Goal: Task Accomplishment & Management: Manage account settings

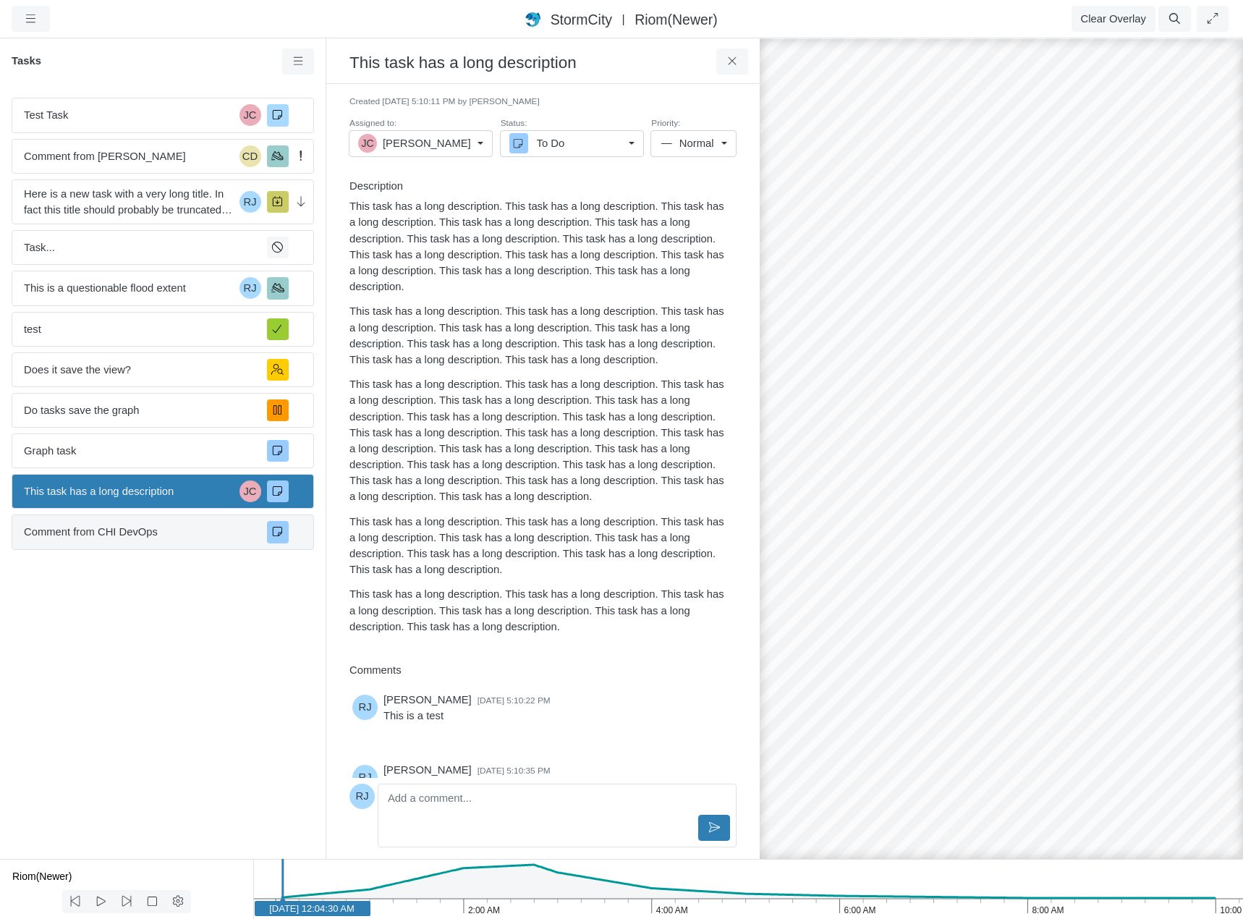
click at [159, 531] on span "Comment from CHI DevOps" at bounding box center [140, 532] width 232 height 16
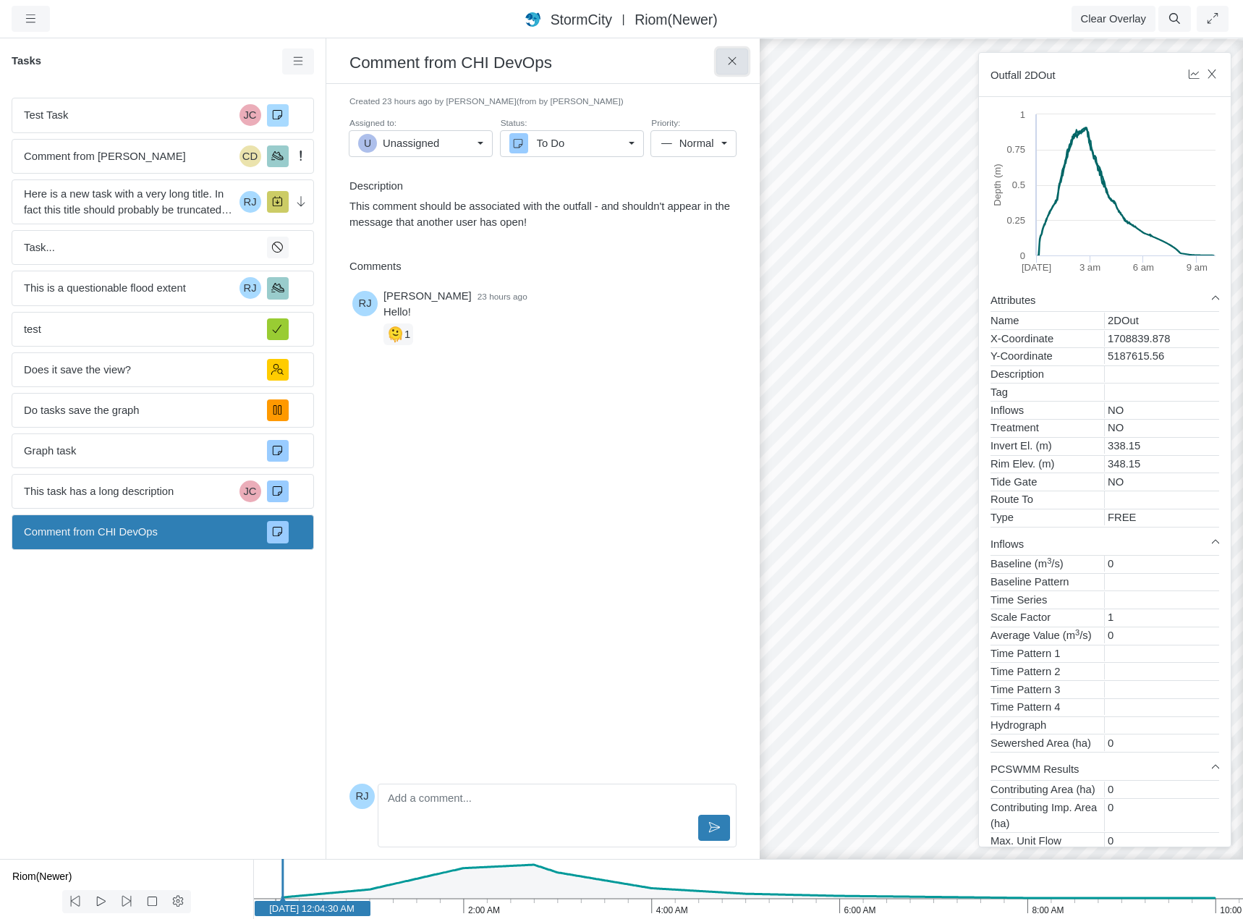
click at [735, 62] on icon at bounding box center [733, 61] width 14 height 11
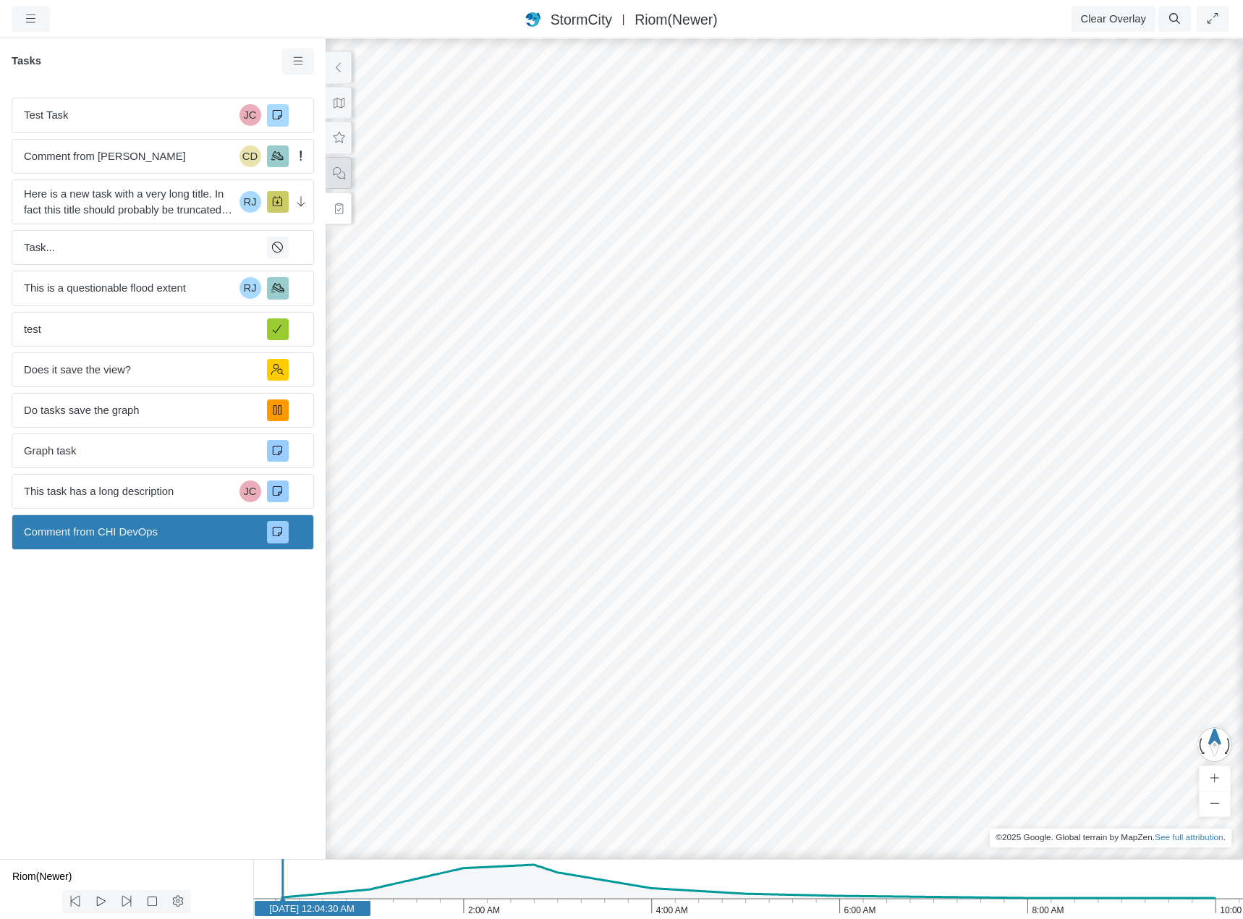
click at [342, 182] on button at bounding box center [339, 173] width 26 height 33
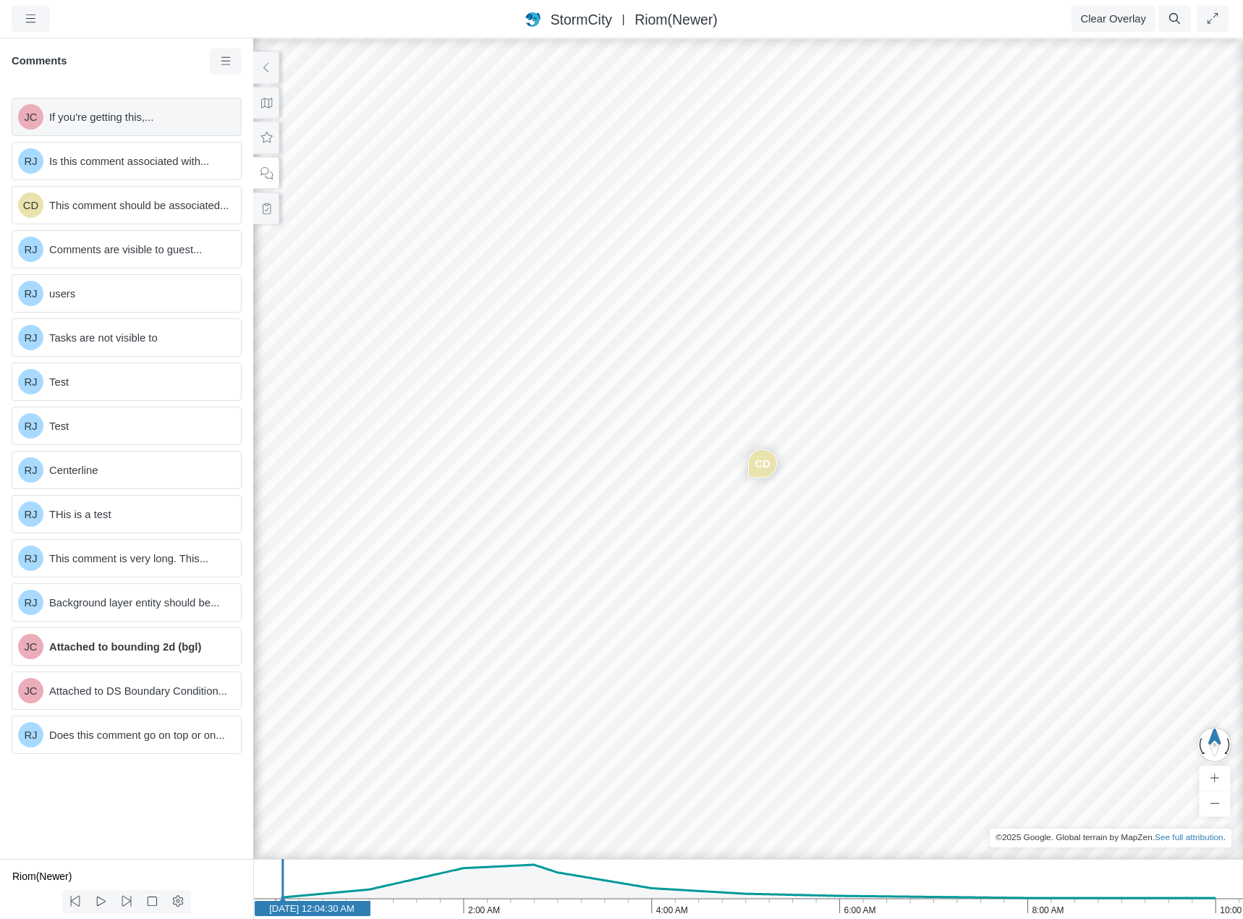
click at [172, 125] on div "JC If you're getting this,..." at bounding box center [127, 117] width 230 height 38
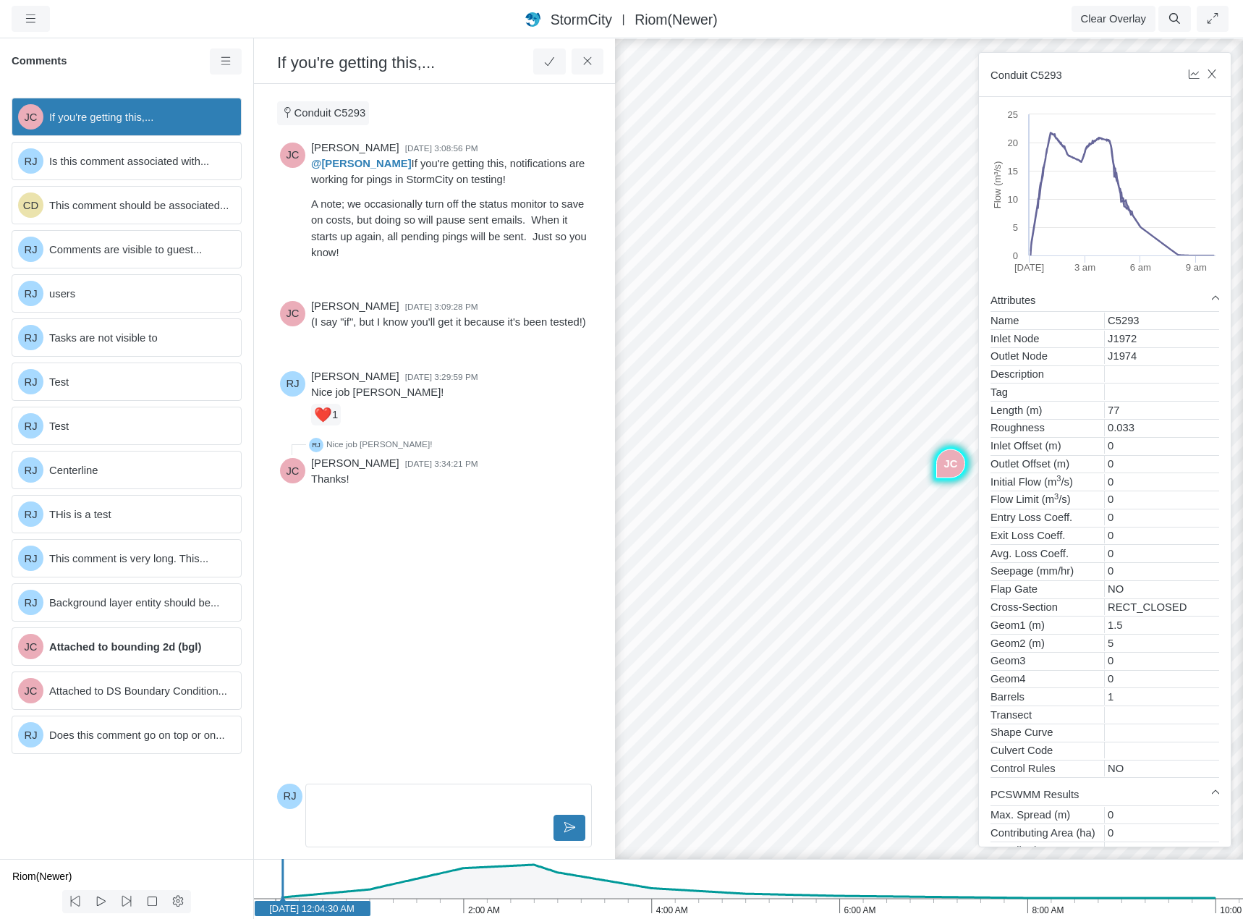
click at [377, 806] on p "Editor editing area: main" at bounding box center [448, 801] width 261 height 16
click at [361, 805] on p "Editor editing area: main" at bounding box center [448, 801] width 261 height 16
click at [585, 65] on icon at bounding box center [587, 61] width 8 height 8
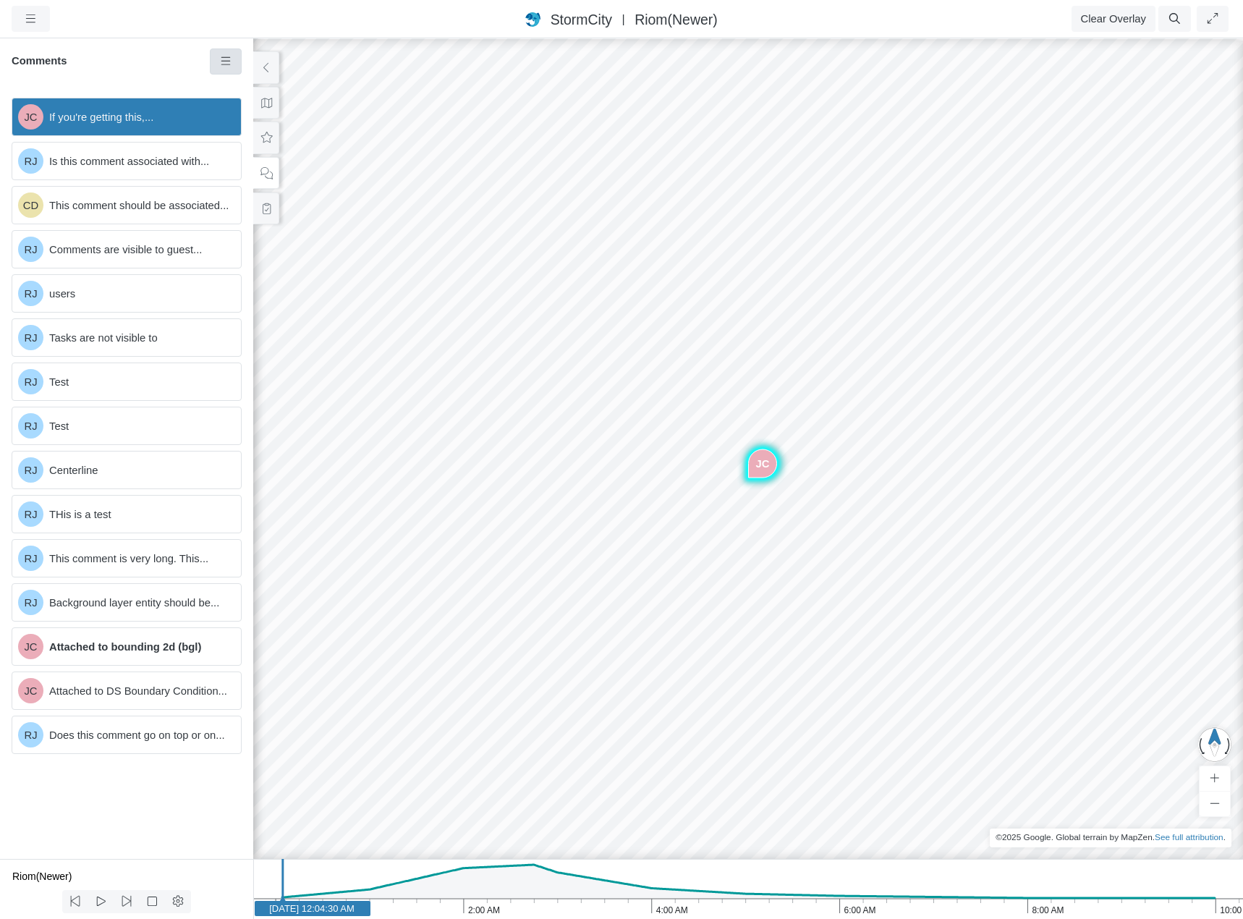
click at [219, 63] on icon at bounding box center [226, 61] width 14 height 11
click at [648, 458] on div "JC RJ CD RJ RJ RJ RJ RJ RJ RJ RJ JC JC RJ" at bounding box center [748, 478] width 1243 height 882
click at [578, 445] on div "JC RJ CD RJ RJ RJ RJ RJ RJ RJ RJ JC JC RJ" at bounding box center [748, 478] width 1243 height 882
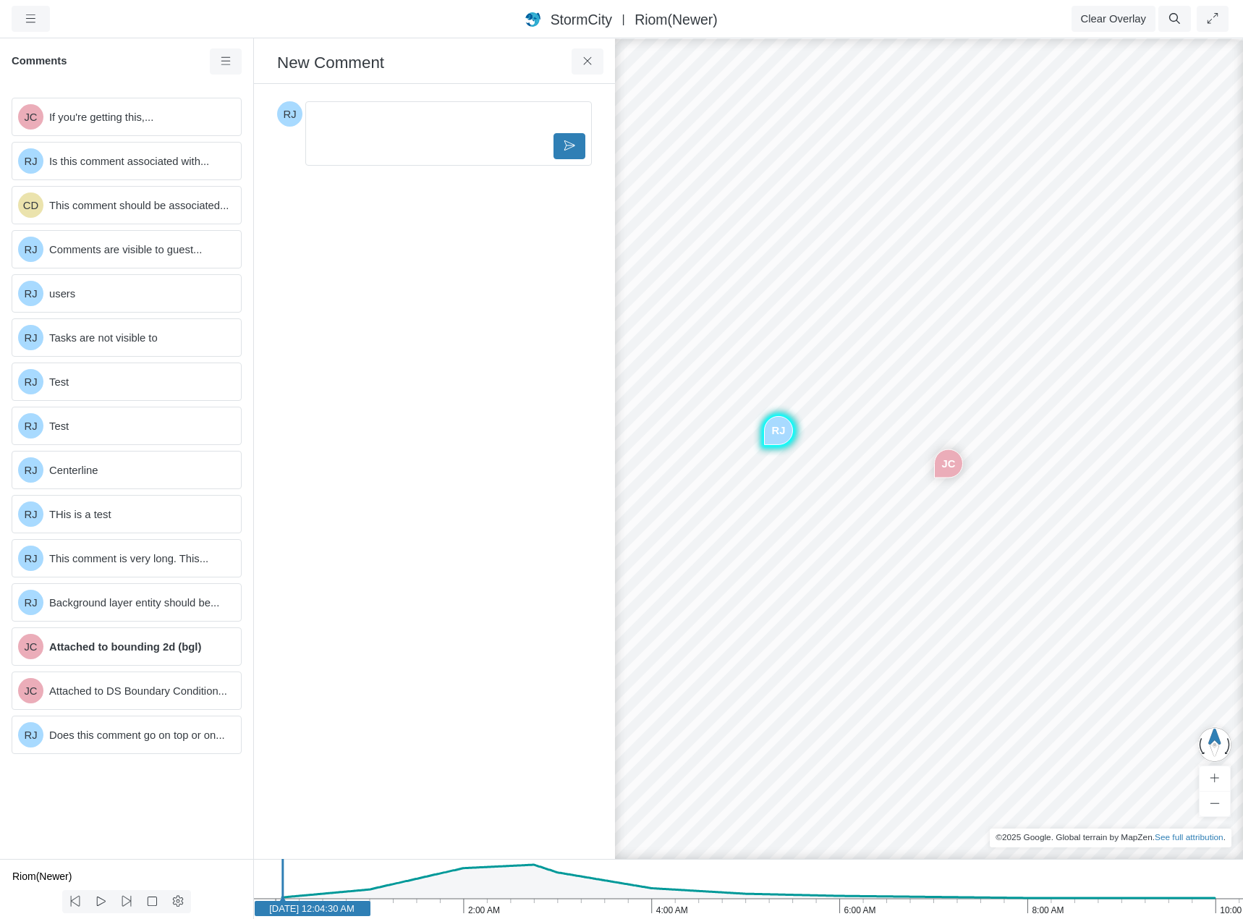
click at [405, 119] on p "Editor editing area: main" at bounding box center [448, 119] width 261 height 16
click at [585, 60] on icon at bounding box center [587, 61] width 8 height 8
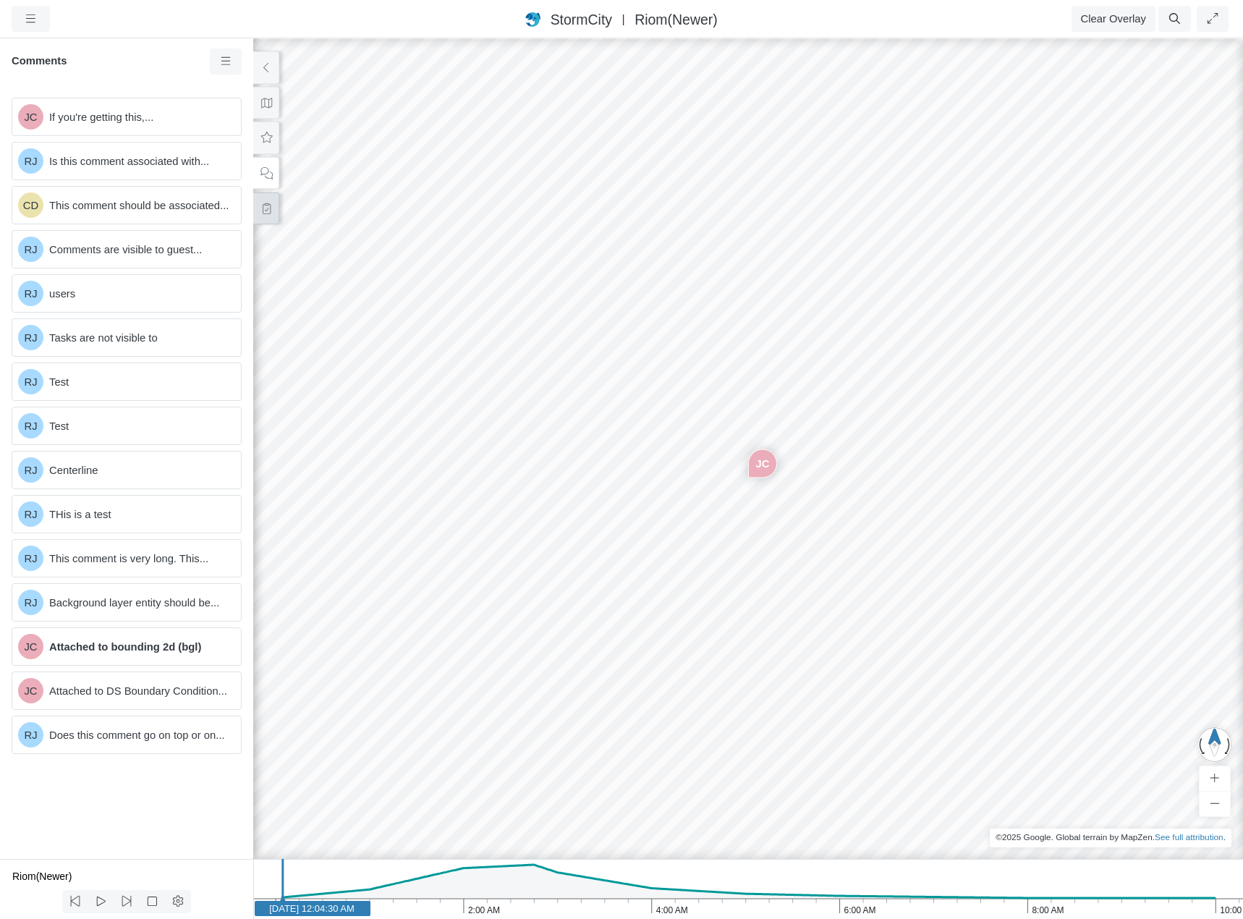
click at [267, 216] on button at bounding box center [266, 209] width 26 height 33
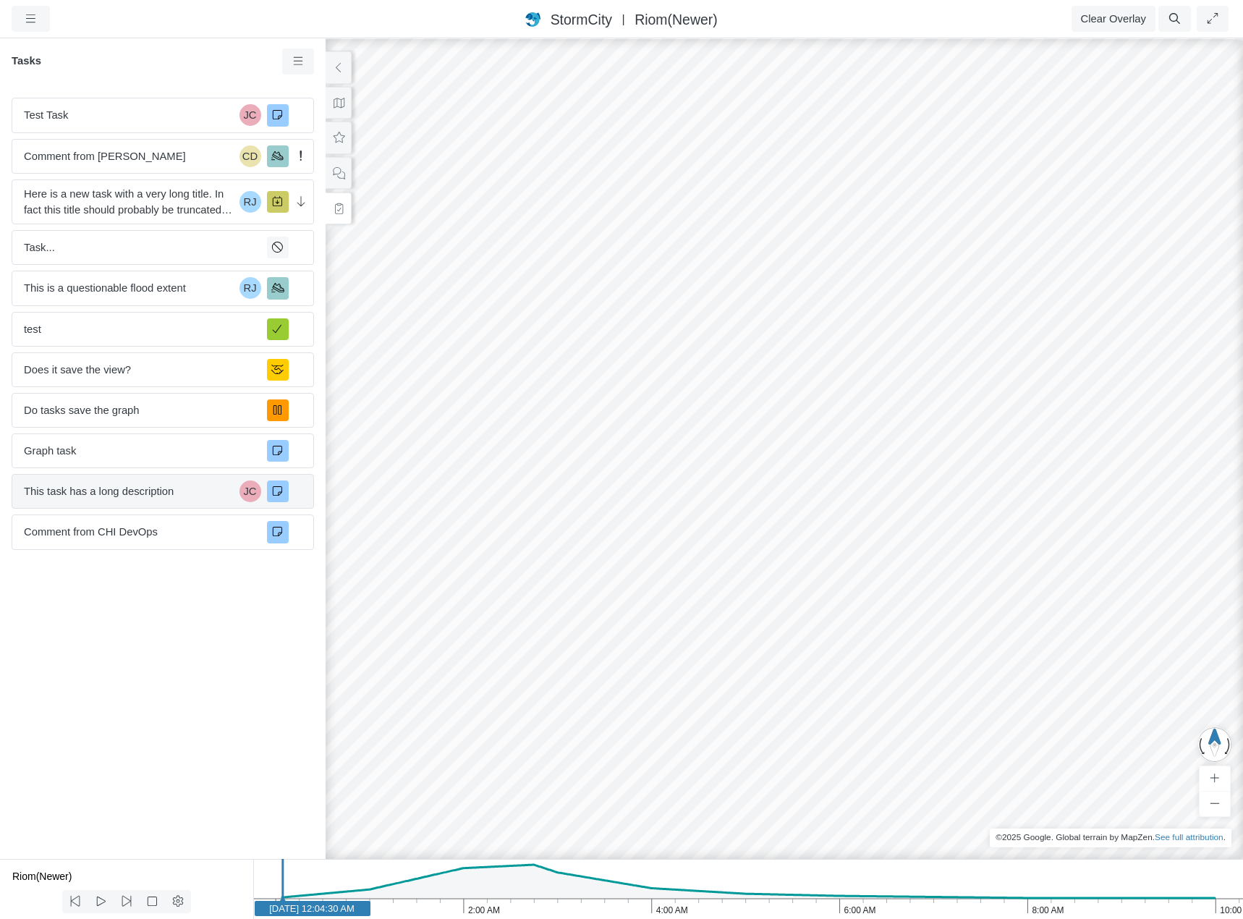
click at [138, 494] on span "This task has a long description" at bounding box center [129, 491] width 210 height 16
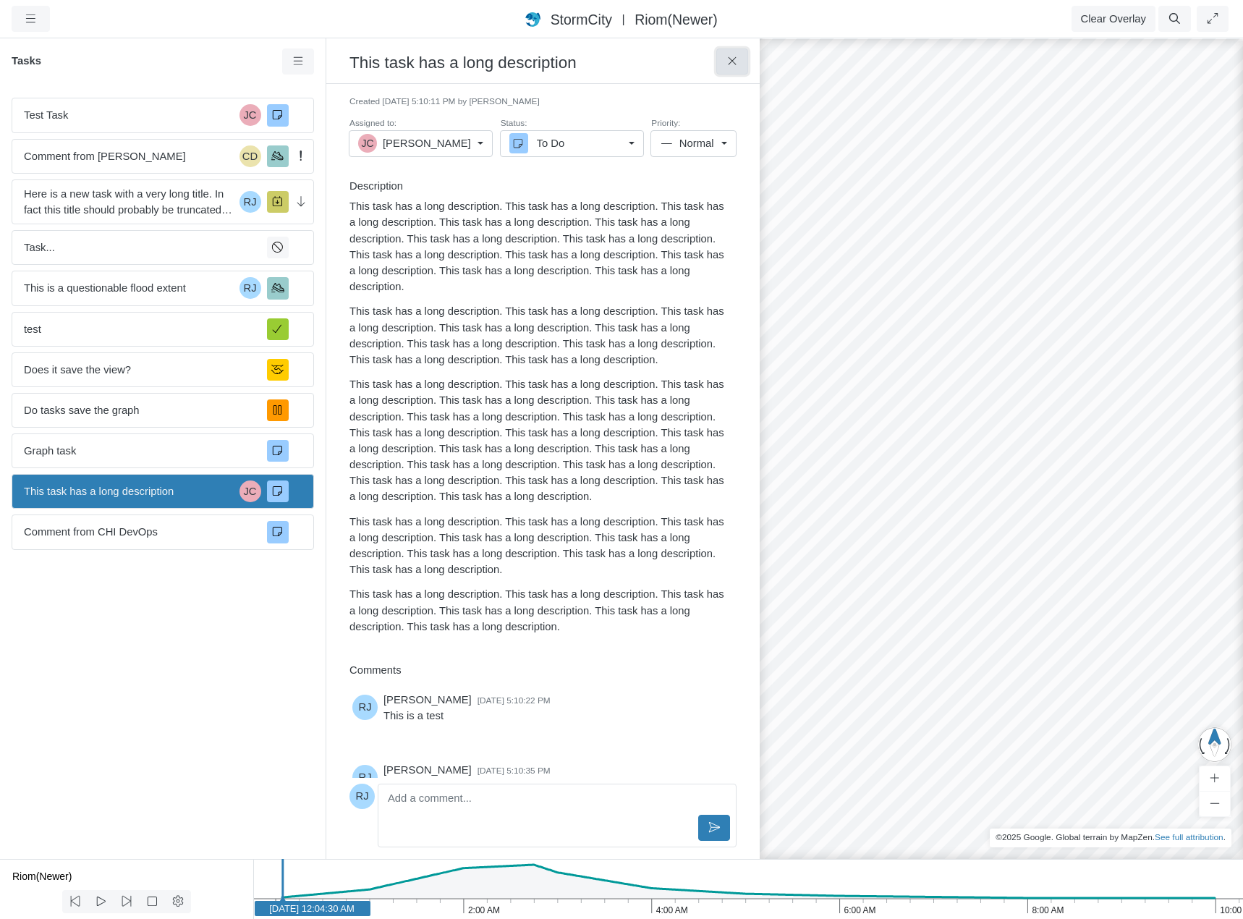
click at [737, 60] on icon at bounding box center [733, 61] width 14 height 11
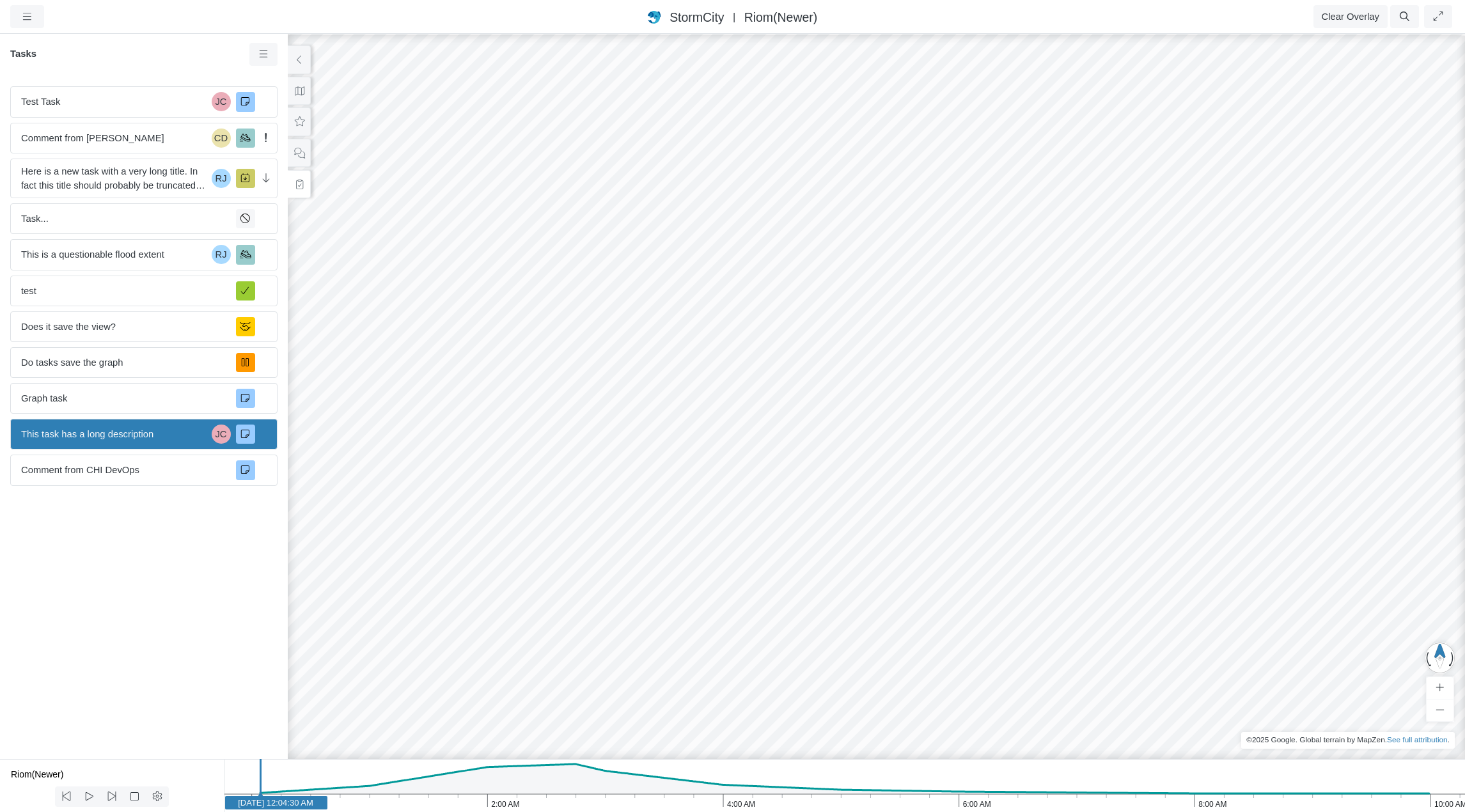
click at [799, 392] on div "JC RJ CD RJ RJ RJ RJ RJ RJ RJ RJ JC JC RJ" at bounding box center [877, 422] width 1465 height 779
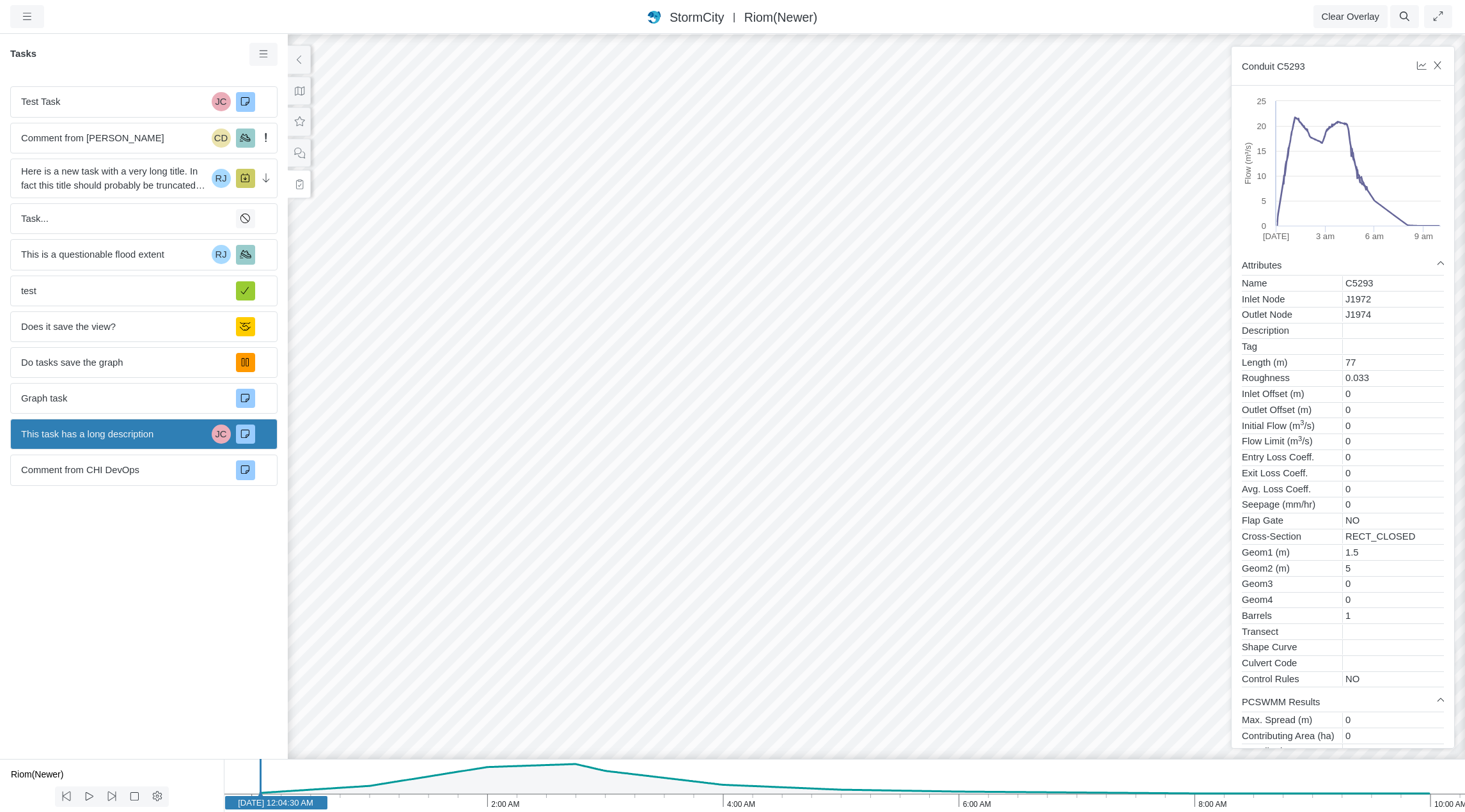
drag, startPoint x: 844, startPoint y: 542, endPoint x: 538, endPoint y: 269, distance: 410.1
click at [265, 51] on icon at bounding box center [264, 54] width 12 height 10
click at [285, 78] on span "New Task" at bounding box center [297, 79] width 41 height 11
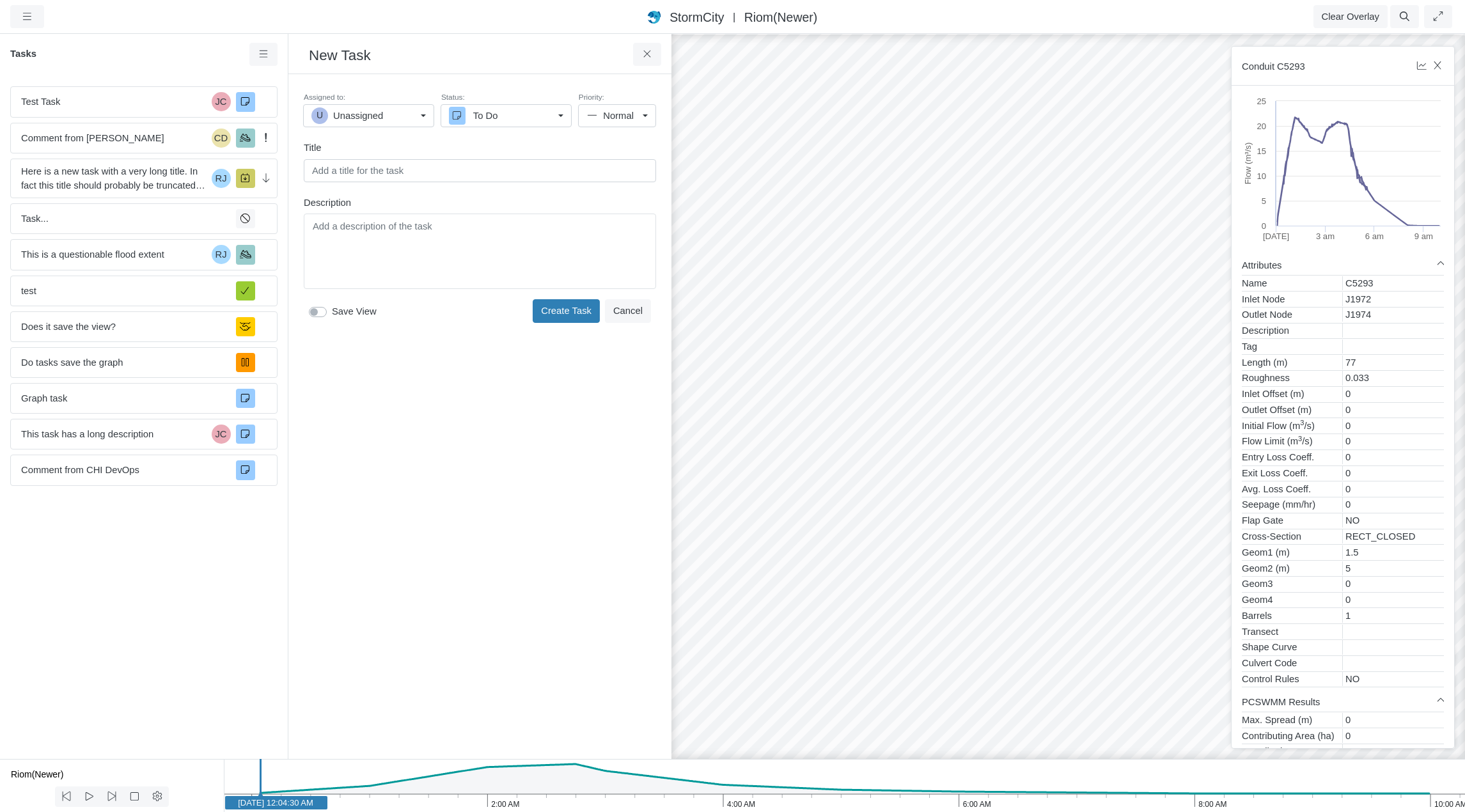
drag, startPoint x: 1008, startPoint y: 402, endPoint x: 893, endPoint y: 368, distance: 119.9
click at [893, 368] on div "JC RJ CD RJ RJ RJ RJ RJ RJ RJ RJ JC JC RJ" at bounding box center [1100, 422] width 1465 height 779
click at [382, 169] on input "text" at bounding box center [480, 171] width 353 height 23
type input "i"
type input "Is this pipe too long?"
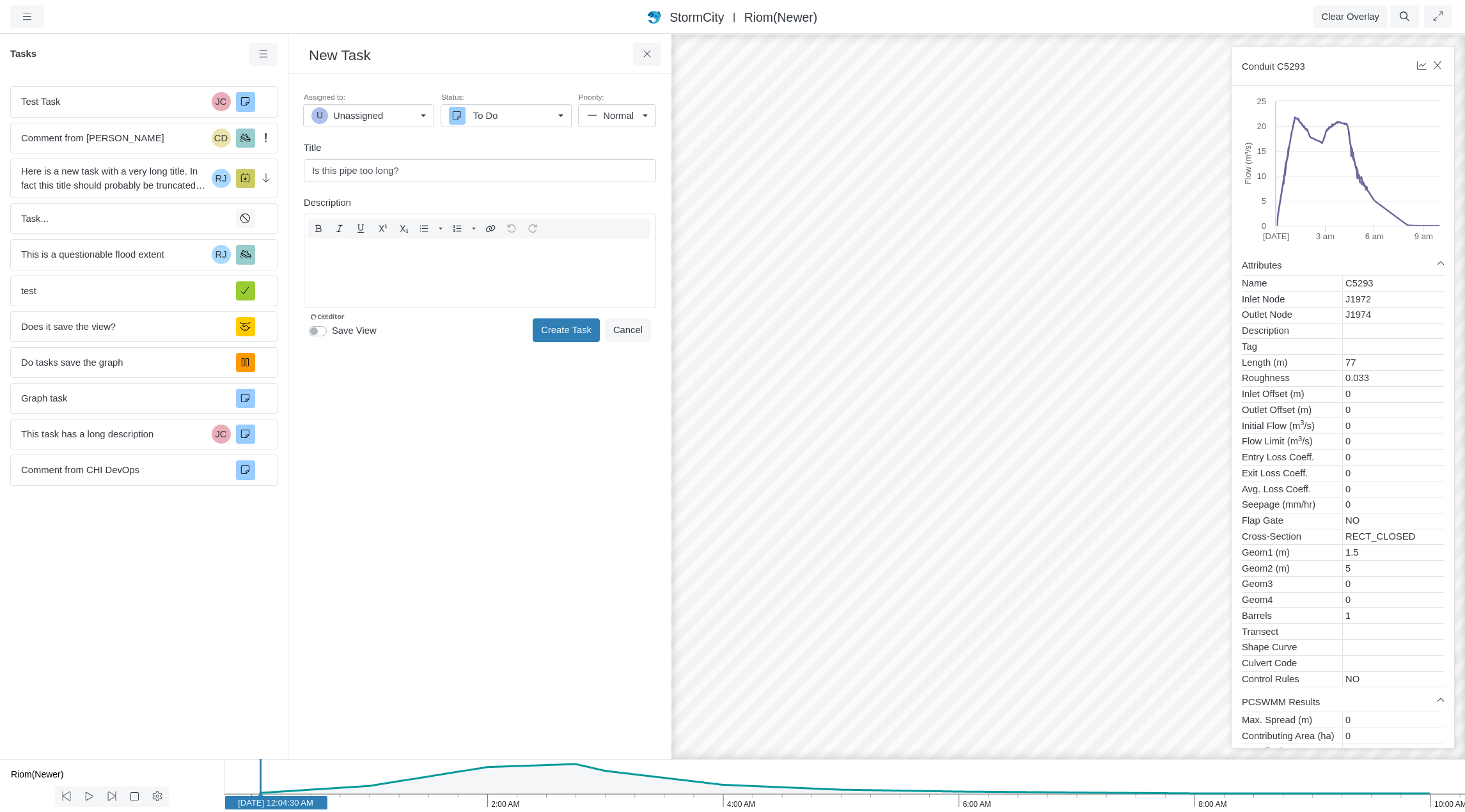
click at [407, 237] on div "Toggle Dropdown Toggle Dropdown" at bounding box center [480, 261] width 353 height 95
click at [318, 332] on div "Assigned to: U Unassigned U Unassigned JC Jesse Cluthe CA CHI Administrator RJ …" at bounding box center [480, 209] width 362 height 248
click at [332, 313] on label "Save View" at bounding box center [354, 311] width 45 height 14
click at [316, 313] on input "Save View" at bounding box center [315, 310] width 11 height 12
click at [332, 313] on label "Save View" at bounding box center [354, 311] width 45 height 14
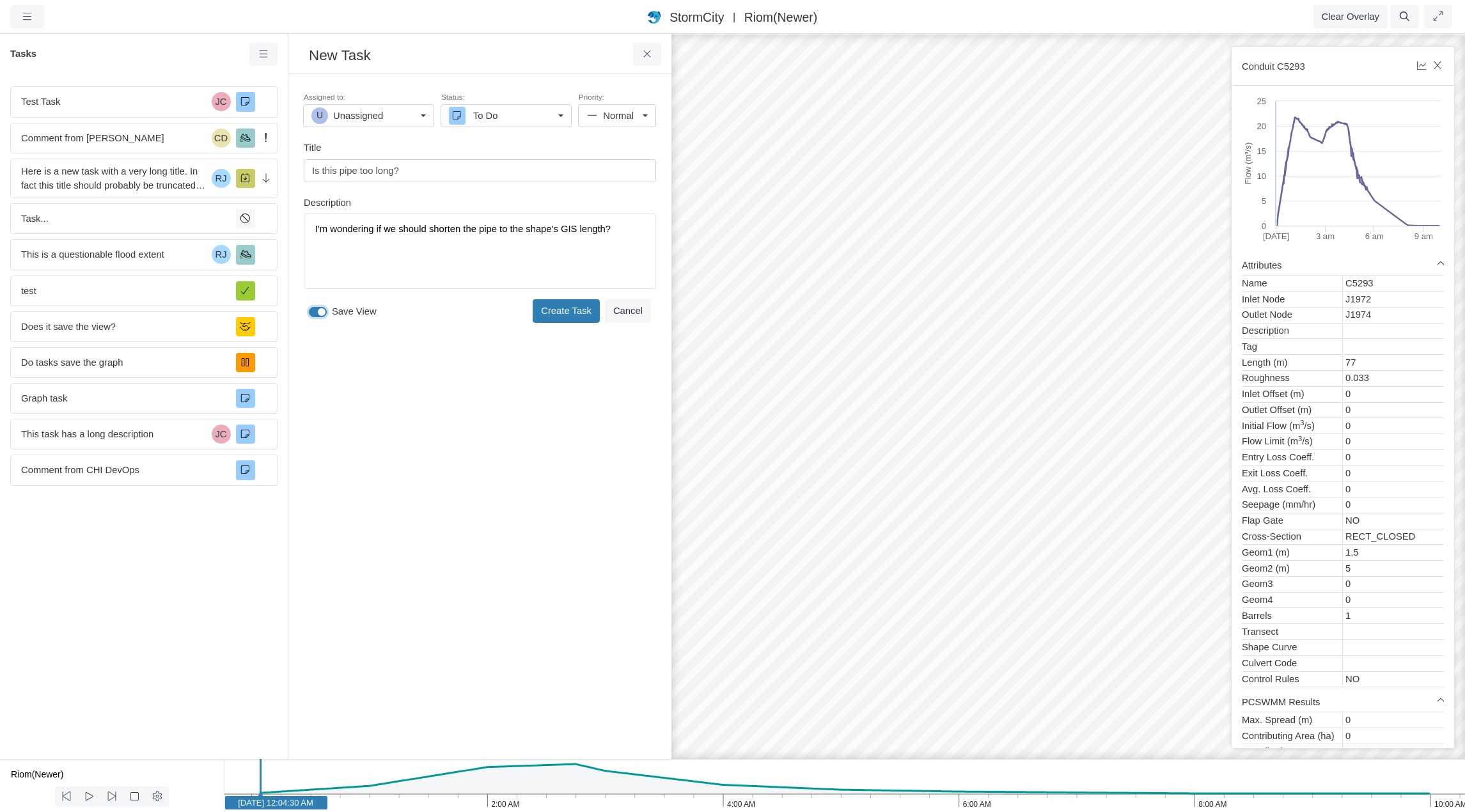
click at [316, 313] on input "Save View" at bounding box center [315, 310] width 11 height 12
click at [631, 232] on div "Toggle Dropdown Toggle Dropdown" at bounding box center [480, 261] width 353 height 95
click at [323, 332] on div "Assigned to: U Unassigned U Unassigned JC Jesse Cluthe CA CHI Administrator RJ …" at bounding box center [480, 209] width 362 height 248
click at [332, 311] on label "Save View" at bounding box center [354, 311] width 45 height 14
click at [318, 311] on input "Save View" at bounding box center [315, 310] width 11 height 12
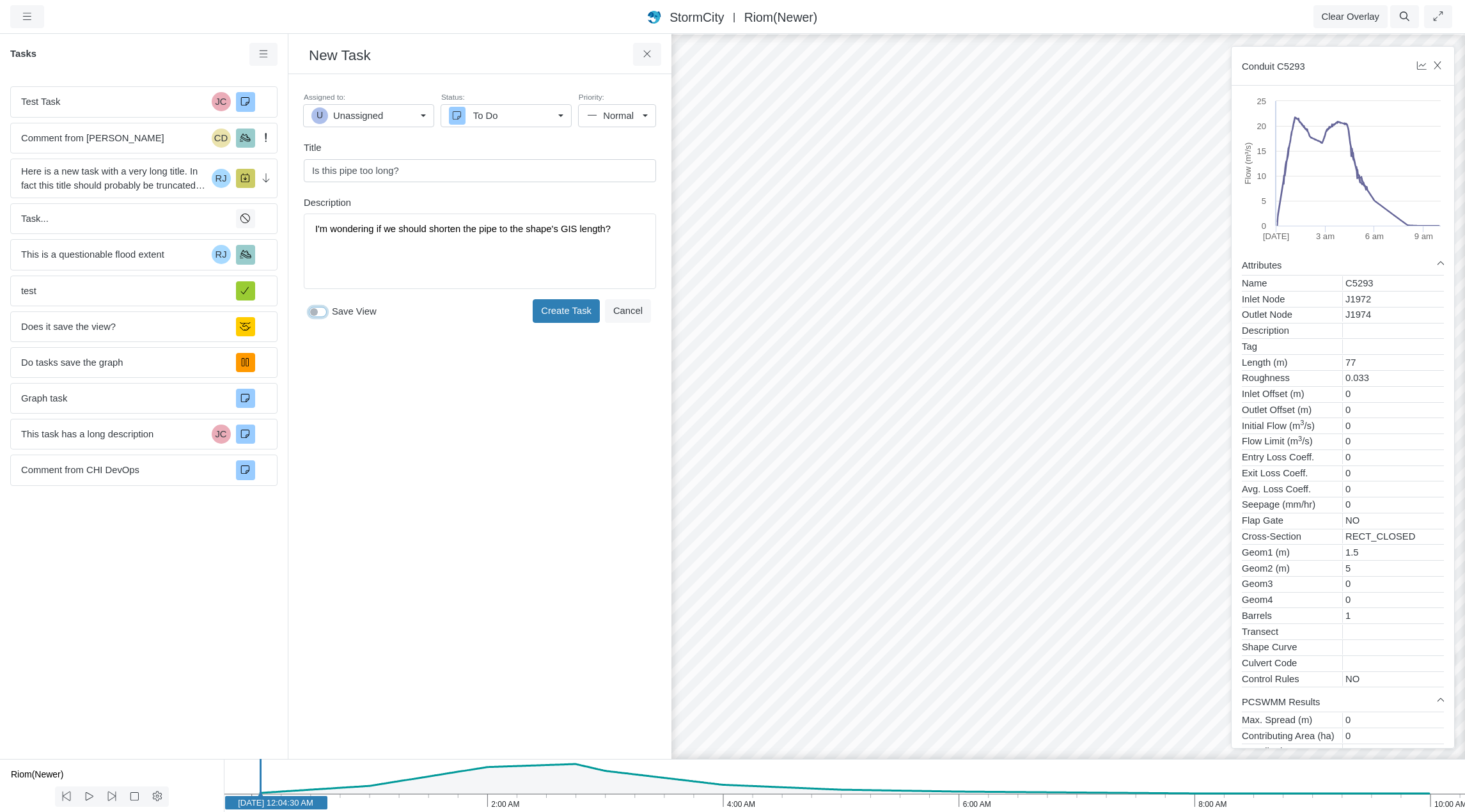
checkbox input "true"
click at [625, 225] on div "Toggle Dropdown Toggle Dropdown" at bounding box center [480, 251] width 353 height 75
click at [578, 325] on button "Create Task" at bounding box center [566, 330] width 67 height 23
checkbox input "false"
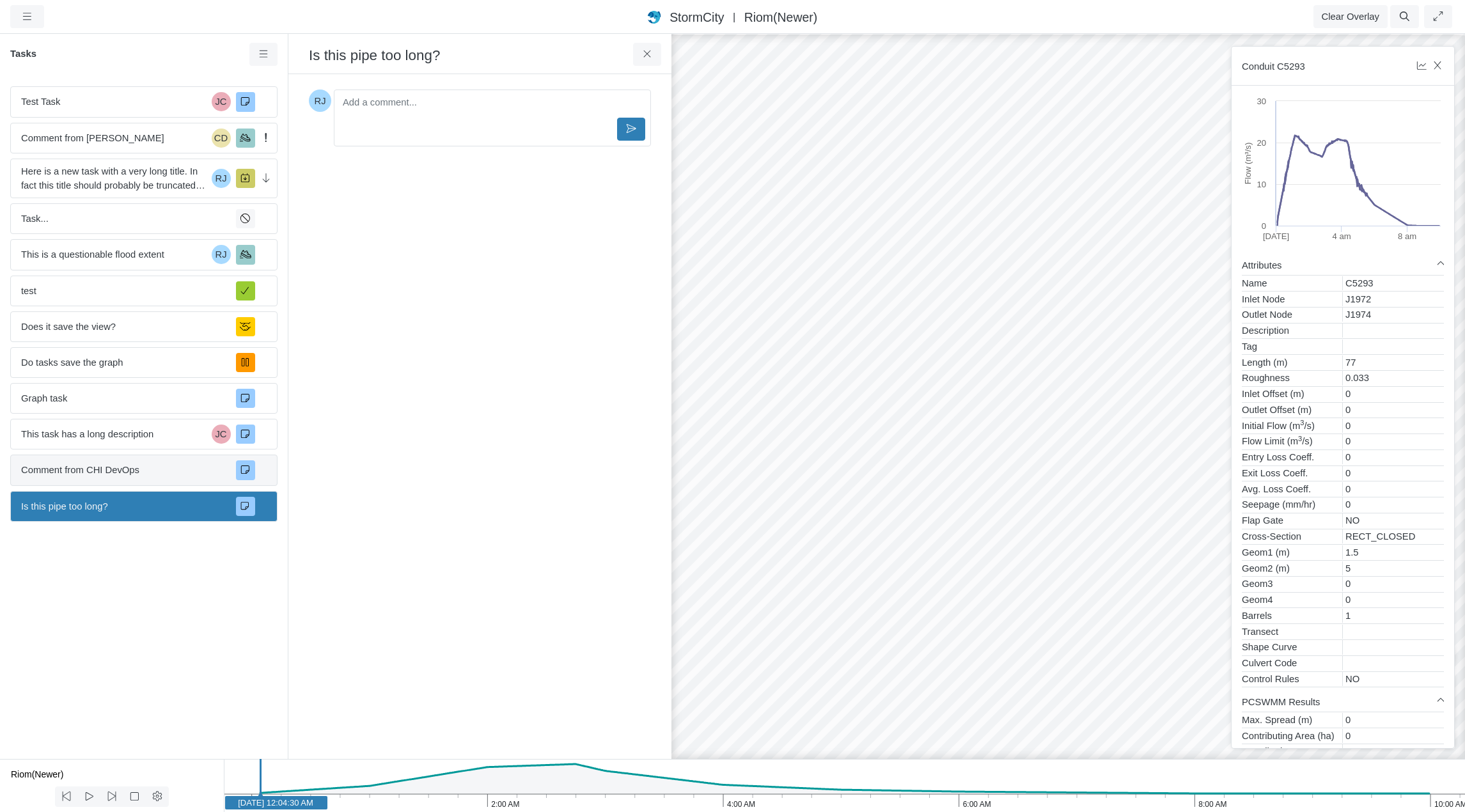
click at [122, 475] on span "Comment from CHI DevOps" at bounding box center [124, 470] width 205 height 14
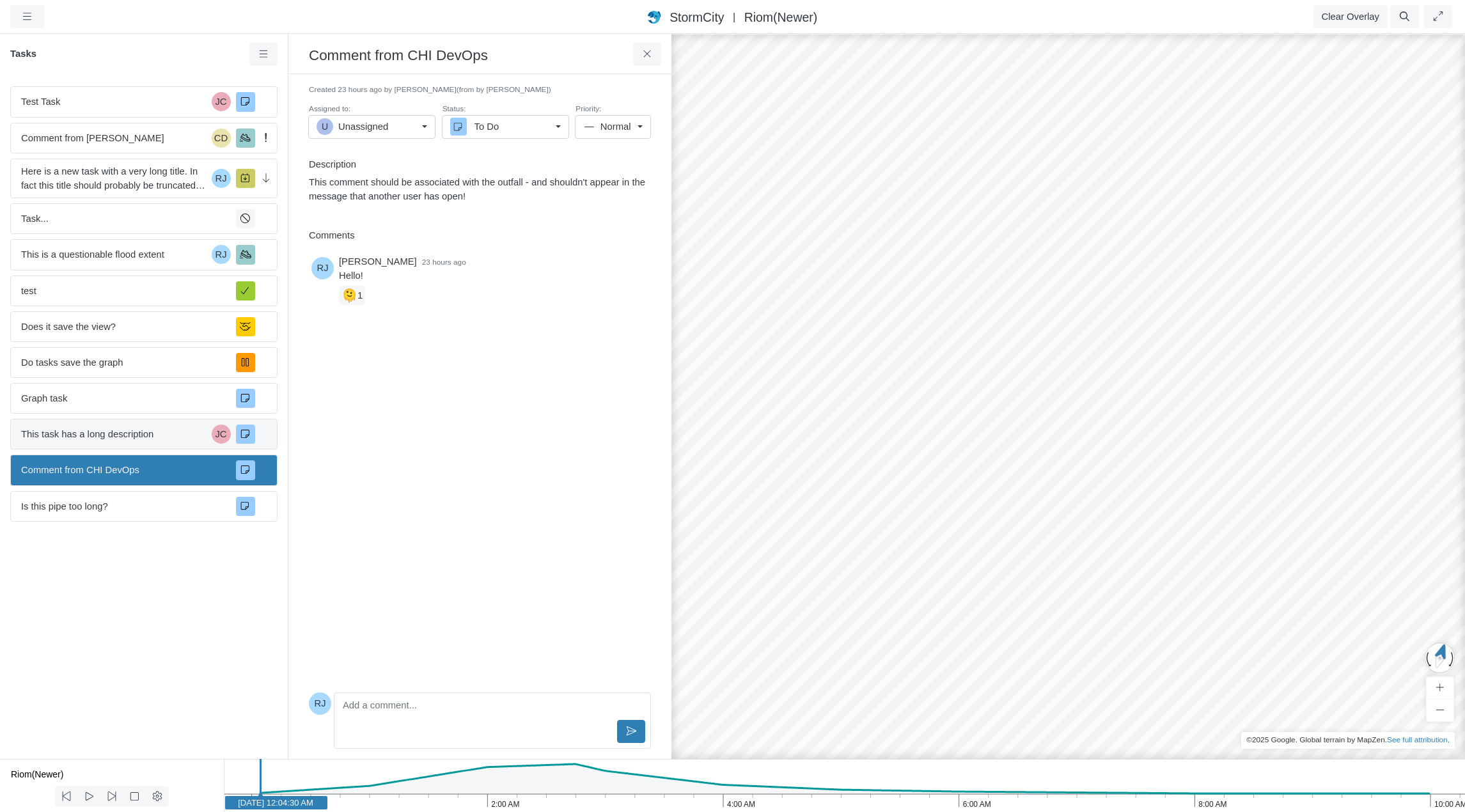
click at [136, 433] on span "This task has a long description" at bounding box center [114, 434] width 186 height 14
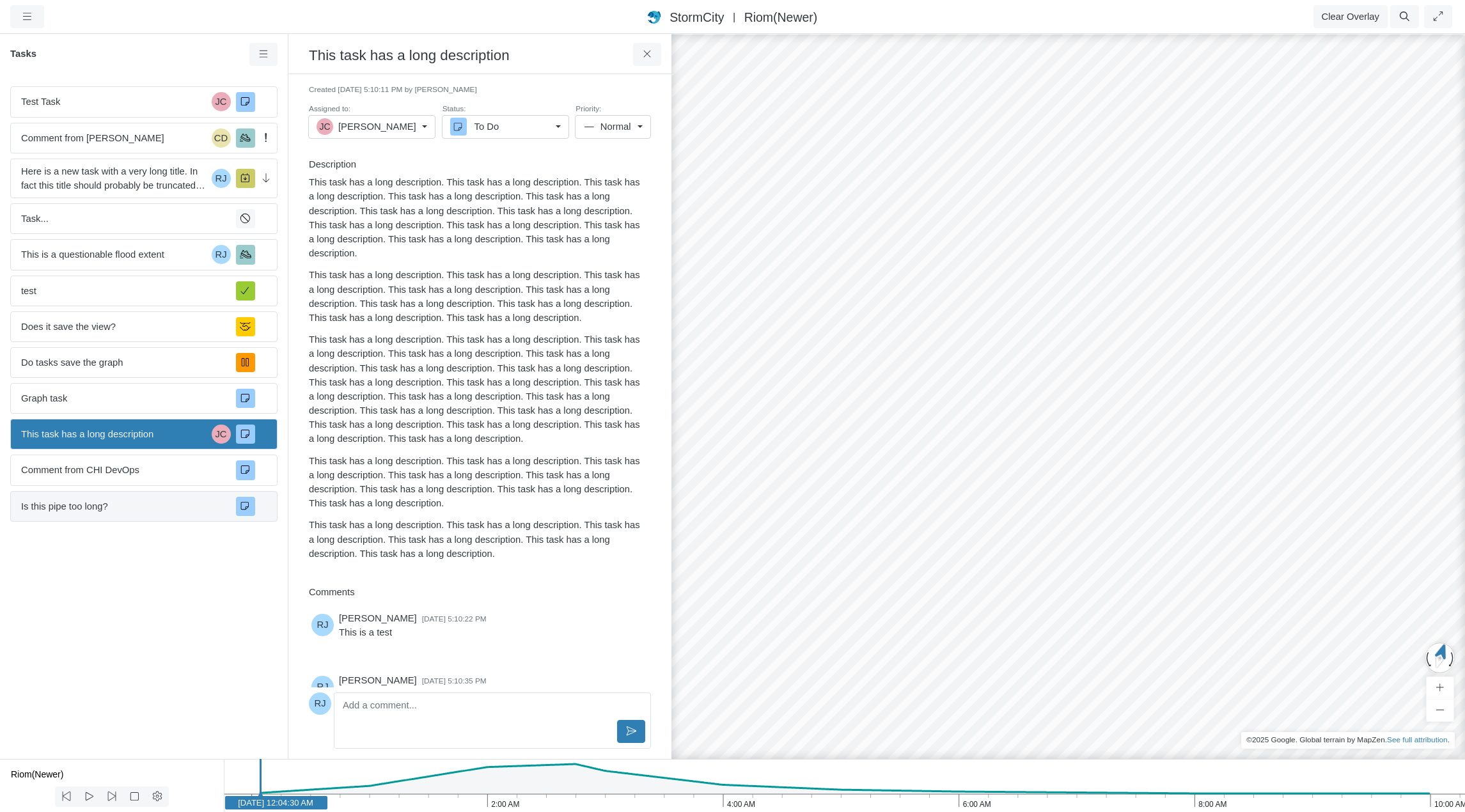
click at [118, 511] on span "Is this pipe too long?" at bounding box center [124, 506] width 205 height 14
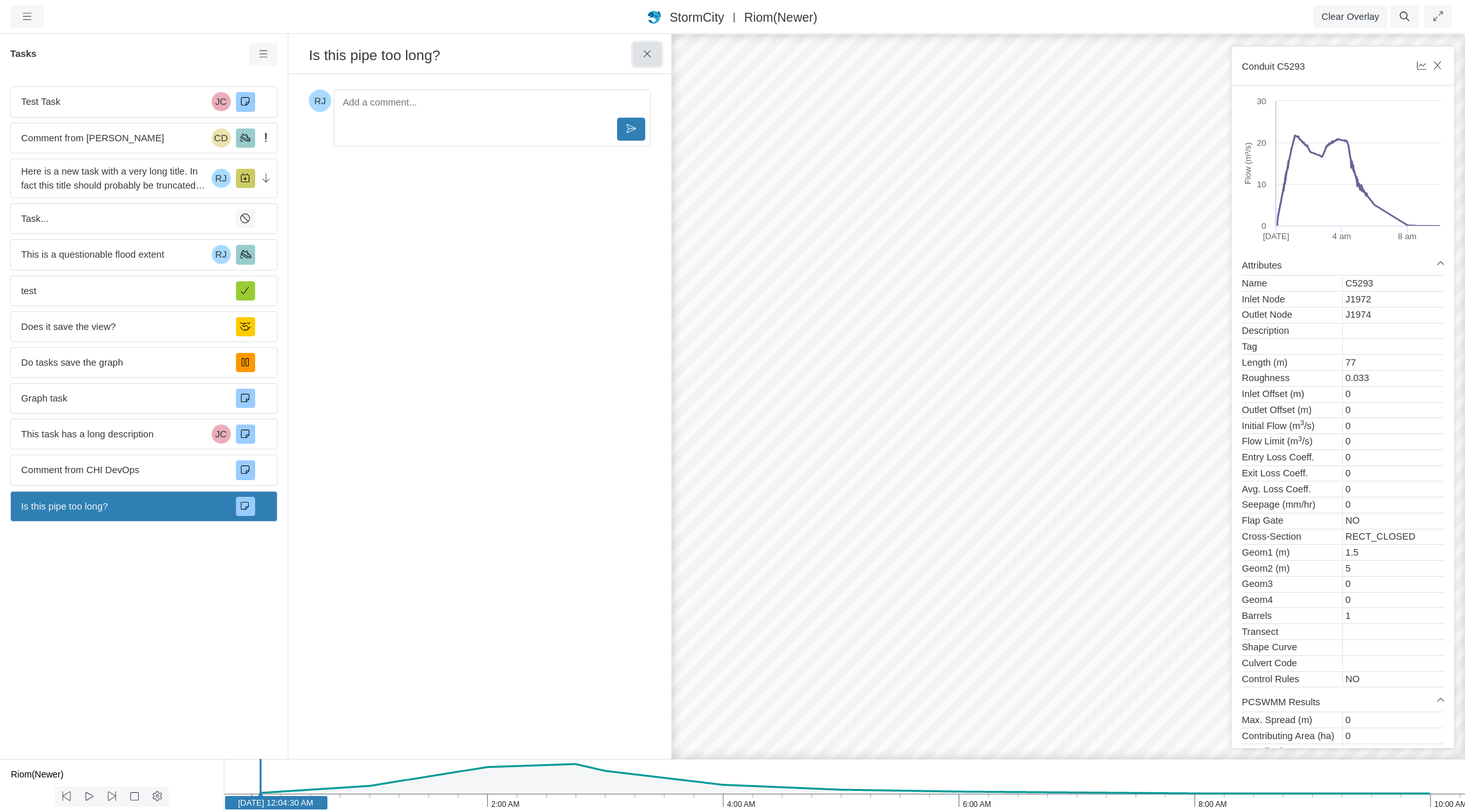
click at [640, 51] on button at bounding box center [647, 54] width 29 height 23
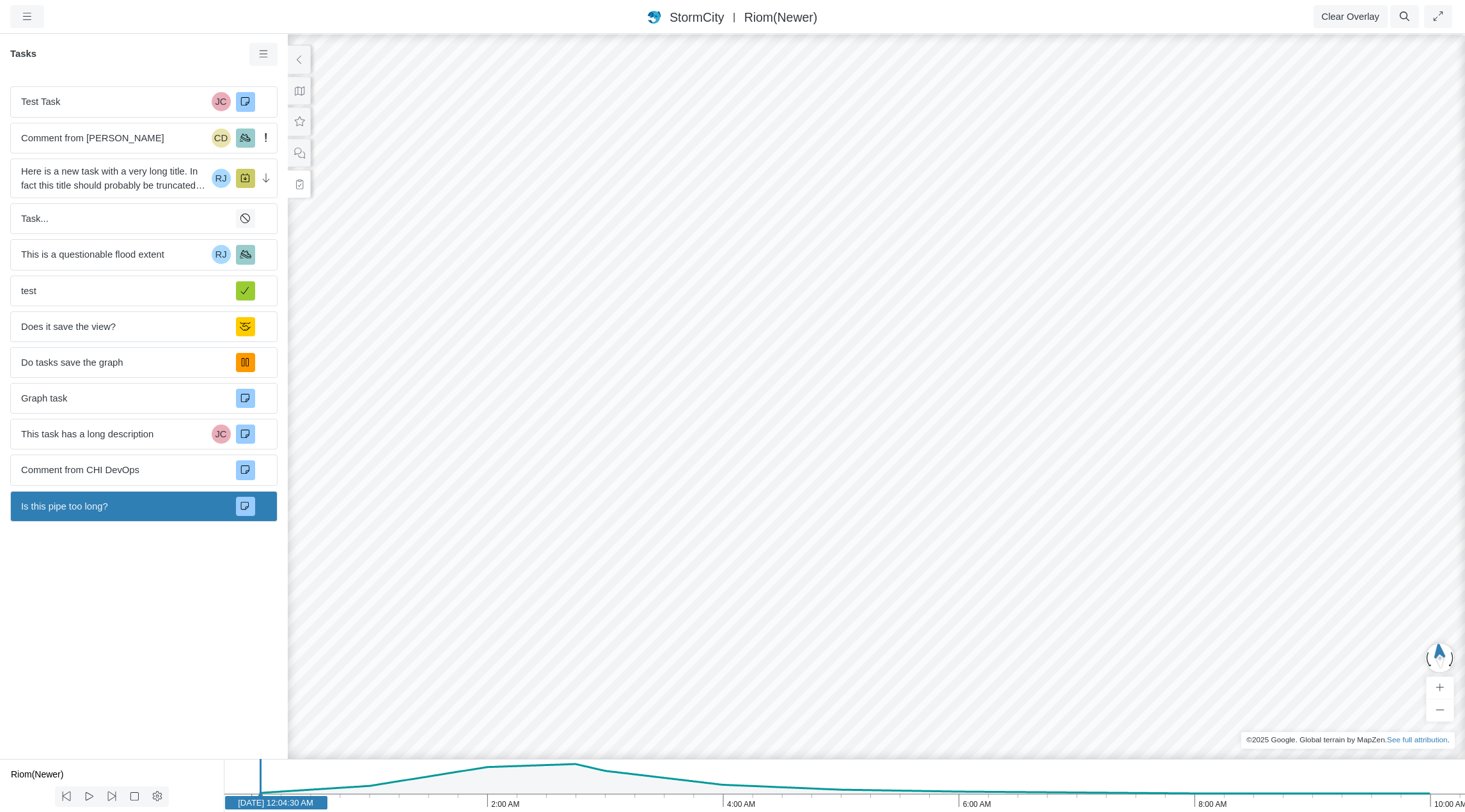
drag, startPoint x: 517, startPoint y: 253, endPoint x: 897, endPoint y: 322, distance: 386.2
drag, startPoint x: 740, startPoint y: 331, endPoint x: 520, endPoint y: 118, distance: 306.2
click at [520, 118] on div "JC RJ CD RJ RJ RJ RJ RJ RJ RJ RJ JC JC RJ" at bounding box center [877, 422] width 1465 height 779
drag, startPoint x: 1121, startPoint y: 411, endPoint x: 619, endPoint y: 277, distance: 519.6
click at [619, 277] on div "JC RJ CD RJ RJ RJ RJ RJ RJ RJ RJ JC JC RJ" at bounding box center [877, 422] width 1465 height 779
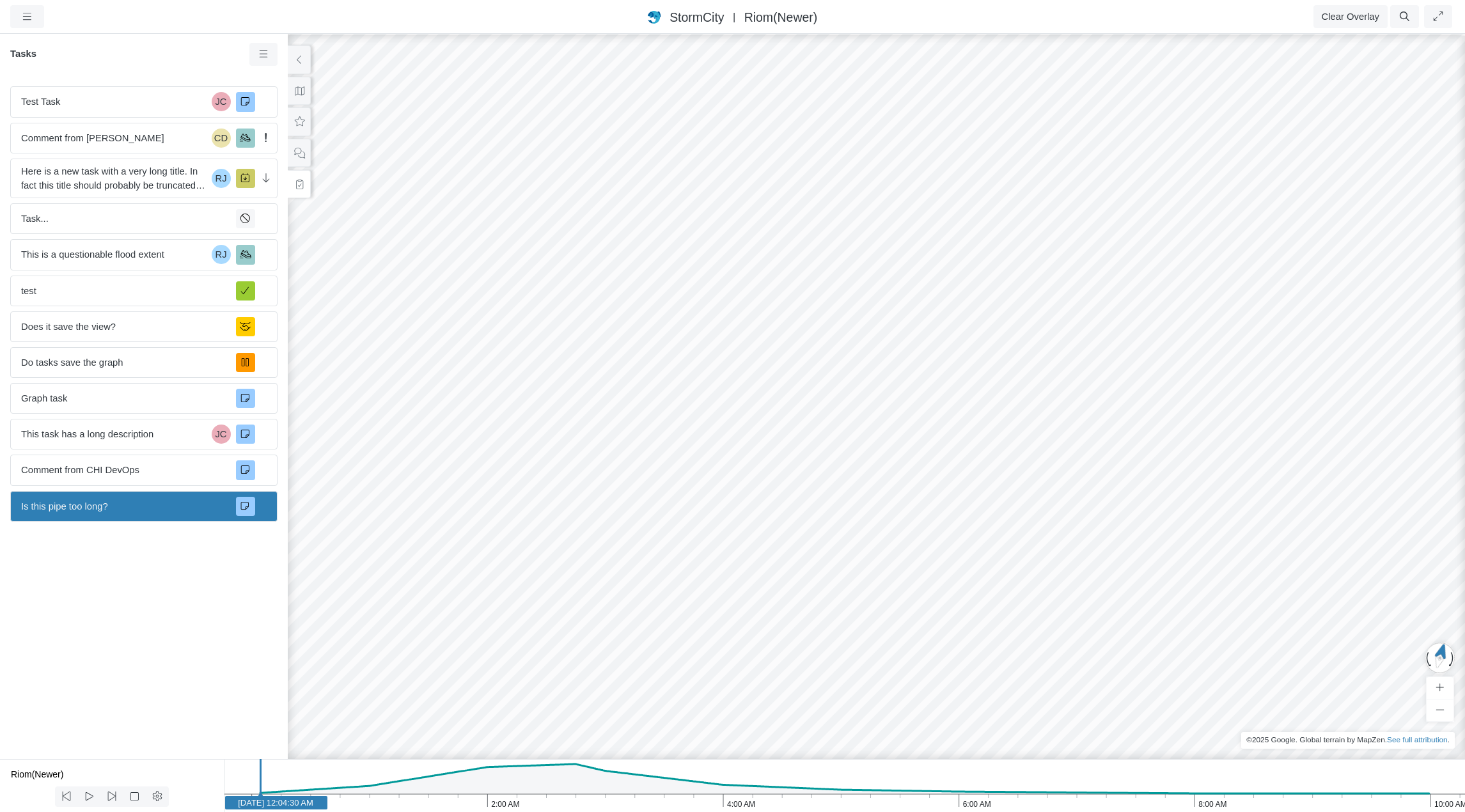
drag, startPoint x: 1127, startPoint y: 427, endPoint x: 835, endPoint y: 404, distance: 292.9
click at [115, 469] on span "Comment from CHI DevOps" at bounding box center [124, 470] width 205 height 14
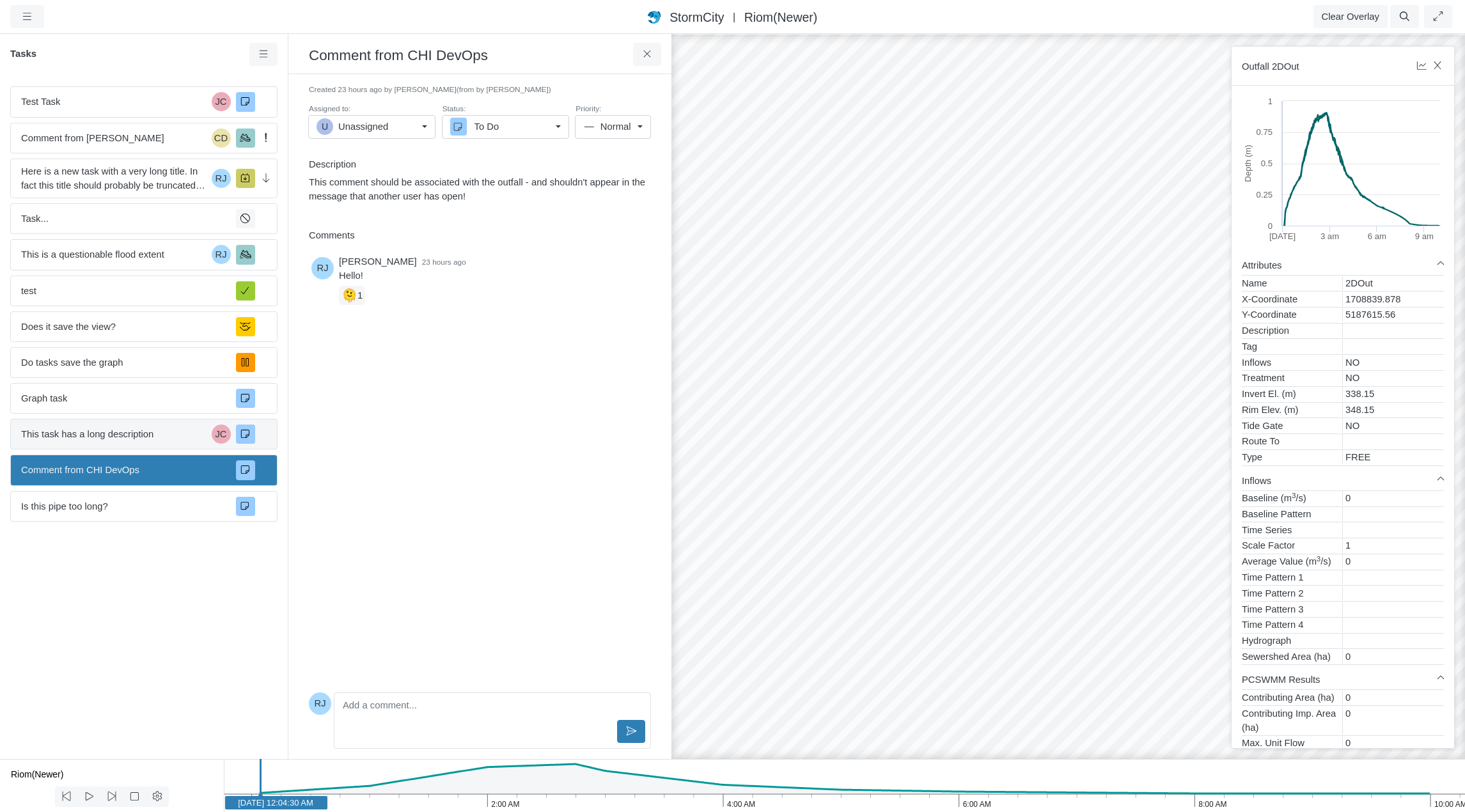
click at [87, 427] on span "This task has a long description" at bounding box center [114, 434] width 186 height 14
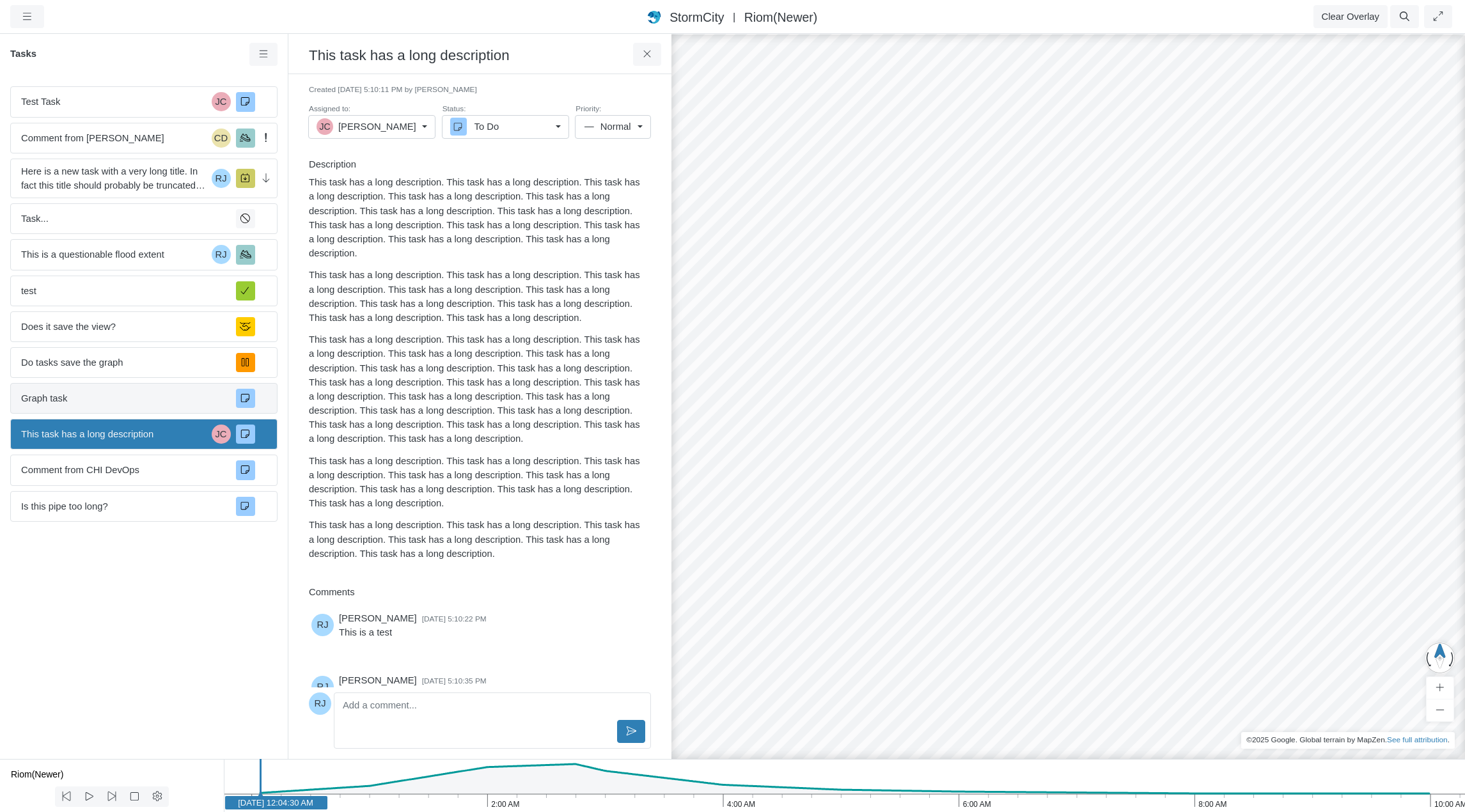
click at [88, 402] on span "Graph task" at bounding box center [124, 398] width 205 height 14
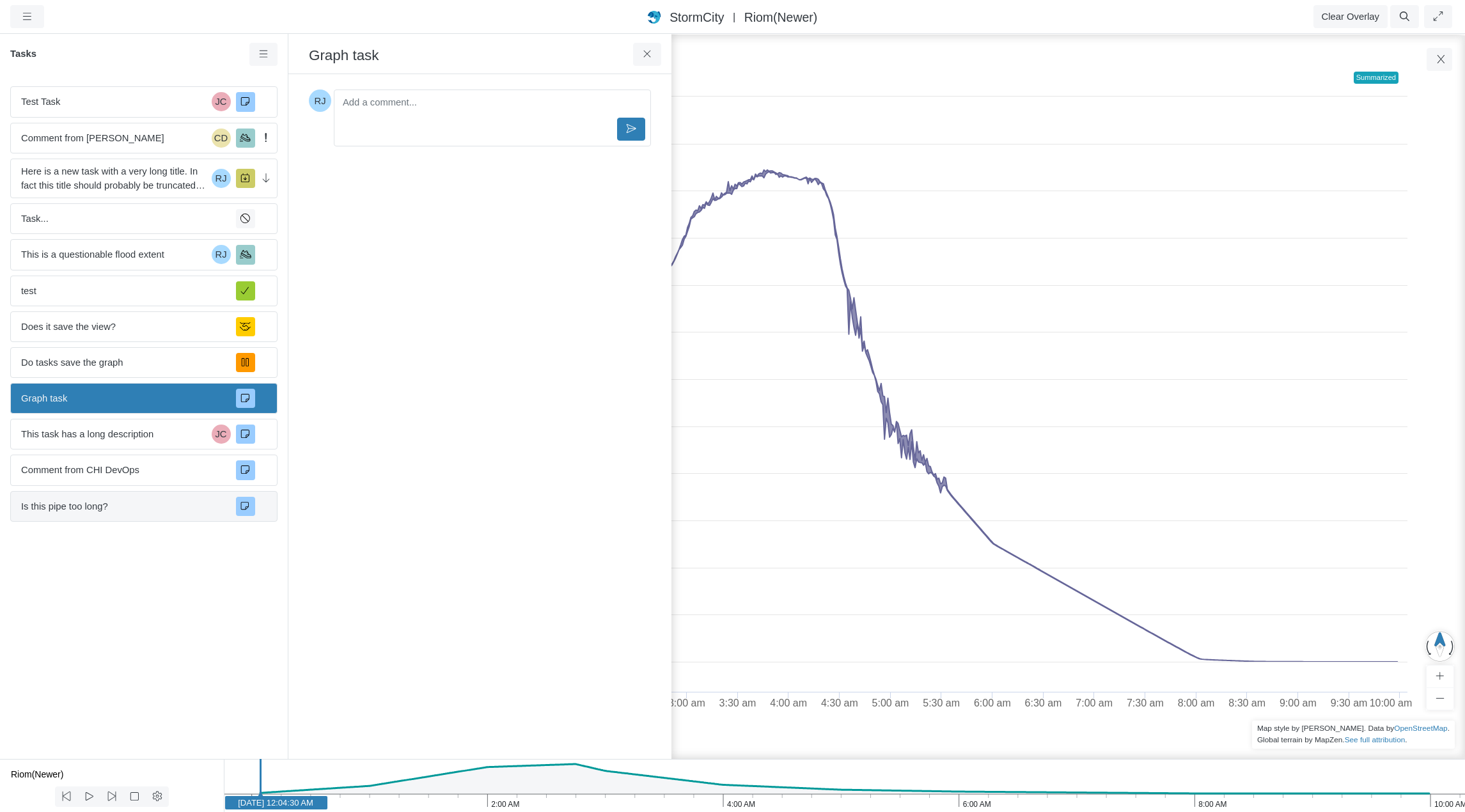
click at [101, 508] on span "Is this pipe too long?" at bounding box center [124, 506] width 205 height 14
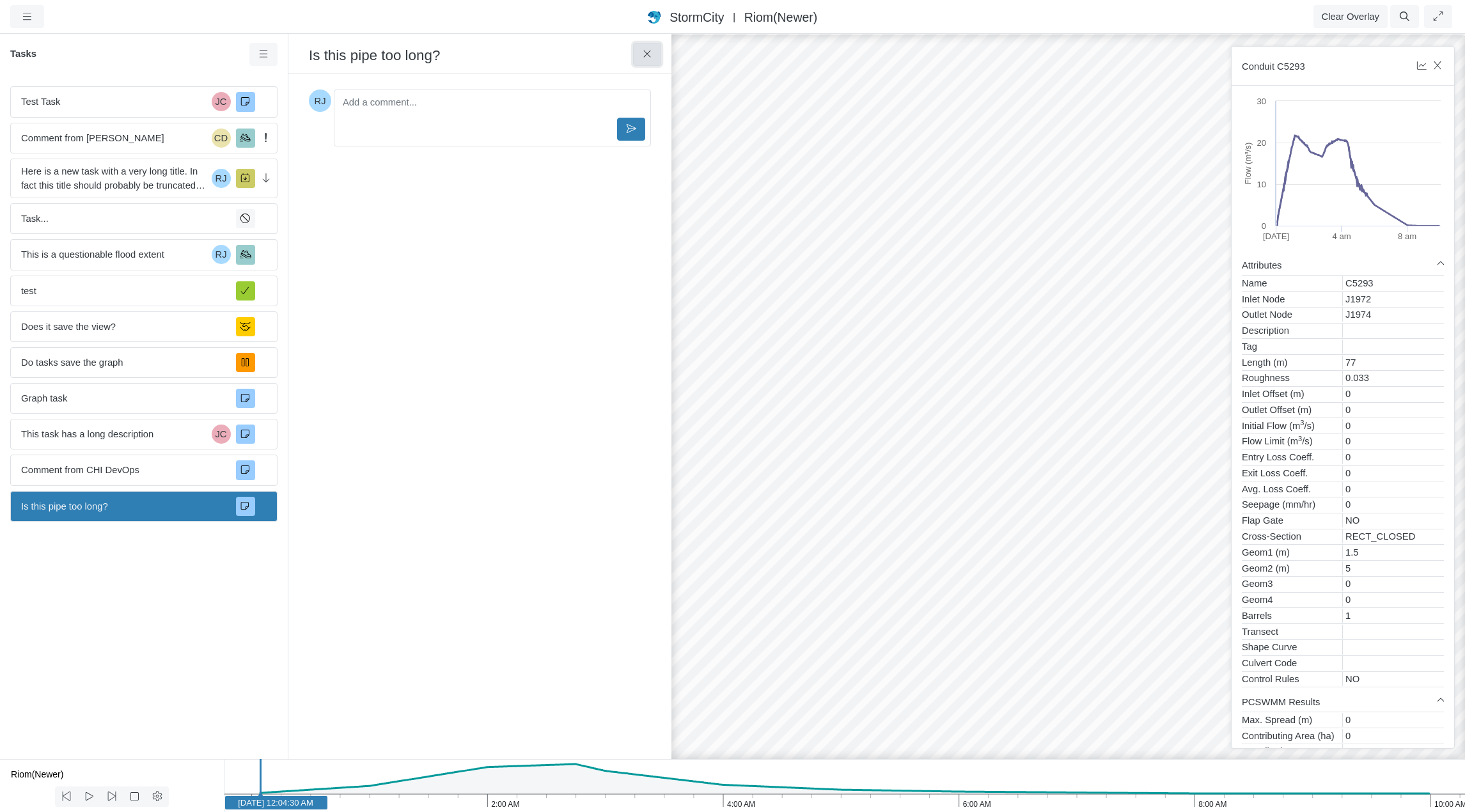
click at [642, 59] on icon at bounding box center [648, 54] width 12 height 10
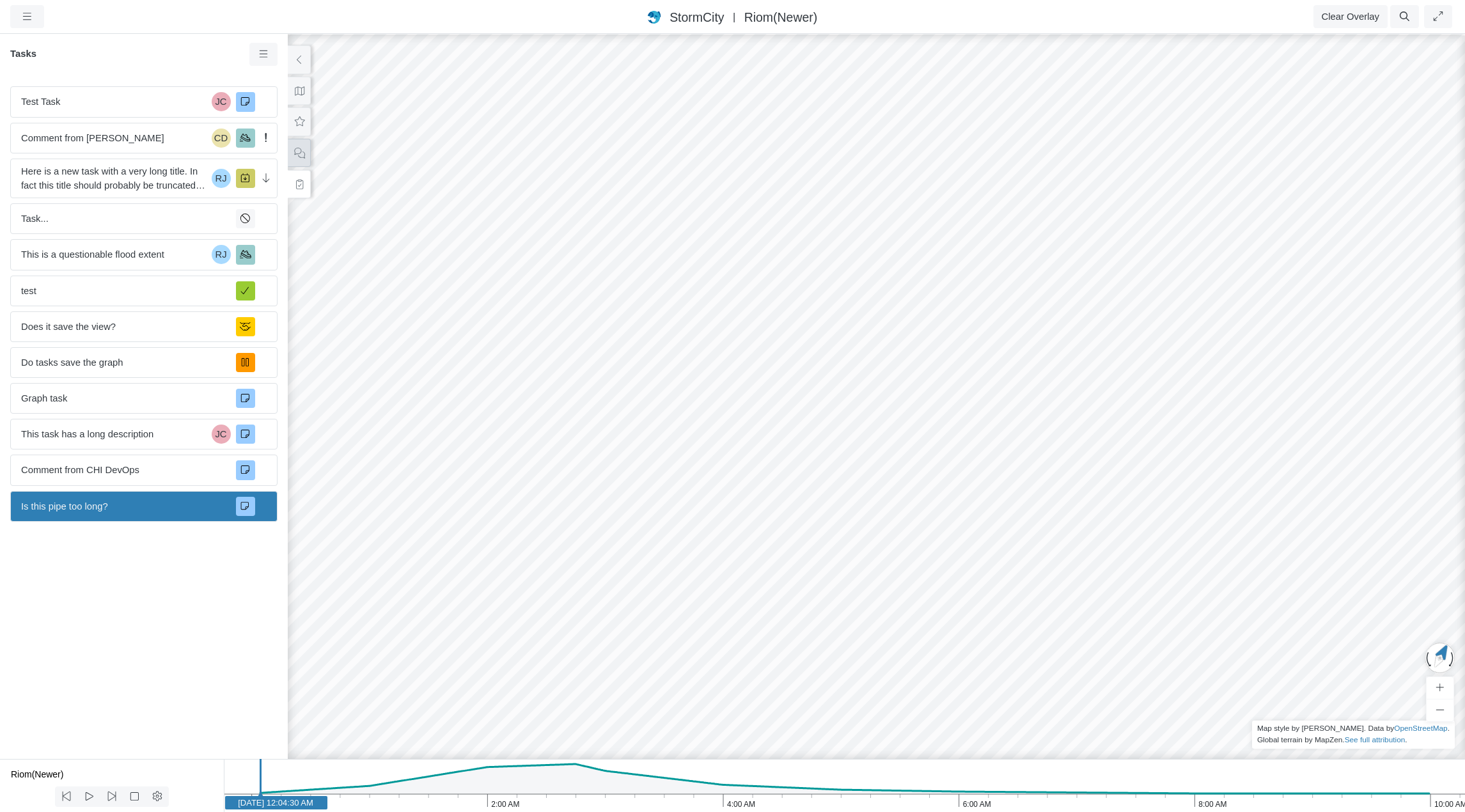
click at [300, 158] on button at bounding box center [300, 153] width 23 height 29
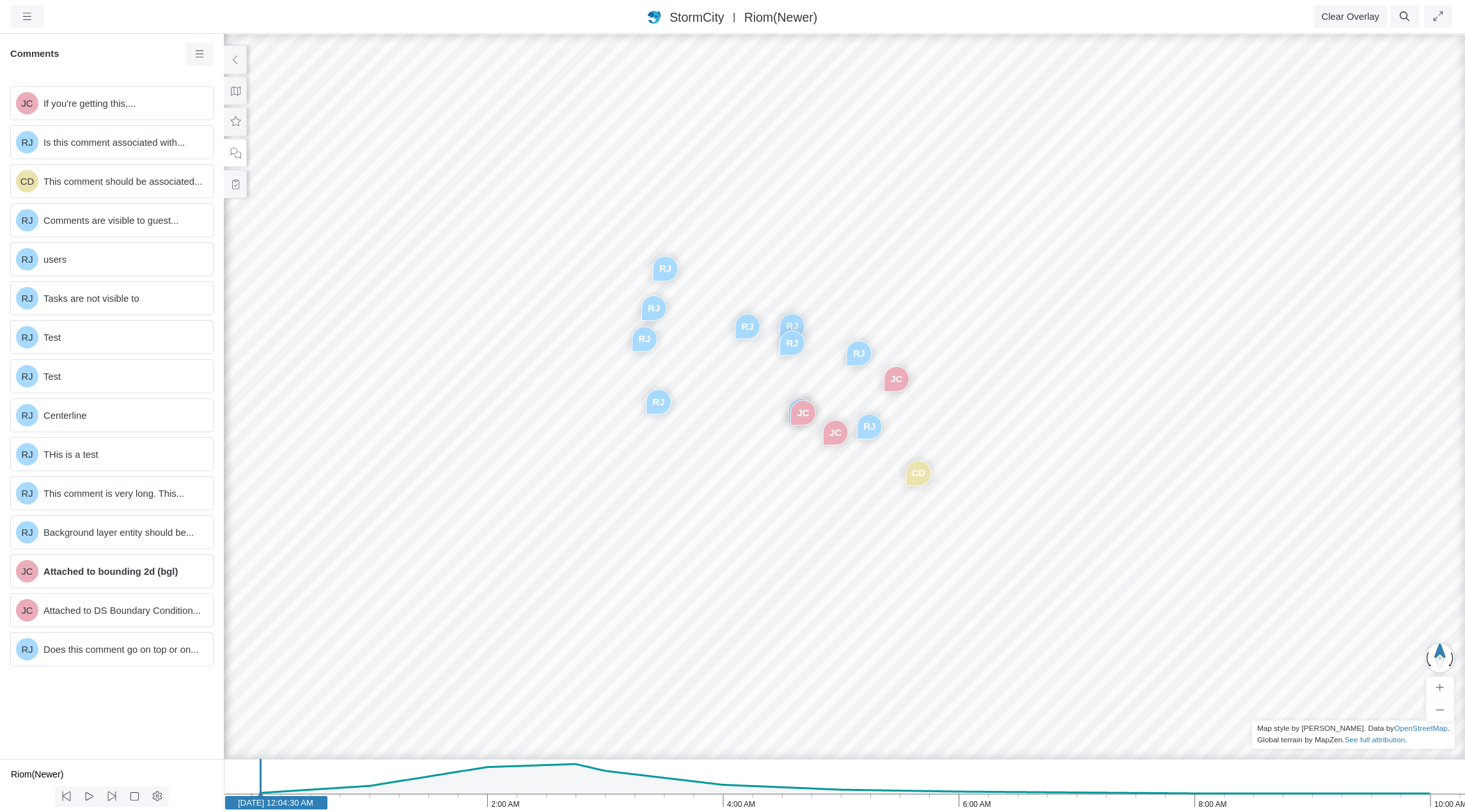
drag, startPoint x: 558, startPoint y: 409, endPoint x: 770, endPoint y: 482, distance: 224.2
click at [770, 482] on div "JC RJ CD RJ RJ RJ RJ RJ RJ RJ RJ JC JC RJ" at bounding box center [845, 422] width 1465 height 779
click at [202, 60] on link at bounding box center [200, 54] width 29 height 23
click at [223, 76] on span "Show Resolved Comments" at bounding box center [269, 79] width 114 height 11
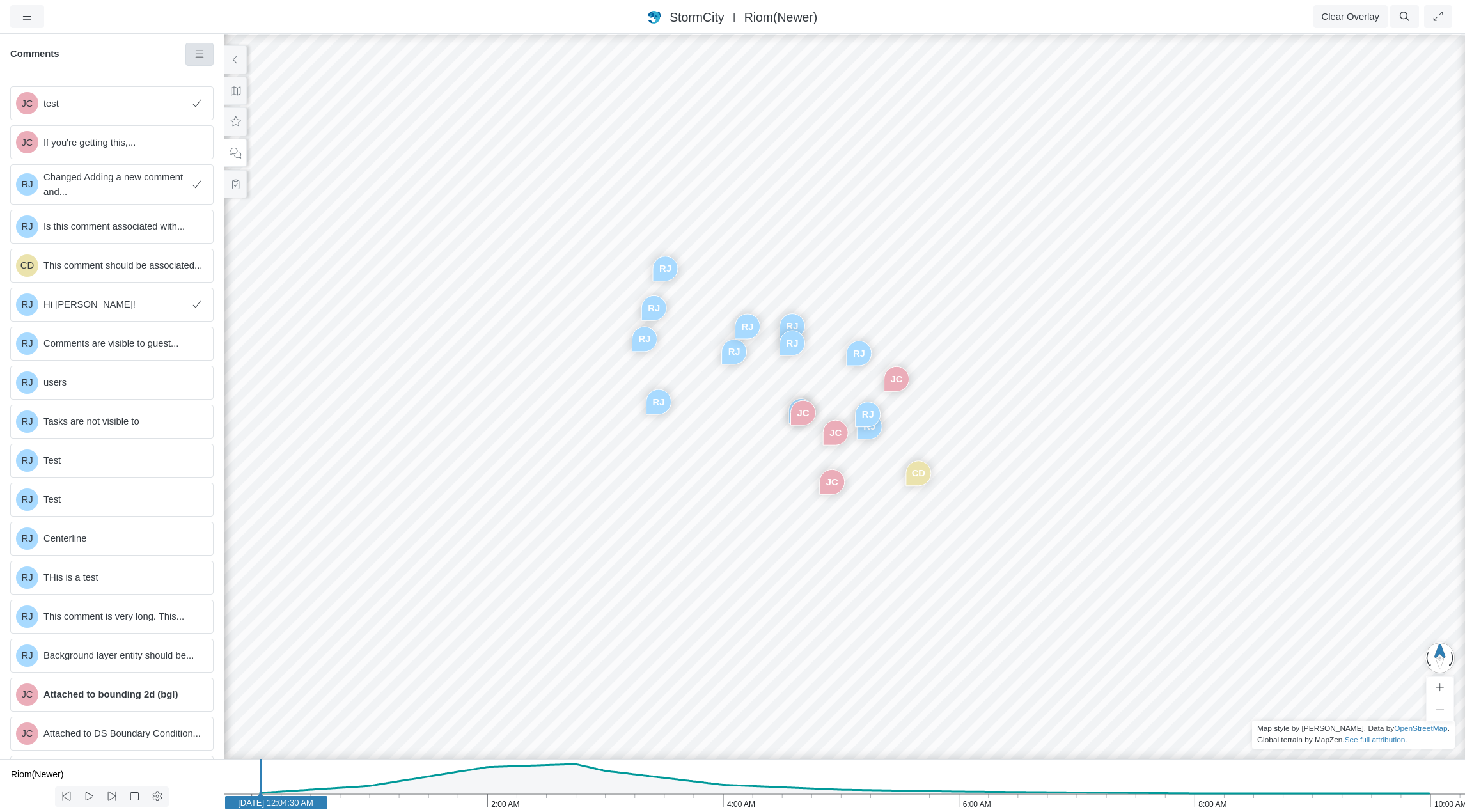
click at [200, 55] on icon at bounding box center [199, 54] width 8 height 7
click at [222, 78] on span "Hide Resolved Comments" at bounding box center [268, 79] width 110 height 11
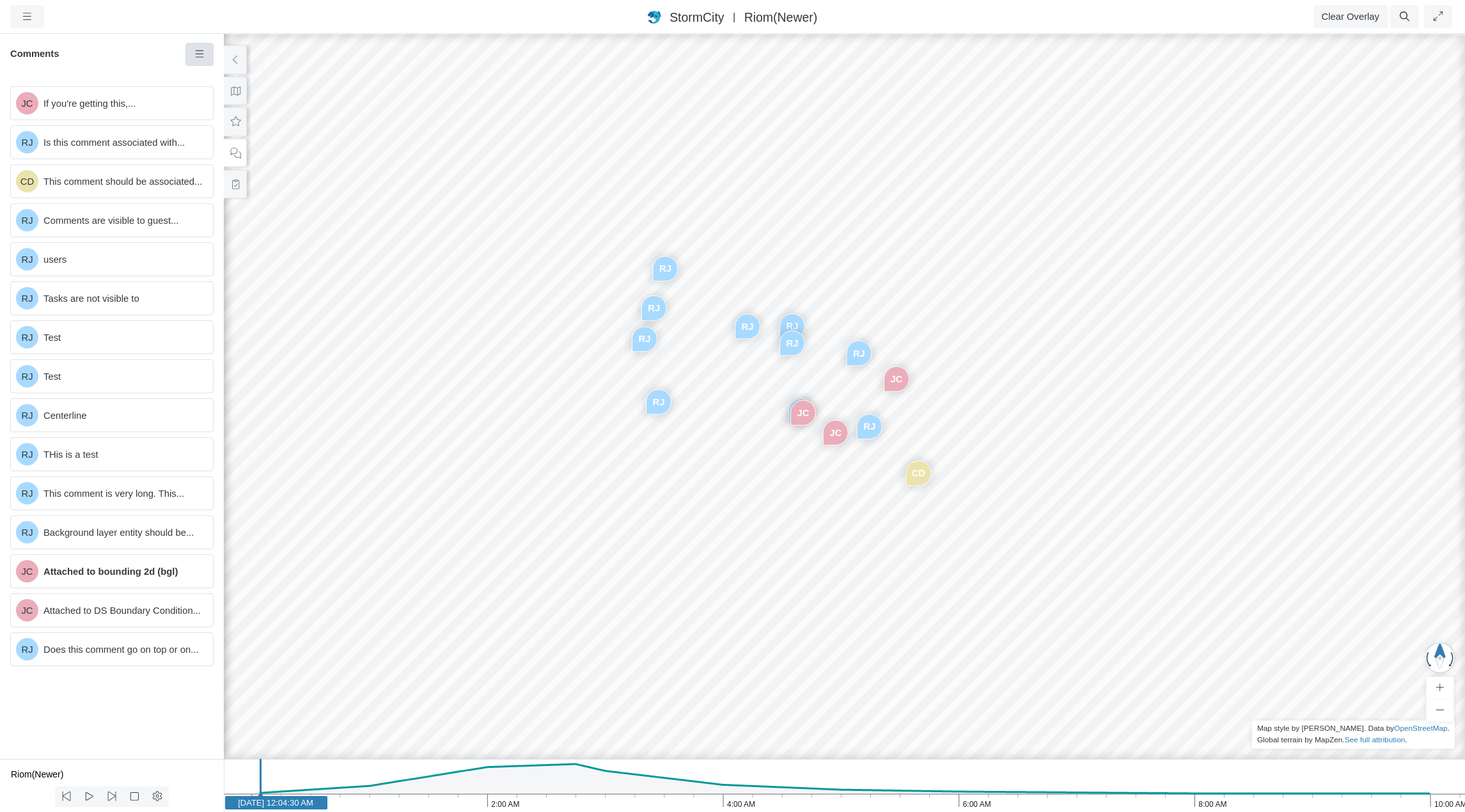
click at [207, 55] on link at bounding box center [200, 54] width 29 height 23
click at [229, 75] on span "Show Resolved Comments" at bounding box center [269, 79] width 114 height 11
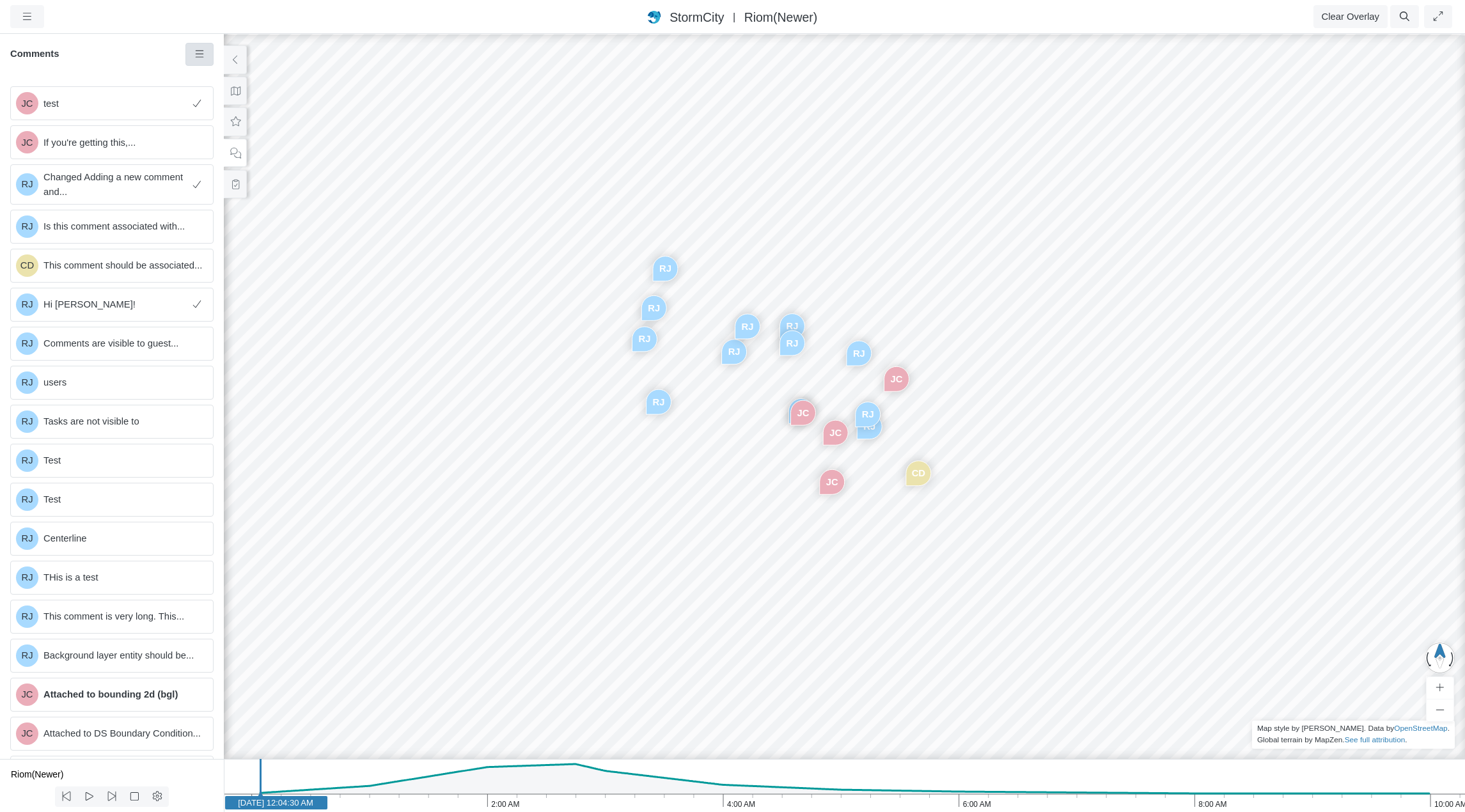
click at [202, 60] on link at bounding box center [200, 54] width 29 height 23
click at [204, 76] on icon at bounding box center [200, 78] width 12 height 10
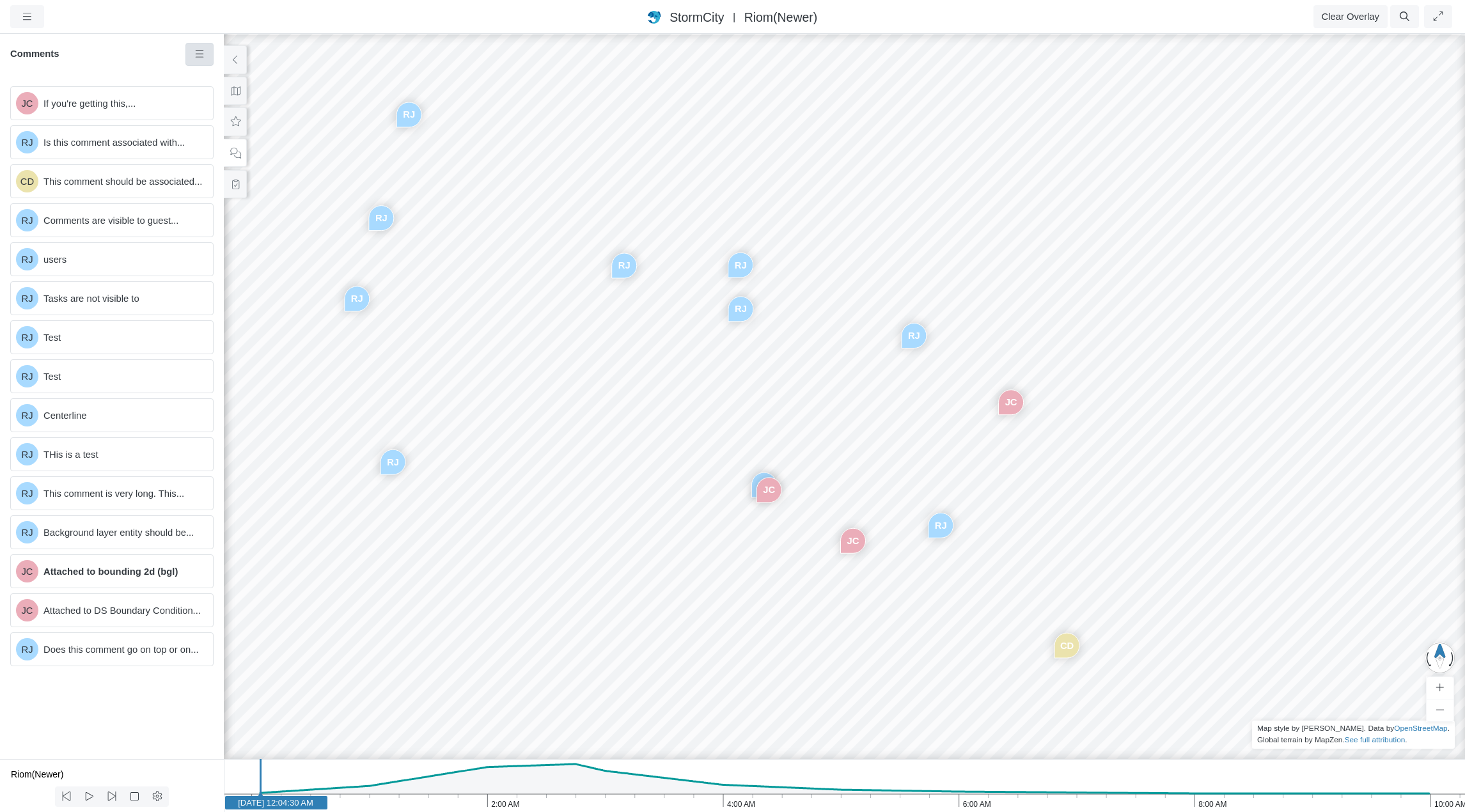
click at [195, 57] on icon at bounding box center [200, 54] width 12 height 10
click at [215, 76] on span "Show Resolved Comments" at bounding box center [269, 79] width 114 height 11
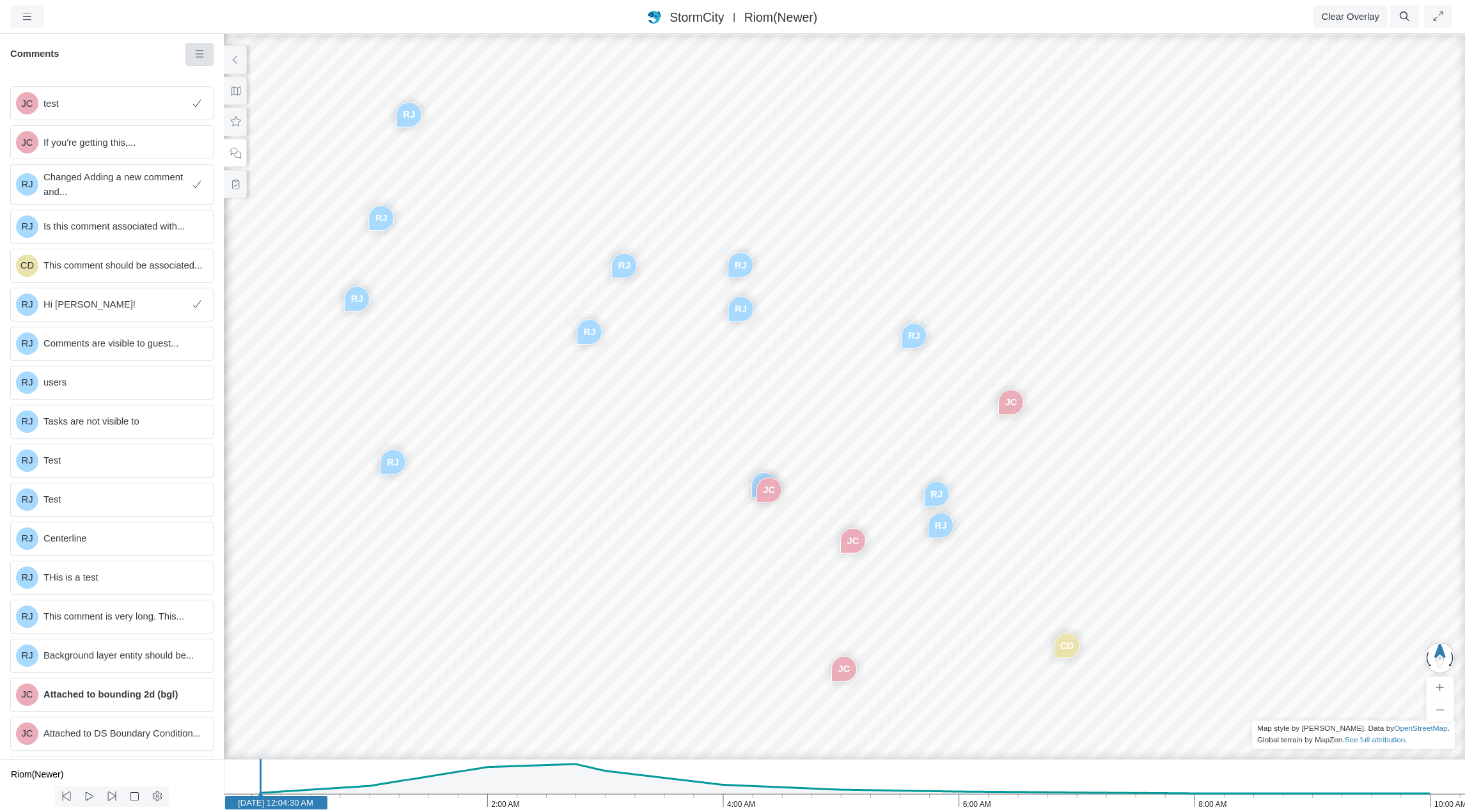
click at [202, 55] on icon at bounding box center [200, 54] width 12 height 10
click at [216, 76] on span "Hide Resolved Comments" at bounding box center [268, 79] width 110 height 11
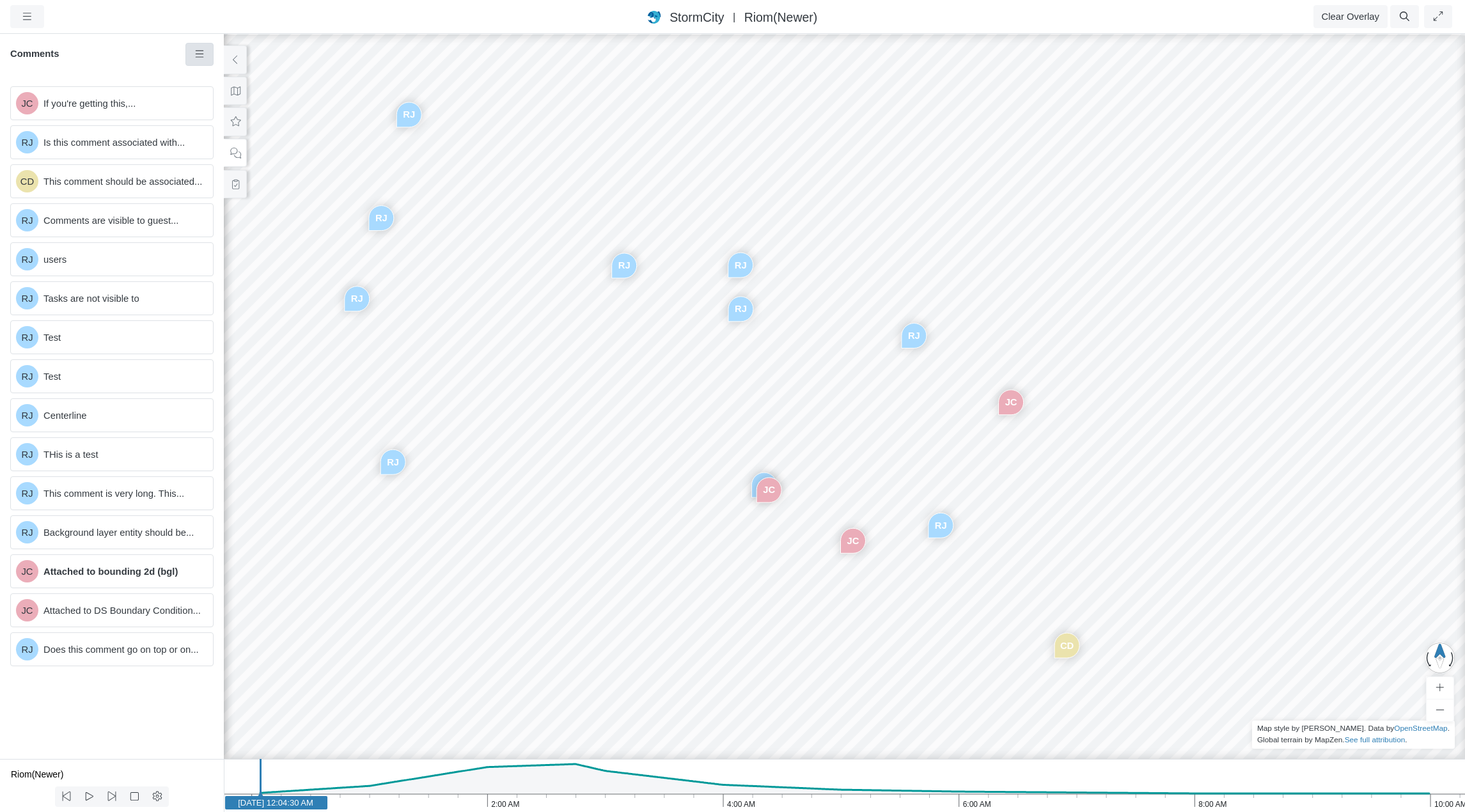
click at [200, 52] on icon at bounding box center [200, 54] width 12 height 10
click at [223, 77] on span "Show Resolved Comments" at bounding box center [269, 79] width 114 height 11
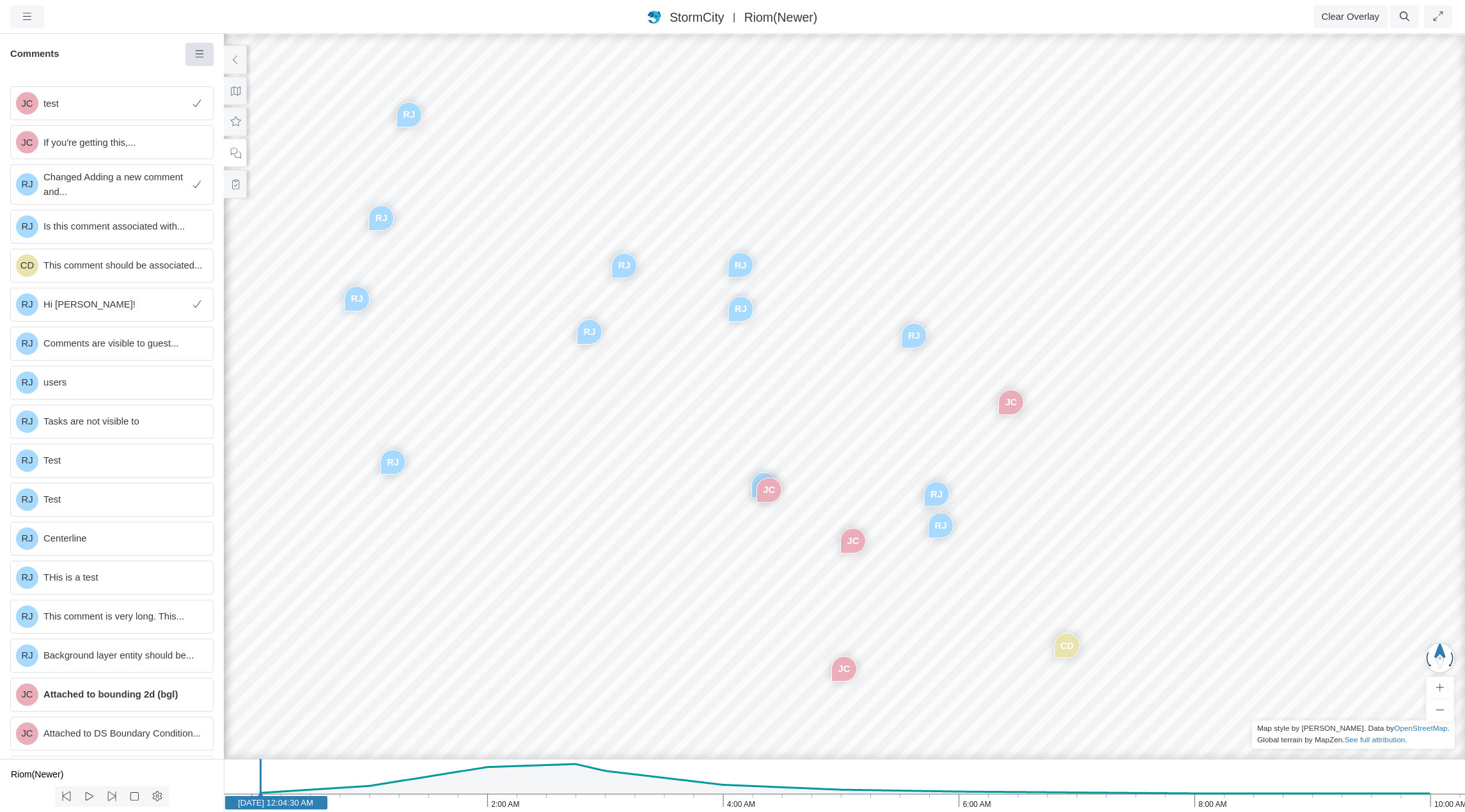
click at [201, 54] on icon at bounding box center [200, 54] width 12 height 10
click at [231, 75] on span "Hide Resolved Comments" at bounding box center [268, 79] width 110 height 11
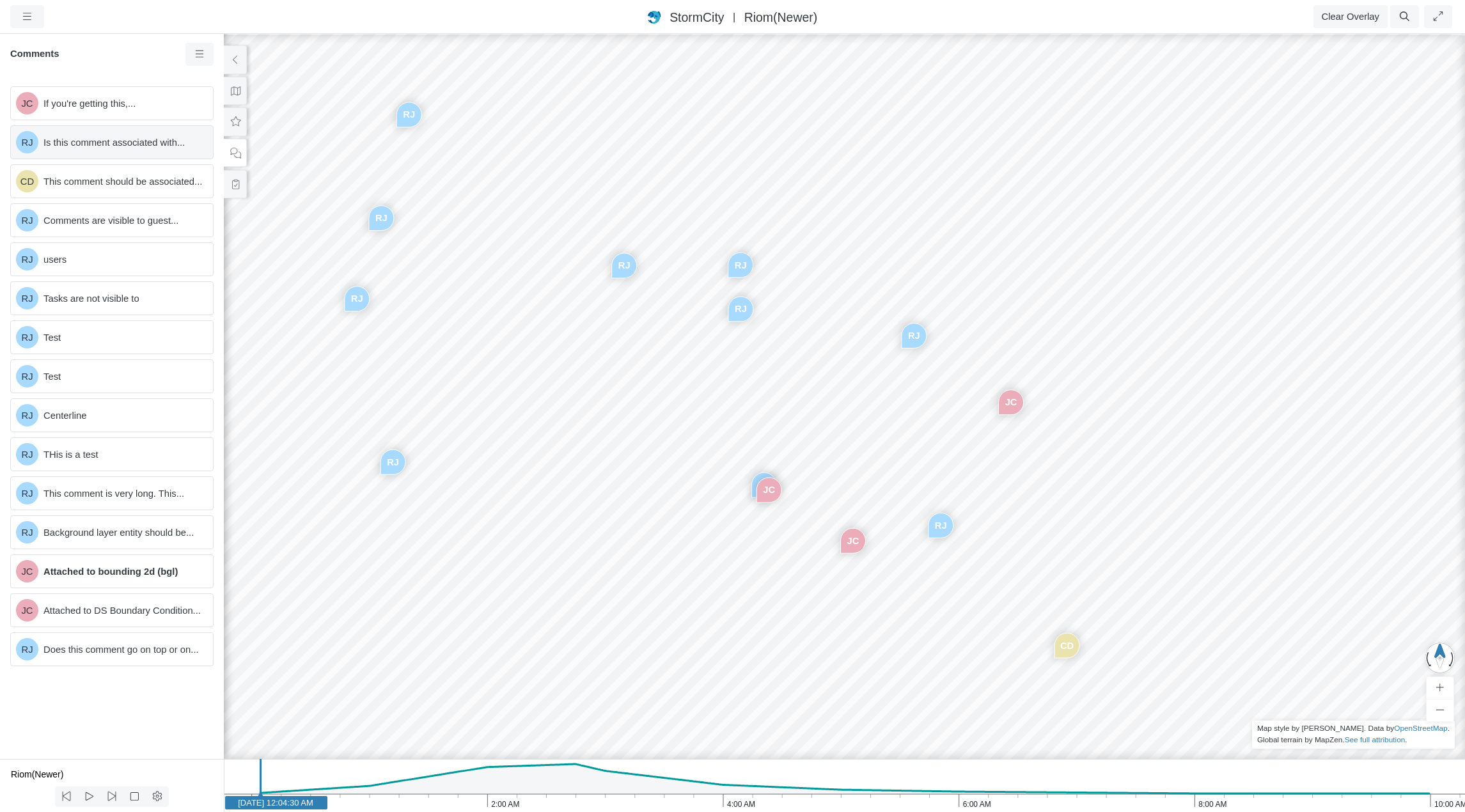
click at [126, 140] on span "Is this comment associated with..." at bounding box center [123, 142] width 159 height 14
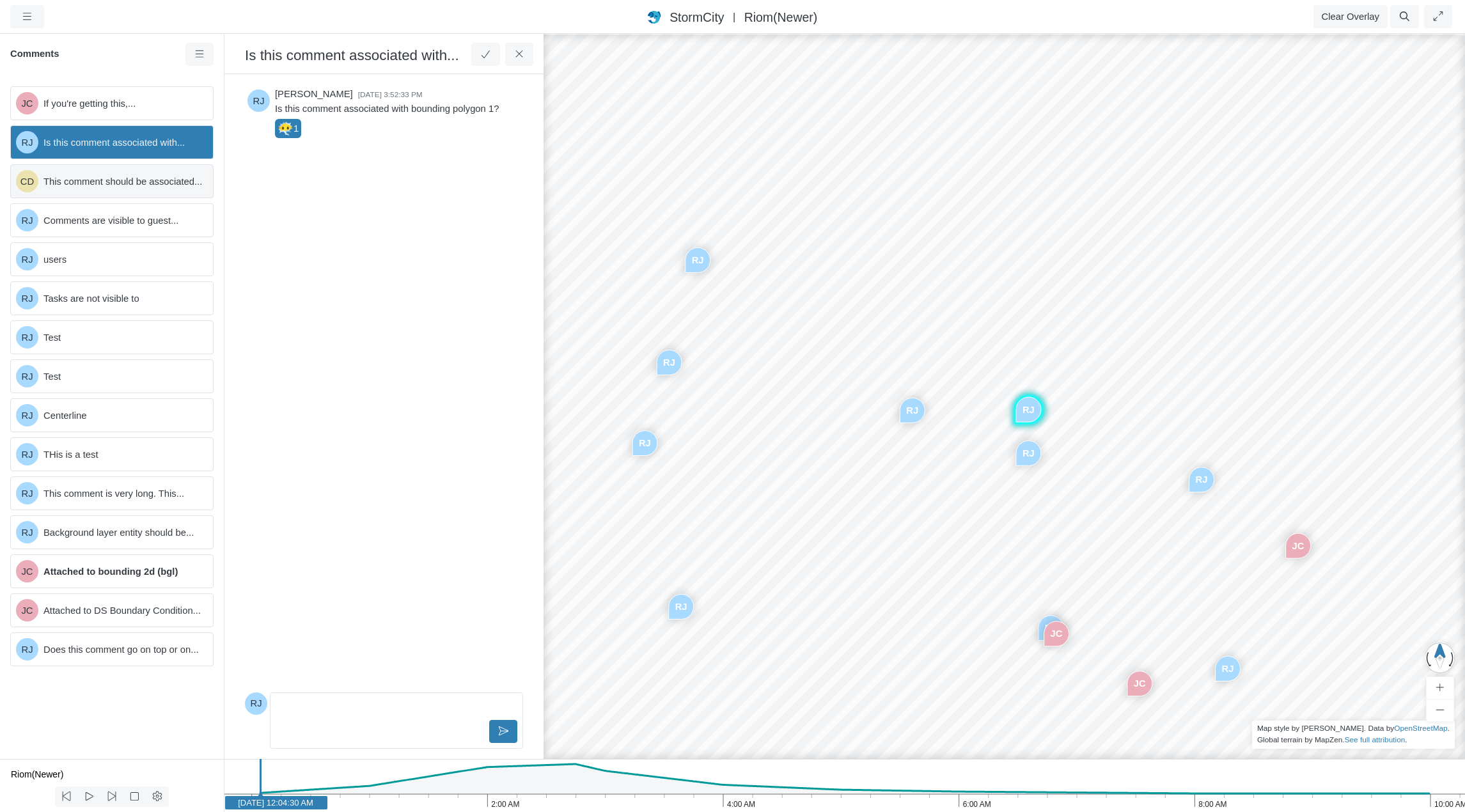
click at [128, 187] on span "This comment should be associated..." at bounding box center [123, 182] width 159 height 14
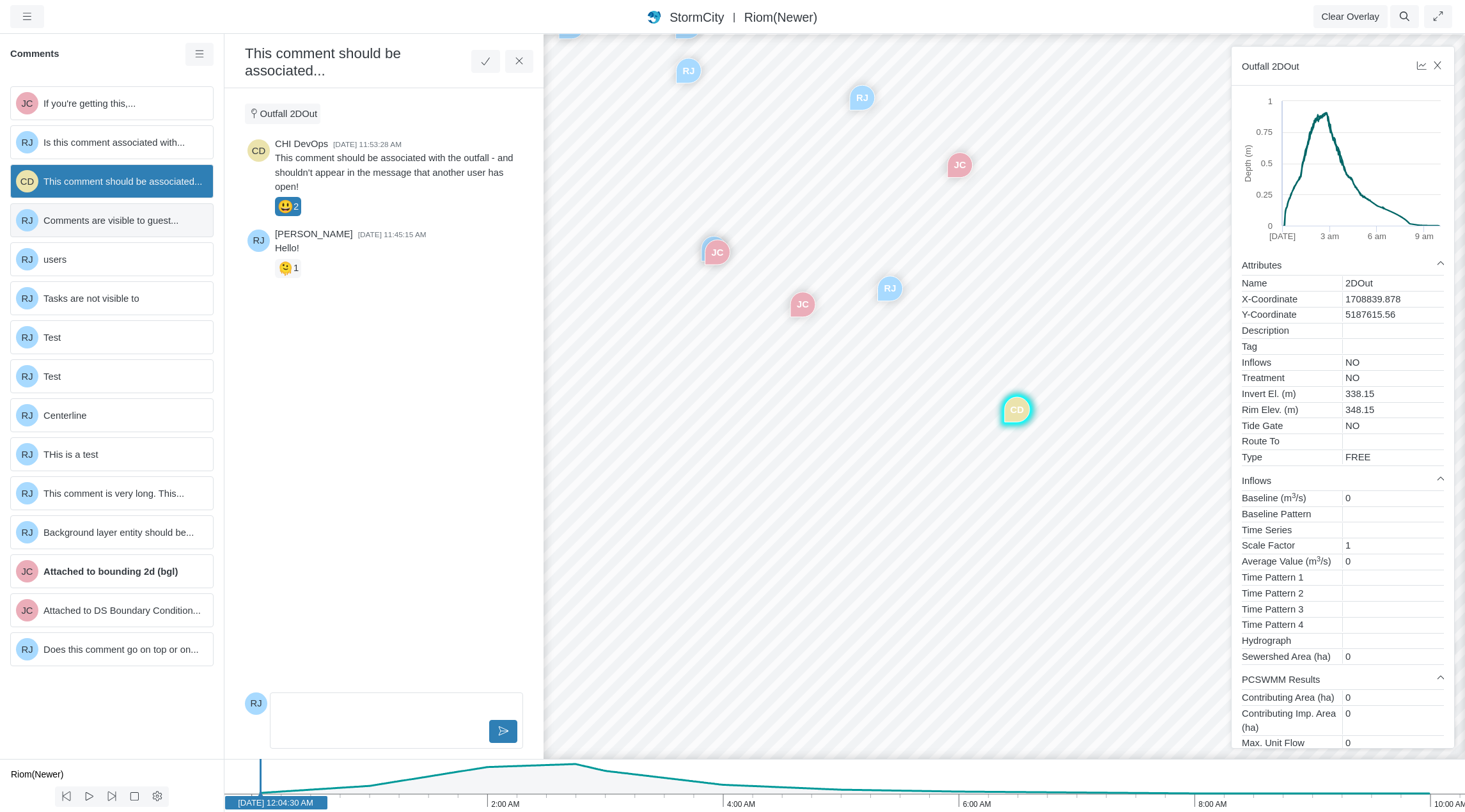
click at [131, 222] on span "Comments are visible to guest..." at bounding box center [123, 221] width 159 height 14
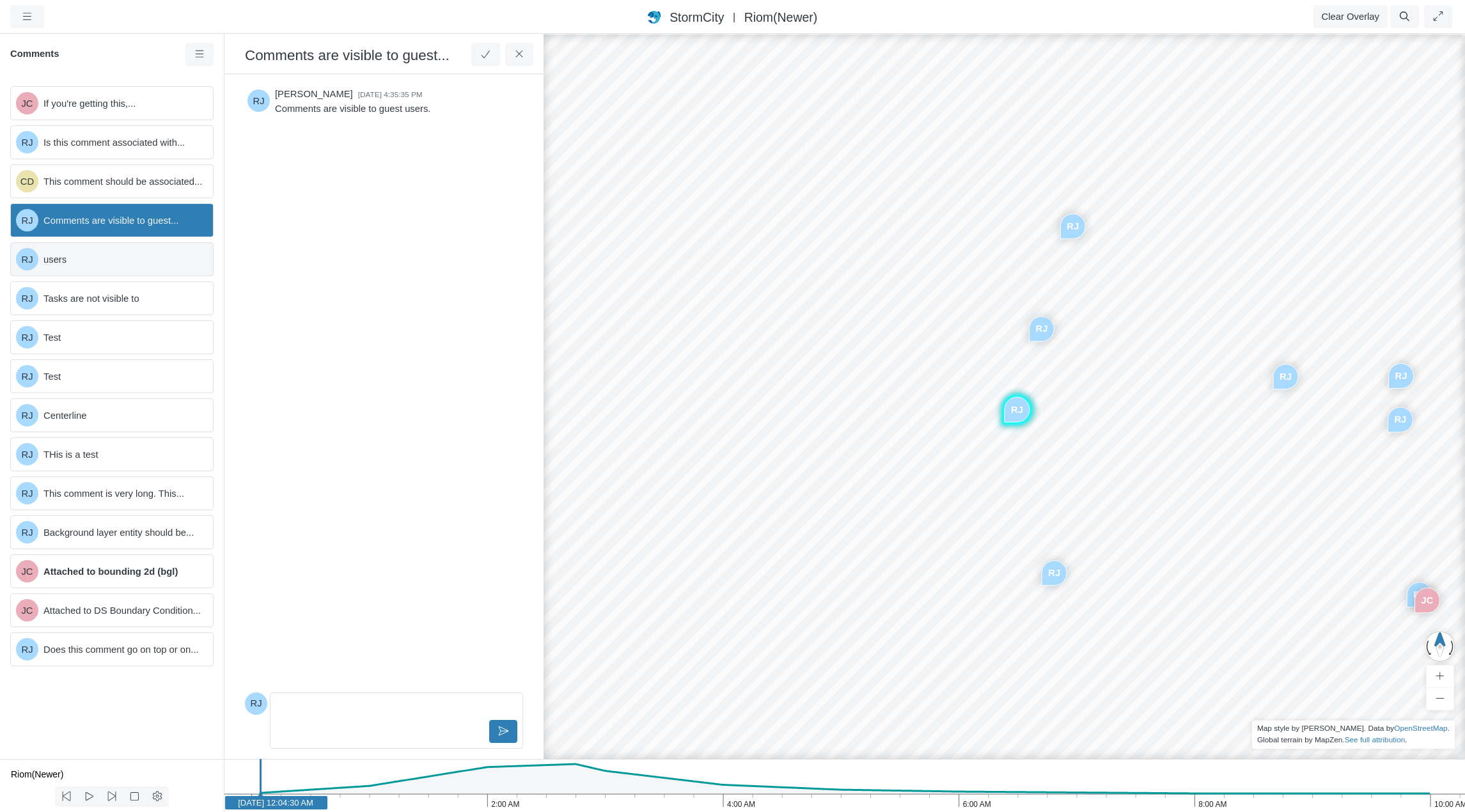
click at [127, 260] on span "users" at bounding box center [123, 260] width 159 height 14
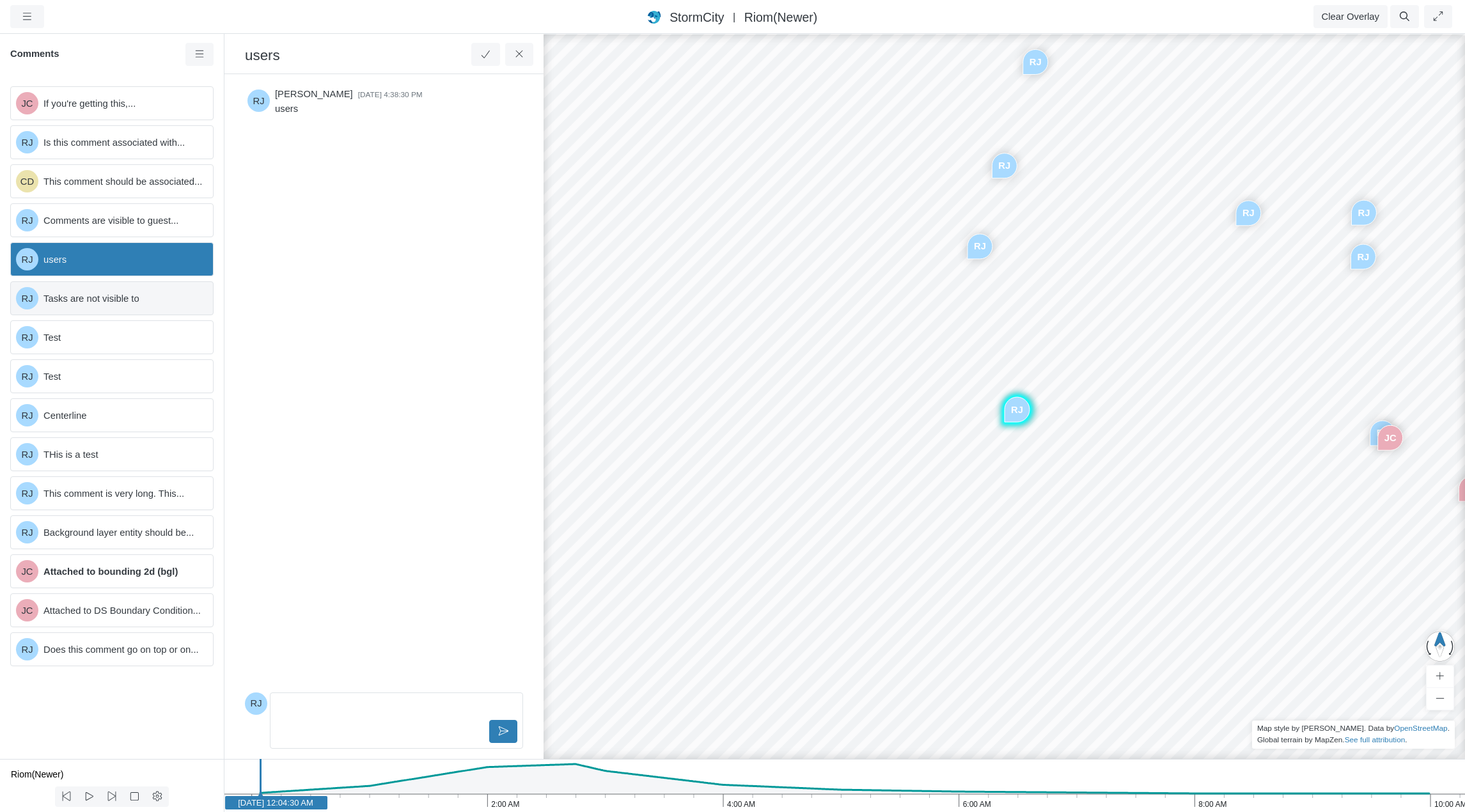
click at [126, 300] on span "Tasks are not visible to" at bounding box center [123, 299] width 159 height 14
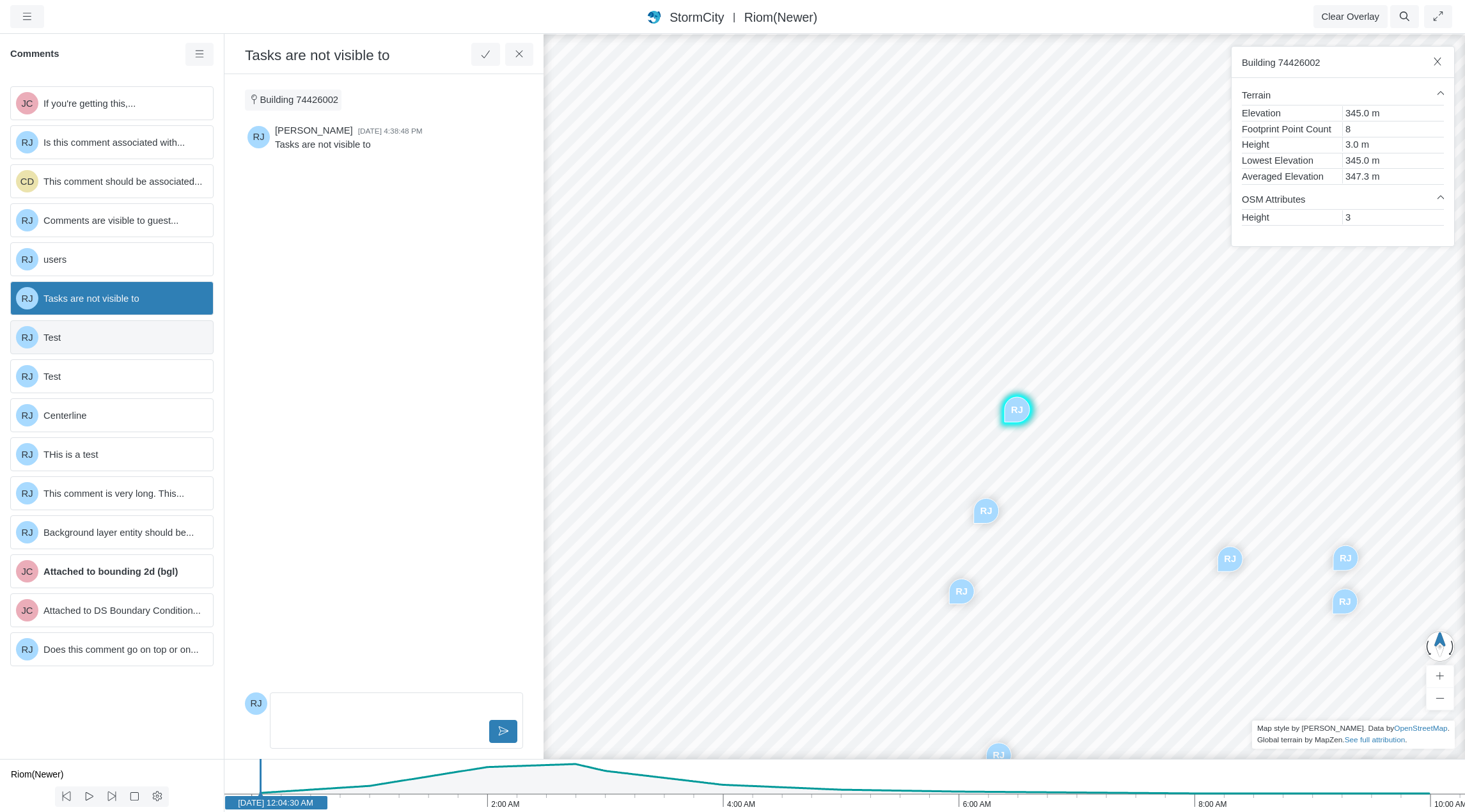
click at [122, 342] on span "Test" at bounding box center [123, 338] width 159 height 14
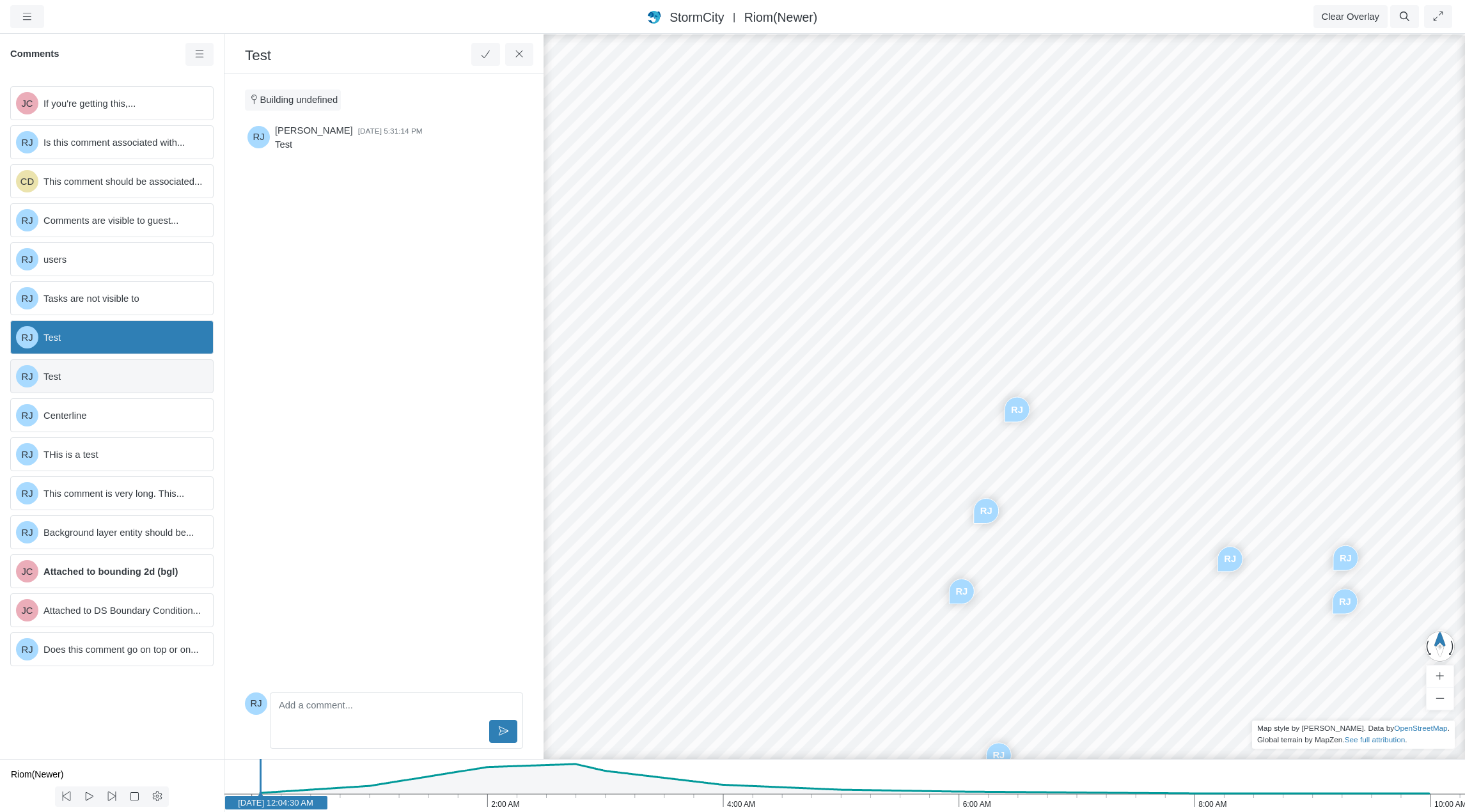
click at [119, 384] on div "RJ Test" at bounding box center [112, 376] width 203 height 34
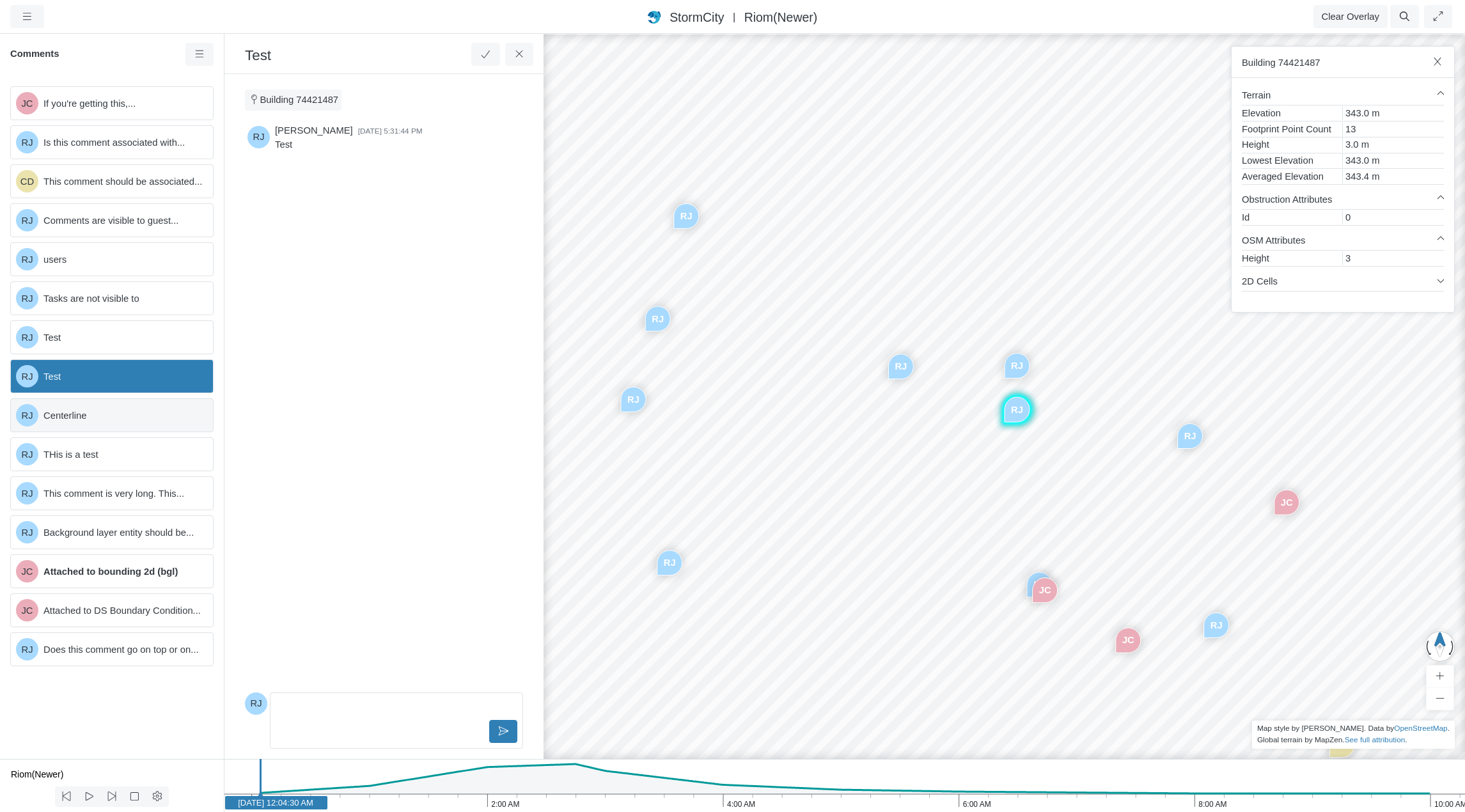
click at [122, 416] on span "Centerline" at bounding box center [123, 415] width 159 height 14
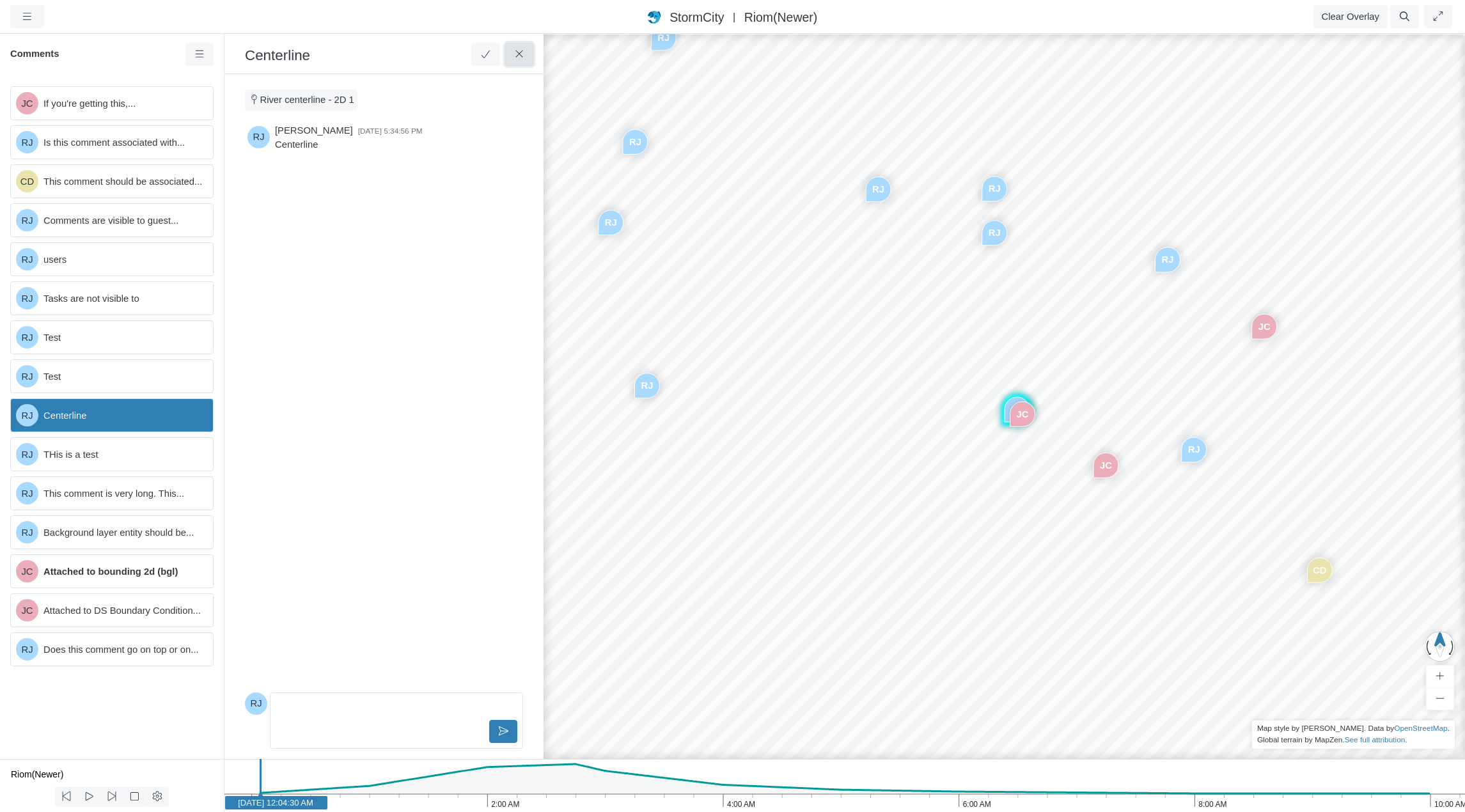
click at [514, 55] on icon at bounding box center [520, 54] width 12 height 10
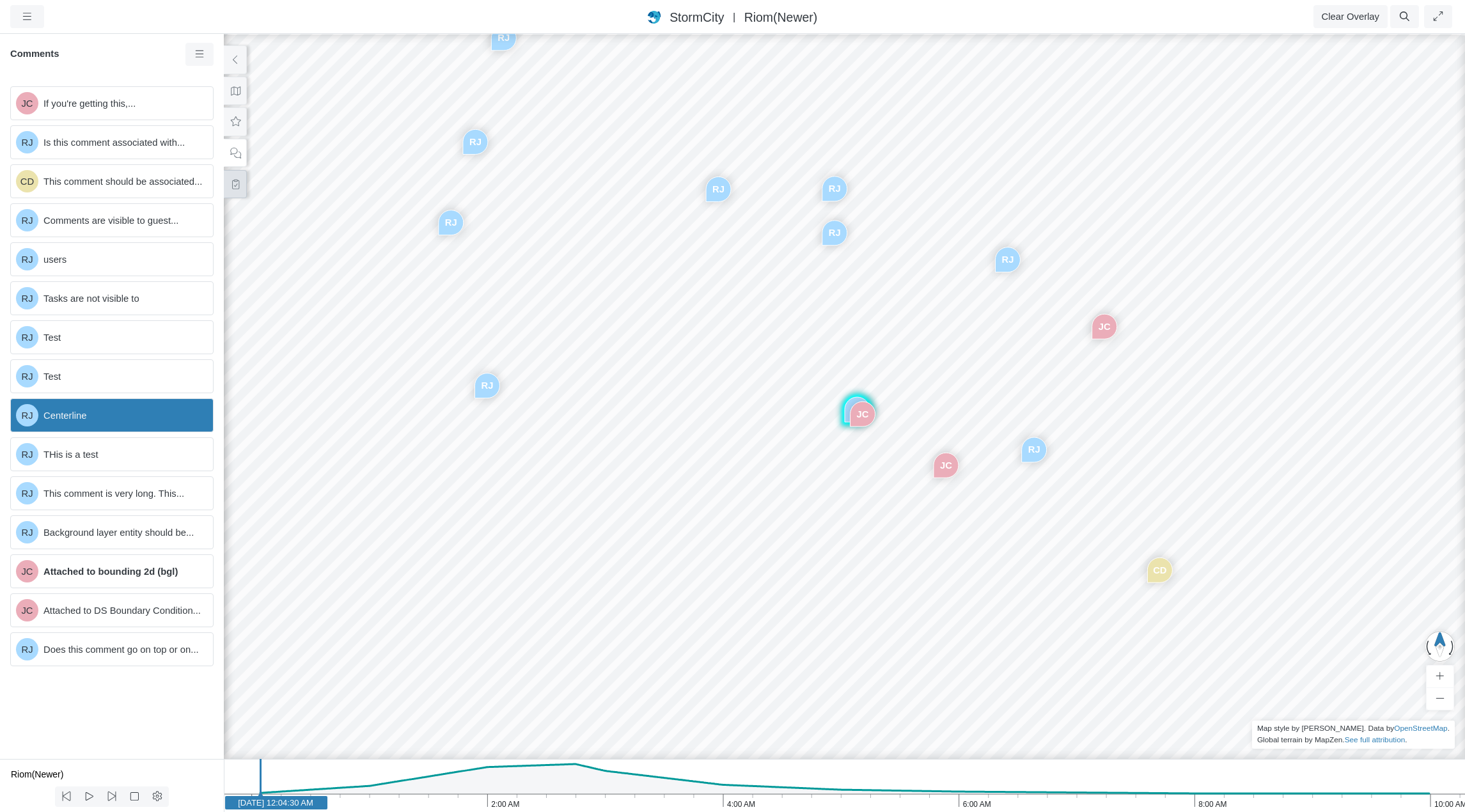
click at [228, 194] on button at bounding box center [235, 185] width 23 height 29
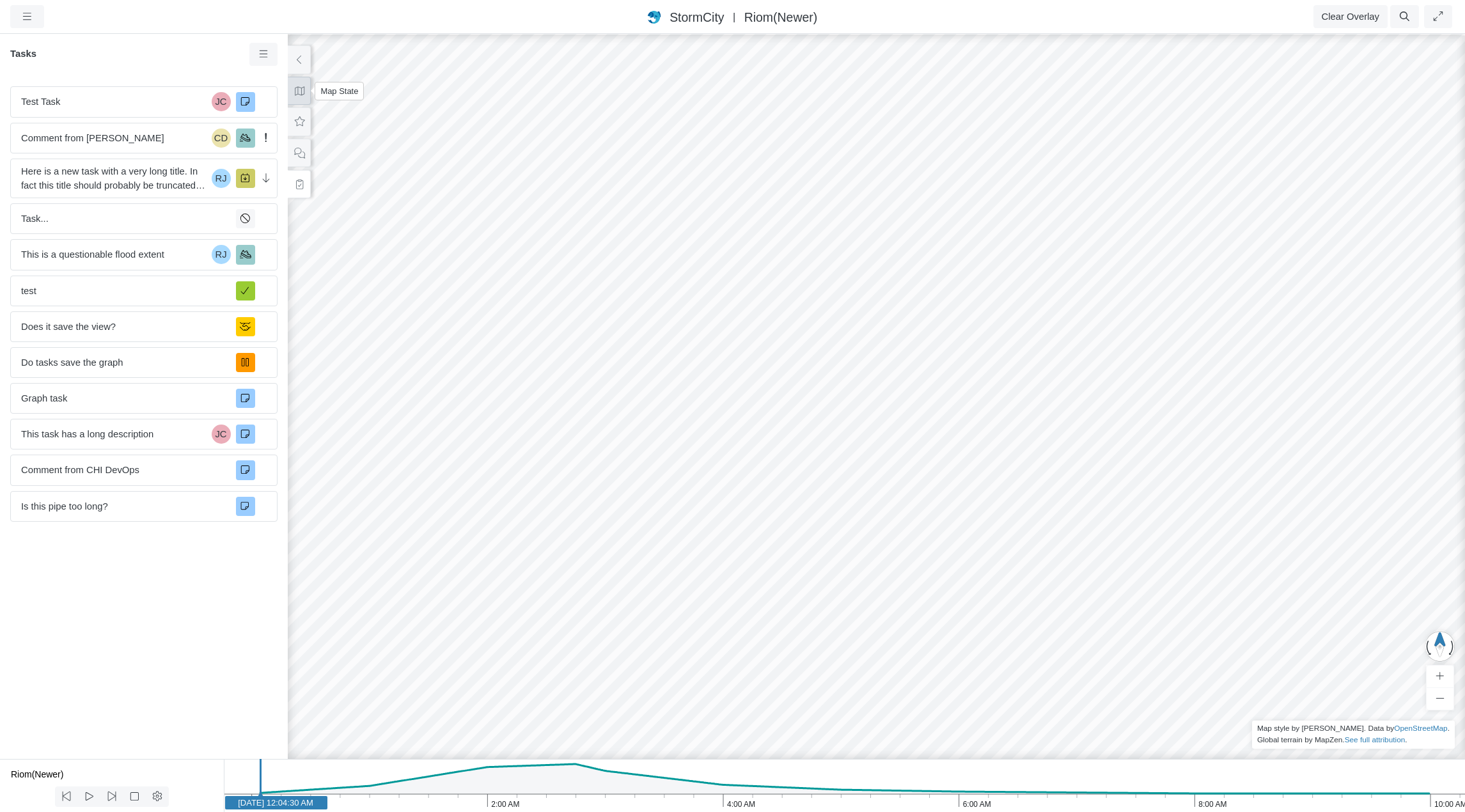
click at [294, 91] on icon at bounding box center [300, 91] width 12 height 10
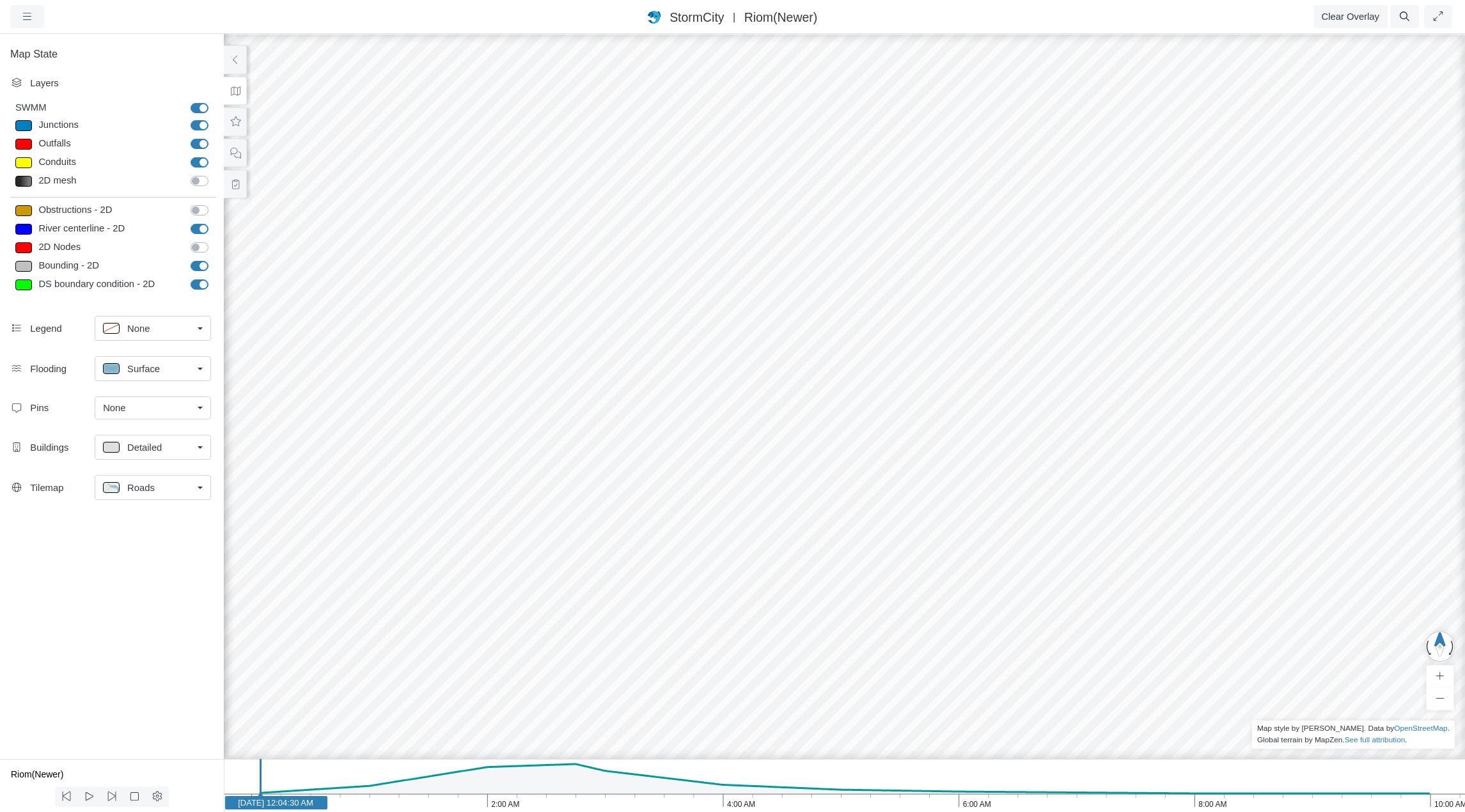
click at [172, 406] on div "None" at bounding box center [148, 408] width 89 height 14
click at [148, 480] on span "Manage Pins..." at bounding box center [135, 484] width 64 height 14
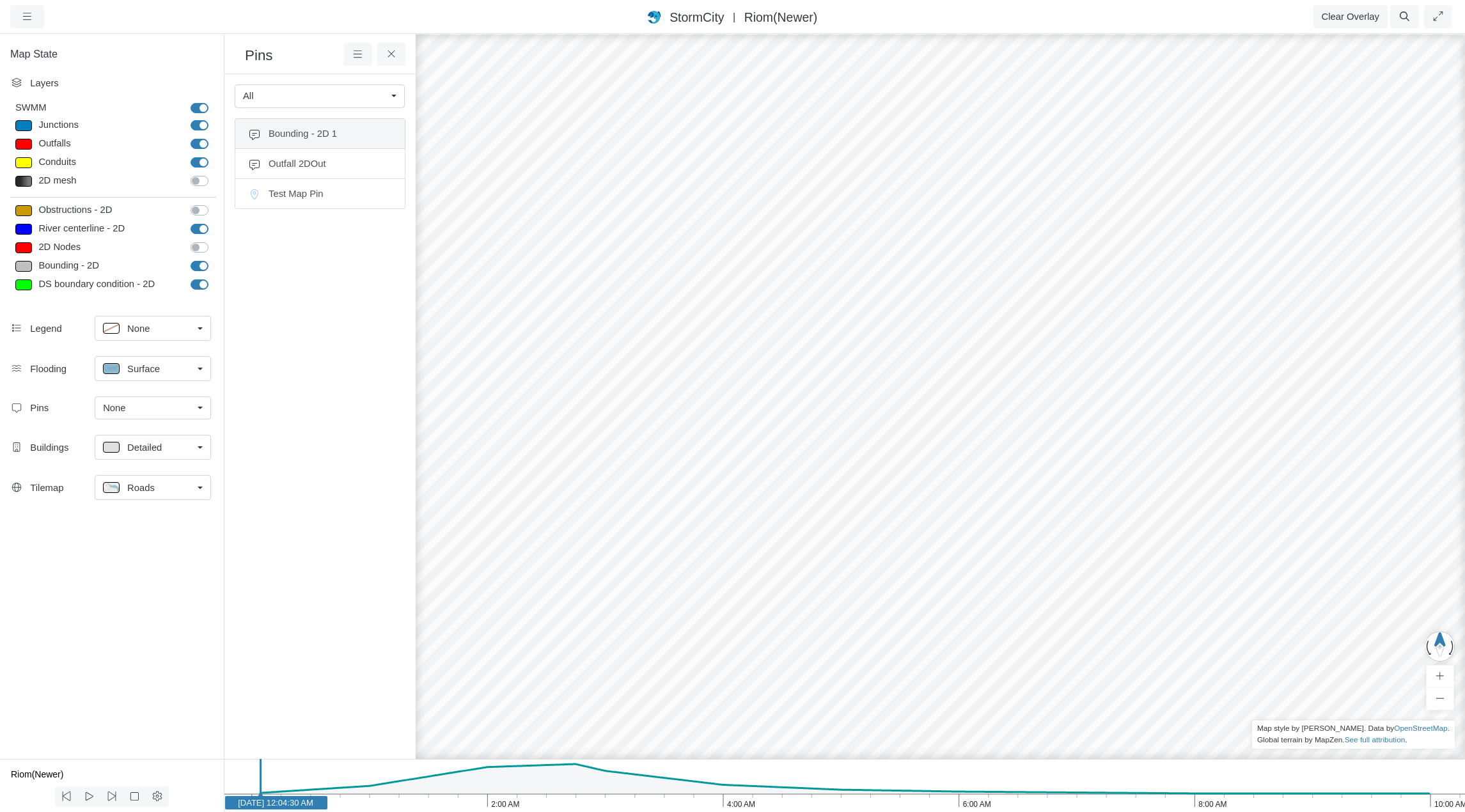
click at [311, 139] on span "Bounding - 2D 1" at bounding box center [330, 133] width 124 height 14
click at [1066, 411] on div "Bounding" at bounding box center [1068, 411] width 31 height 8
click at [323, 170] on span "Outfall 2DOut" at bounding box center [330, 163] width 124 height 14
click at [1069, 404] on div "Outfall 2DOut" at bounding box center [1068, 399] width 71 height 11
click at [1074, 410] on div "Outfall" at bounding box center [1068, 411] width 31 height 8
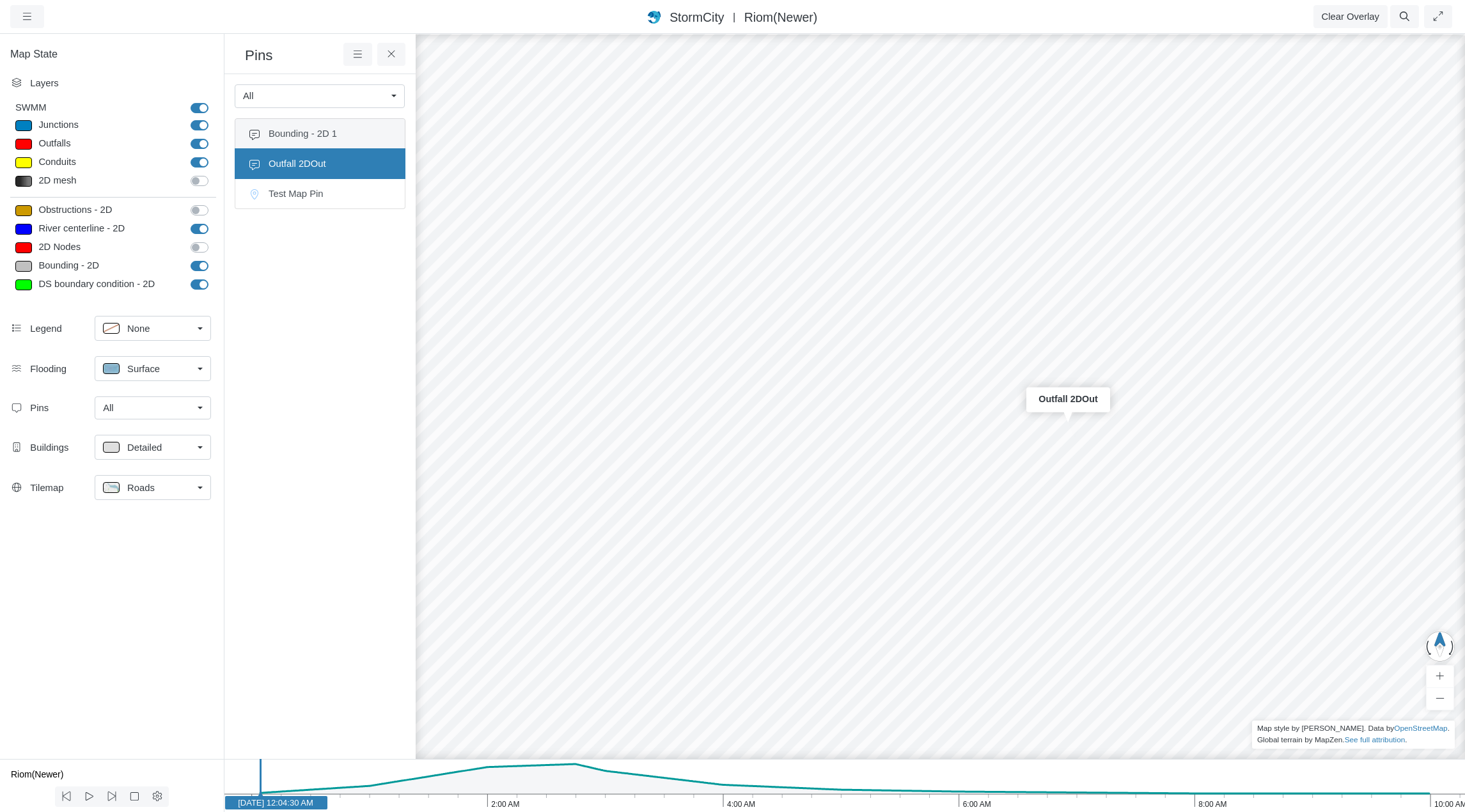
click at [337, 140] on li "Bounding - 2D 1" at bounding box center [320, 133] width 171 height 31
click at [1063, 404] on div "Bounding - 2D 1" at bounding box center [1068, 399] width 80 height 11
click at [1069, 409] on div "Bounding" at bounding box center [1068, 411] width 31 height 8
click at [328, 202] on li "Test Map Pin" at bounding box center [320, 194] width 171 height 30
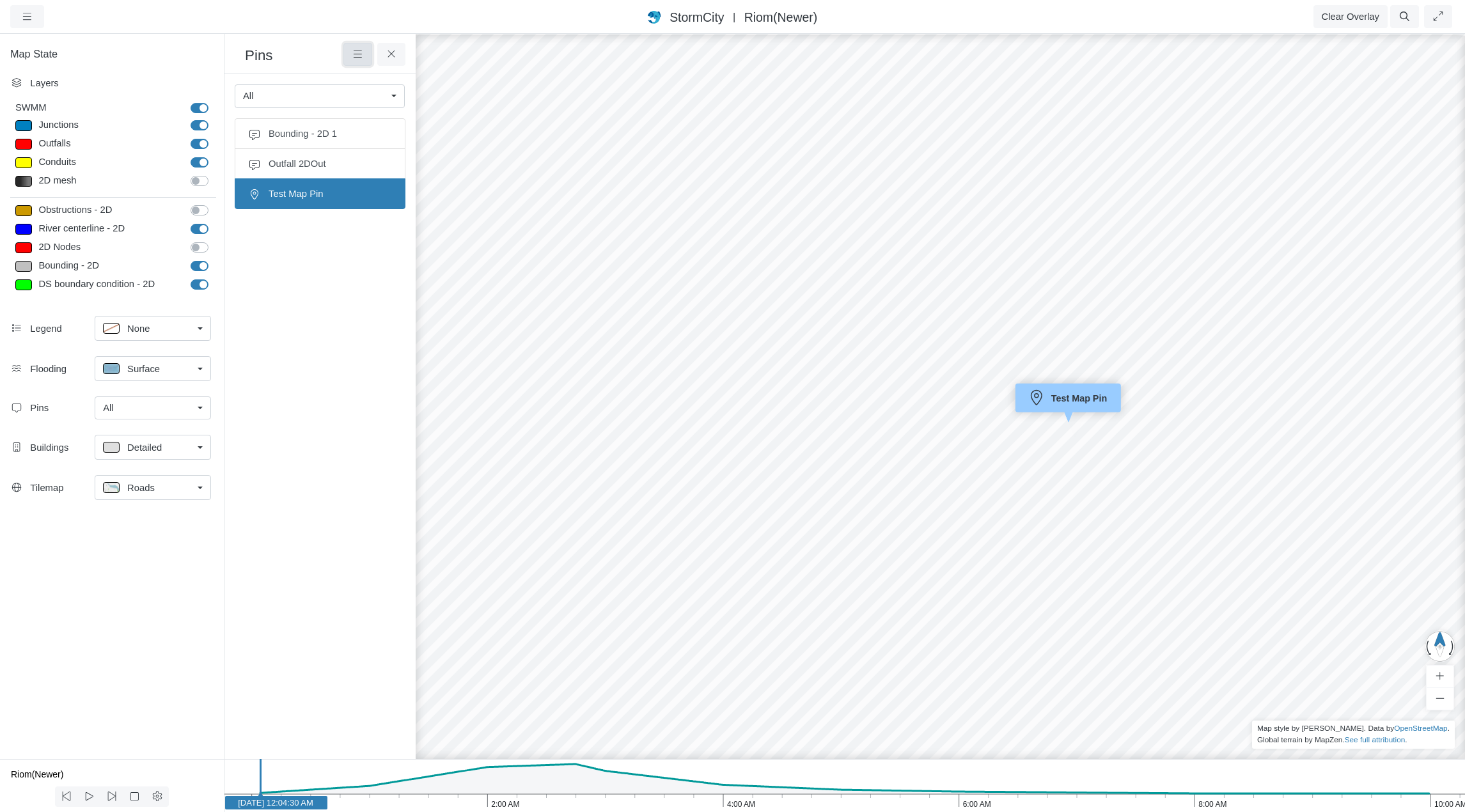
click at [359, 57] on icon at bounding box center [358, 54] width 12 height 10
click at [203, 408] on link "All" at bounding box center [153, 408] width 117 height 23
click at [360, 55] on icon at bounding box center [357, 54] width 8 height 7
click at [356, 291] on ul "Bounding - 2D 1 Outfall 2DOut Test Map Pin" at bounding box center [320, 423] width 171 height 610
click at [392, 52] on icon at bounding box center [391, 54] width 12 height 10
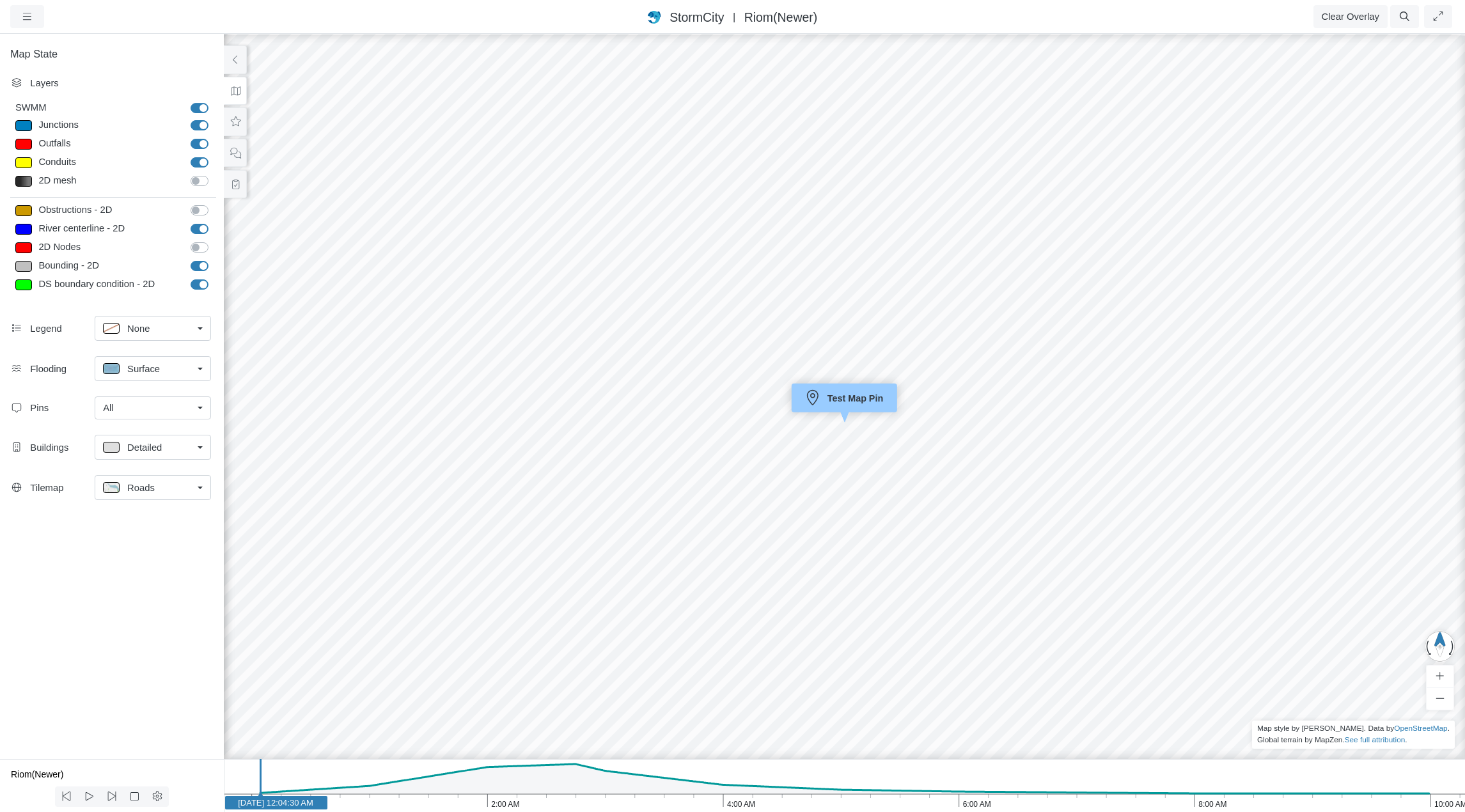
click at [682, 385] on div "JC RJ CD RJ RJ RJ RJ RJ RJ RJ RJ JC JC RJ Entity or function does not exist in …" at bounding box center [845, 422] width 1465 height 779
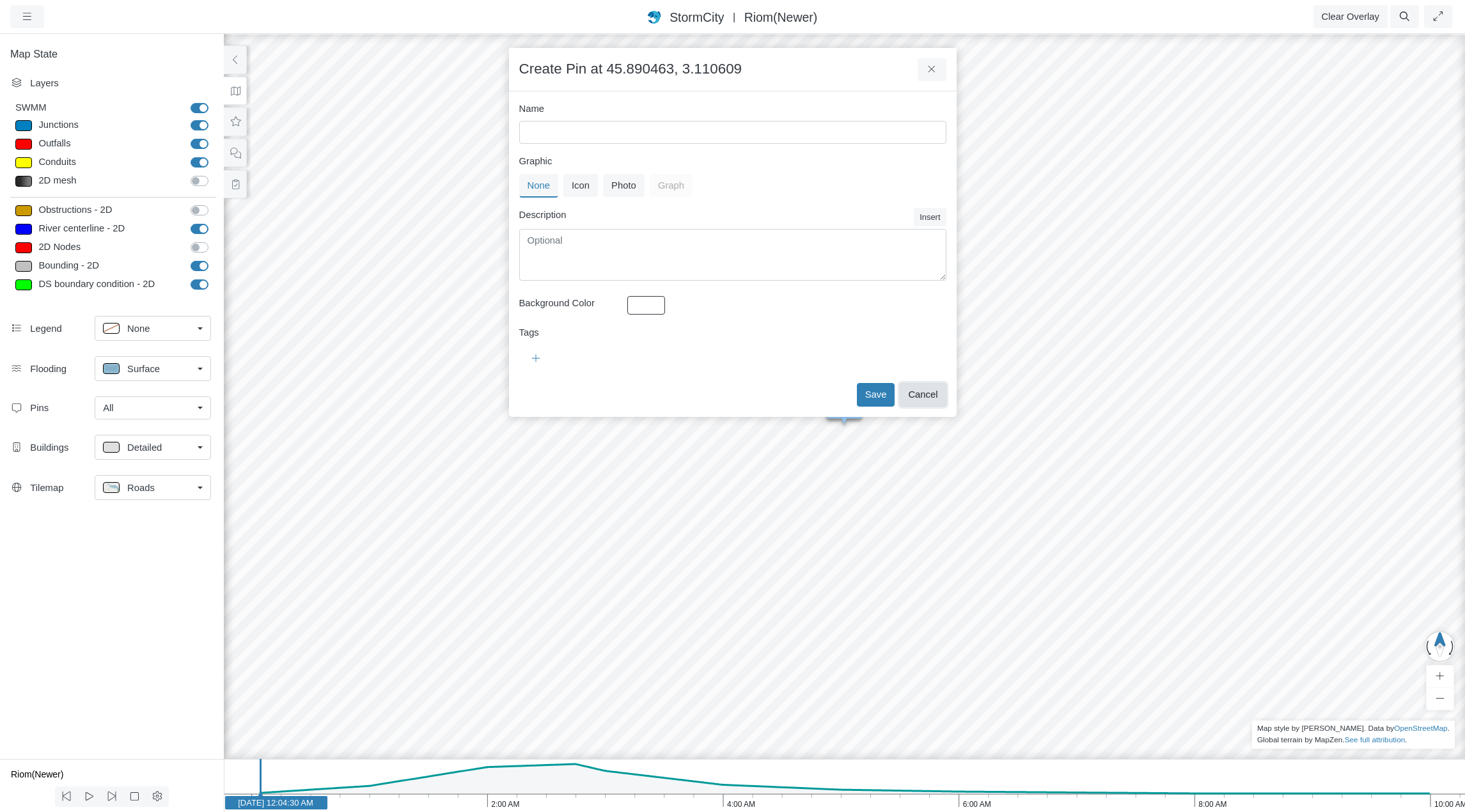
click at [936, 396] on button "Cancel" at bounding box center [922, 394] width 46 height 23
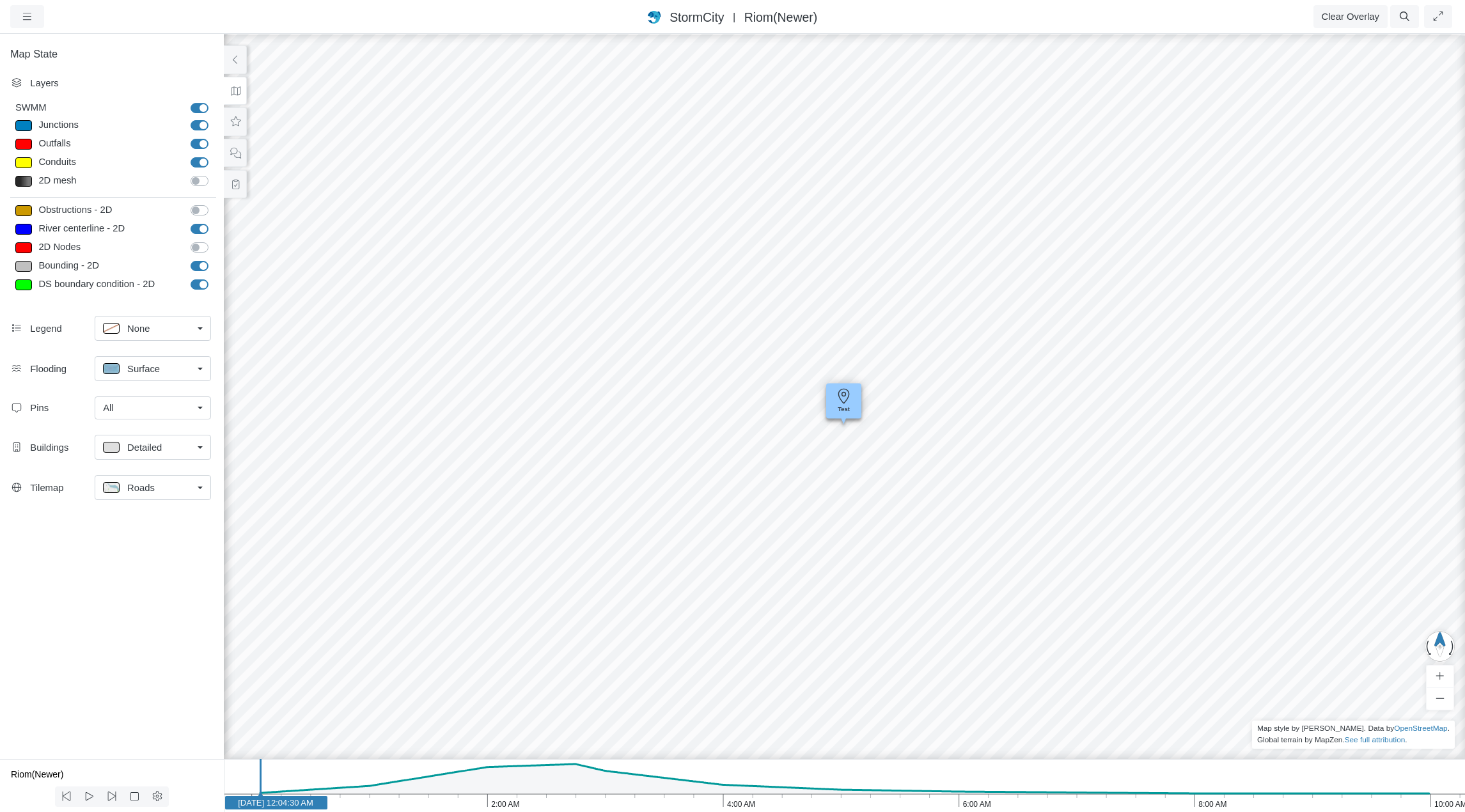
click at [714, 392] on div "JC RJ CD RJ RJ RJ RJ RJ RJ RJ RJ JC JC RJ Entity or function does not exist in …" at bounding box center [845, 422] width 1465 height 779
click at [640, 382] on div "JC RJ CD RJ RJ RJ RJ RJ RJ RJ RJ JC JC RJ Entity or function does not exist in …" at bounding box center [845, 422] width 1465 height 779
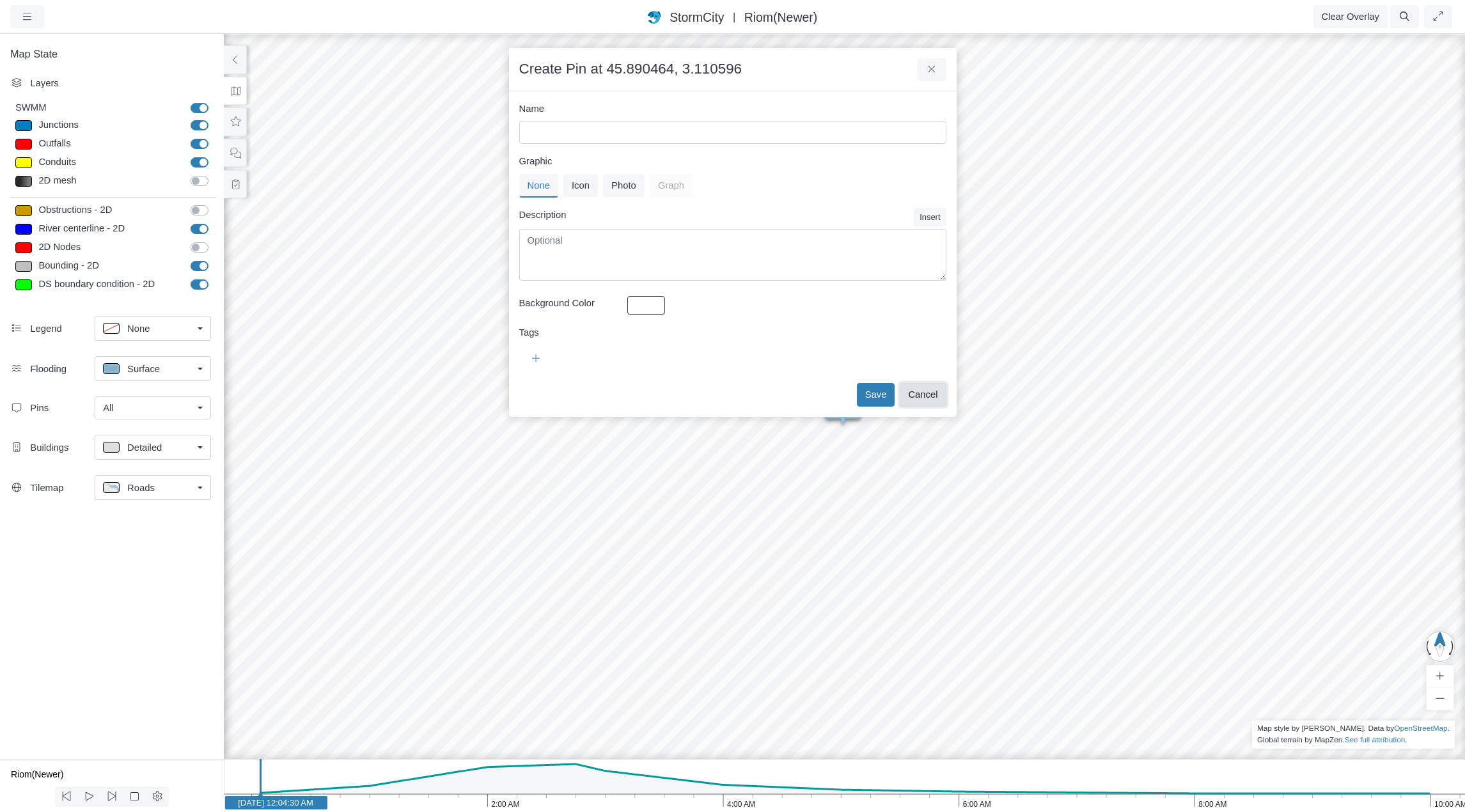
click at [931, 395] on button "Cancel" at bounding box center [922, 394] width 46 height 23
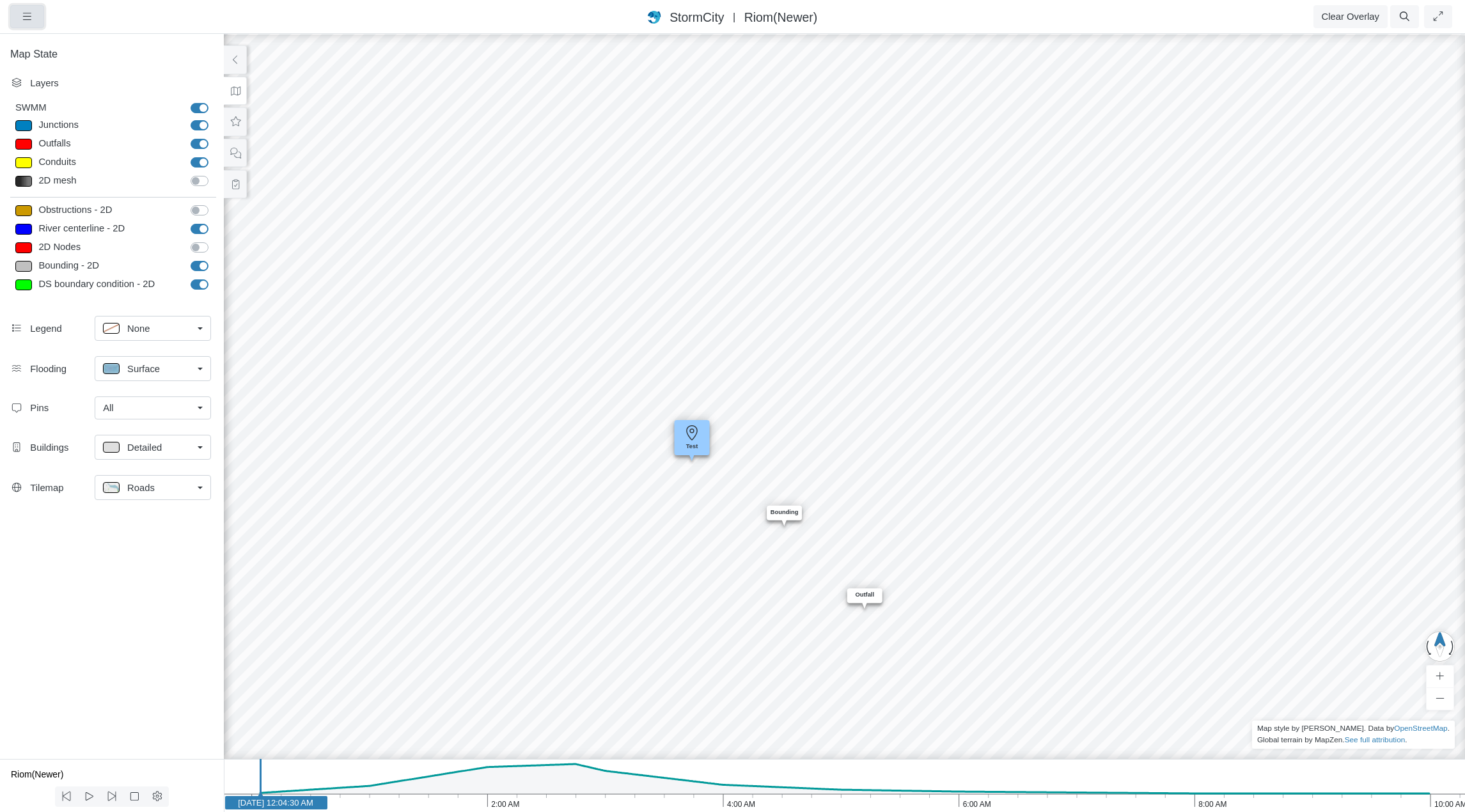
click at [21, 14] on icon "button" at bounding box center [27, 16] width 12 height 10
click at [67, 42] on link "Projects" at bounding box center [61, 43] width 101 height 19
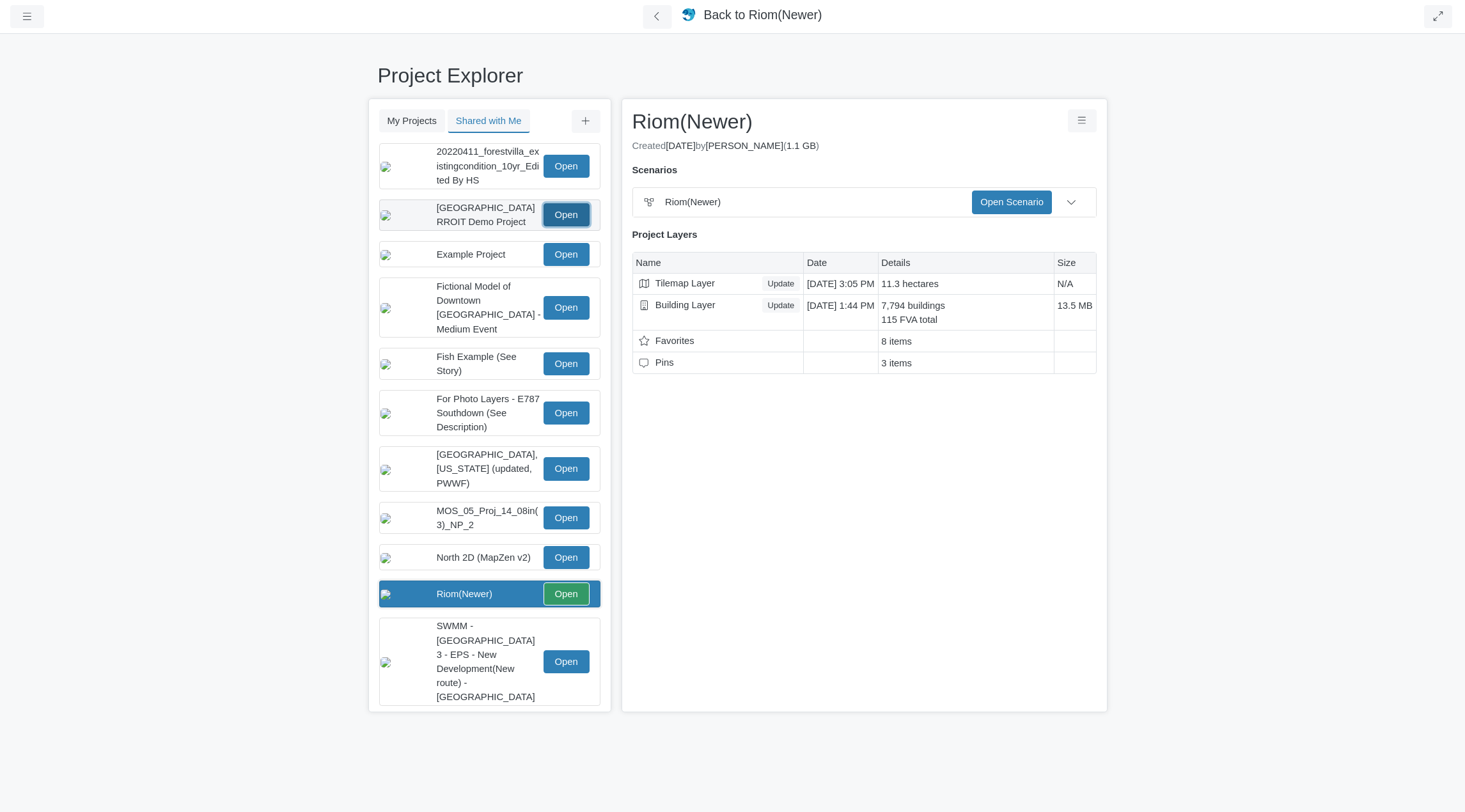
click at [567, 217] on link "Open" at bounding box center [566, 215] width 46 height 23
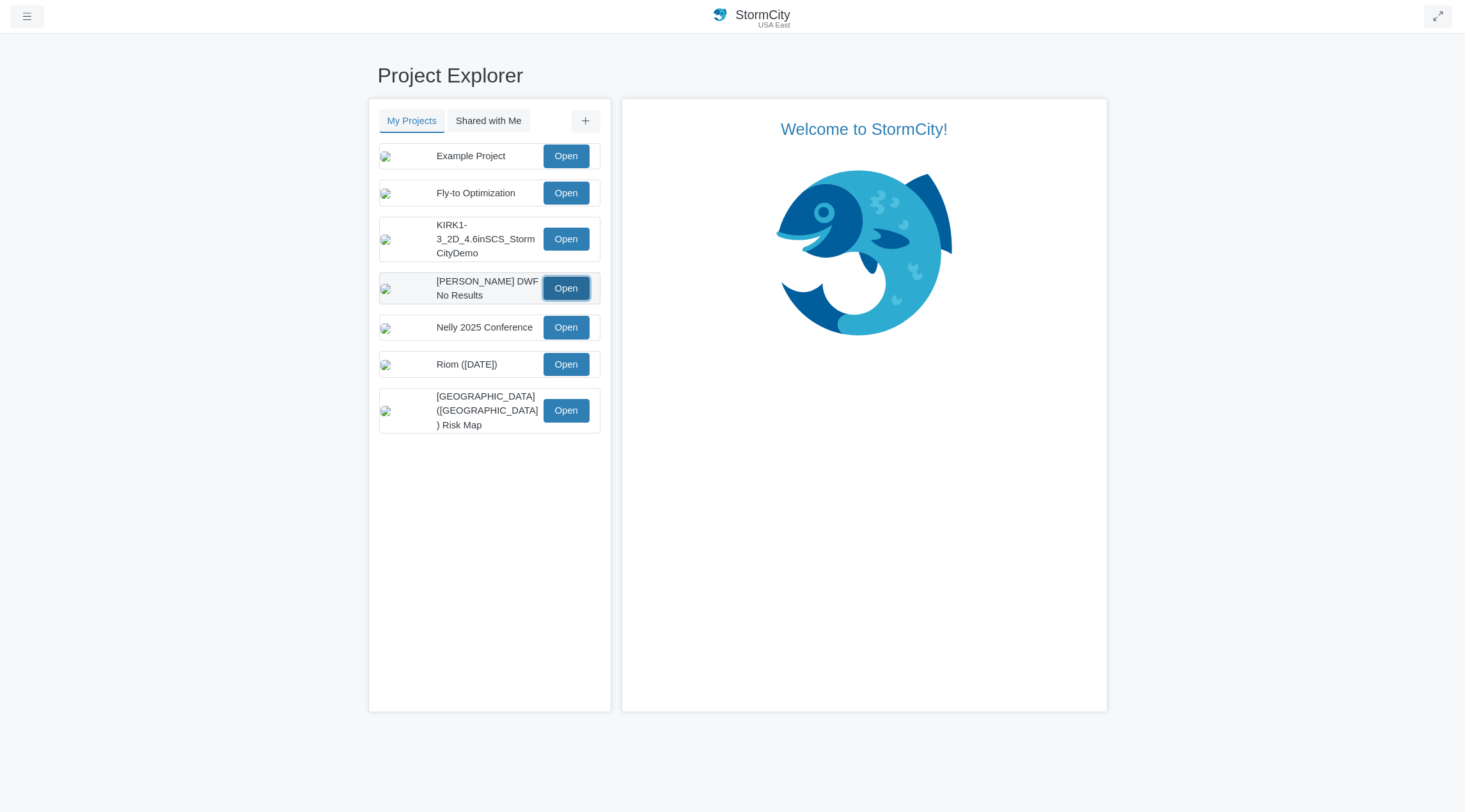
click at [562, 300] on link "Open" at bounding box center [566, 288] width 46 height 23
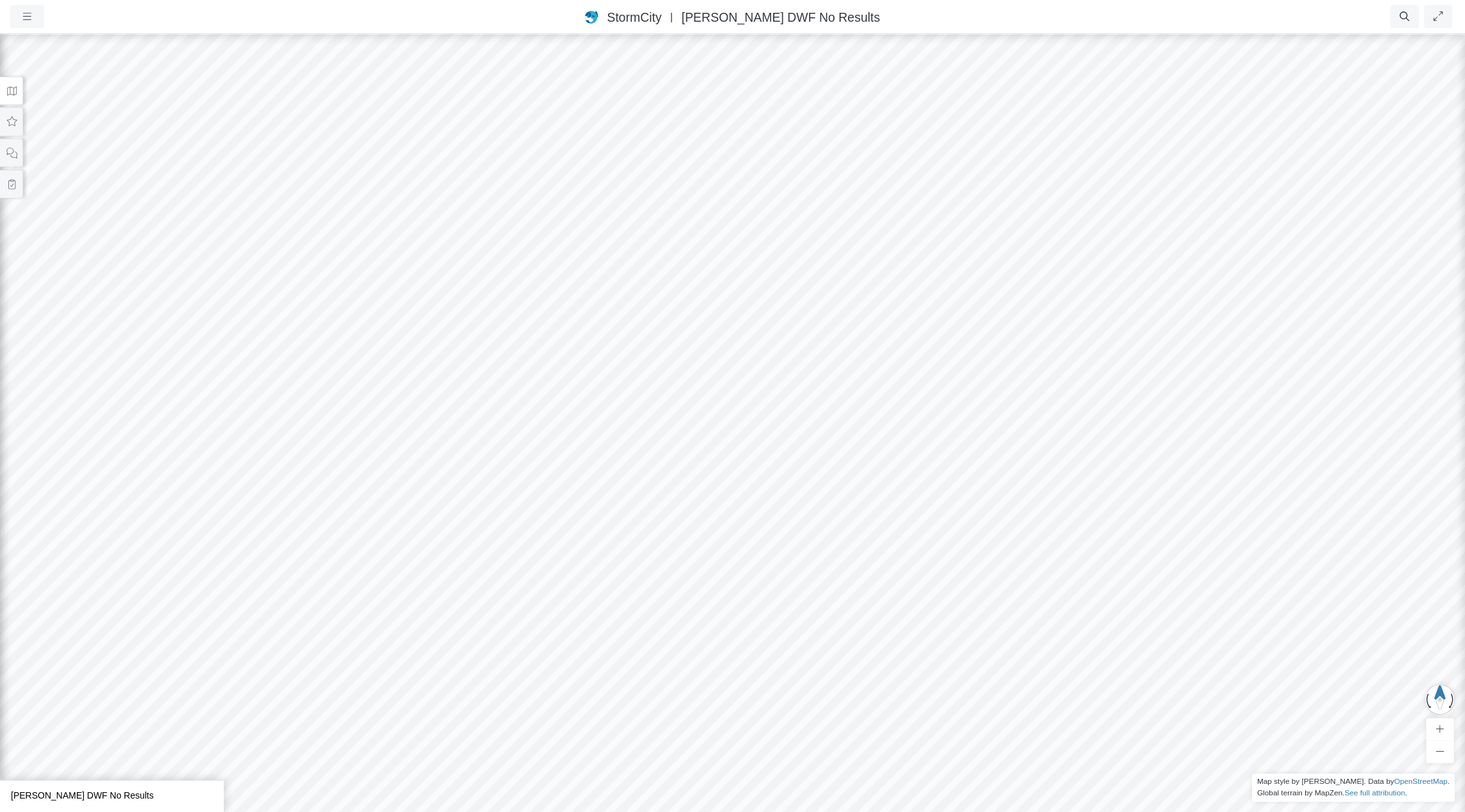
click at [14, 94] on icon at bounding box center [12, 91] width 12 height 10
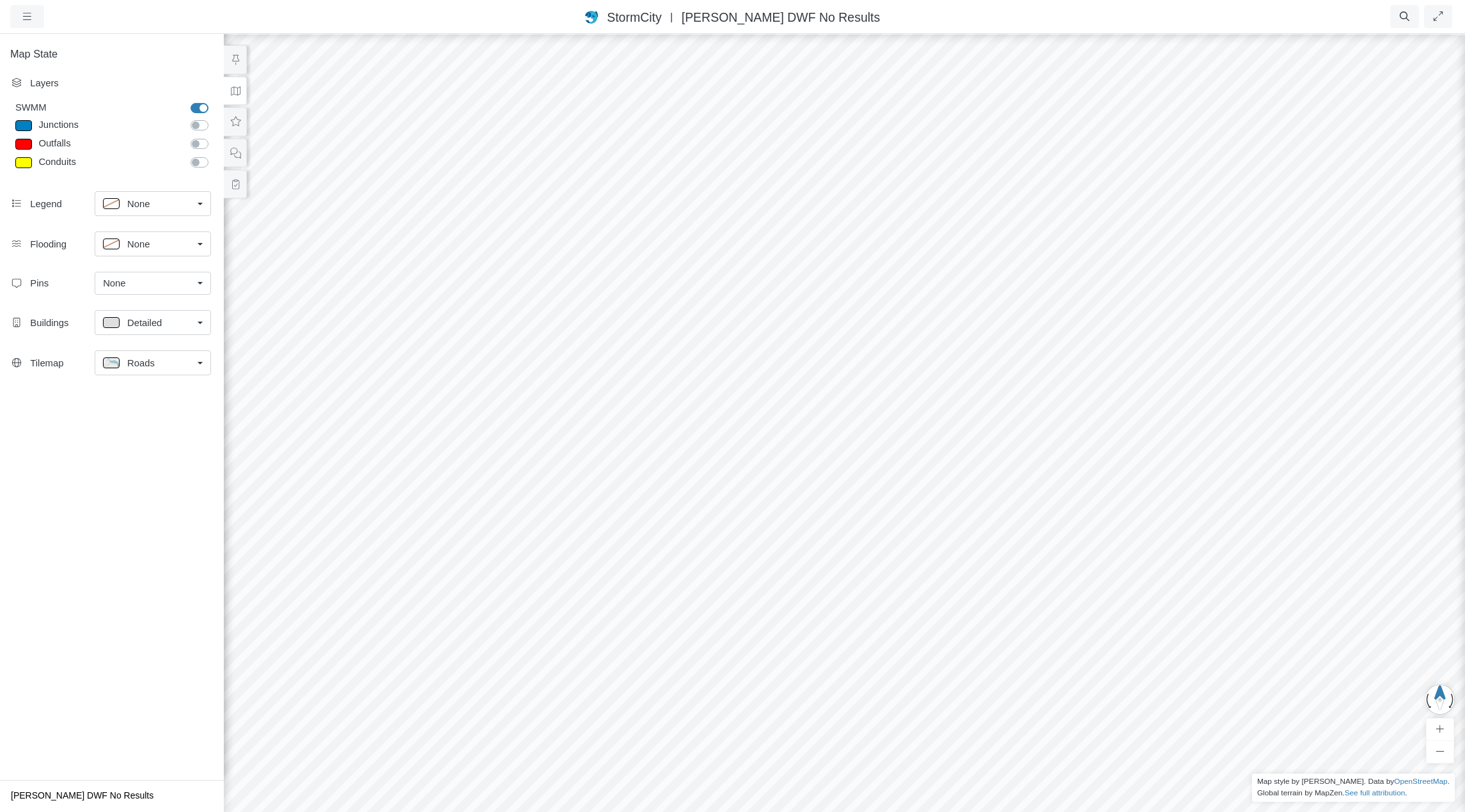
click at [214, 118] on label "Junctions" at bounding box center [214, 118] width 0 height 0
click at [201, 125] on input "Junctions" at bounding box center [196, 125] width 11 height 12
checkbox input "true"
click at [25, 124] on div at bounding box center [23, 125] width 17 height 11
type input "Visible"
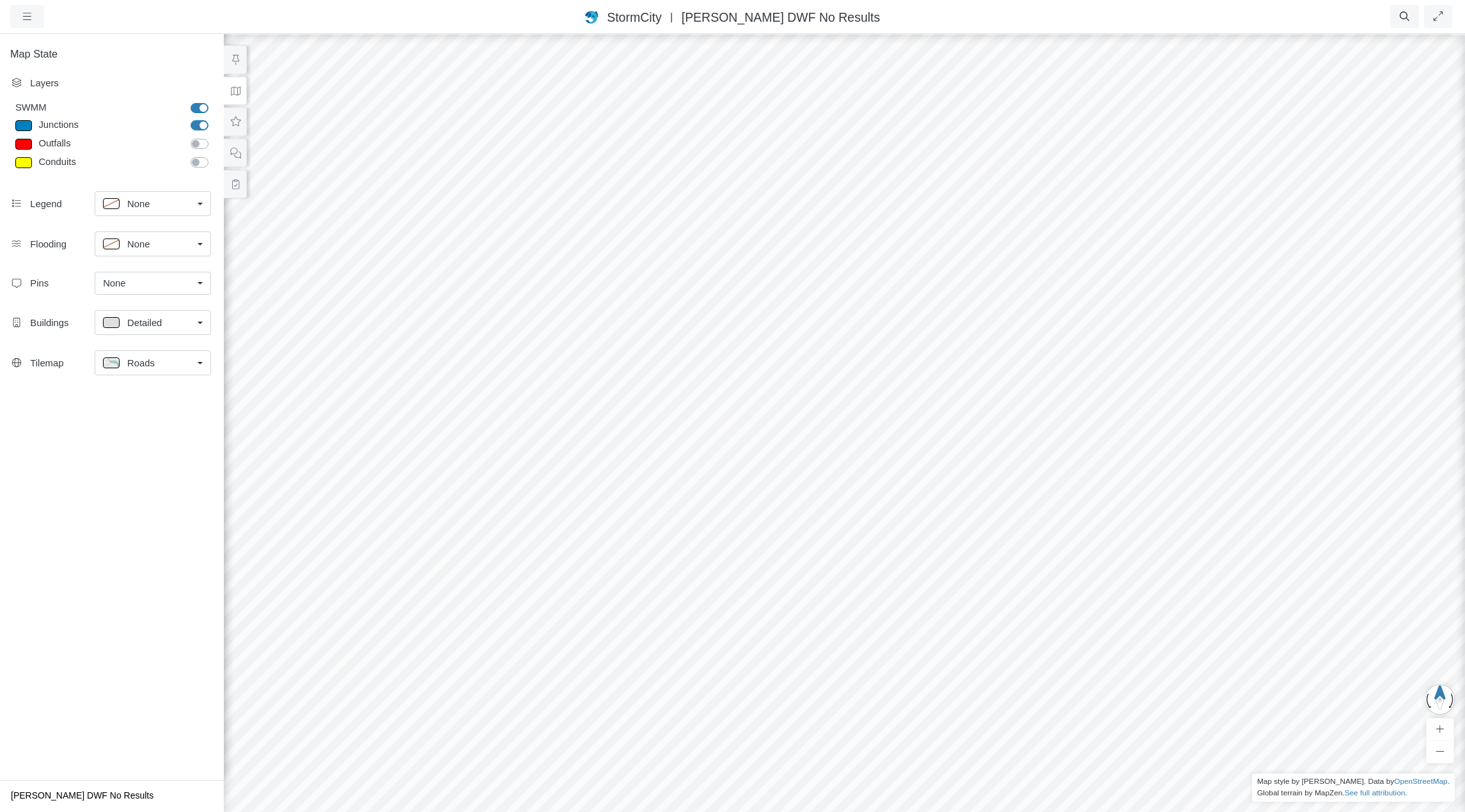
checkbox input "true"
select select "CIRCLE"
type input "7"
checkbox input "true"
type input "0"
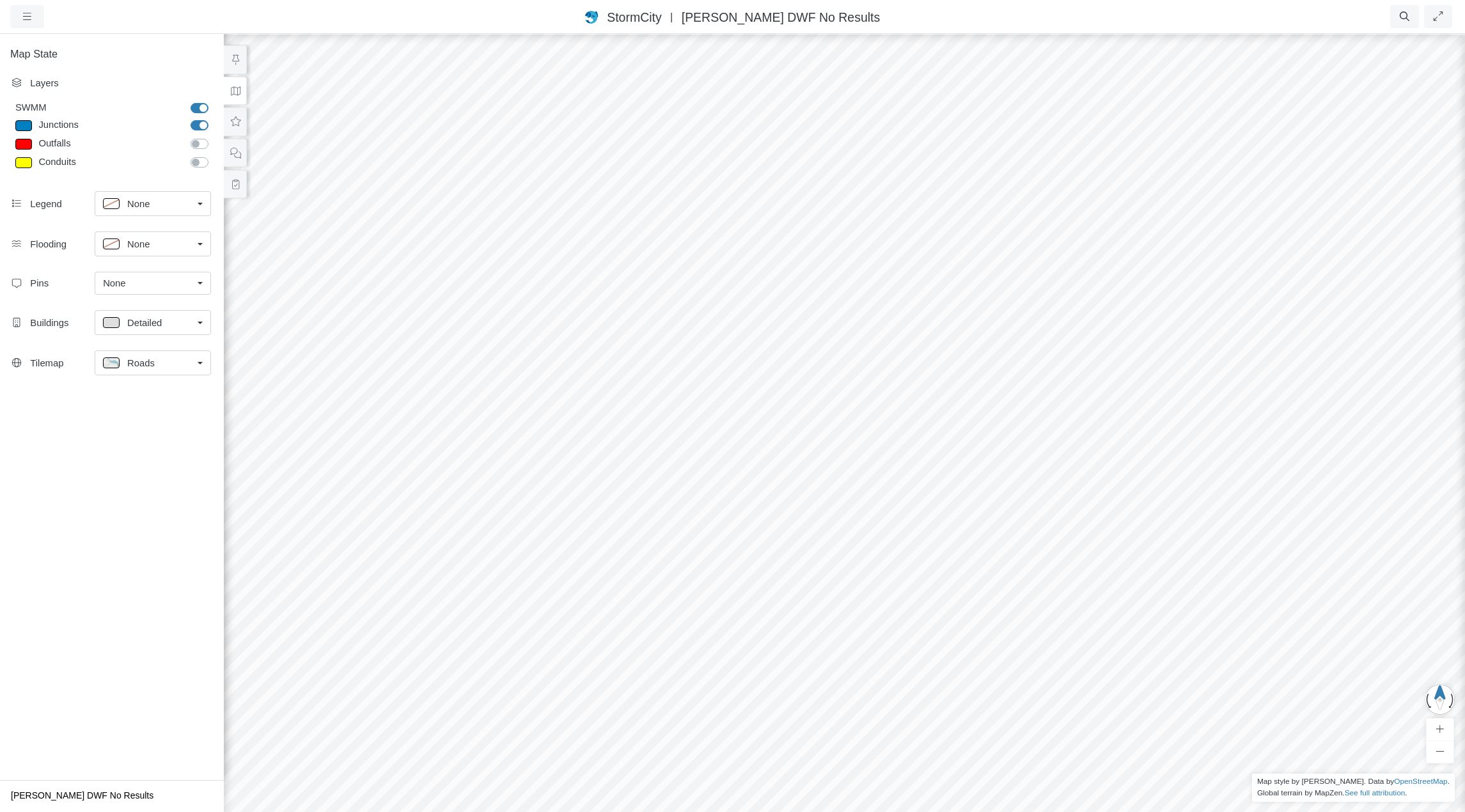
select select "None"
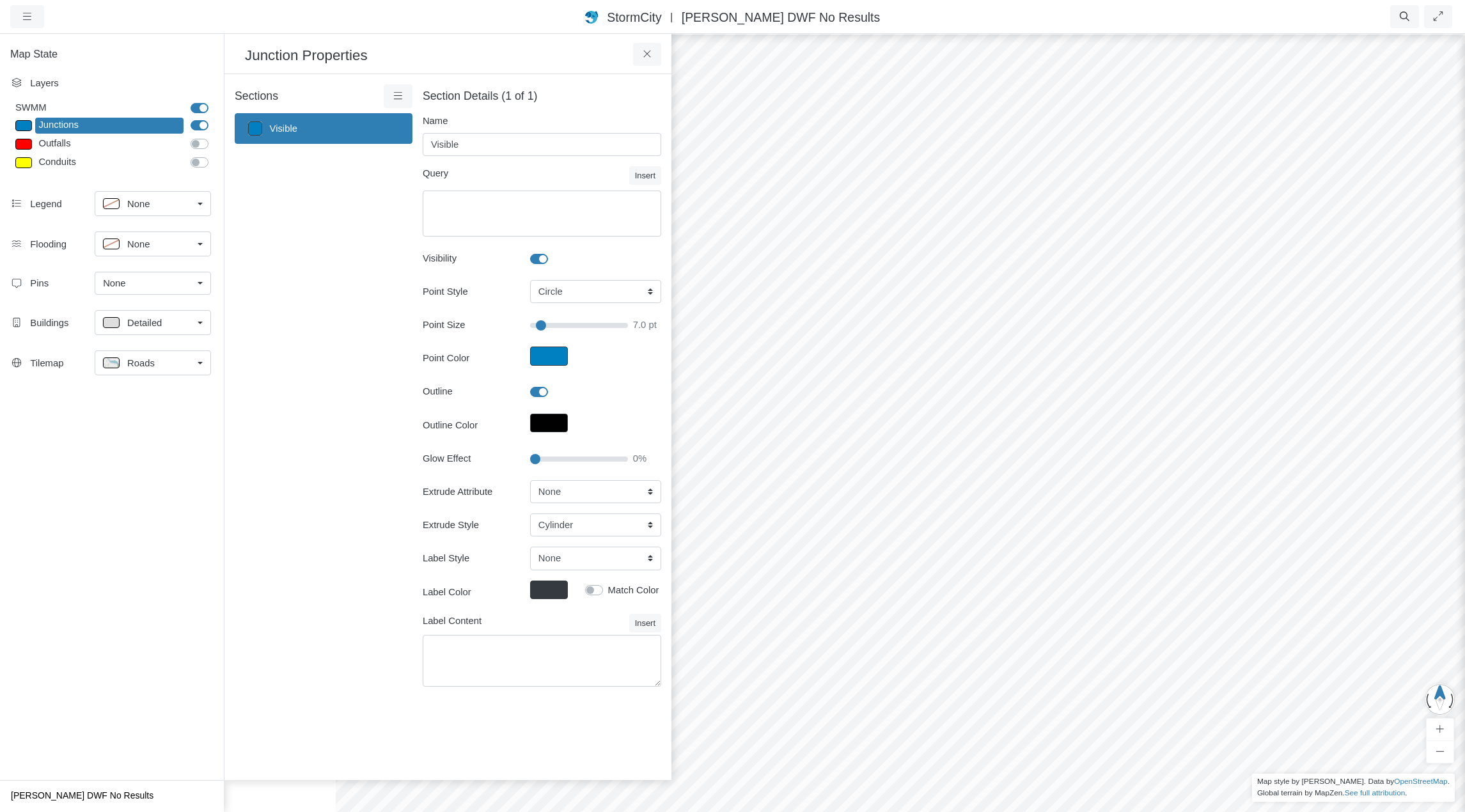
type input "7"
click at [111, 141] on div "Outfalls" at bounding box center [110, 144] width 148 height 16
select select "TRIANGLEUP"
type input "9"
click at [111, 130] on div "Junctions" at bounding box center [110, 125] width 148 height 16
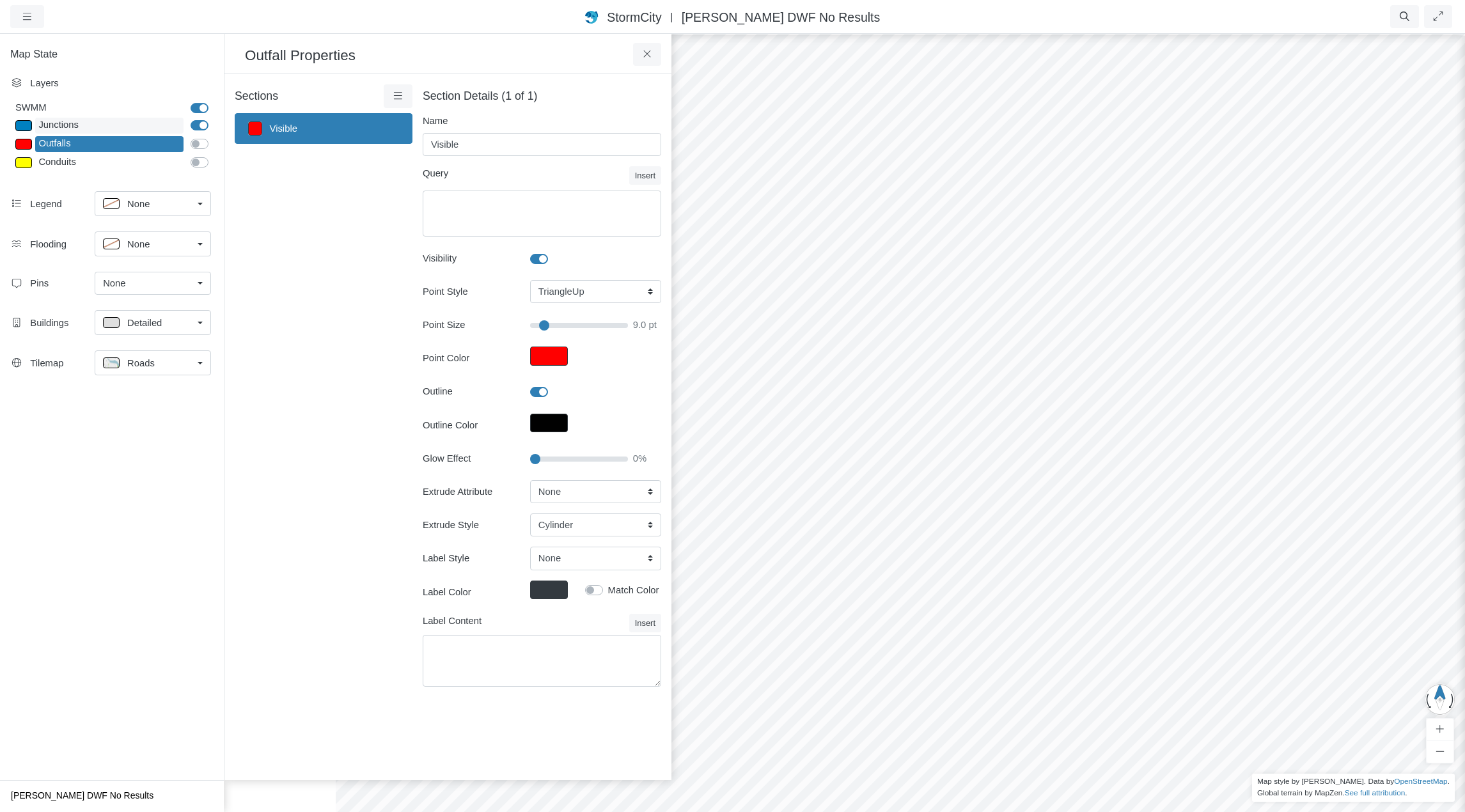
select select "CIRCLE"
type input "7"
click at [403, 96] on icon at bounding box center [399, 95] width 12 height 10
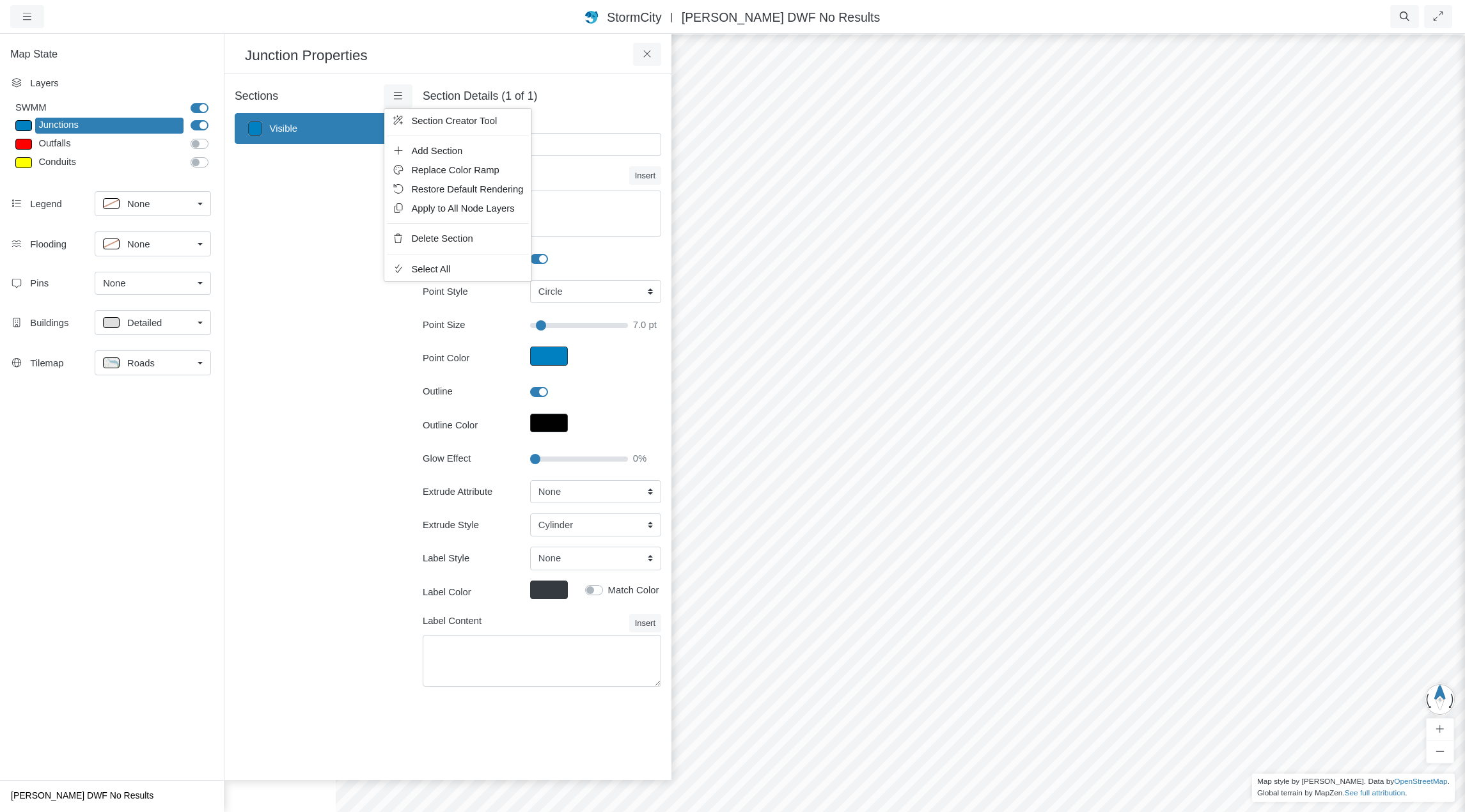
click at [429, 120] on span "Section Creator Tool" at bounding box center [453, 121] width 86 height 11
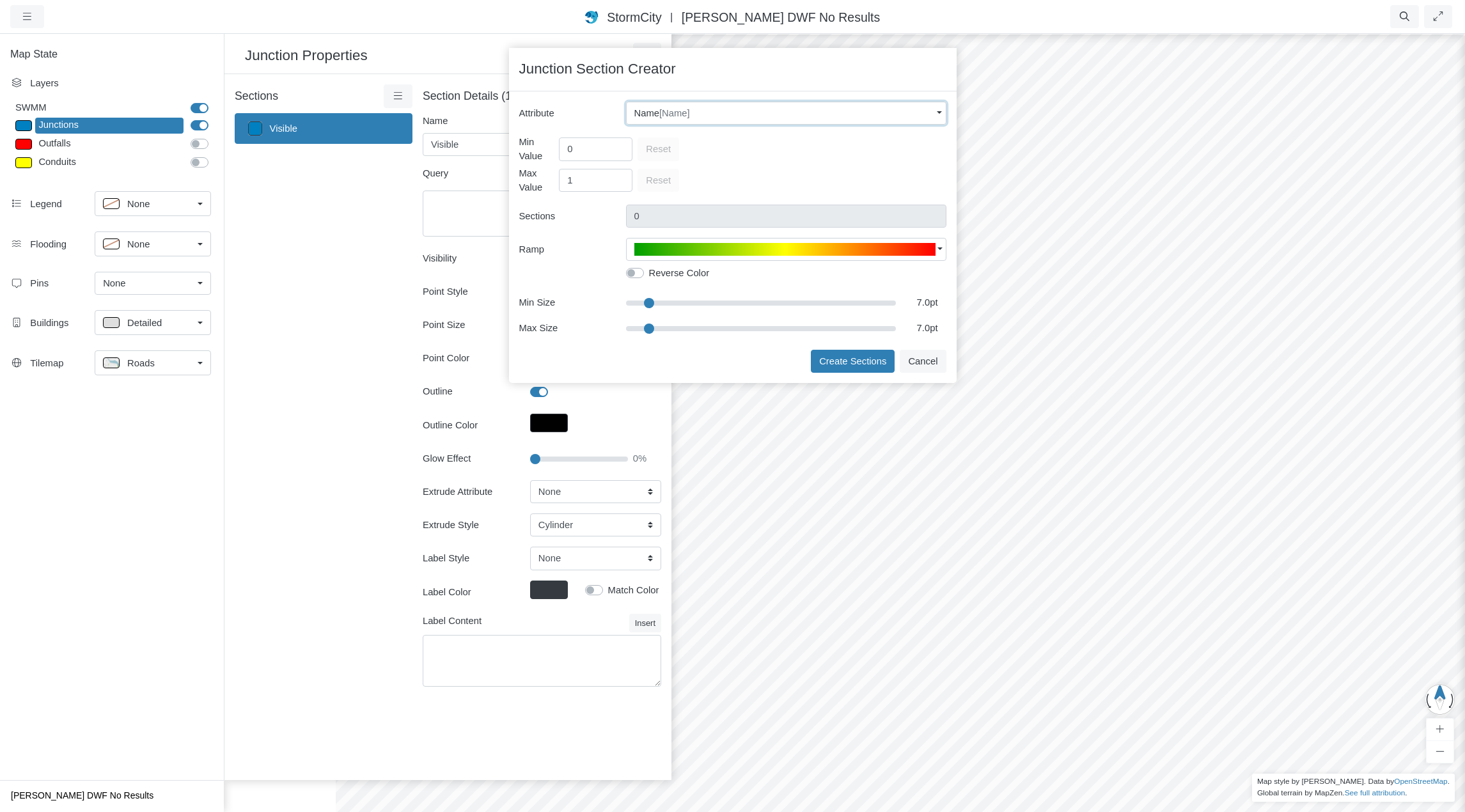
click at [826, 114] on div "Name [Name]" at bounding box center [783, 113] width 298 height 14
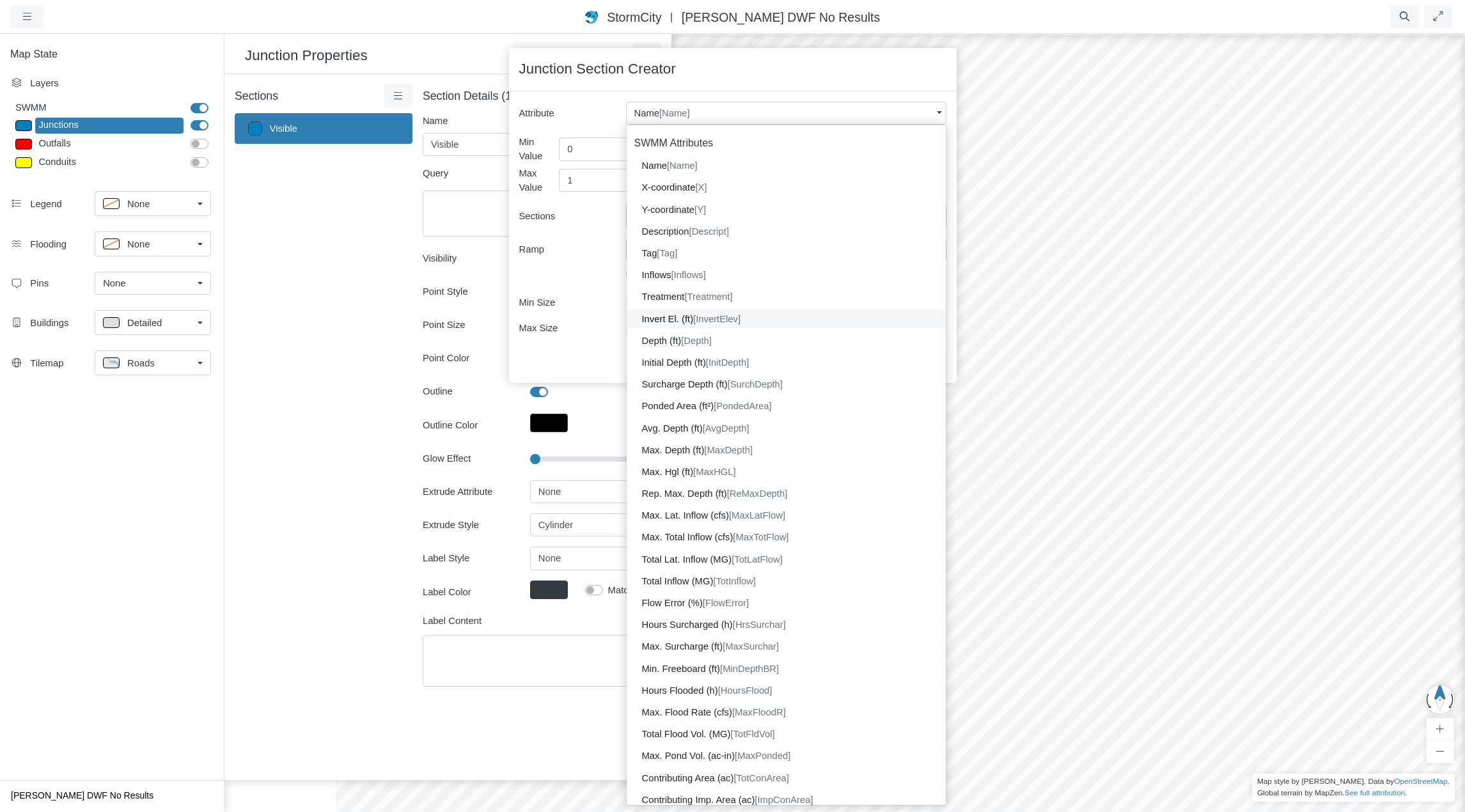
click at [775, 319] on dd "Invert El. (ft) [InvertElev]" at bounding box center [786, 319] width 319 height 19
type input "716.84"
type input "808.35"
type input "5"
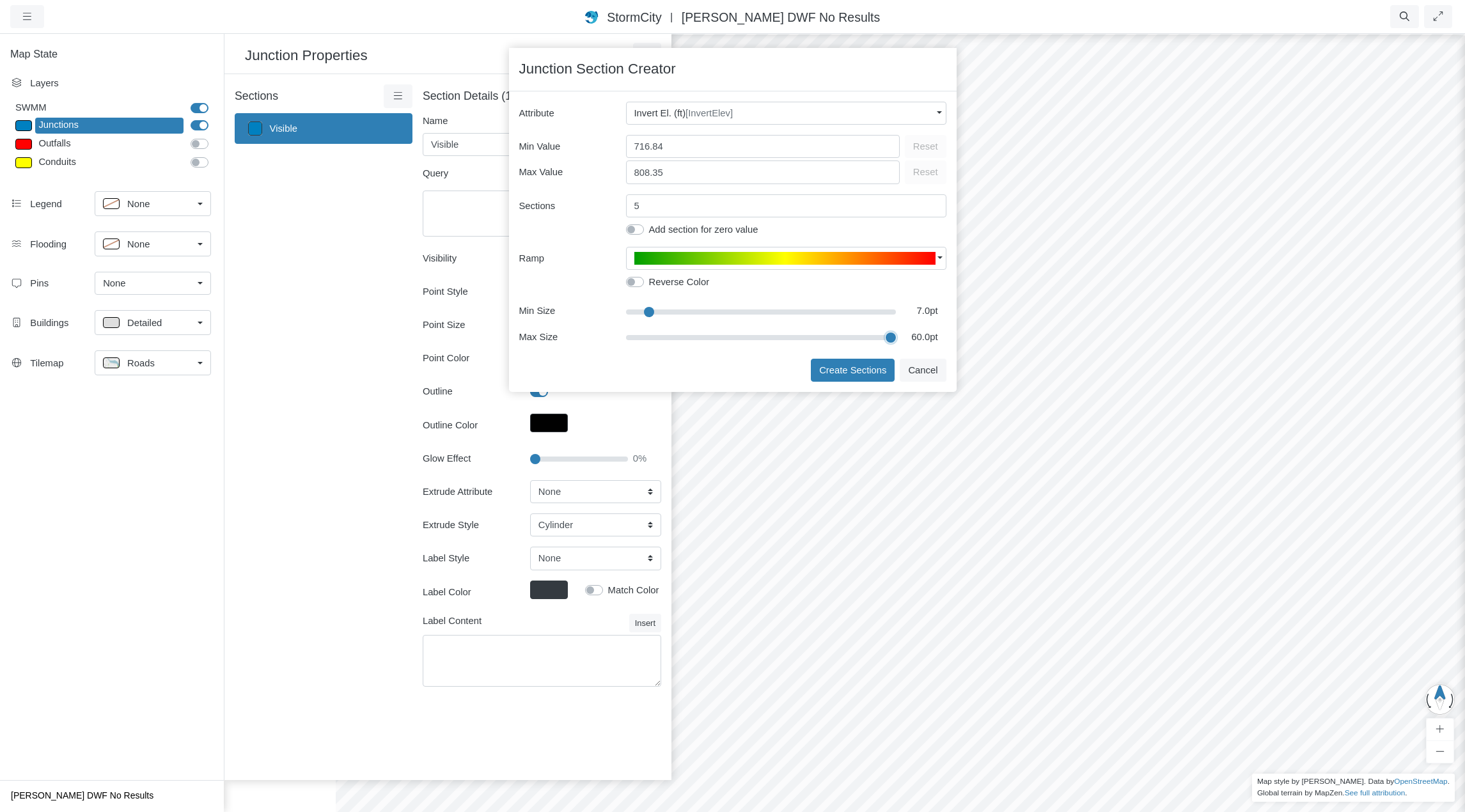
drag, startPoint x: 649, startPoint y: 339, endPoint x: 907, endPoint y: 345, distance: 258.1
type input "60"
click at [897, 345] on input "range" at bounding box center [761, 338] width 270 height 14
click at [863, 369] on button "Create Sections" at bounding box center [853, 370] width 84 height 23
type input "< 740ft"
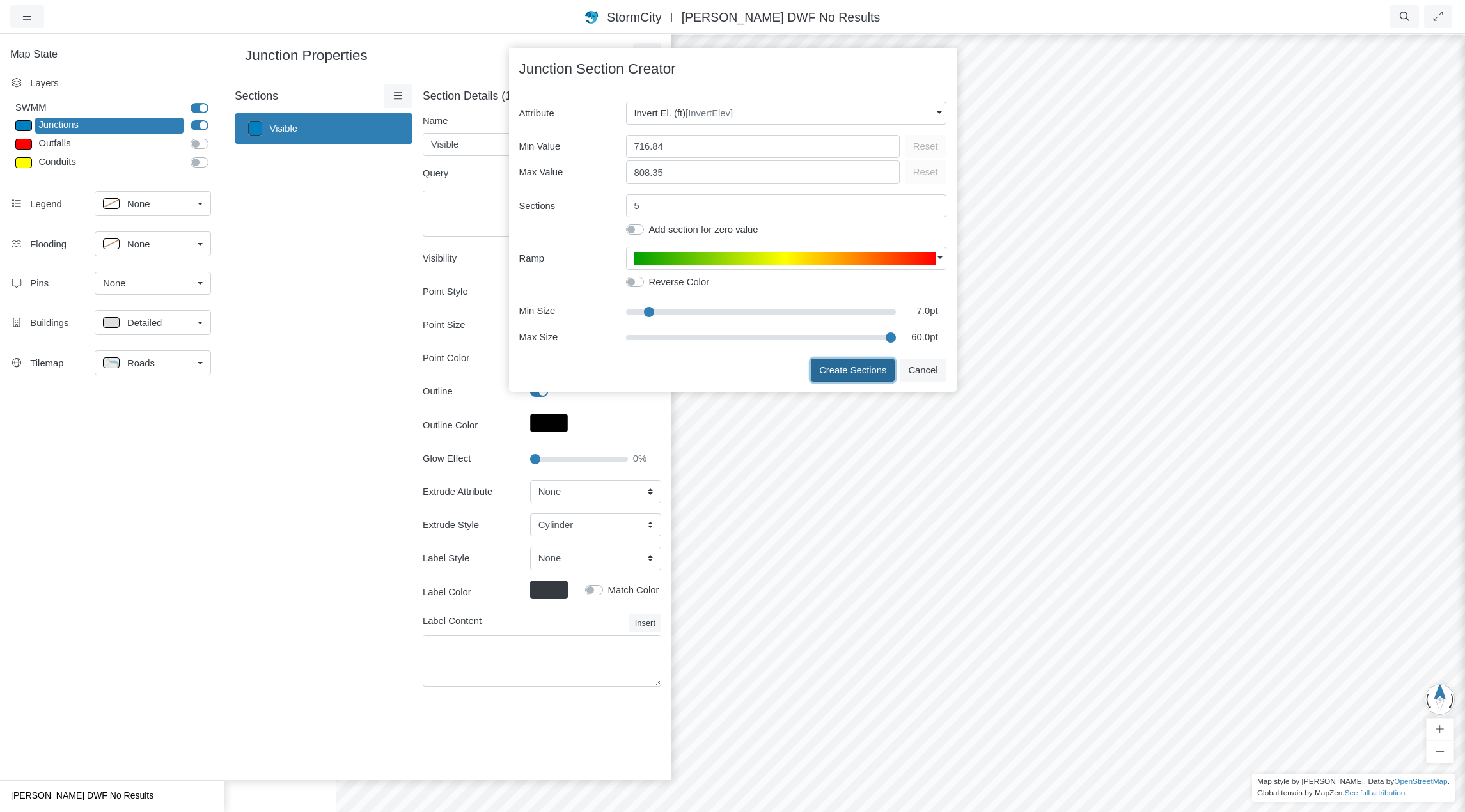
type textarea "InvertElev < 740"
type input "7"
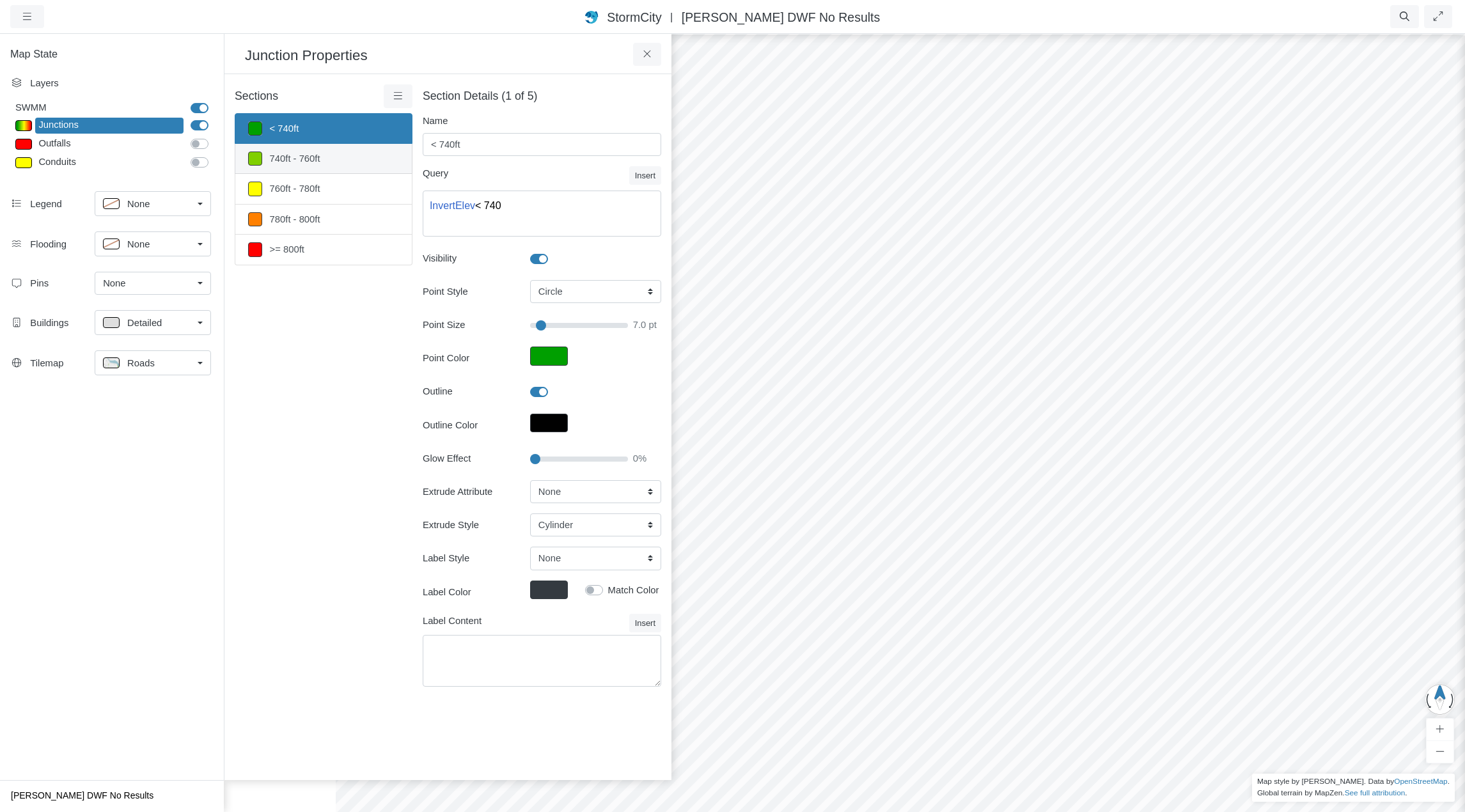
click at [351, 157] on link "740ft - 760ft" at bounding box center [323, 159] width 178 height 30
type input "740ft - 760ft"
type textarea "InvertElev >= 740 AND InvertElev < 760"
type input "21"
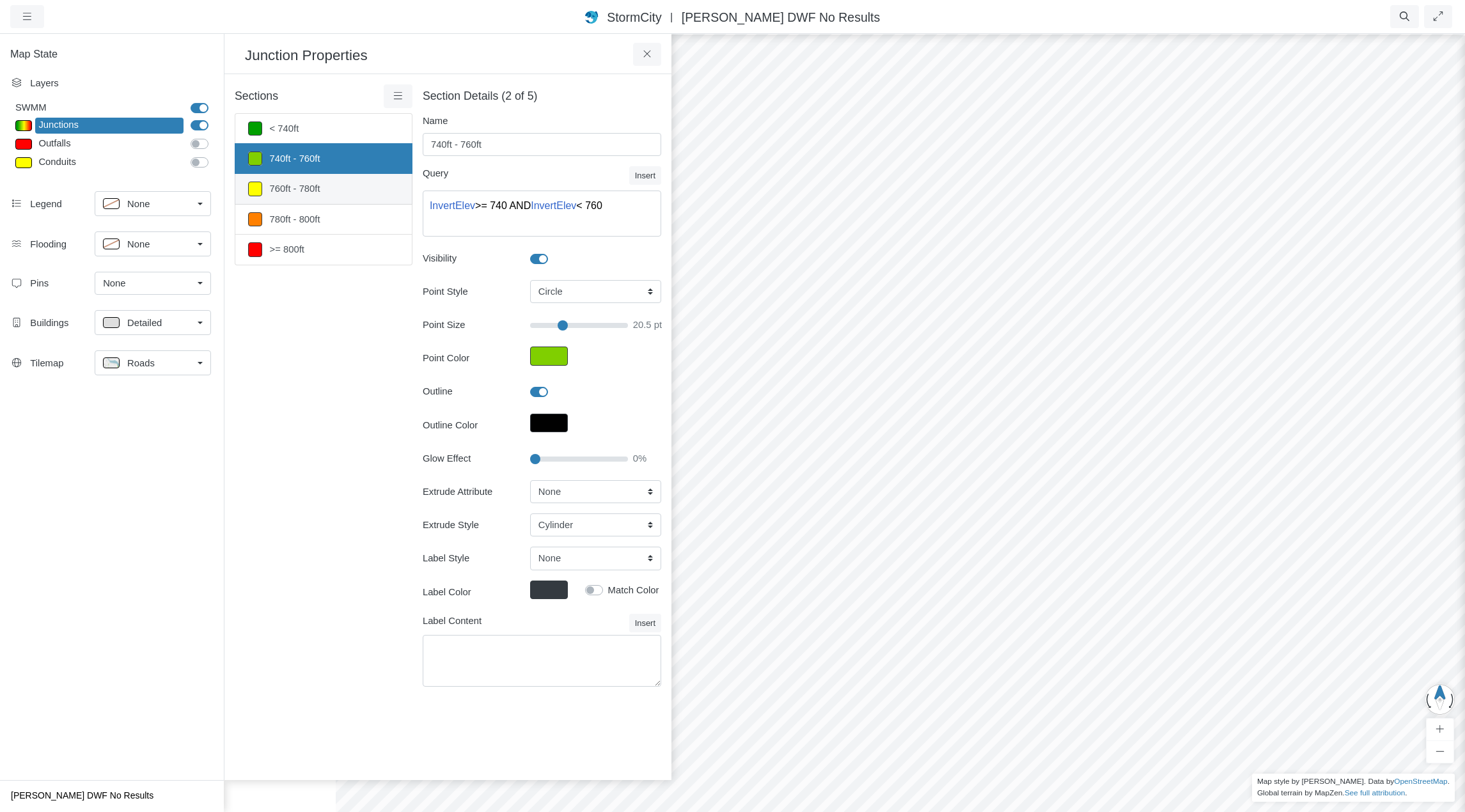
click at [348, 188] on link "760ft - 780ft" at bounding box center [323, 189] width 178 height 30
type input "760ft - 780ft"
type textarea "InvertElev >= 760 AND InvertElev < 780"
type input "34"
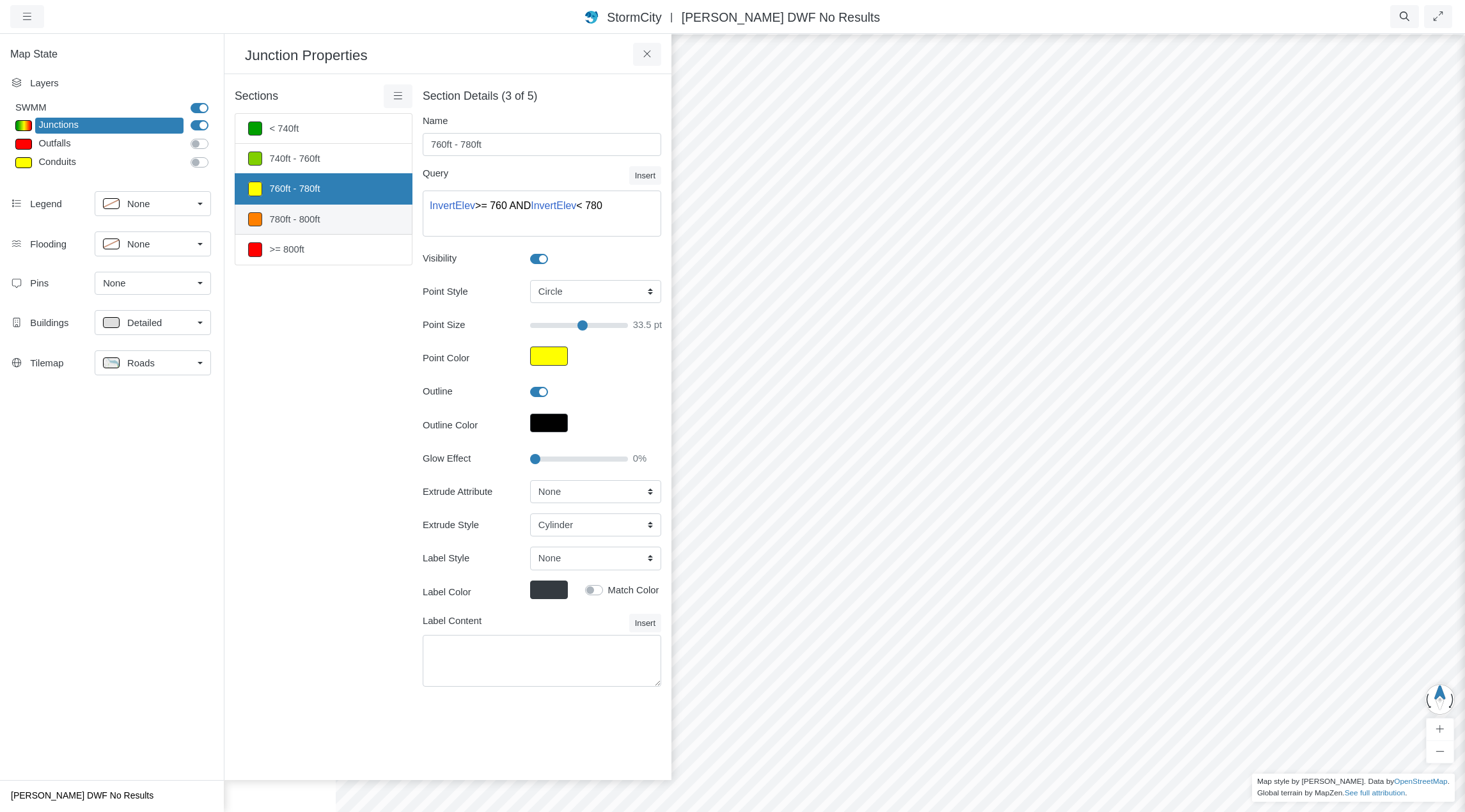
click at [354, 221] on link "780ft - 800ft" at bounding box center [323, 220] width 178 height 30
type input "780ft - 800ft"
type textarea "InvertElev >= 780 AND InvertElev < 800"
type input "47"
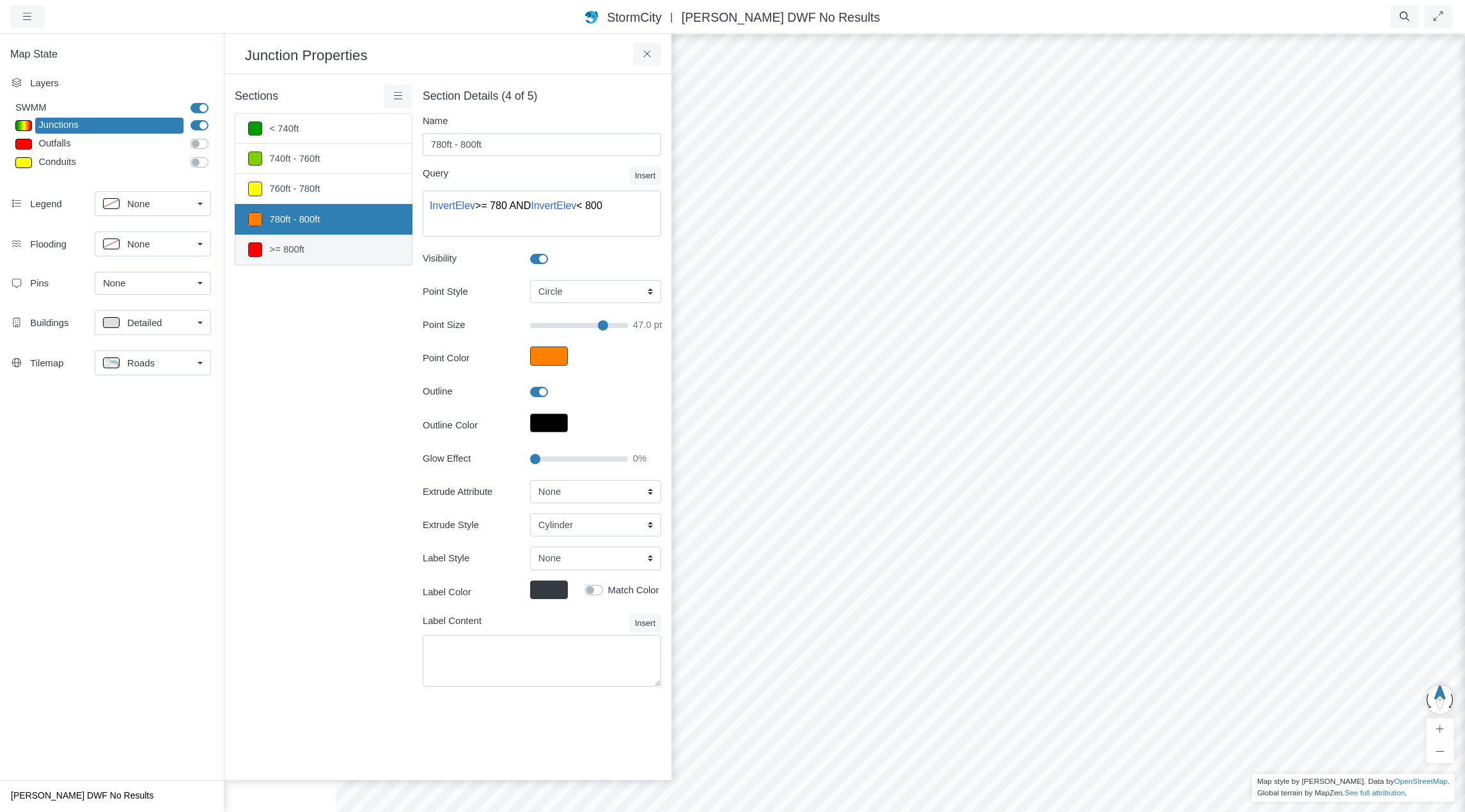
click at [355, 252] on link ">= 800ft" at bounding box center [323, 250] width 178 height 30
type input ">= 800ft"
type textarea "InvertElev >= 800"
type input "60"
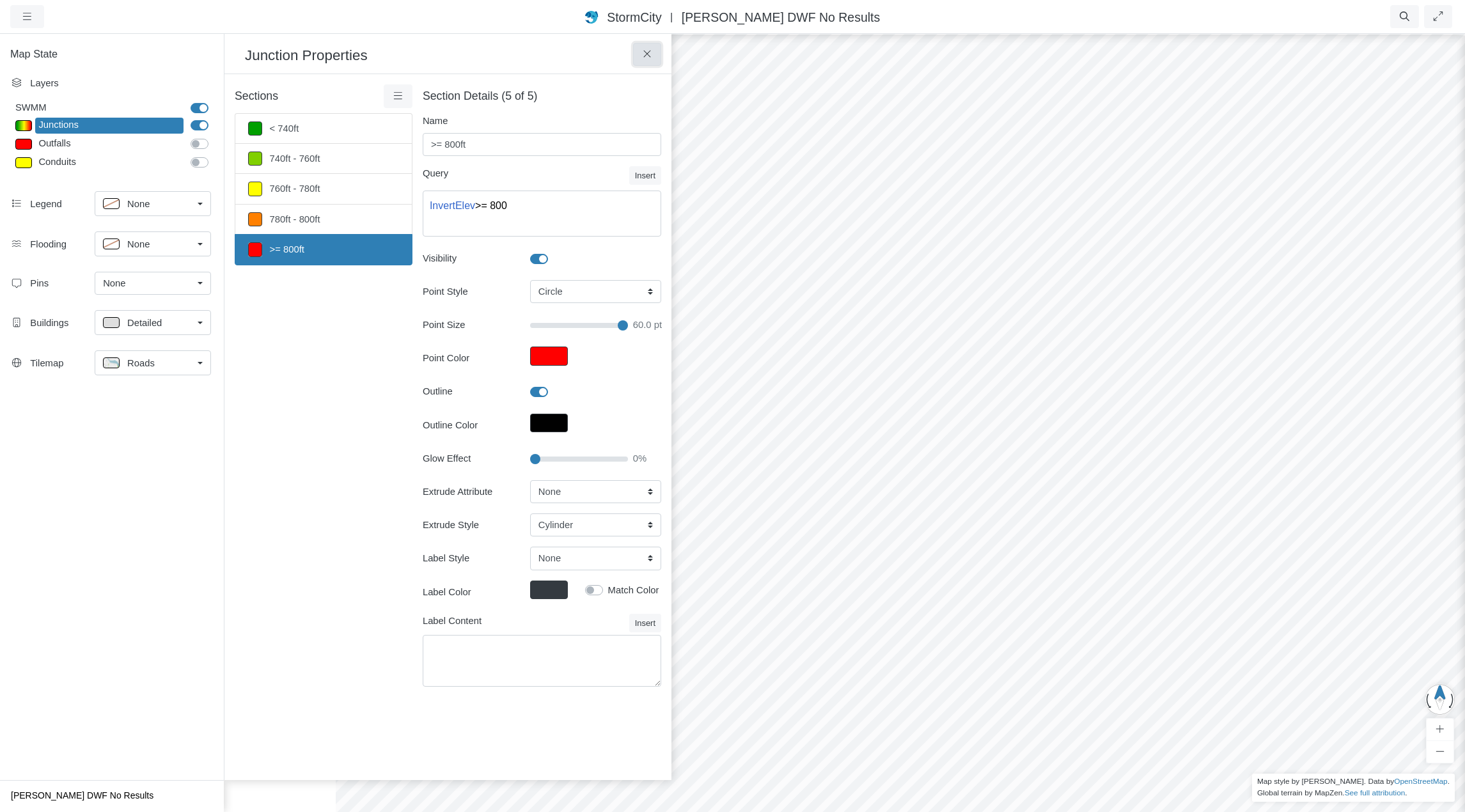
click at [646, 57] on icon at bounding box center [648, 54] width 12 height 10
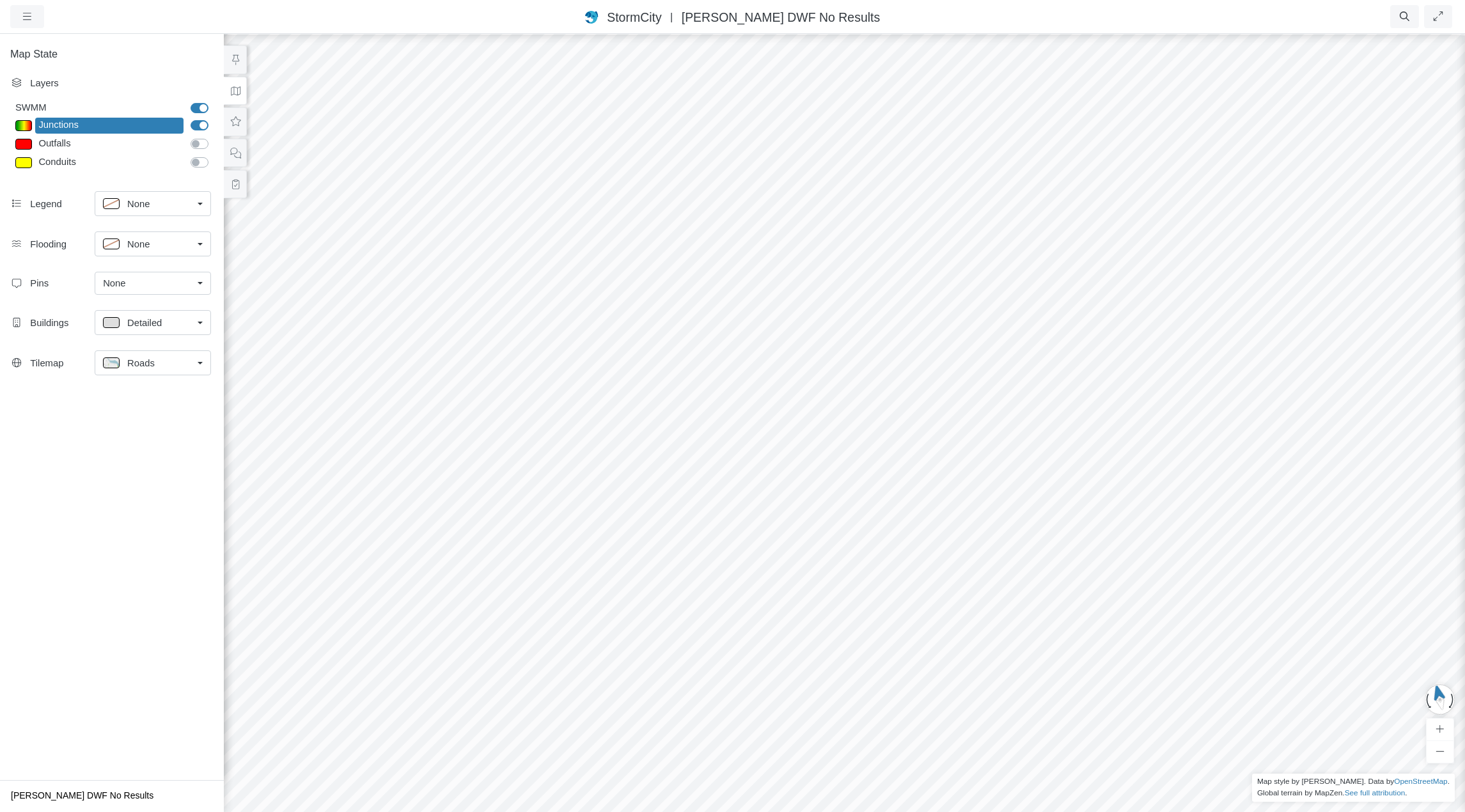
drag, startPoint x: 713, startPoint y: 549, endPoint x: 936, endPoint y: 284, distance: 346.3
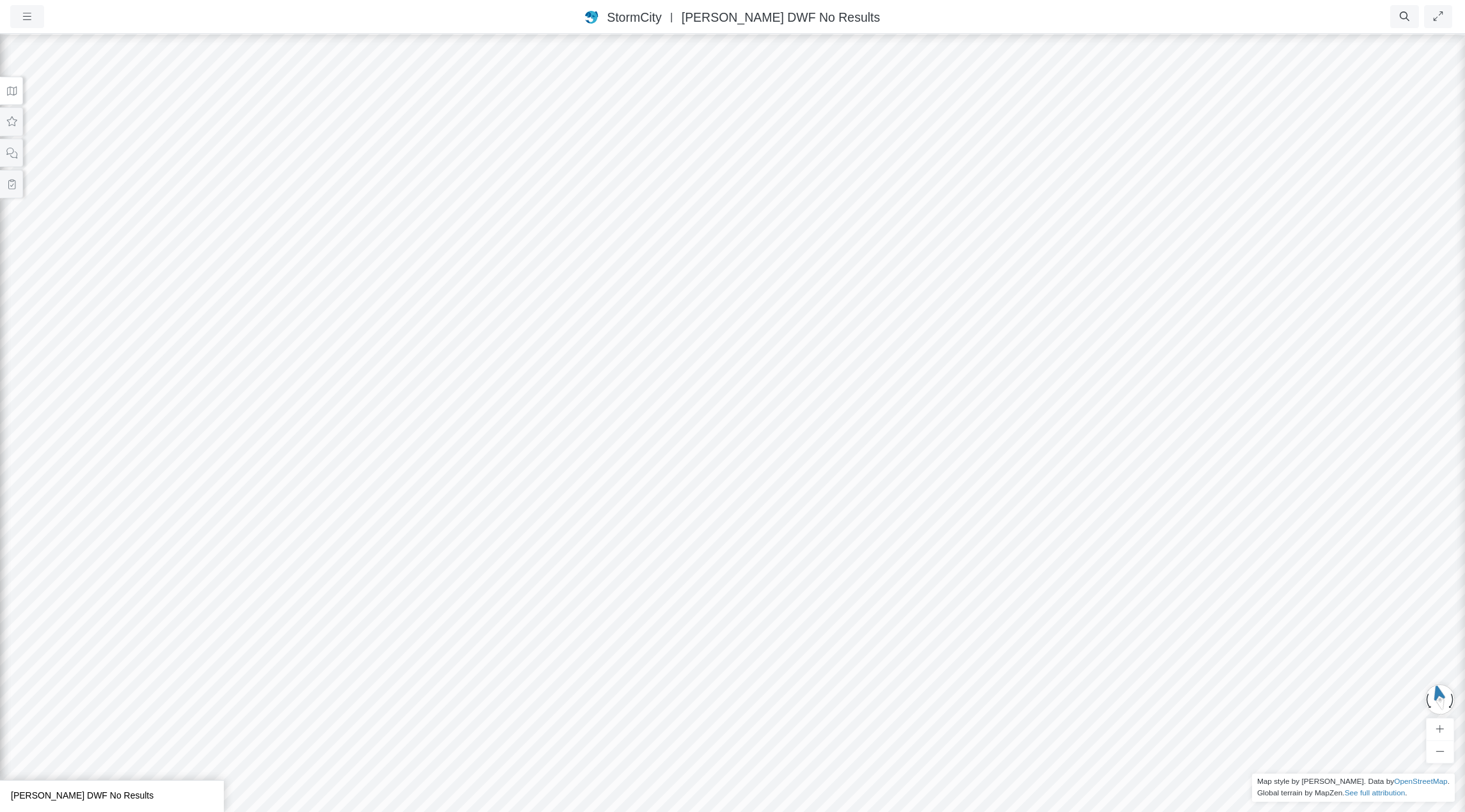
drag, startPoint x: 661, startPoint y: 497, endPoint x: 808, endPoint y: 408, distance: 171.8
click at [808, 408] on div at bounding box center [732, 422] width 1465 height 779
click at [26, 18] on icon "button" at bounding box center [27, 16] width 12 height 10
click at [47, 42] on link "Projects" at bounding box center [61, 43] width 101 height 19
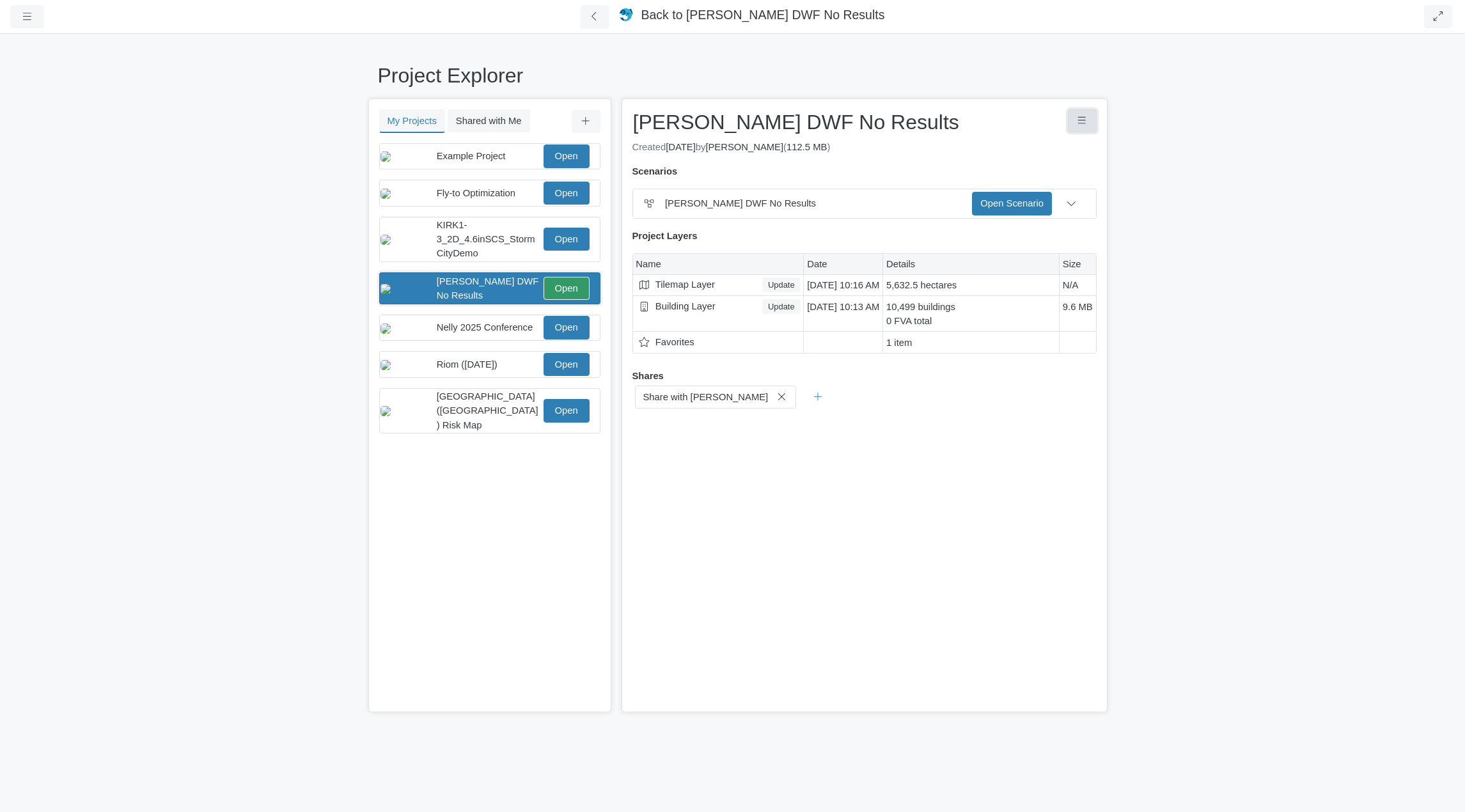
click at [1080, 120] on icon "Project Controls" at bounding box center [1082, 120] width 12 height 10
click at [595, 14] on button at bounding box center [595, 17] width 29 height 24
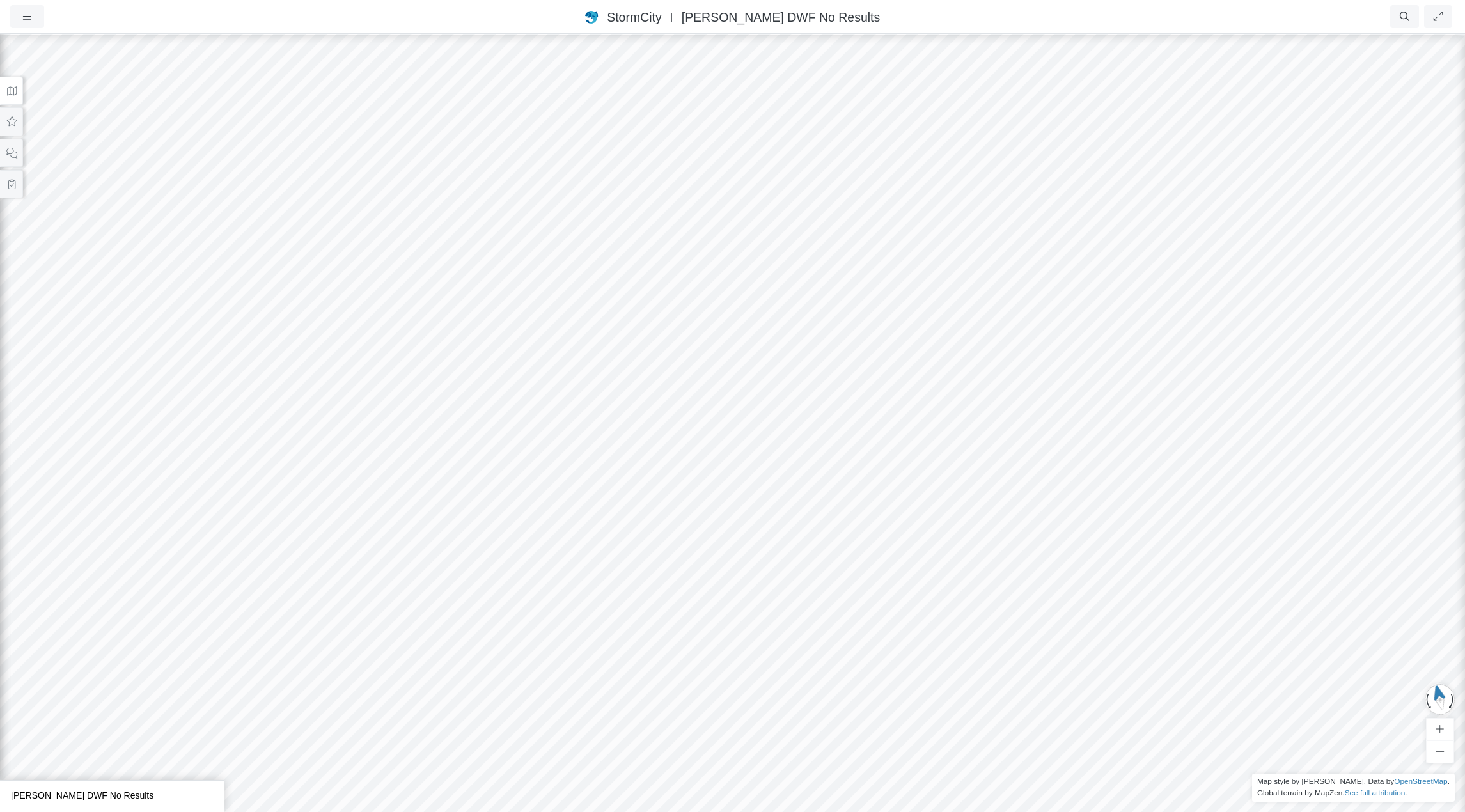
click at [8, 87] on icon at bounding box center [12, 91] width 12 height 10
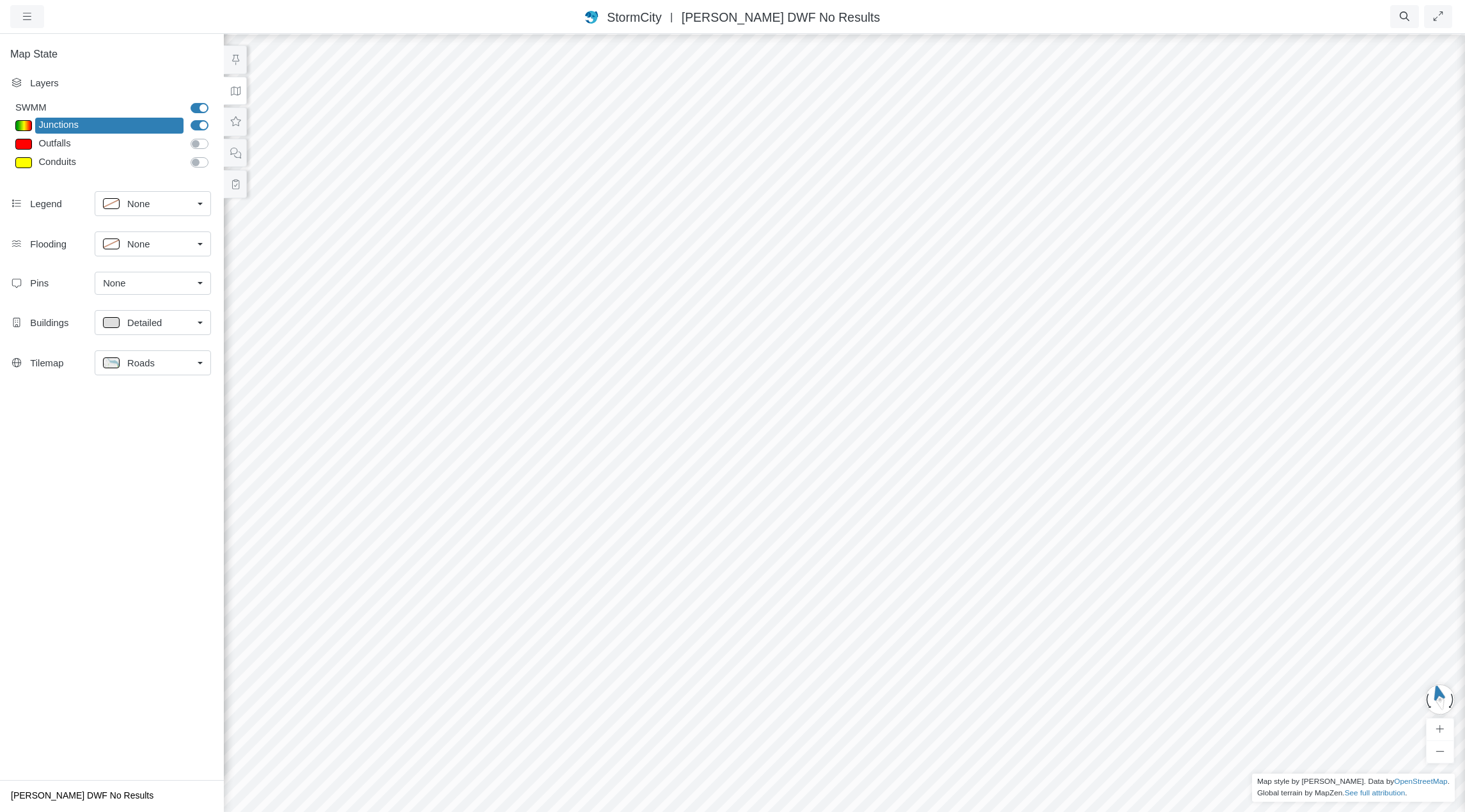
click at [201, 321] on link "Detailed" at bounding box center [153, 323] width 117 height 25
click at [45, 365] on div "Tilemap" at bounding box center [63, 363] width 65 height 14
click at [198, 362] on link "Roads" at bounding box center [153, 363] width 117 height 25
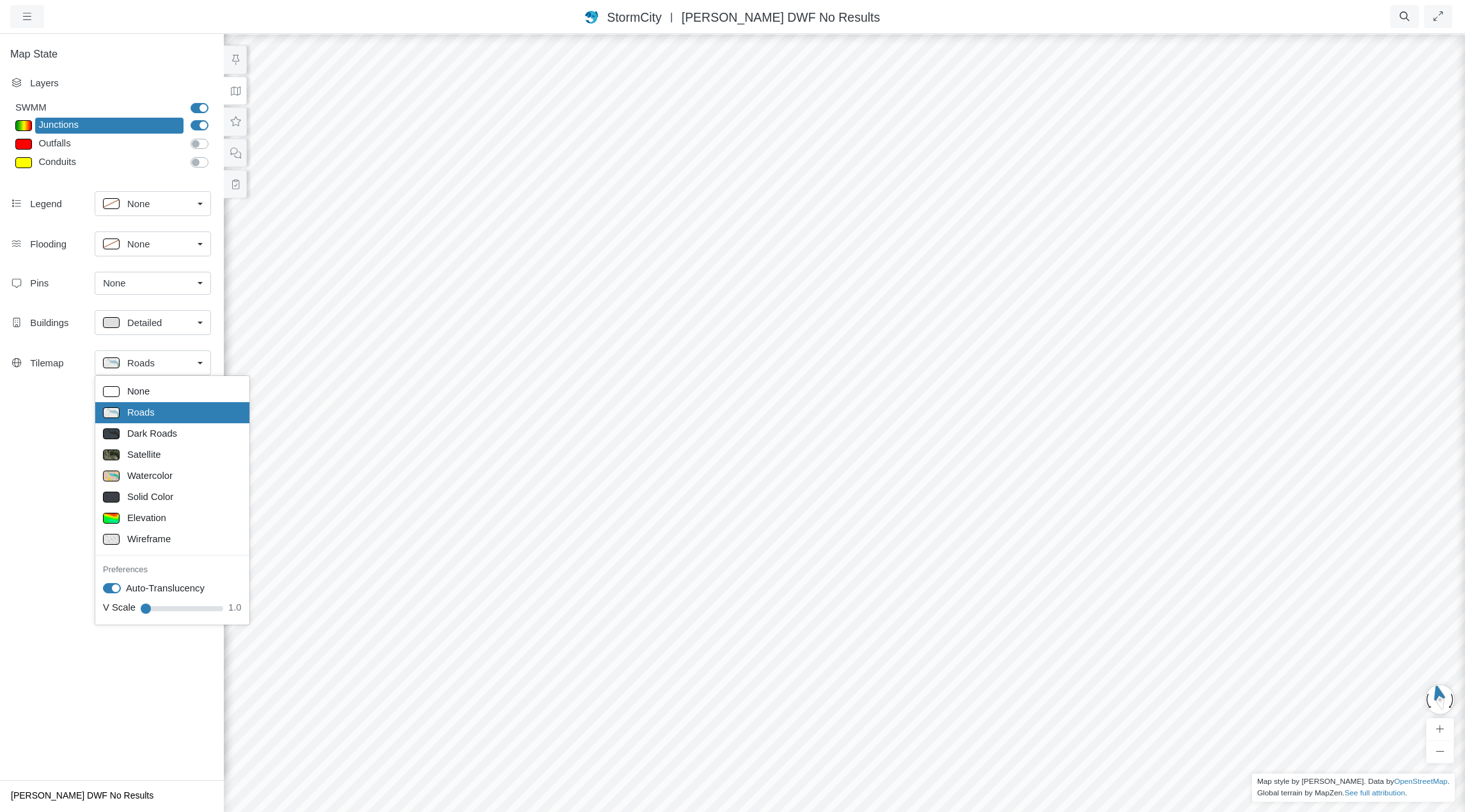
click at [54, 474] on div "Map State Layers SWMM SWMM [GEOGRAPHIC_DATA] [GEOGRAPHIC_DATA] Outfalls Dividers" at bounding box center [111, 406] width 224 height 747
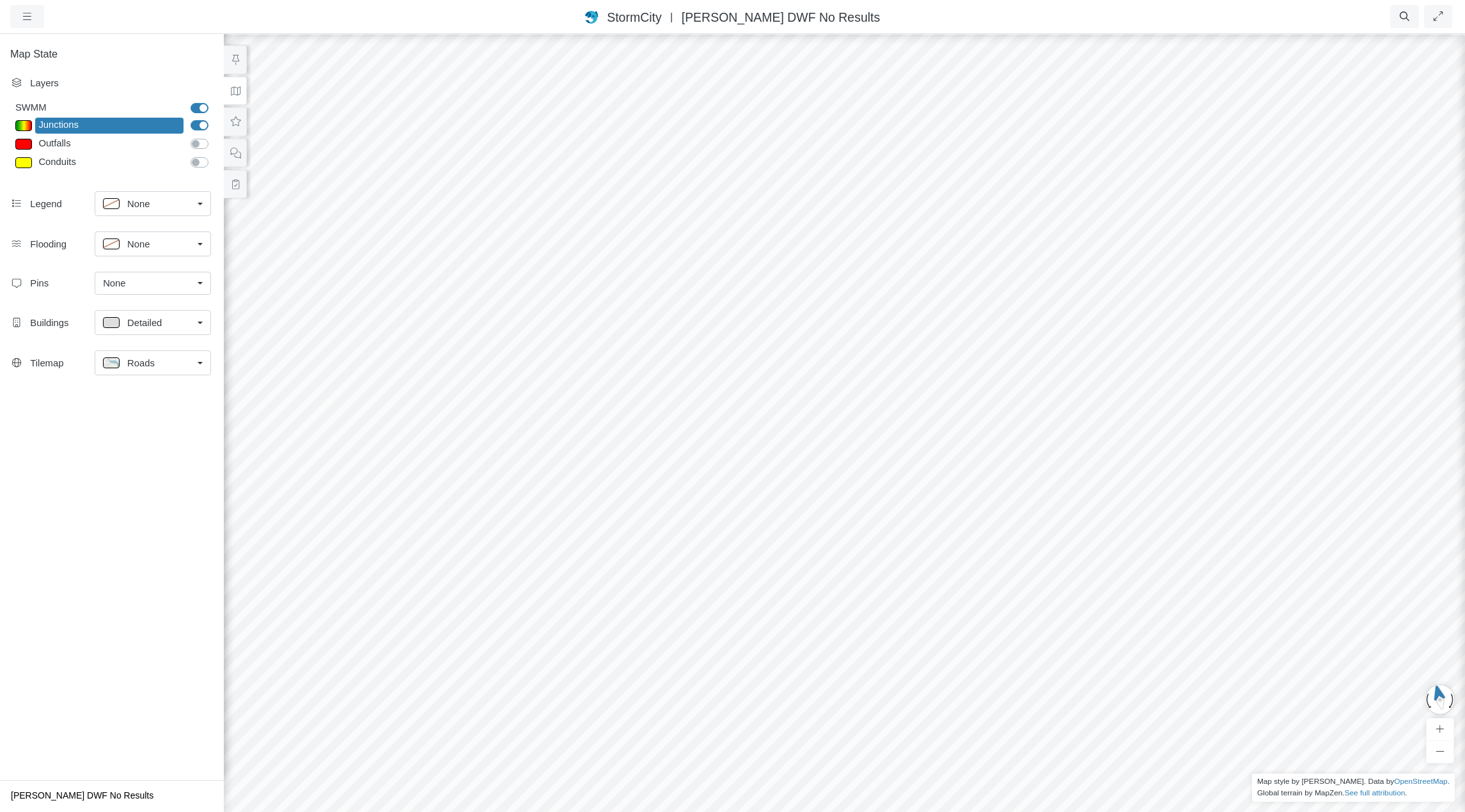
click at [24, 128] on div at bounding box center [23, 125] width 17 height 11
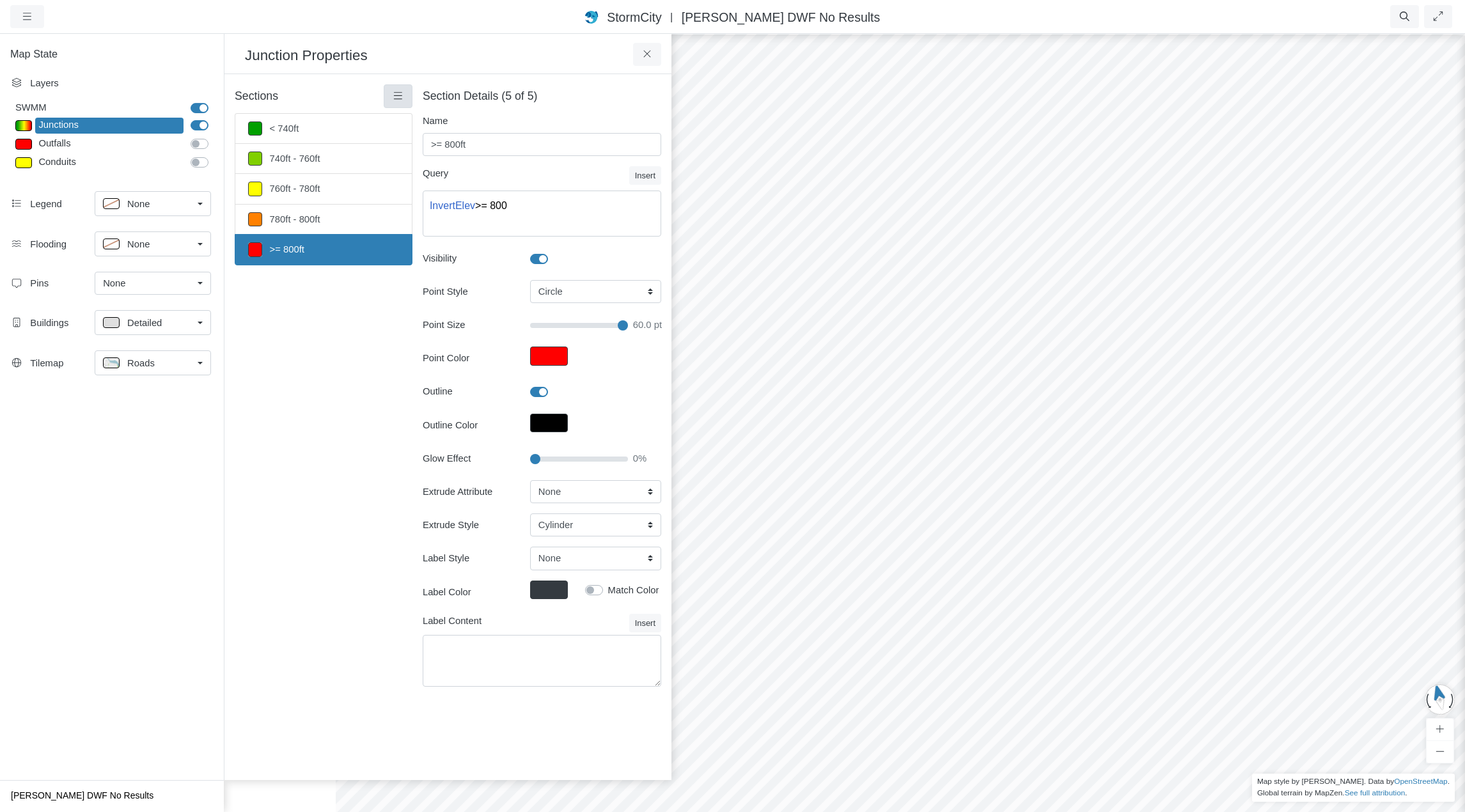
click at [405, 101] on link at bounding box center [398, 96] width 29 height 23
click at [424, 124] on span "Section Creator Tool" at bounding box center [453, 121] width 86 height 11
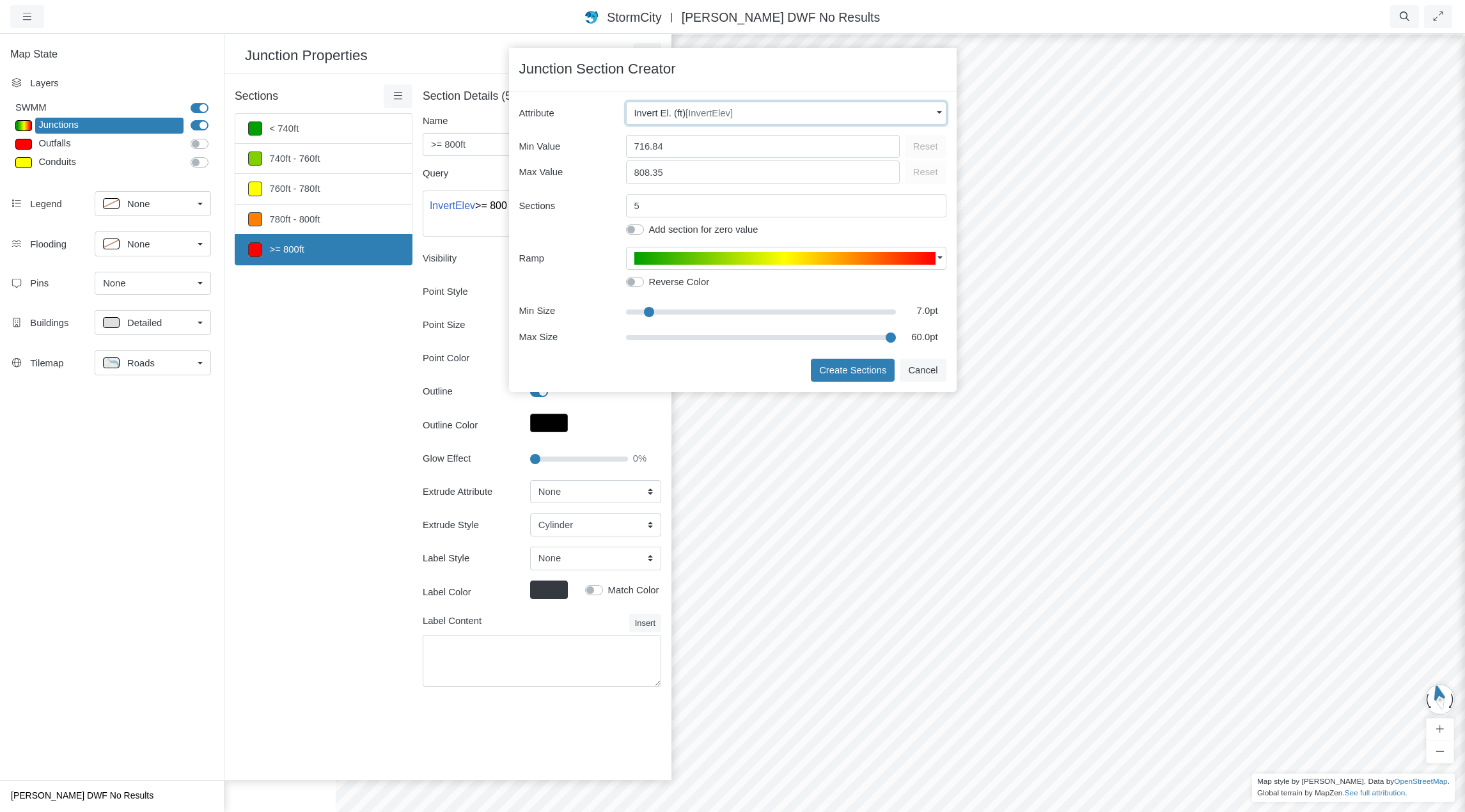
click at [785, 110] on div "Invert El. (ft) [InvertElev]" at bounding box center [783, 113] width 298 height 14
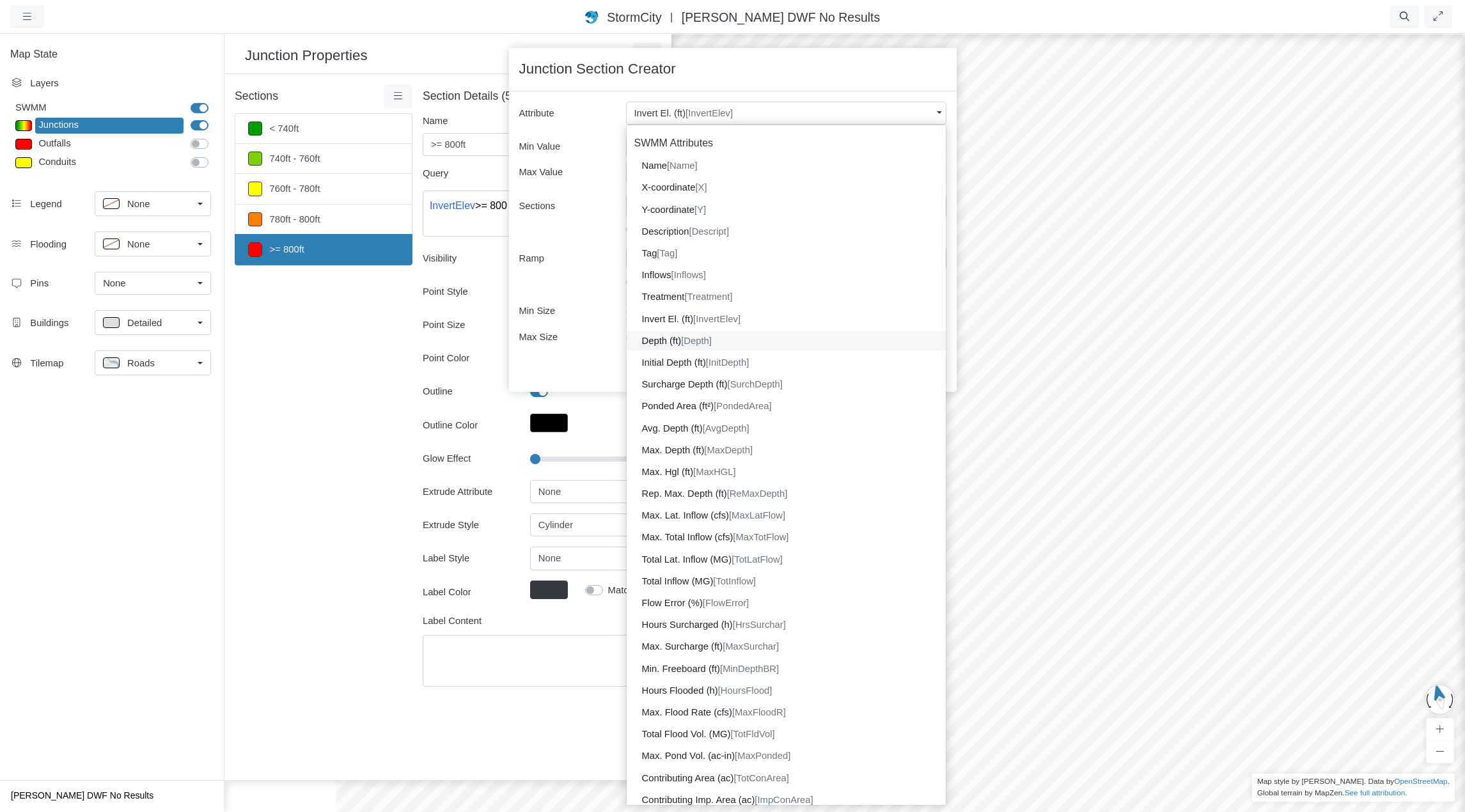
click at [711, 344] on span "[Depth]" at bounding box center [696, 341] width 31 height 11
type input "1.57"
type input "36.16"
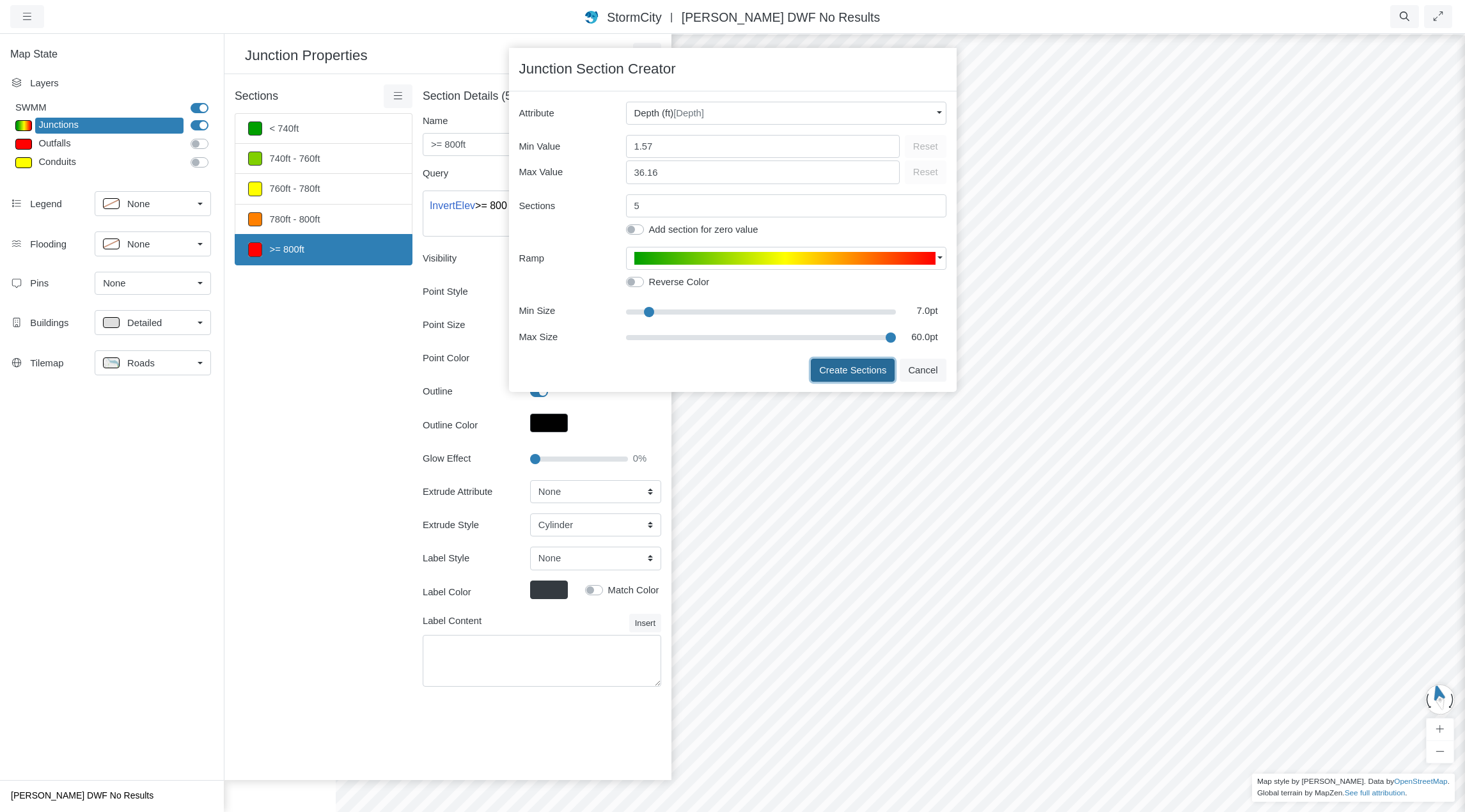
click at [859, 371] on button "Create Sections" at bounding box center [853, 370] width 84 height 23
type input ">= 25ft"
type textarea "Depth >= 25"
type input "60"
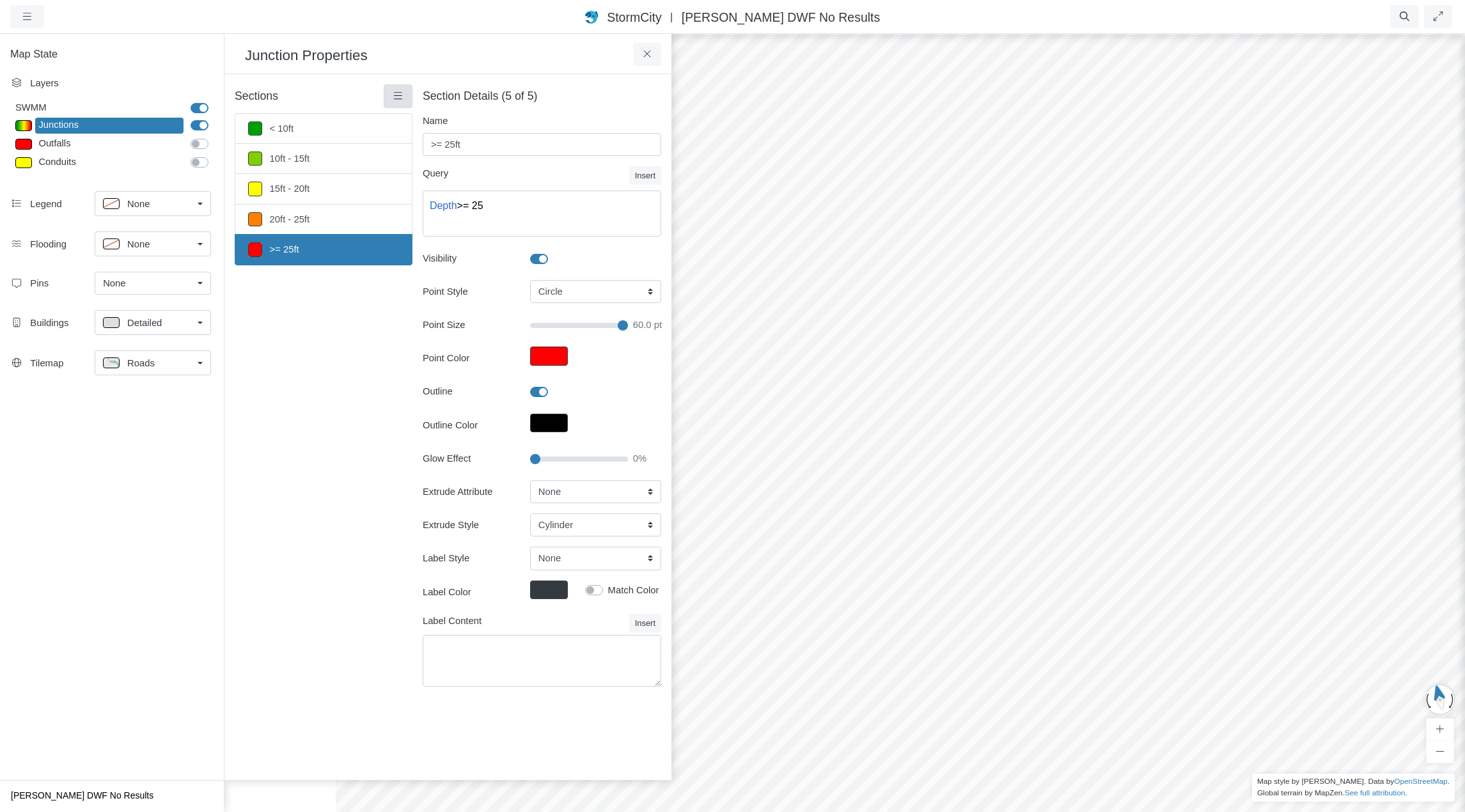
click at [403, 95] on icon at bounding box center [399, 95] width 12 height 10
click at [428, 271] on span "Select All" at bounding box center [430, 269] width 39 height 11
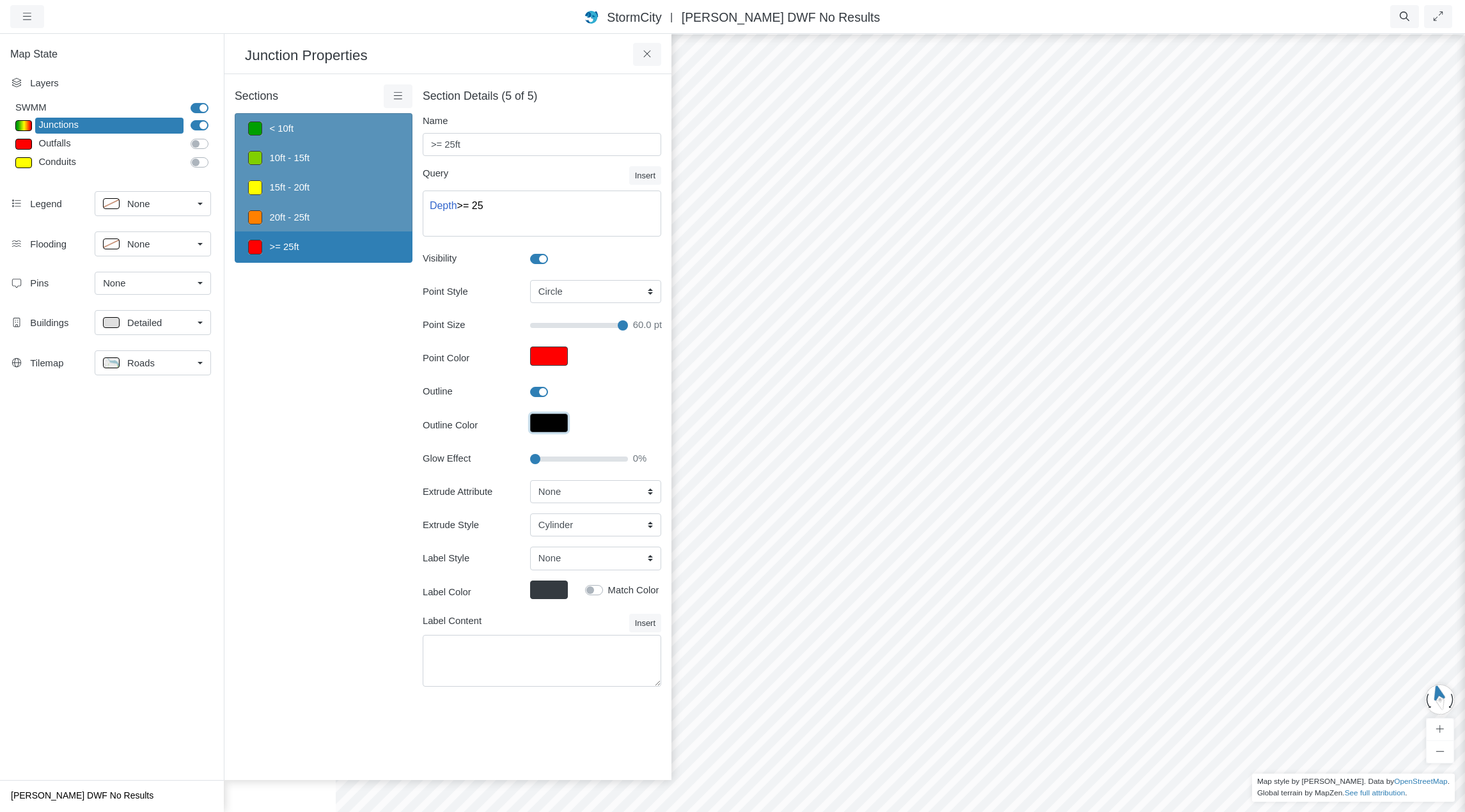
click at [550, 426] on button "Outline Color" at bounding box center [549, 423] width 38 height 19
type input "#010101ff"
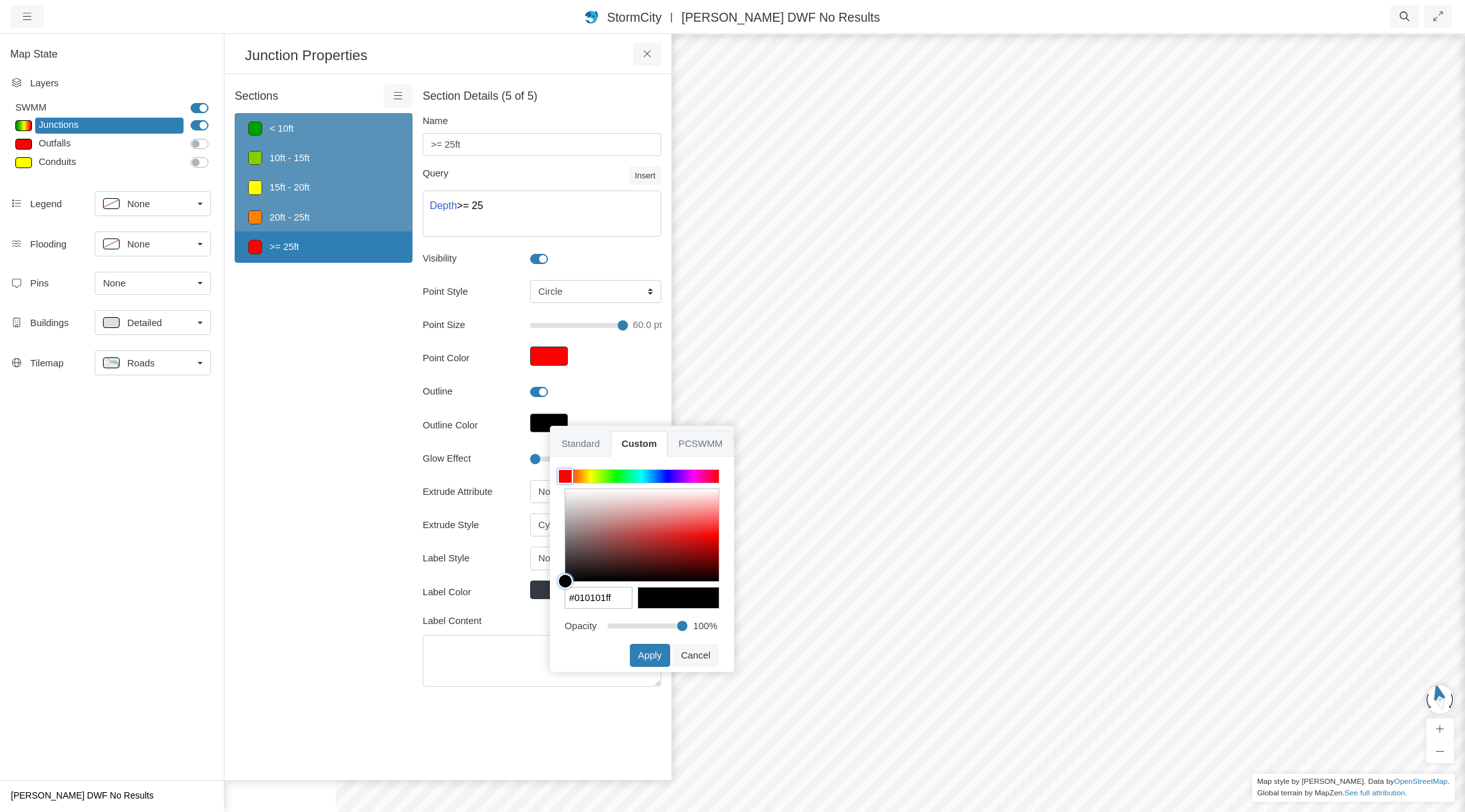
click at [687, 440] on span "PCSWMM" at bounding box center [701, 444] width 66 height 26
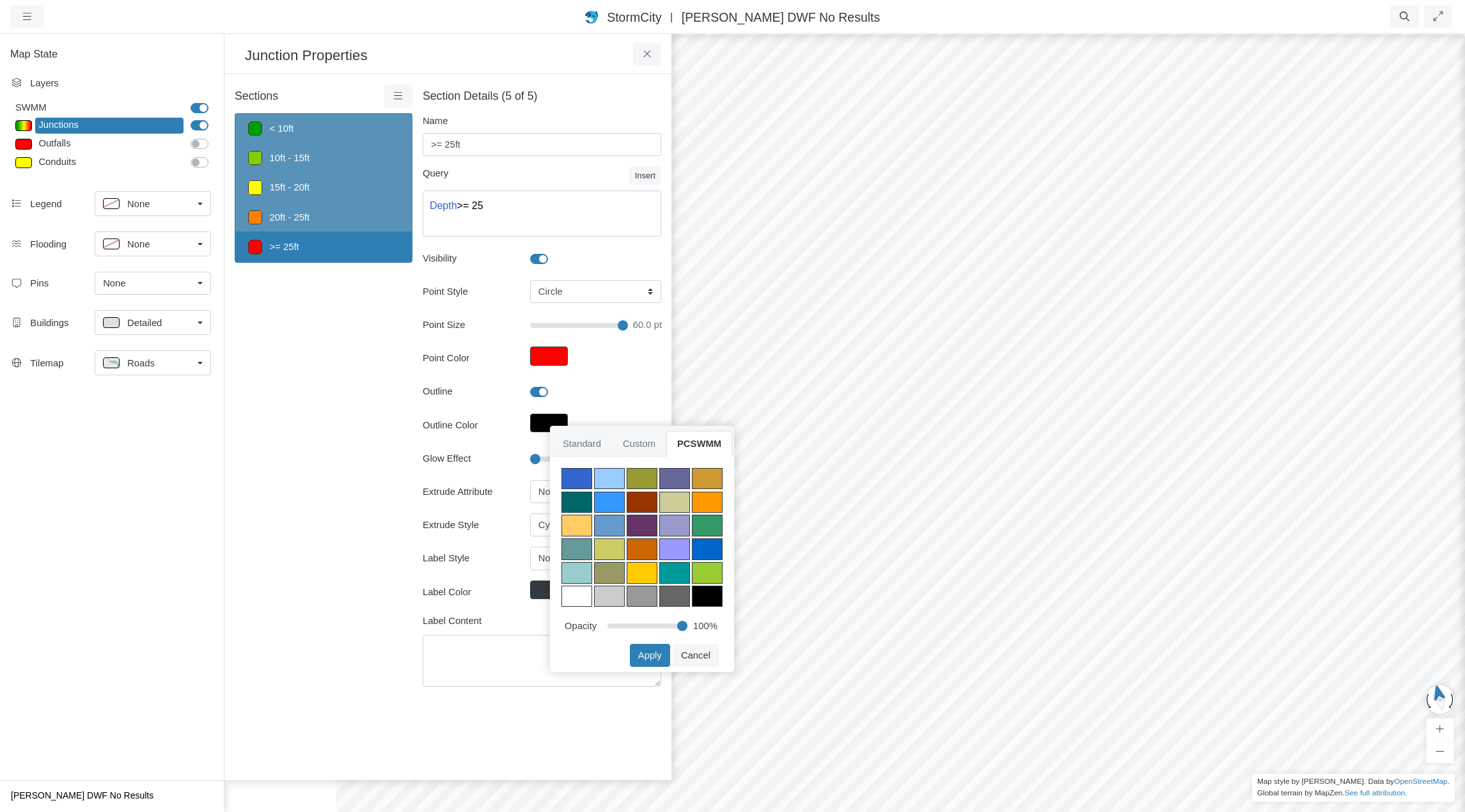
click at [573, 596] on div at bounding box center [576, 596] width 31 height 22
click at [658, 655] on button "Apply" at bounding box center [650, 656] width 41 height 23
type input "60"
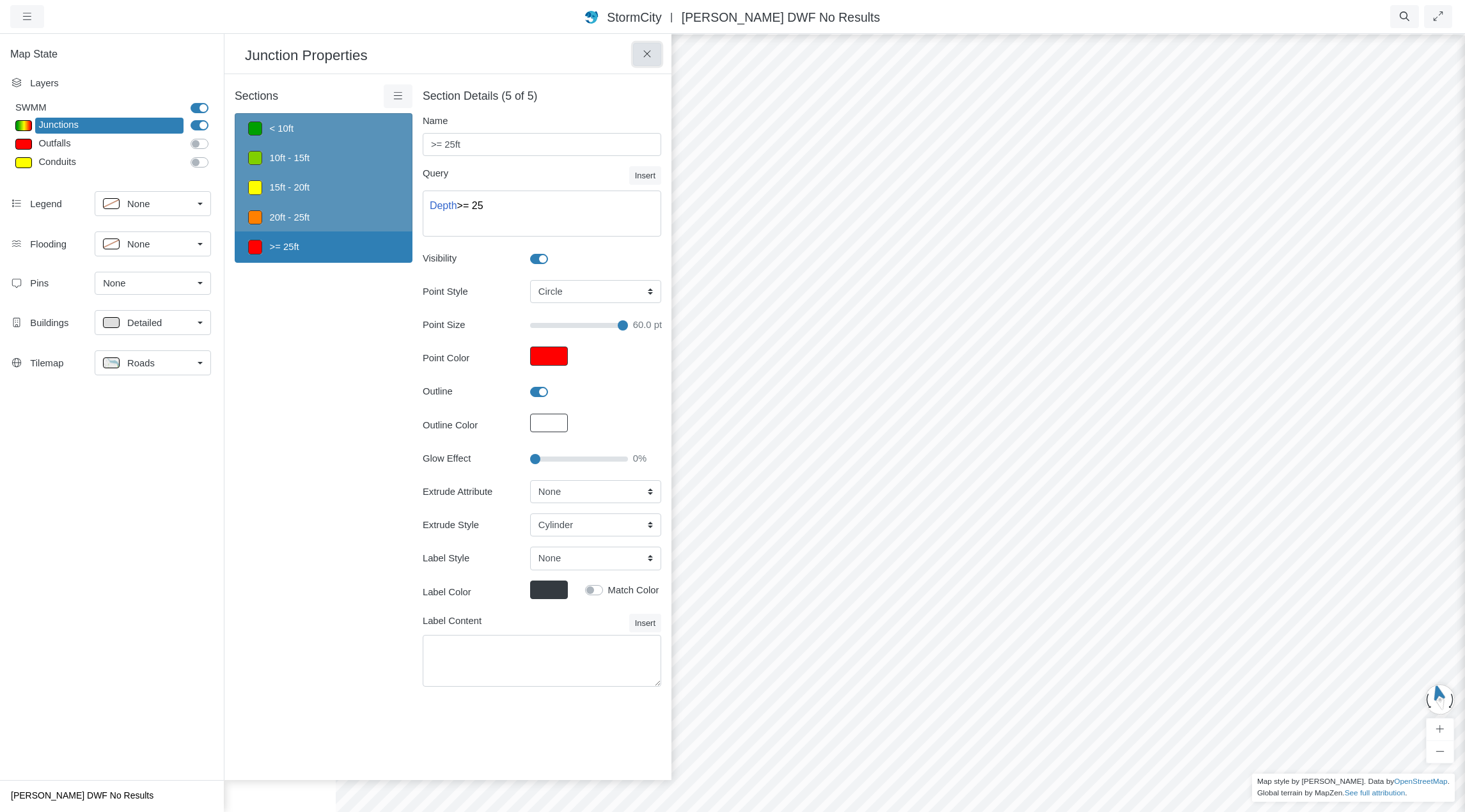
click at [645, 55] on icon at bounding box center [648, 54] width 12 height 10
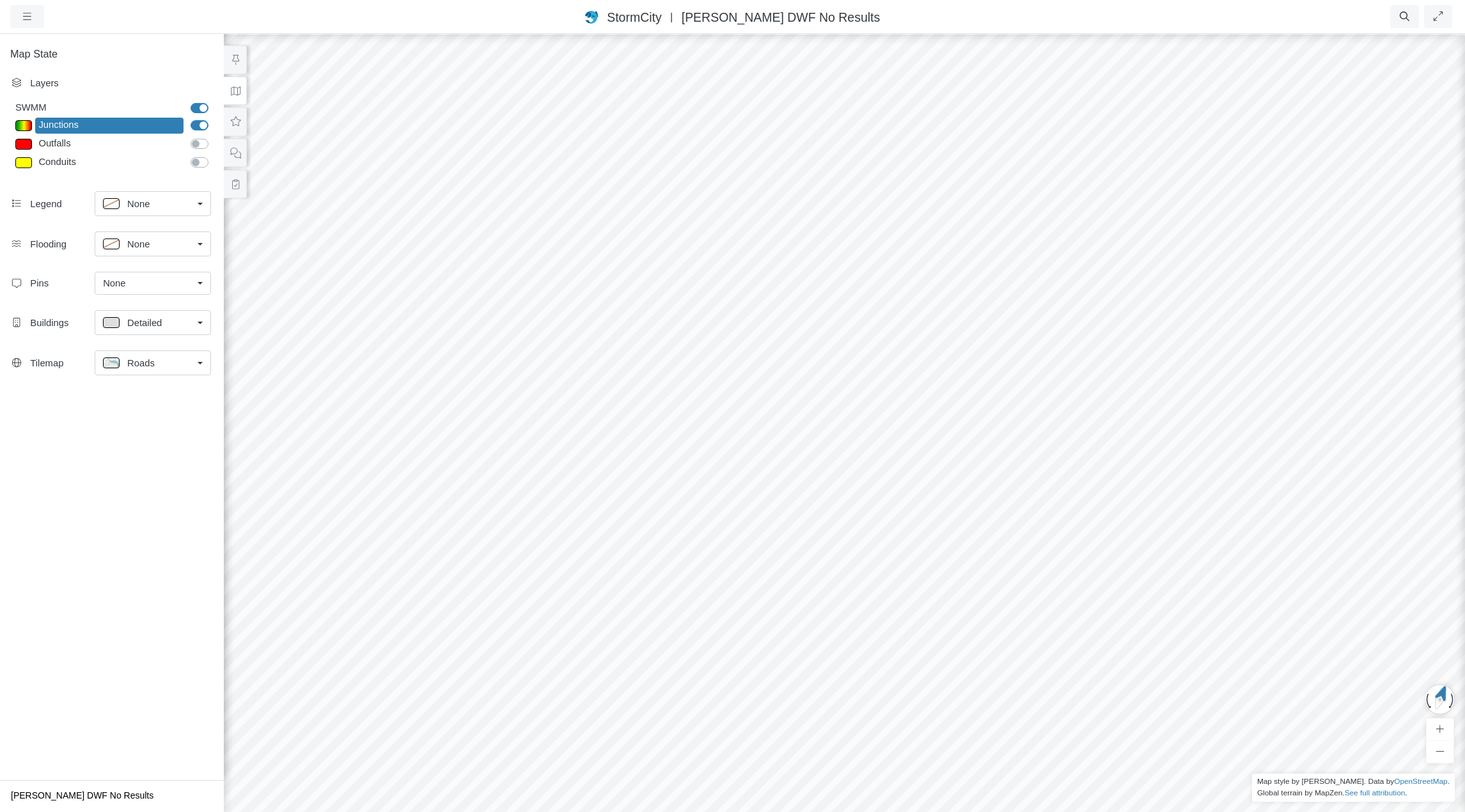
drag, startPoint x: 1119, startPoint y: 439, endPoint x: 607, endPoint y: 438, distance: 512.0
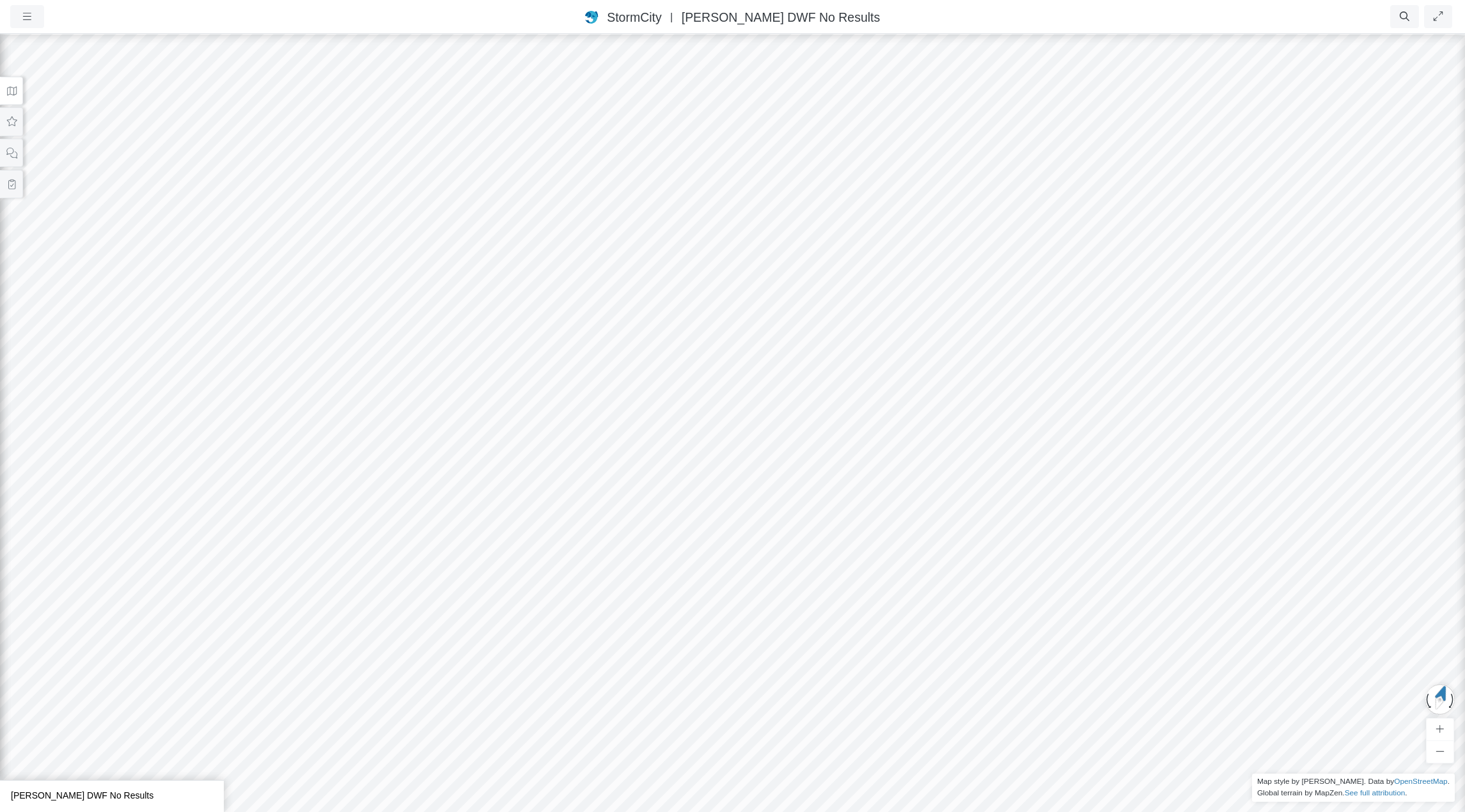
drag, startPoint x: 994, startPoint y: 512, endPoint x: 625, endPoint y: 339, distance: 407.5
click at [625, 339] on div at bounding box center [732, 422] width 1465 height 779
click at [628, 407] on div at bounding box center [732, 422] width 1465 height 779
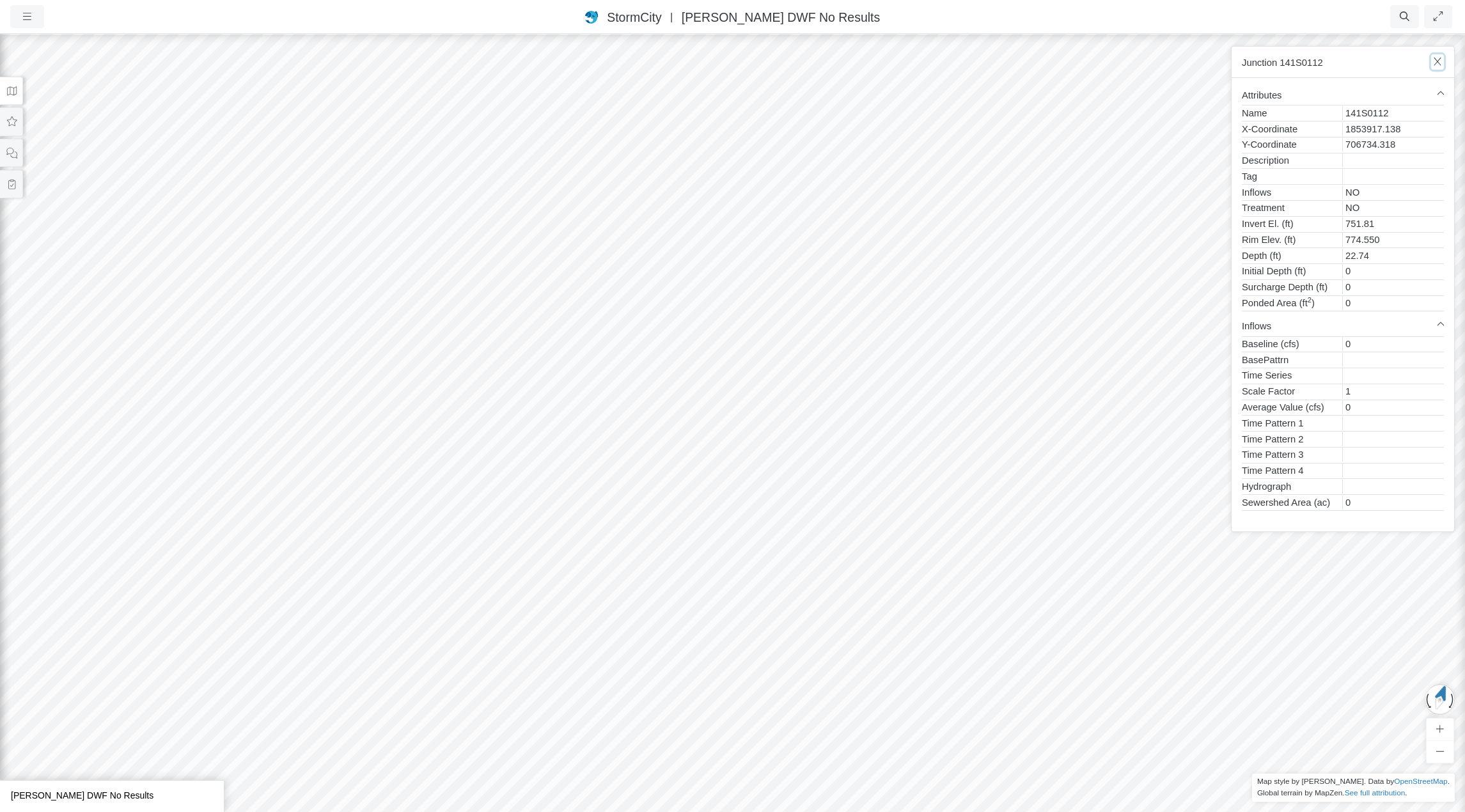
click at [1439, 61] on icon "button" at bounding box center [1438, 61] width 12 height 10
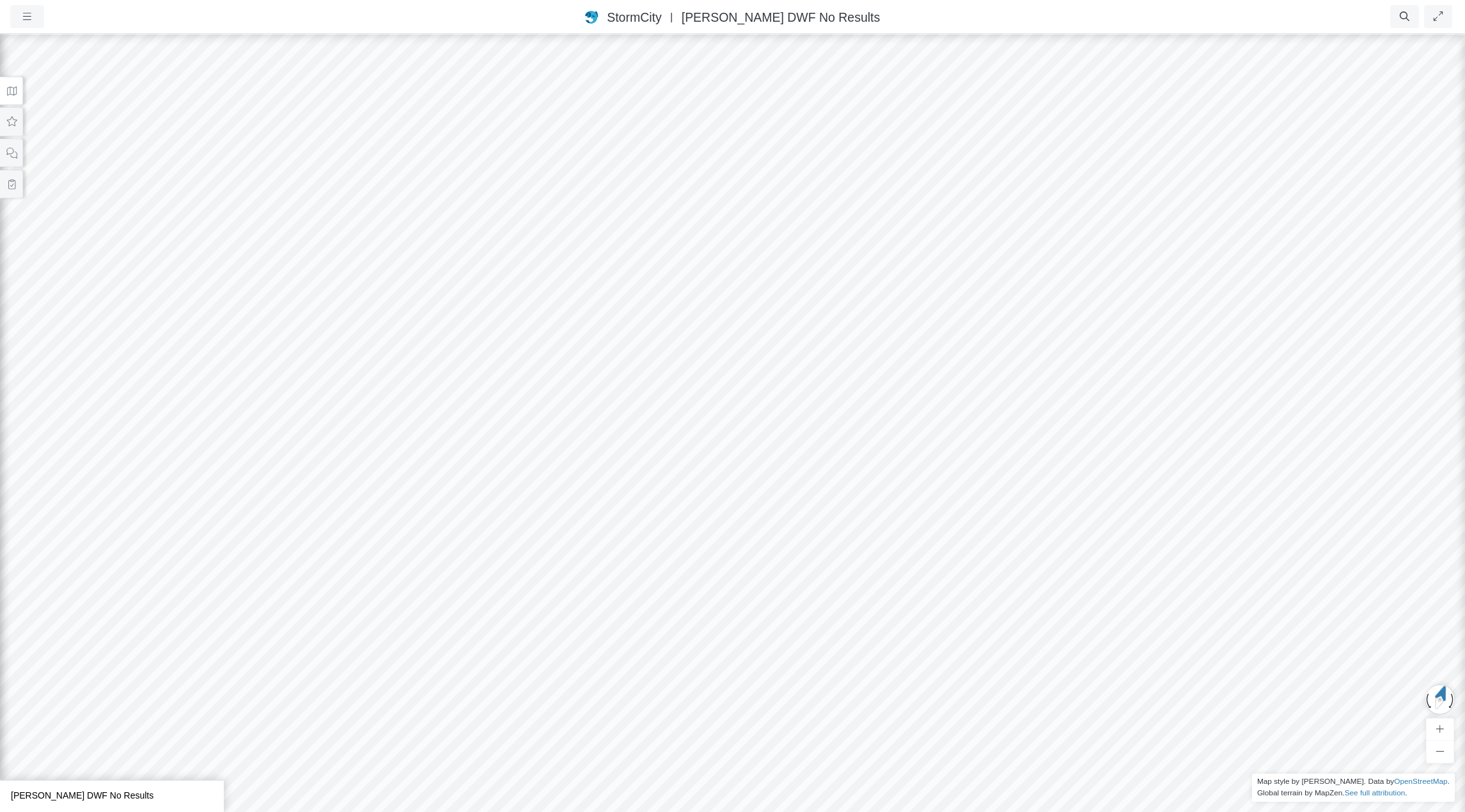
click at [556, 405] on div at bounding box center [732, 422] width 1465 height 779
click at [564, 402] on div at bounding box center [732, 422] width 1465 height 779
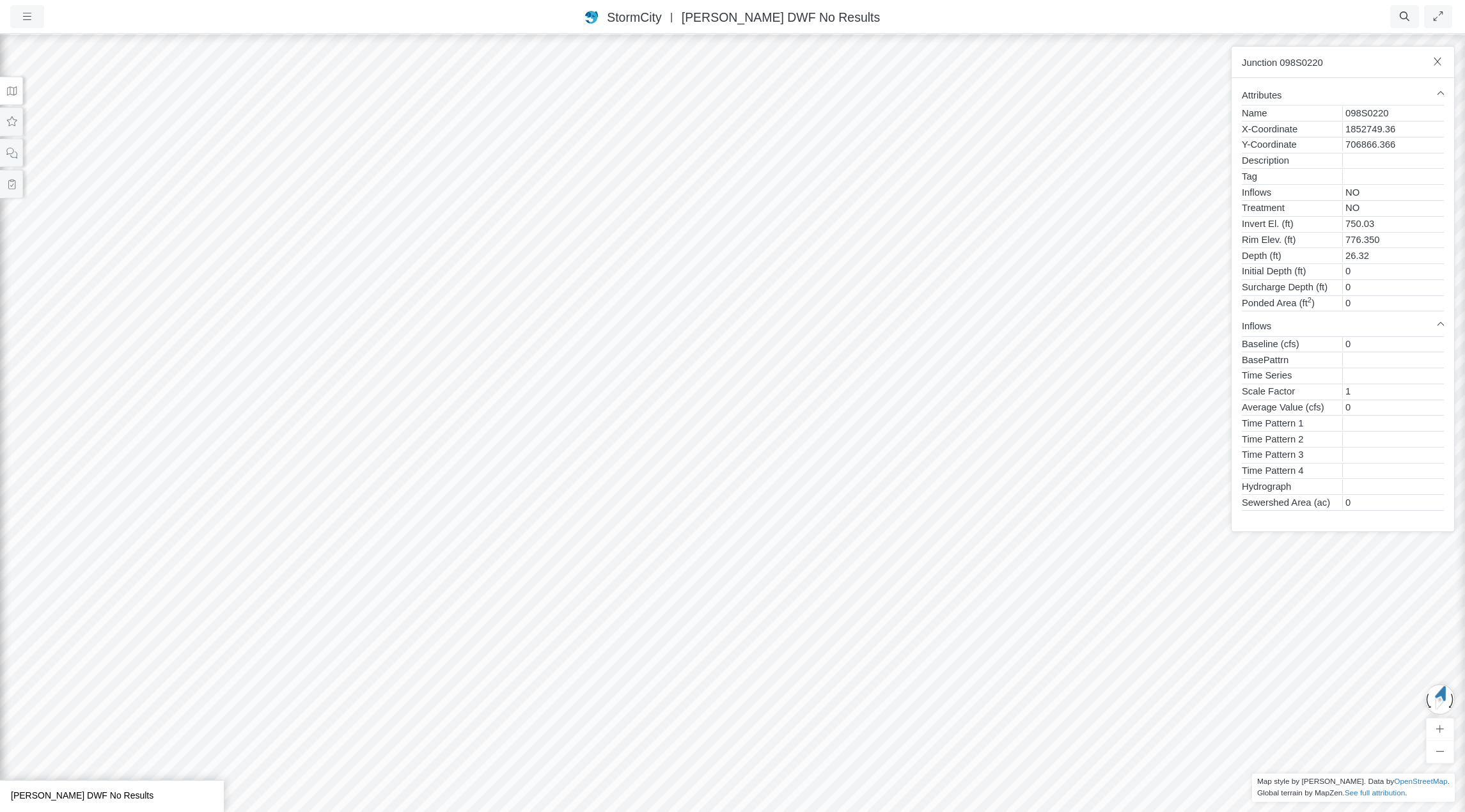
click at [552, 496] on div at bounding box center [732, 422] width 1465 height 779
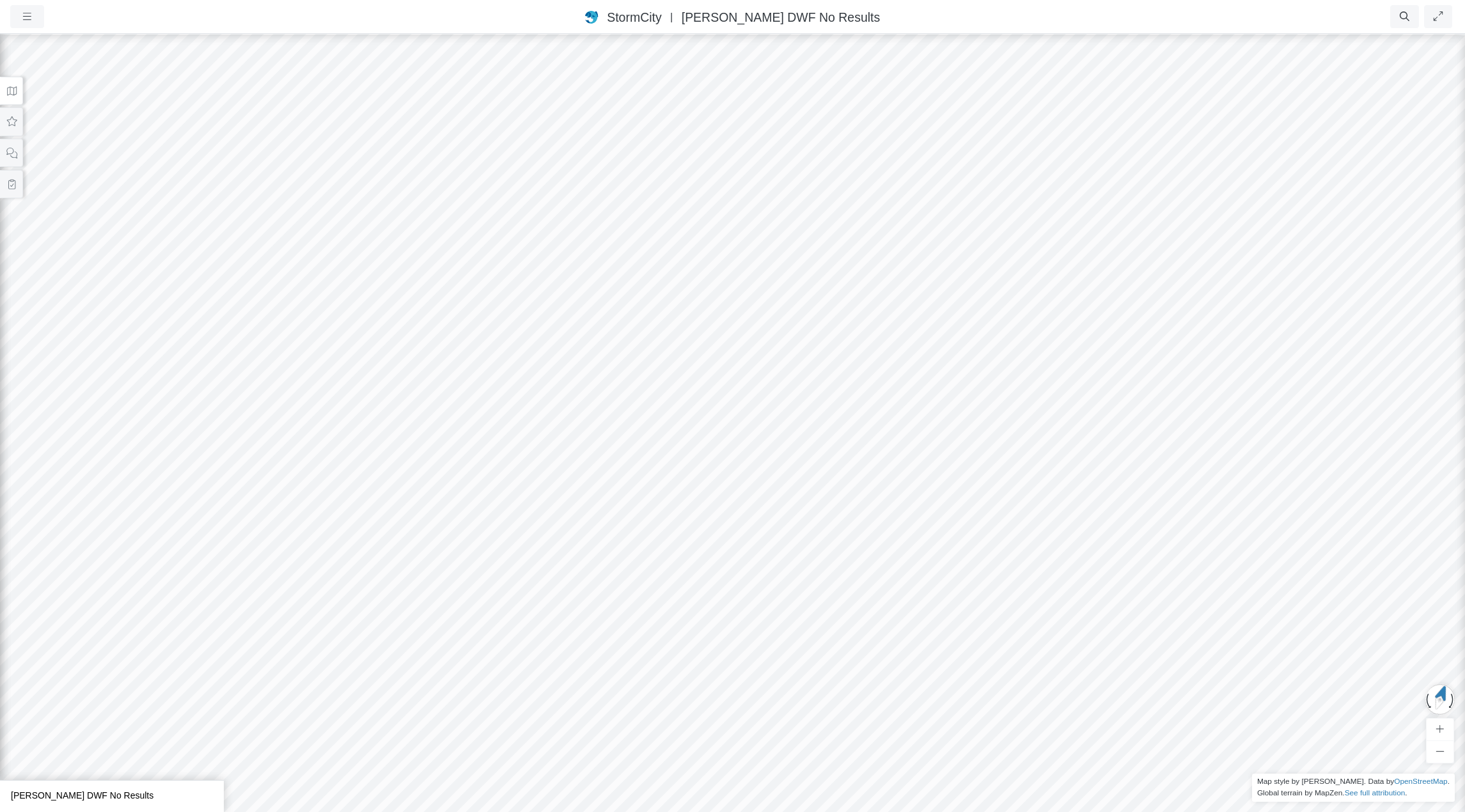
click at [554, 490] on div at bounding box center [732, 422] width 1465 height 779
click at [556, 477] on div at bounding box center [732, 422] width 1465 height 779
click at [565, 395] on div at bounding box center [732, 422] width 1465 height 779
click at [566, 406] on div at bounding box center [732, 422] width 1465 height 779
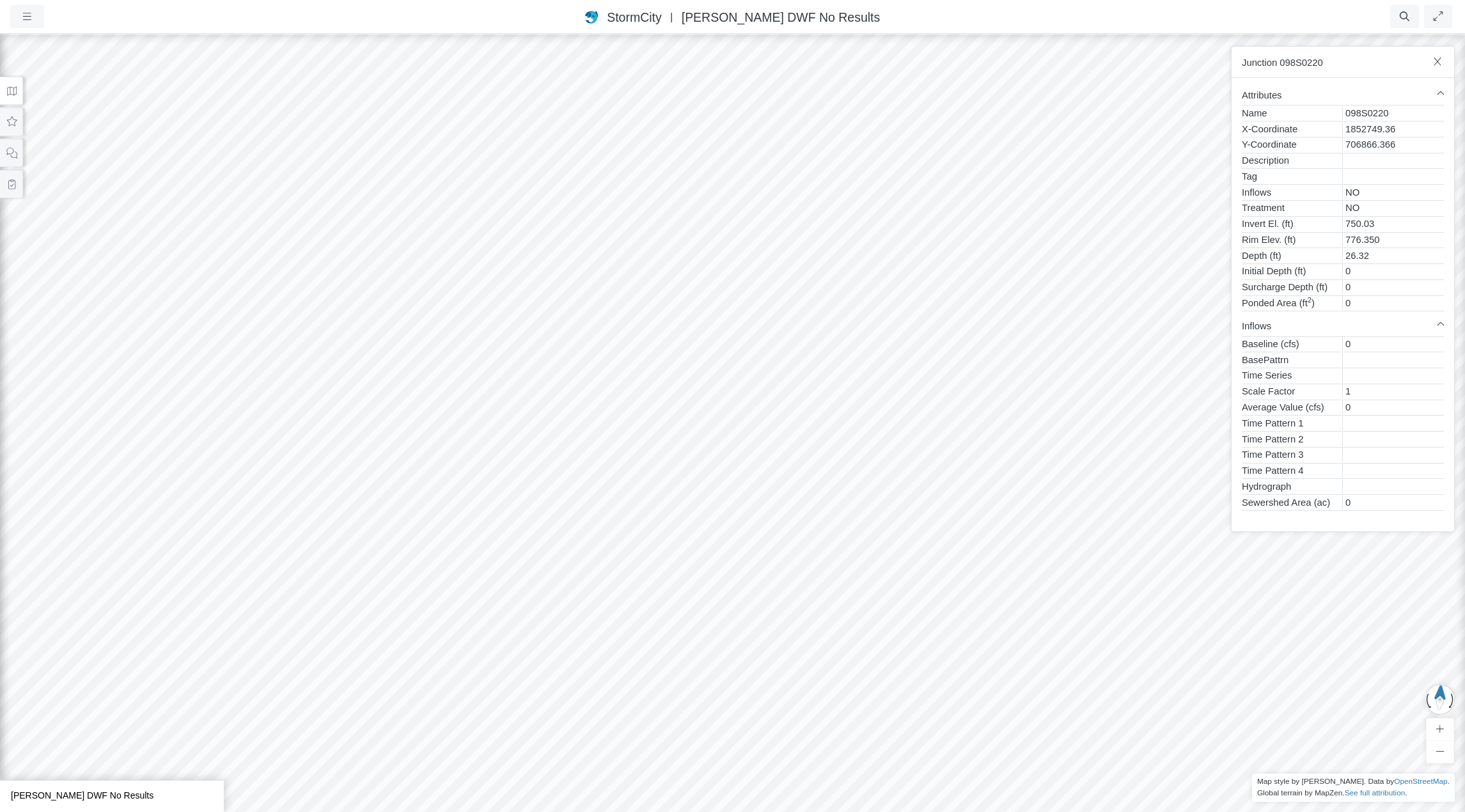
drag, startPoint x: 389, startPoint y: 544, endPoint x: 429, endPoint y: 442, distance: 109.6
click at [777, 580] on div at bounding box center [732, 422] width 1465 height 779
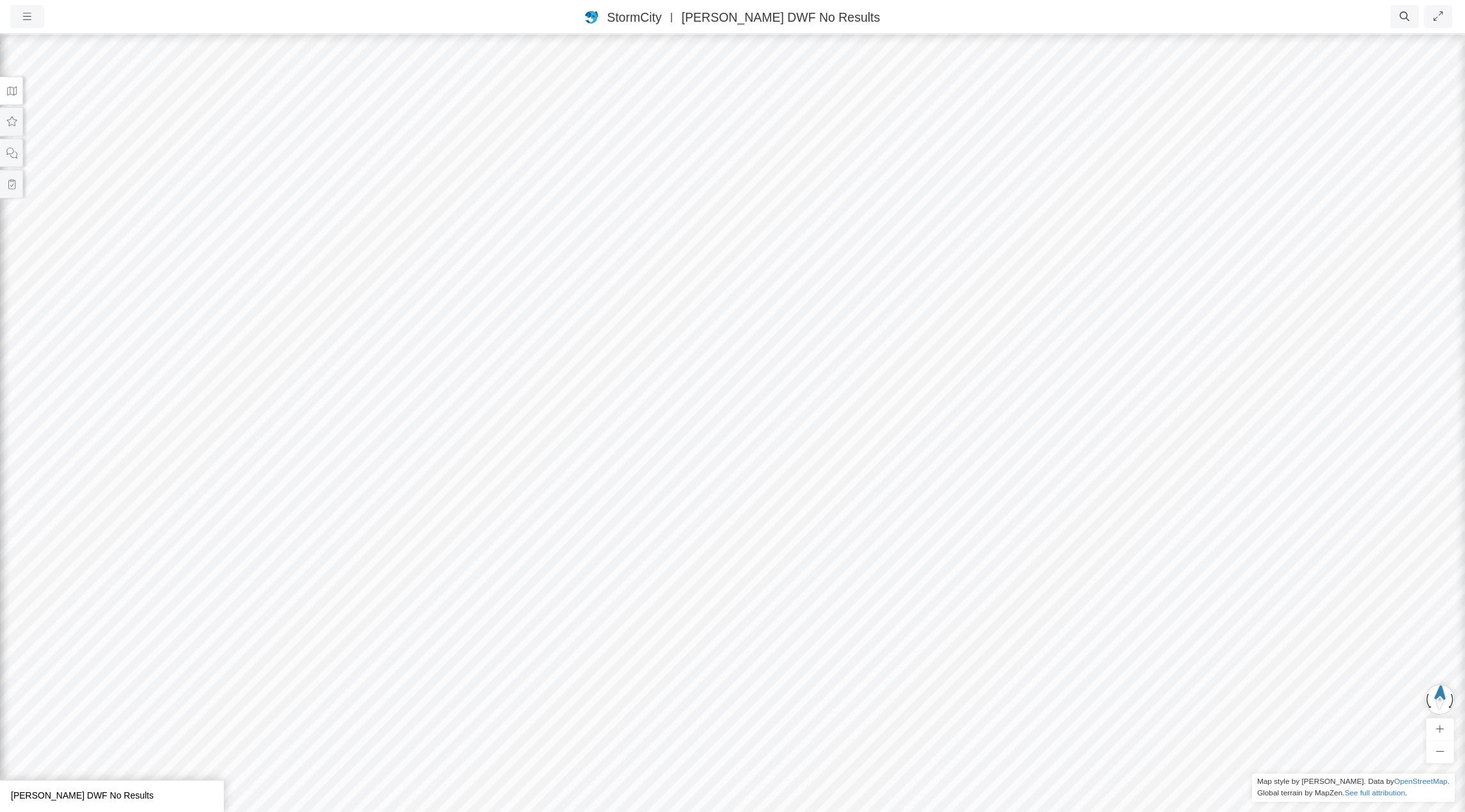
drag, startPoint x: 645, startPoint y: 456, endPoint x: 966, endPoint y: 526, distance: 328.5
click at [966, 526] on div at bounding box center [732, 422] width 1465 height 779
drag, startPoint x: 708, startPoint y: 496, endPoint x: 604, endPoint y: 565, distance: 124.8
click at [11, 90] on icon at bounding box center [12, 91] width 12 height 10
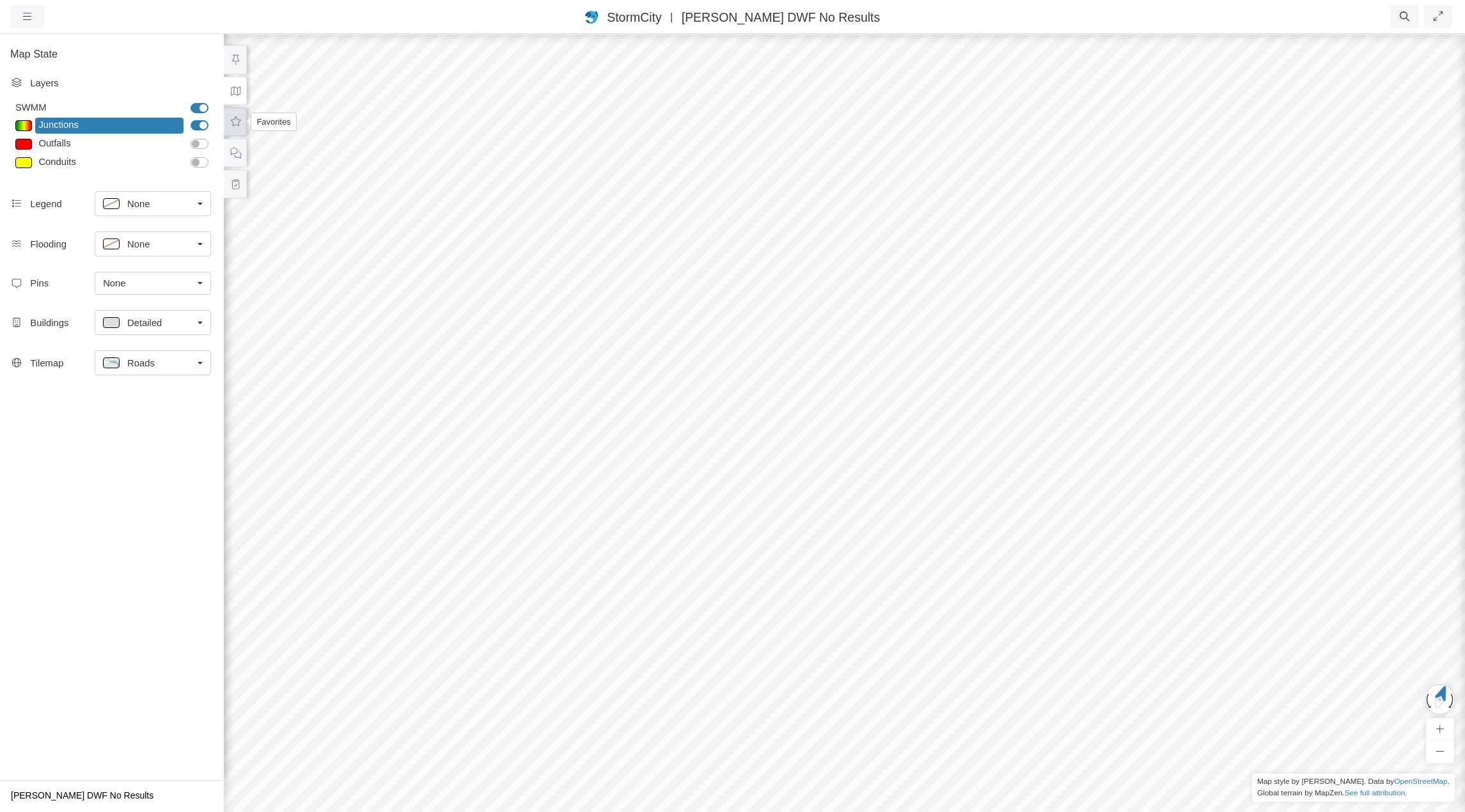
click at [236, 119] on icon at bounding box center [236, 121] width 12 height 10
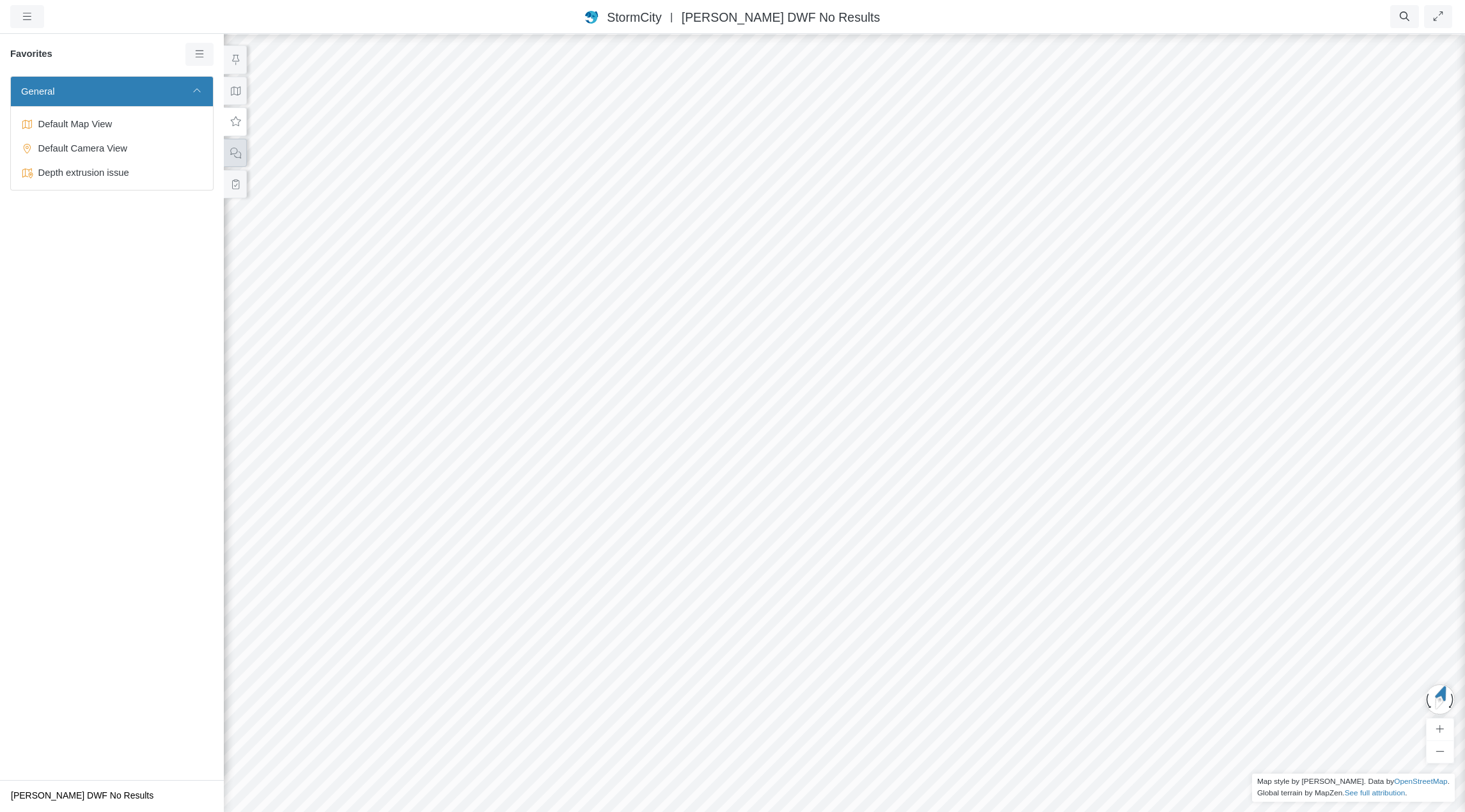
click at [239, 155] on icon at bounding box center [236, 153] width 11 height 11
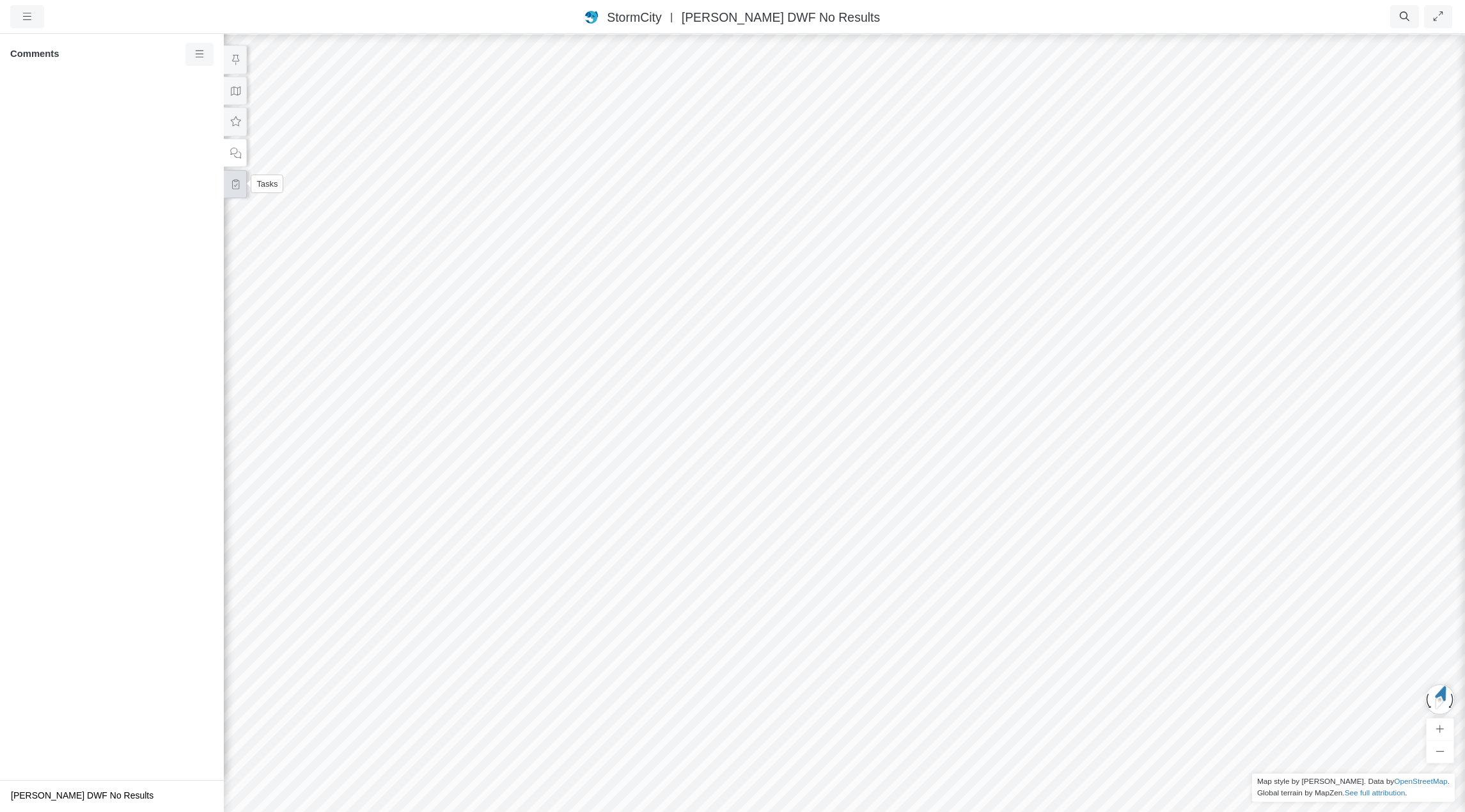
click at [237, 188] on button at bounding box center [235, 185] width 23 height 29
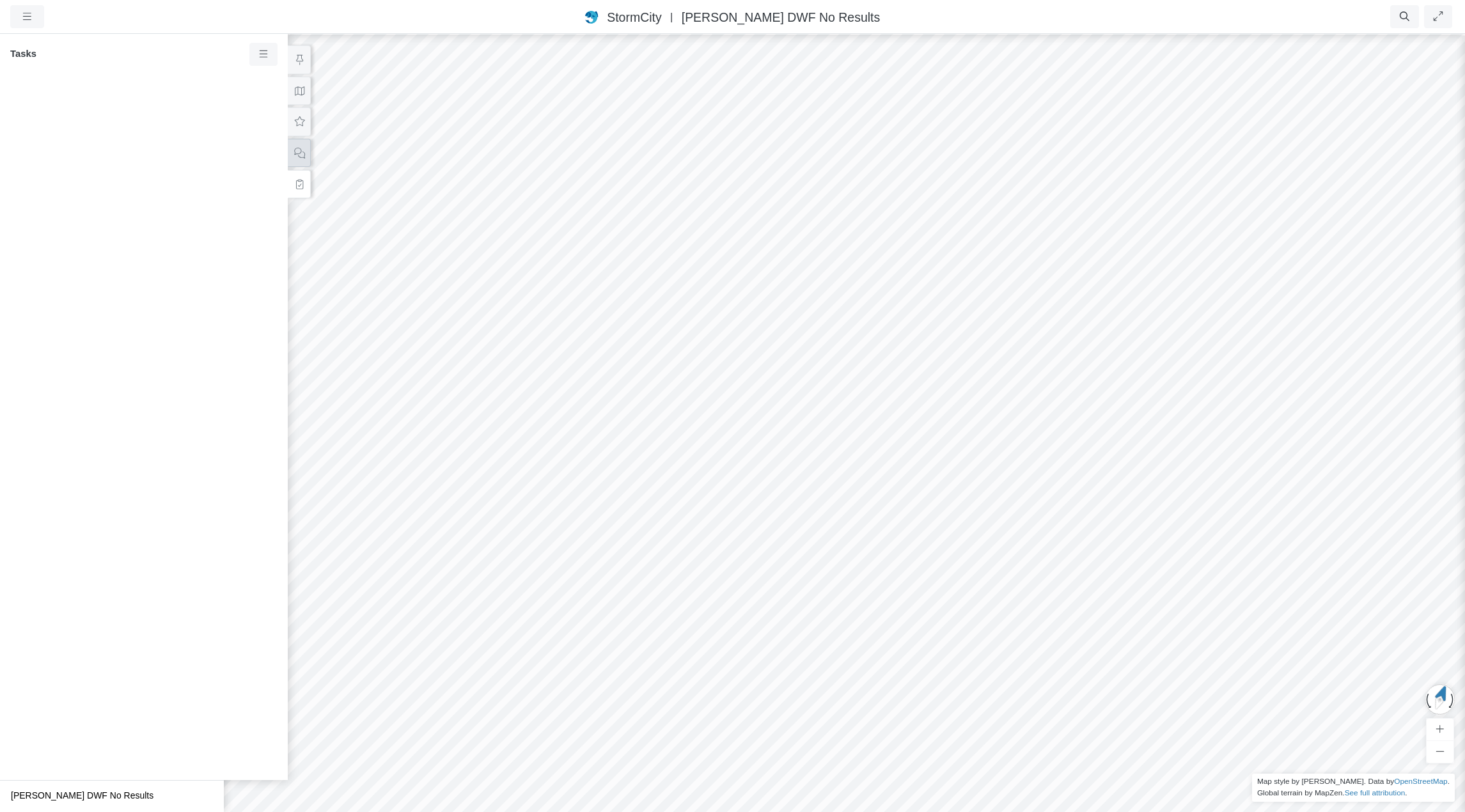
click at [297, 158] on button at bounding box center [300, 153] width 23 height 29
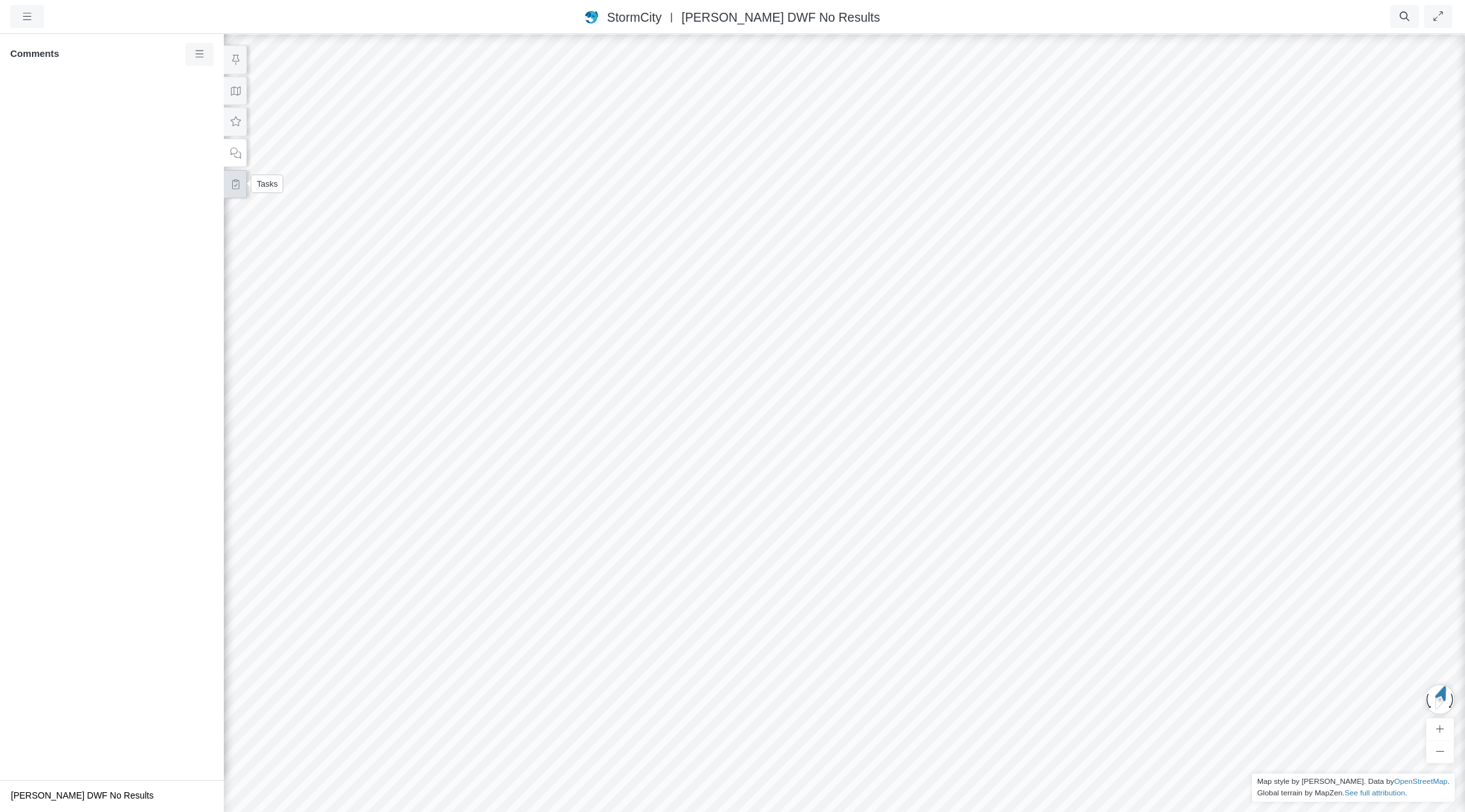
click at [233, 186] on icon at bounding box center [236, 184] width 12 height 10
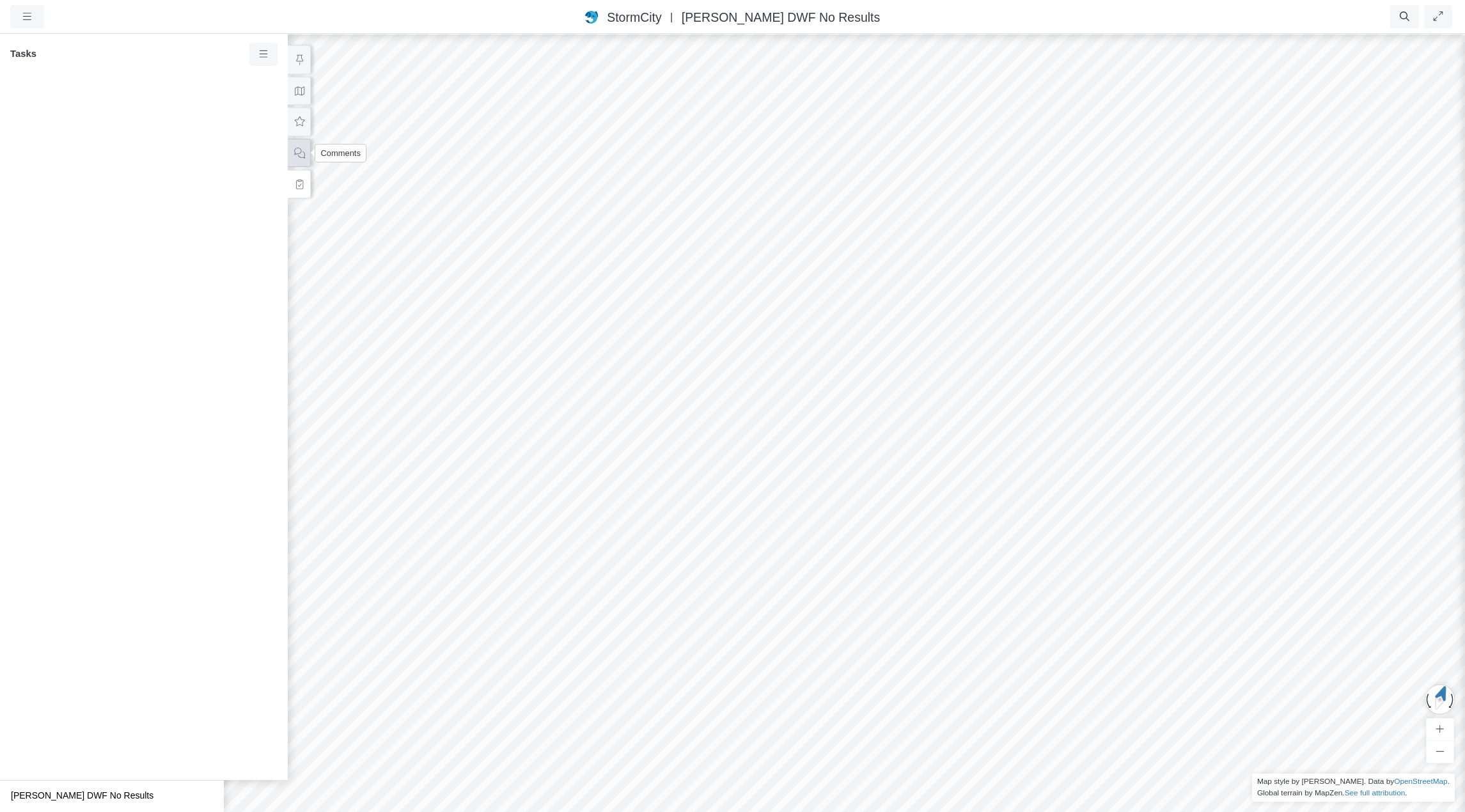
click at [299, 161] on button at bounding box center [300, 153] width 23 height 29
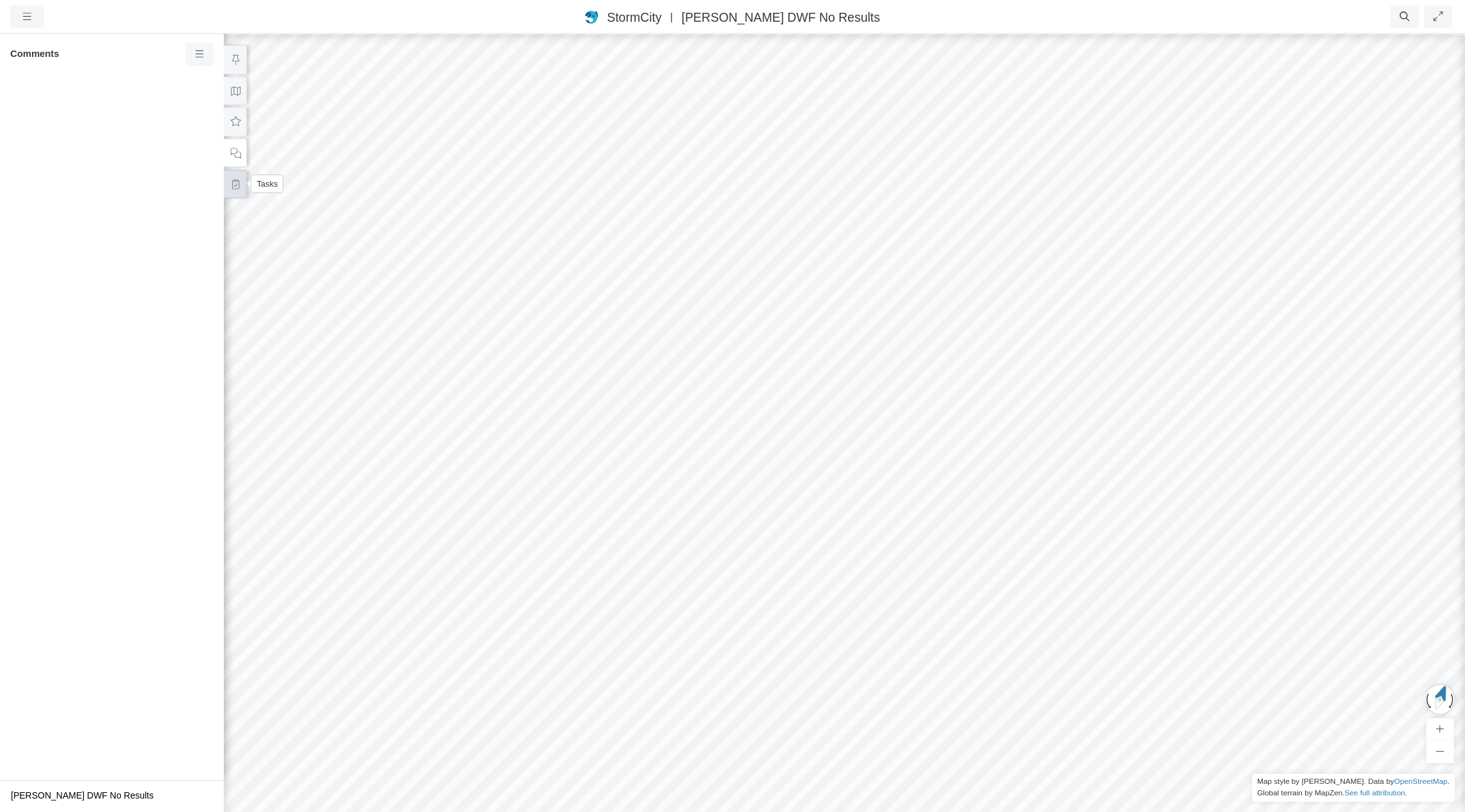
click at [237, 188] on button at bounding box center [235, 185] width 23 height 29
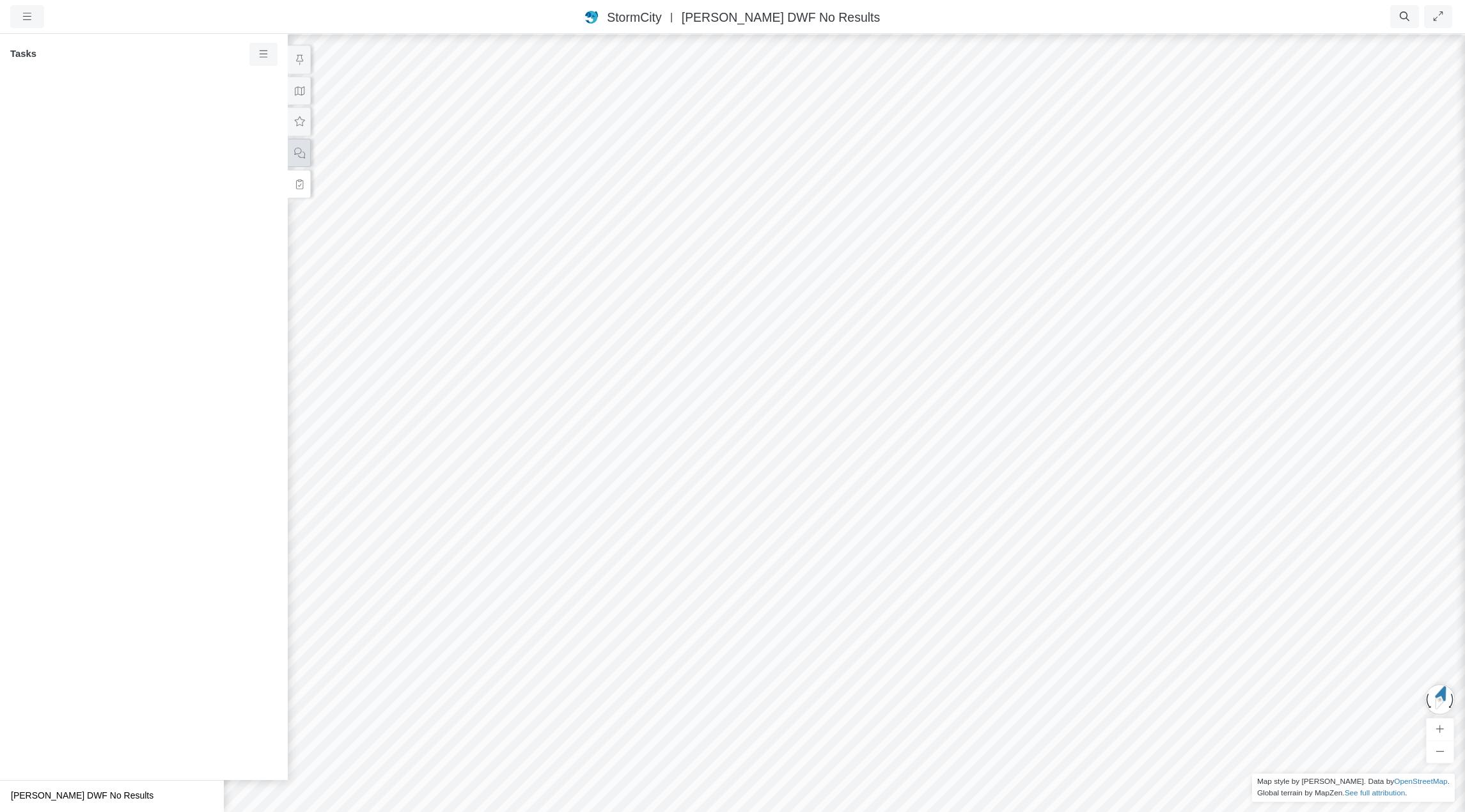
click at [297, 156] on icon at bounding box center [300, 153] width 12 height 10
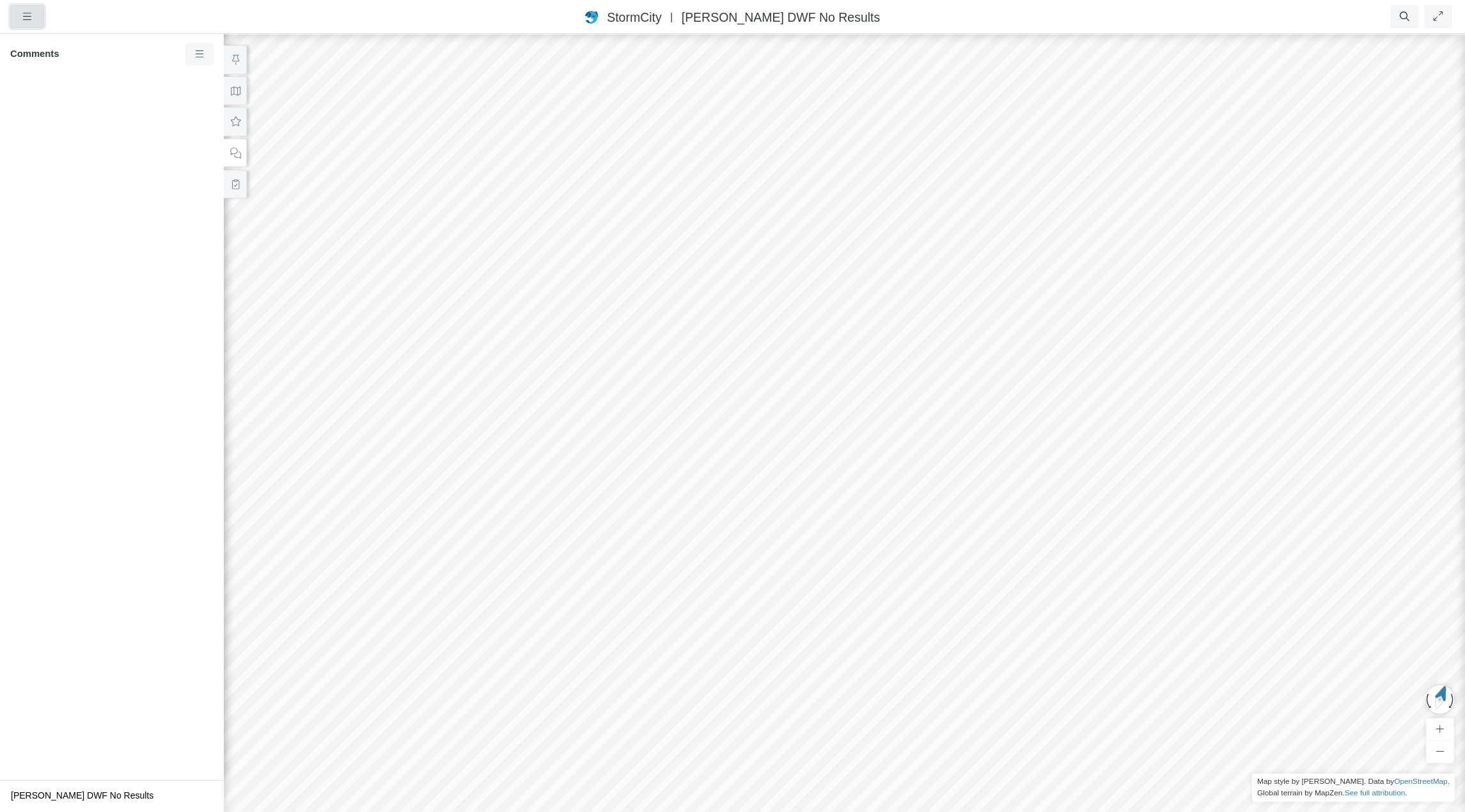
click at [22, 16] on icon "button" at bounding box center [27, 16] width 12 height 10
click at [65, 42] on link "Projects" at bounding box center [61, 43] width 101 height 19
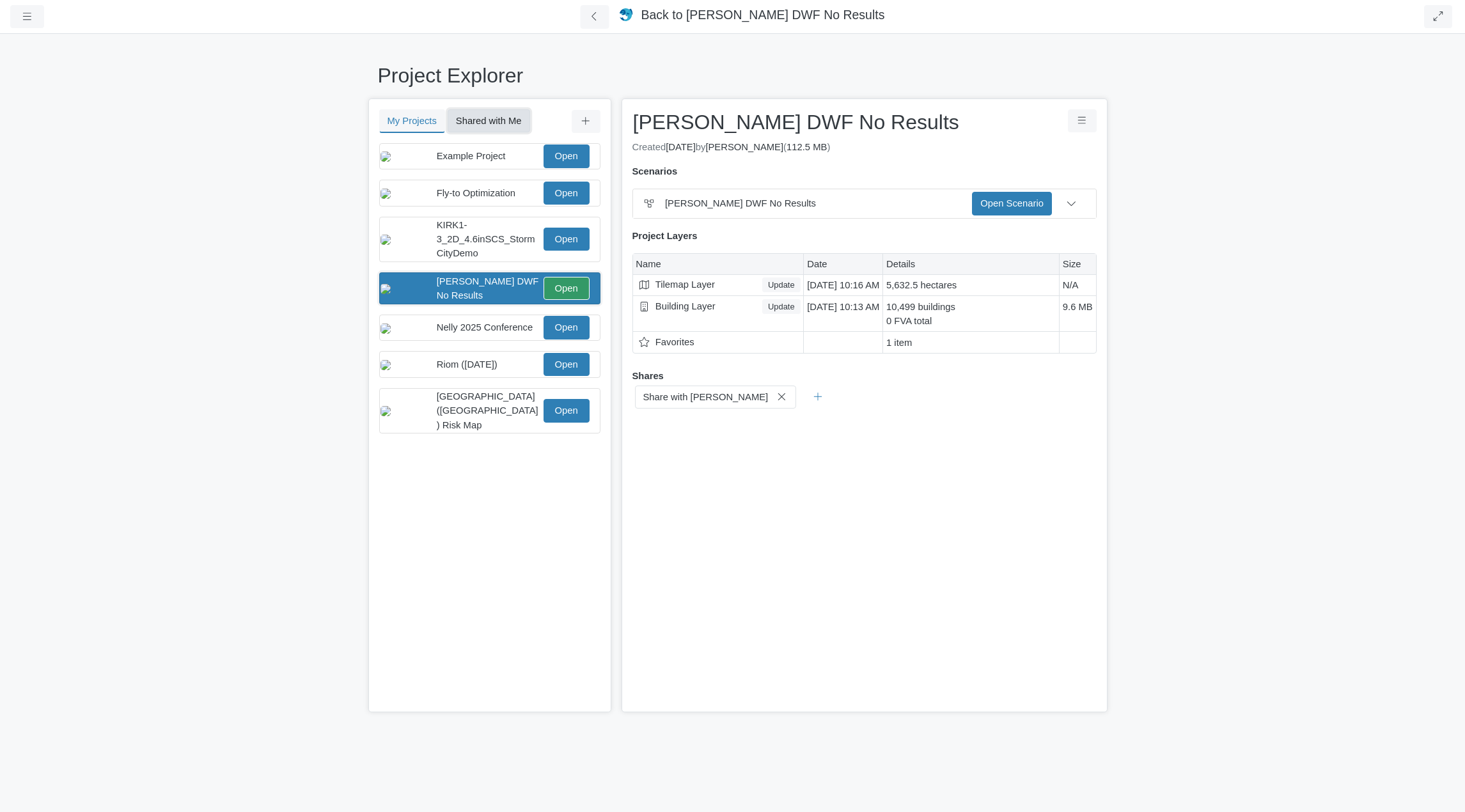
click at [498, 118] on button "Shared with Me" at bounding box center [489, 121] width 82 height 23
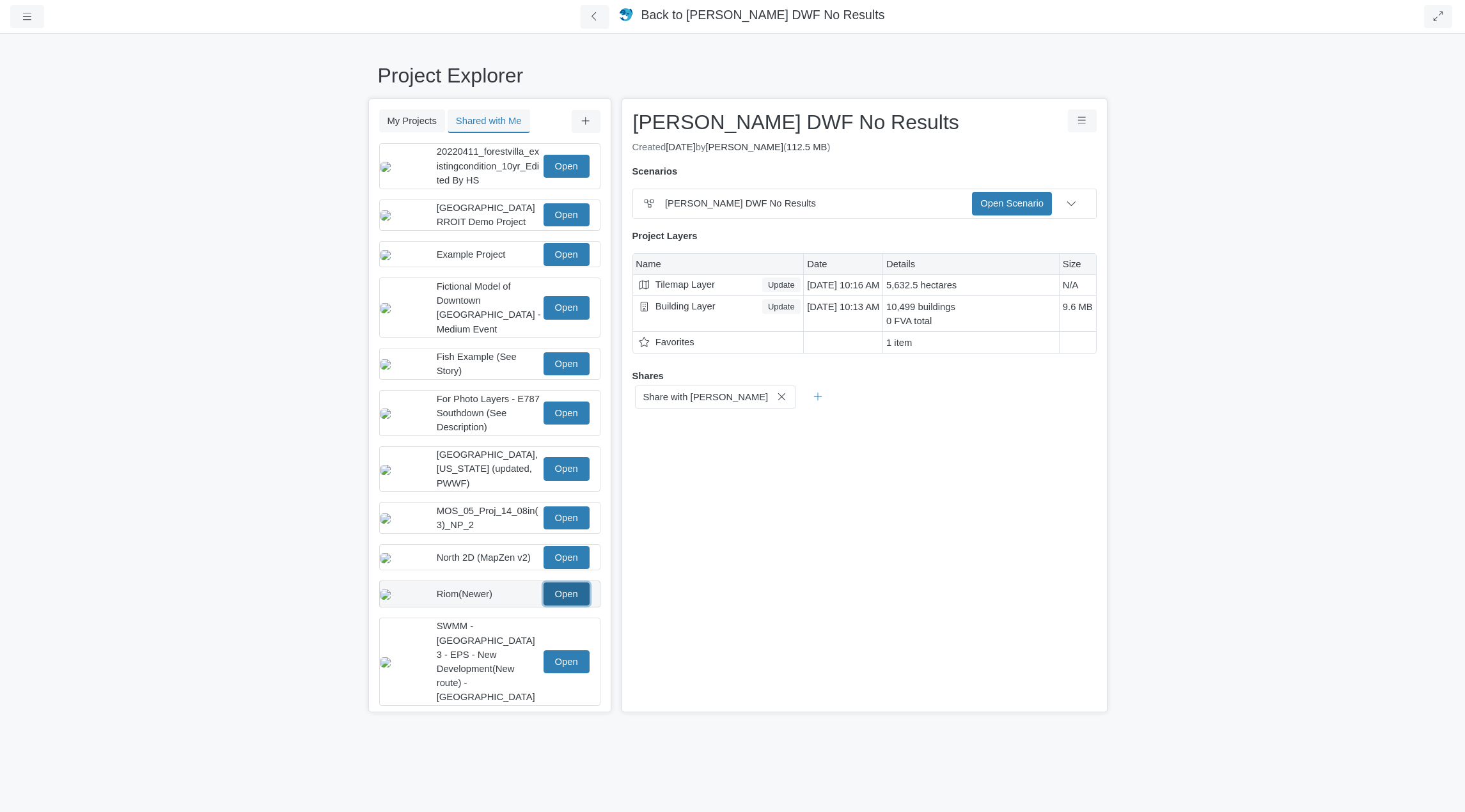
click at [570, 587] on link "Open" at bounding box center [566, 594] width 46 height 23
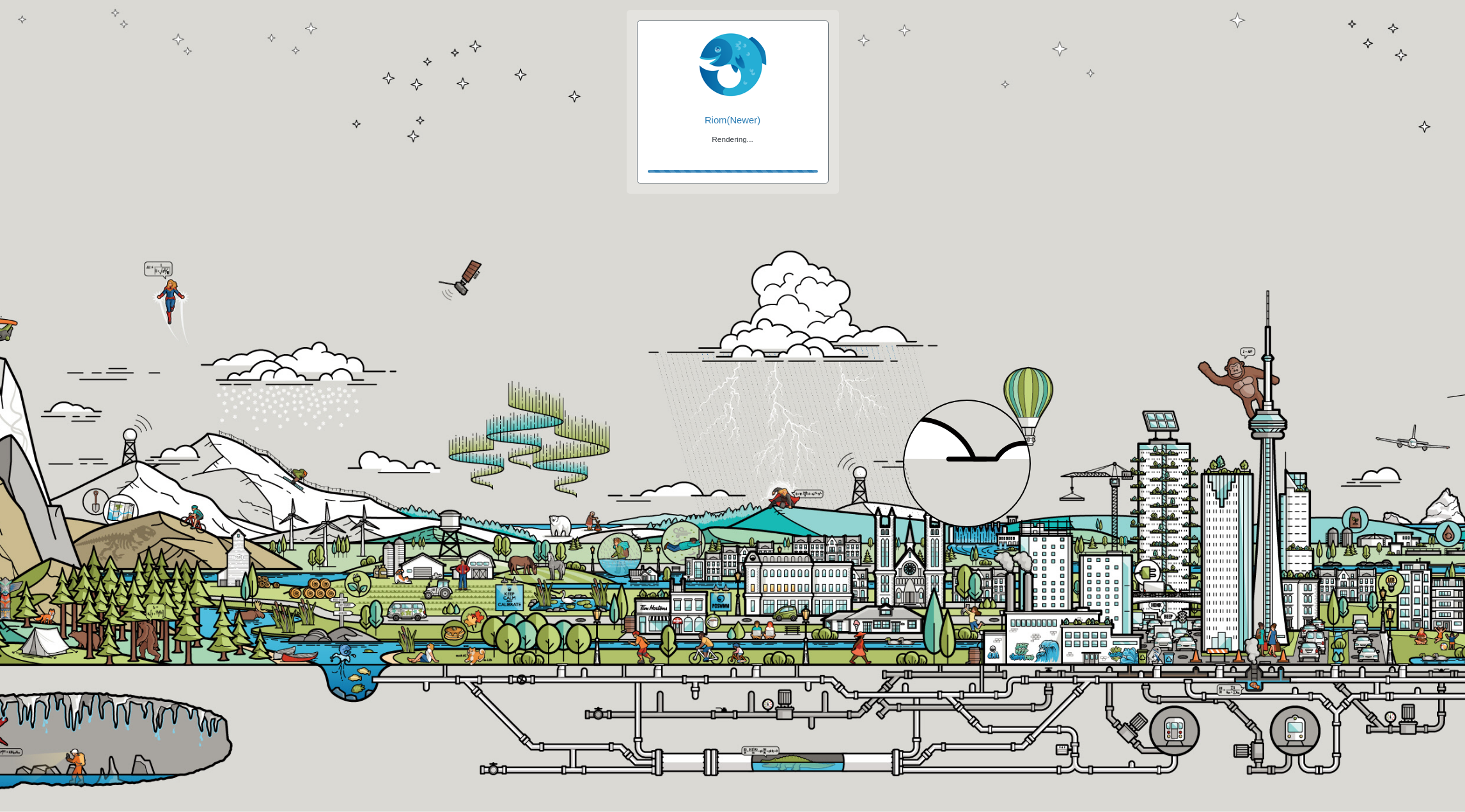
checkbox input "true"
checkbox input "false"
checkbox input "true"
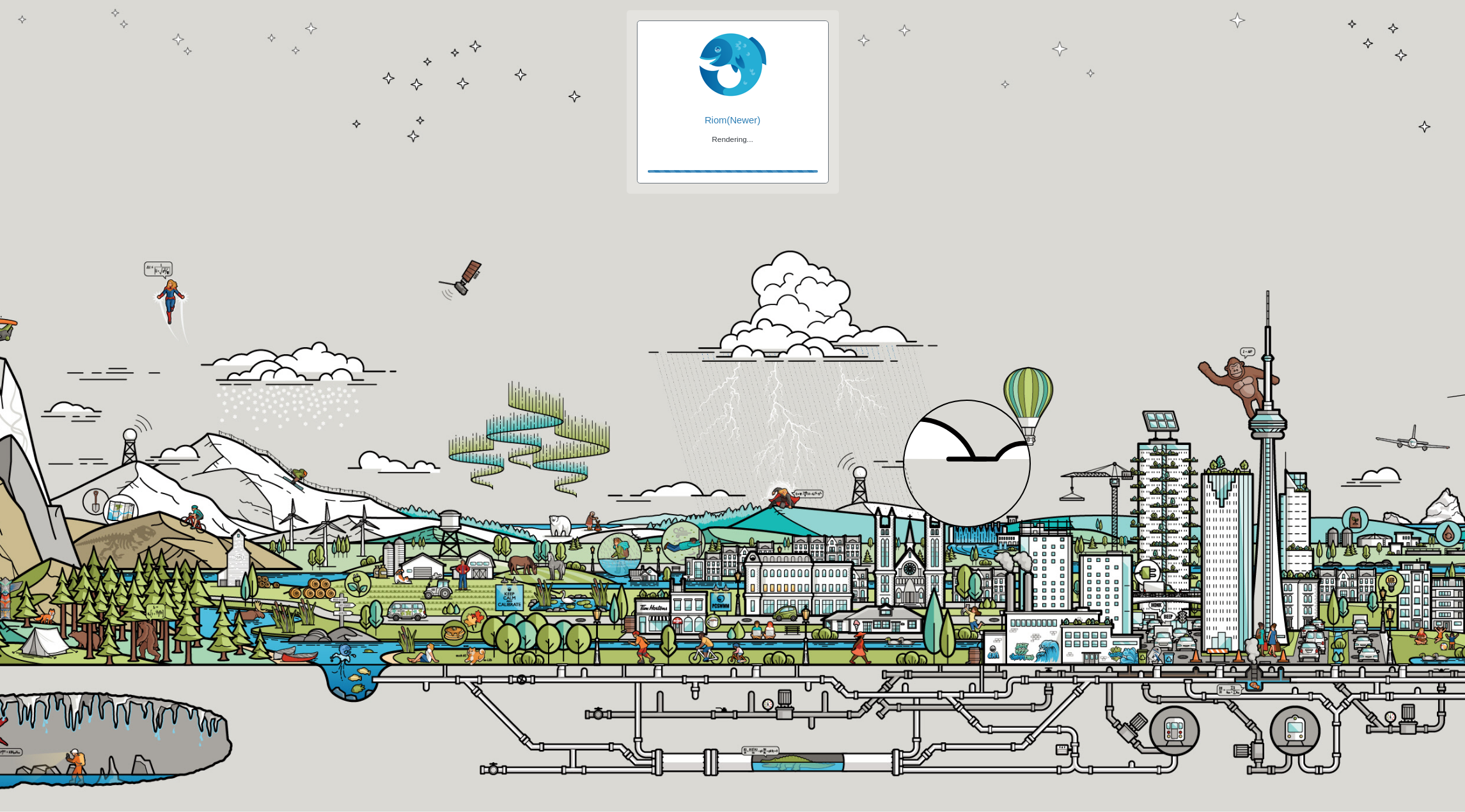
checkbox input "true"
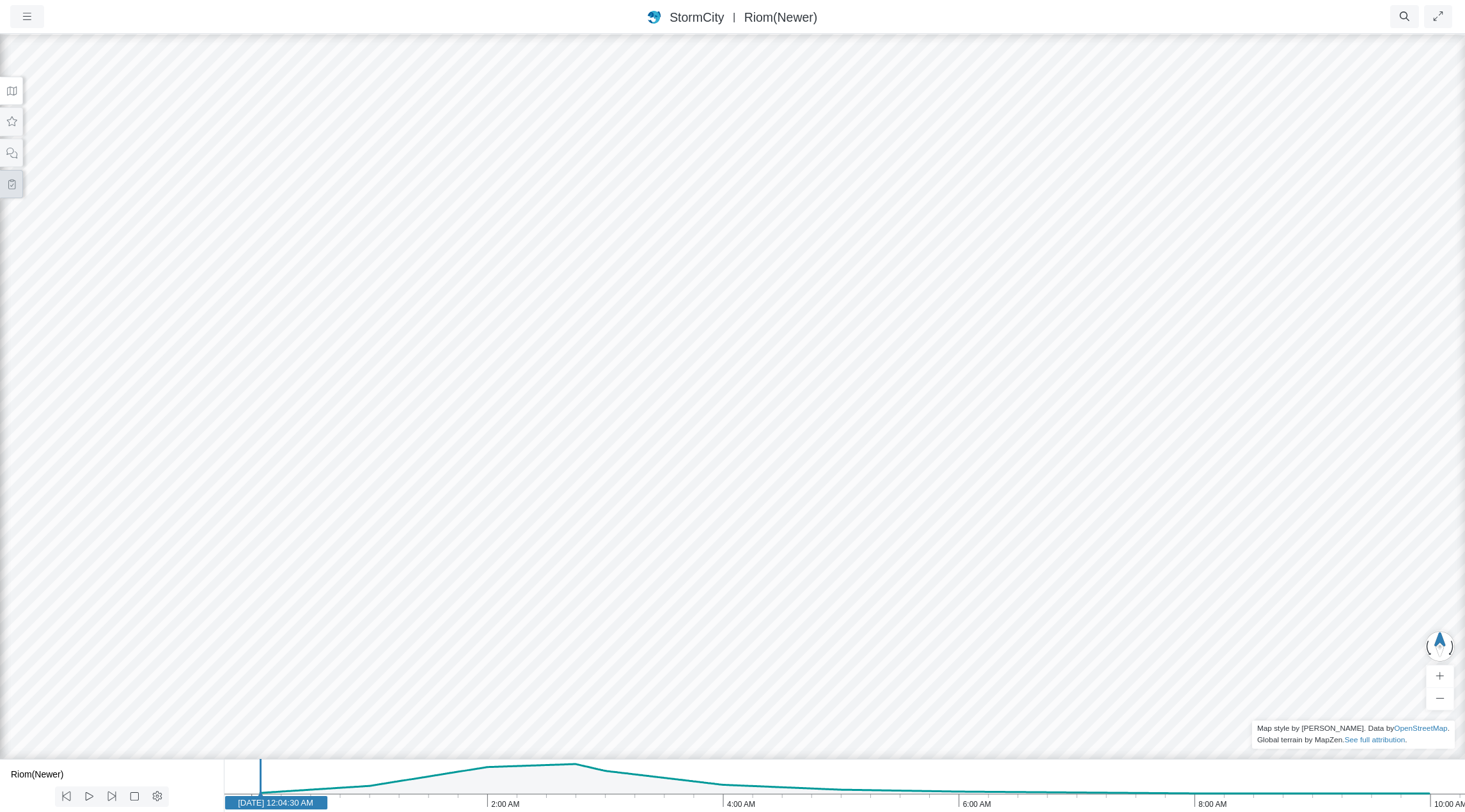
click at [10, 189] on button at bounding box center [11, 185] width 23 height 29
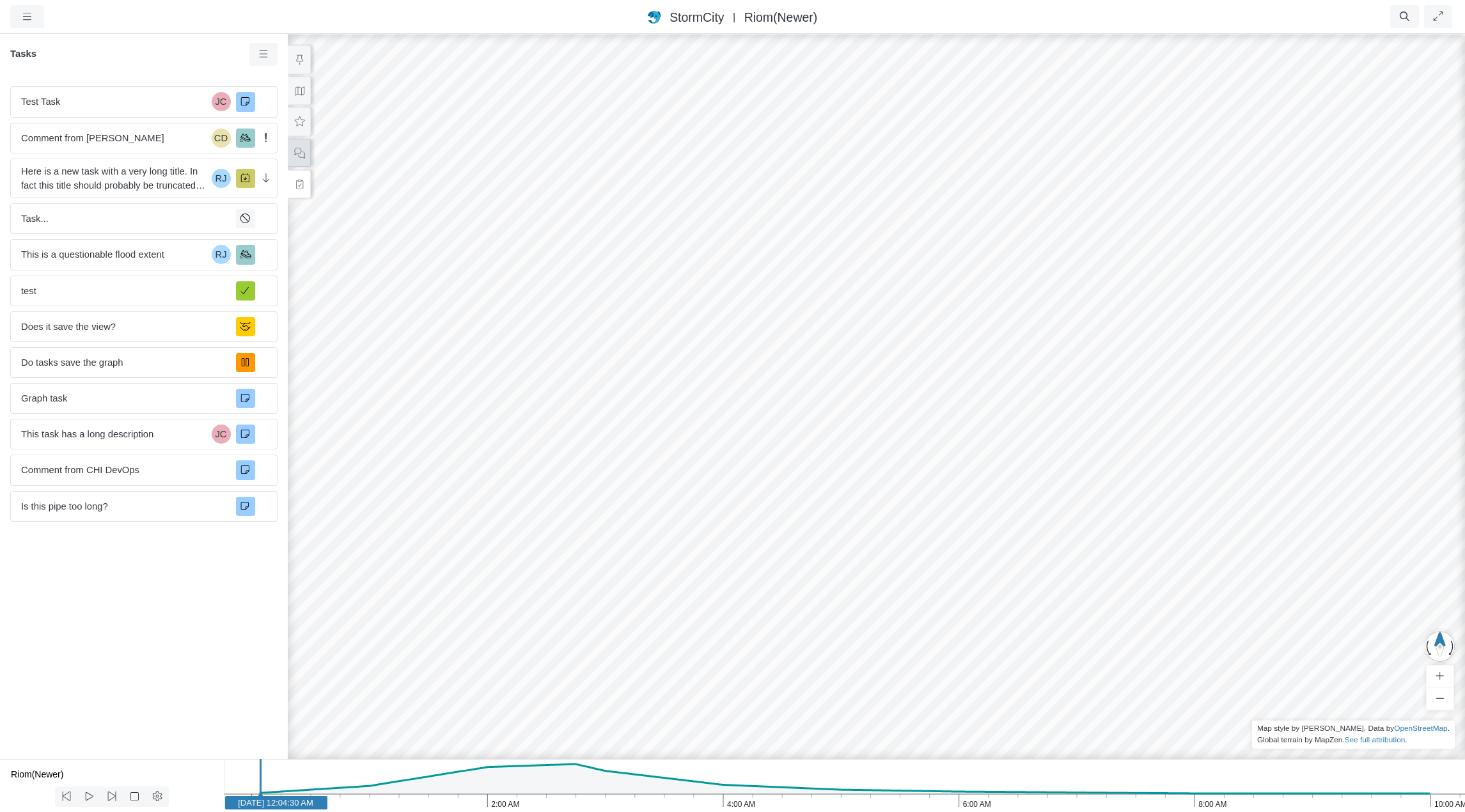
click at [300, 156] on icon at bounding box center [300, 153] width 12 height 10
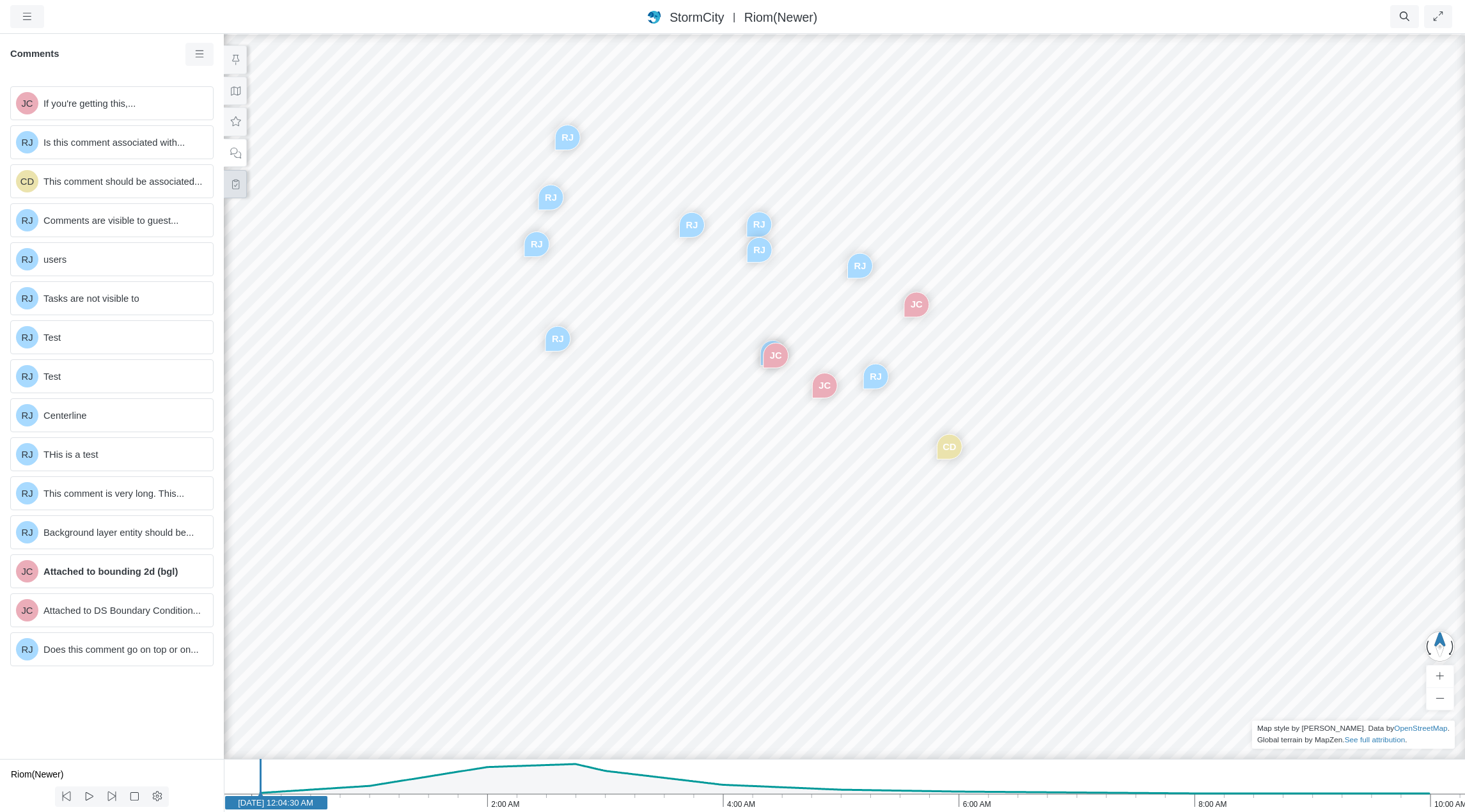
click at [239, 182] on icon at bounding box center [236, 184] width 12 height 10
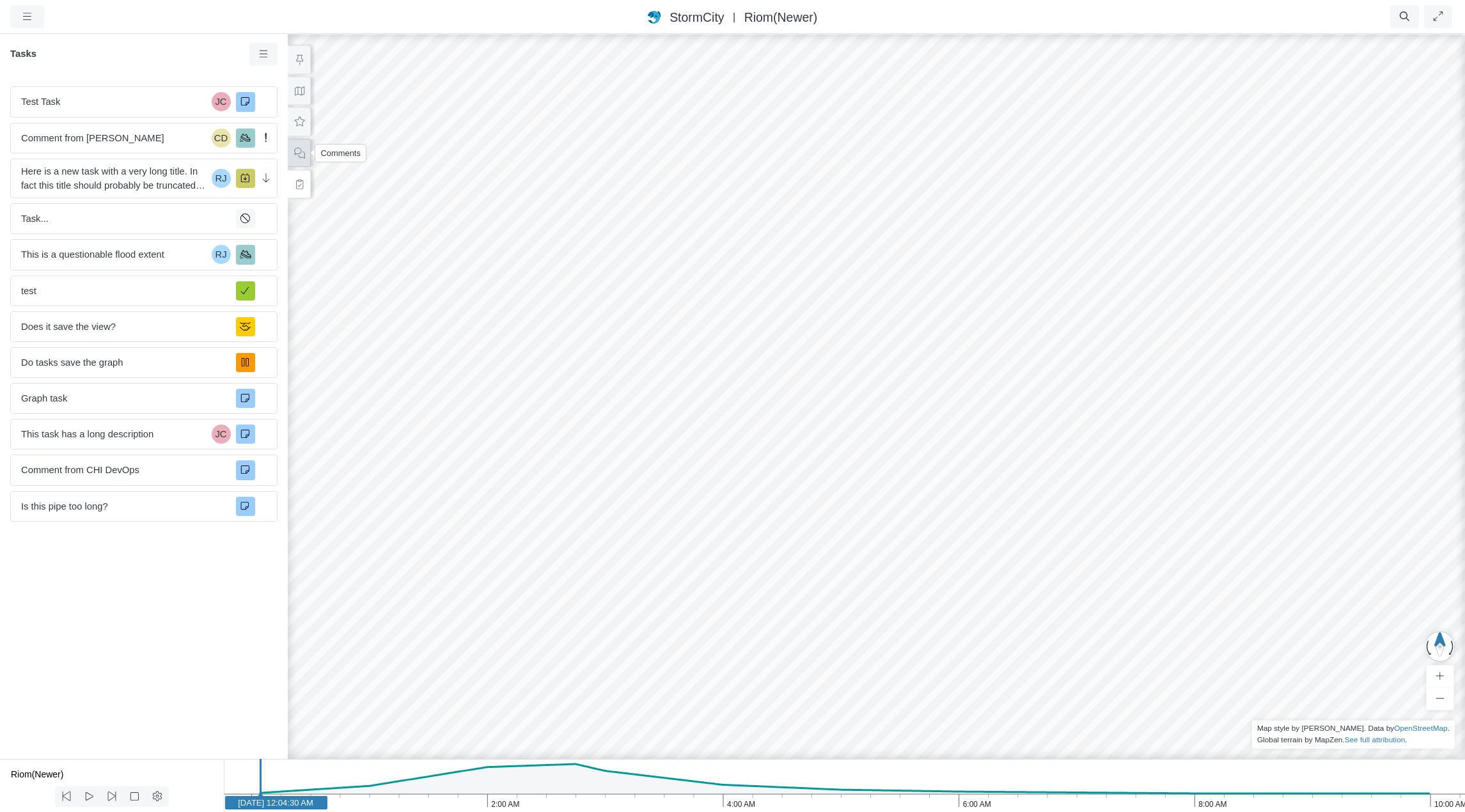
click at [304, 154] on icon at bounding box center [300, 153] width 11 height 11
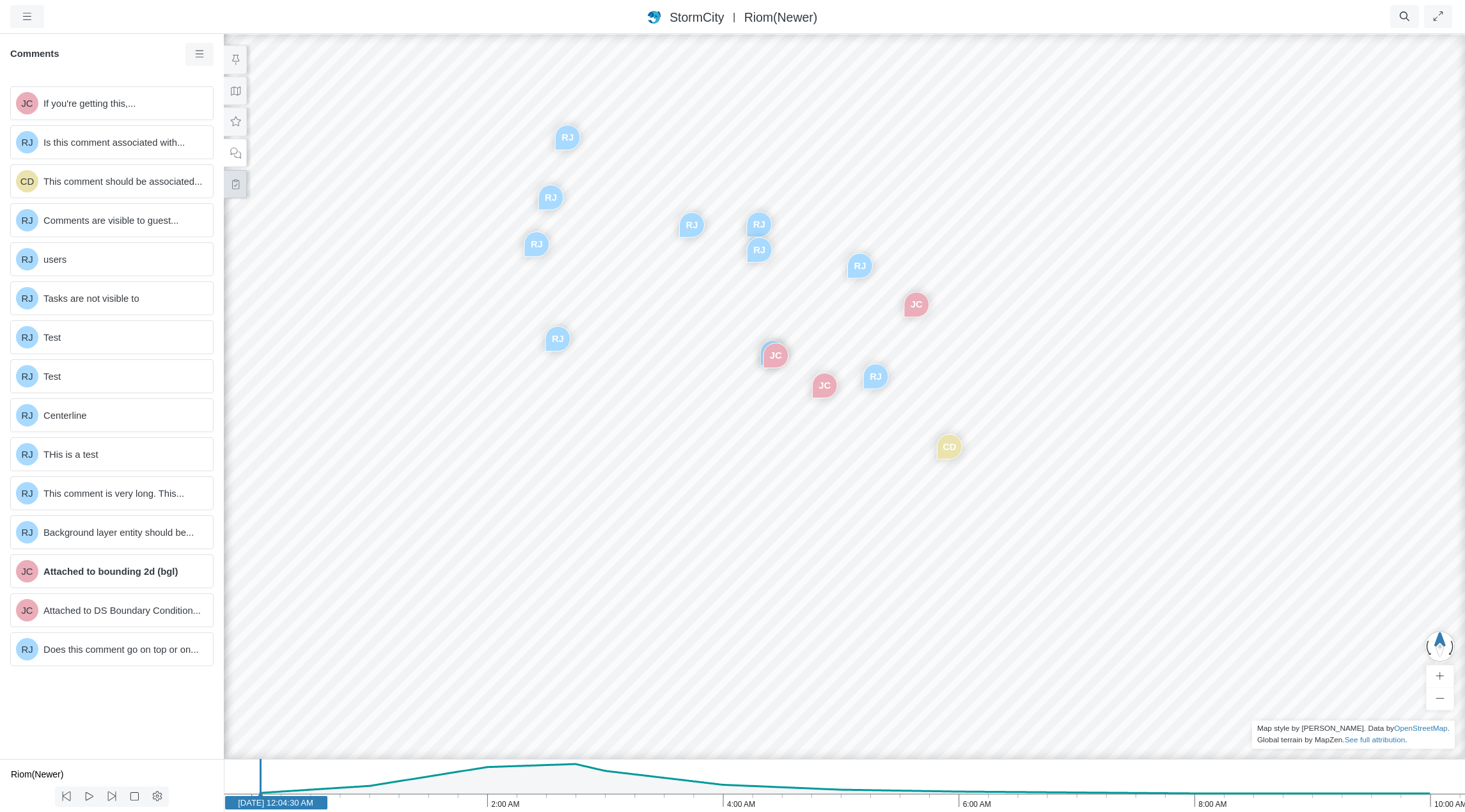
click at [235, 186] on icon at bounding box center [236, 184] width 12 height 10
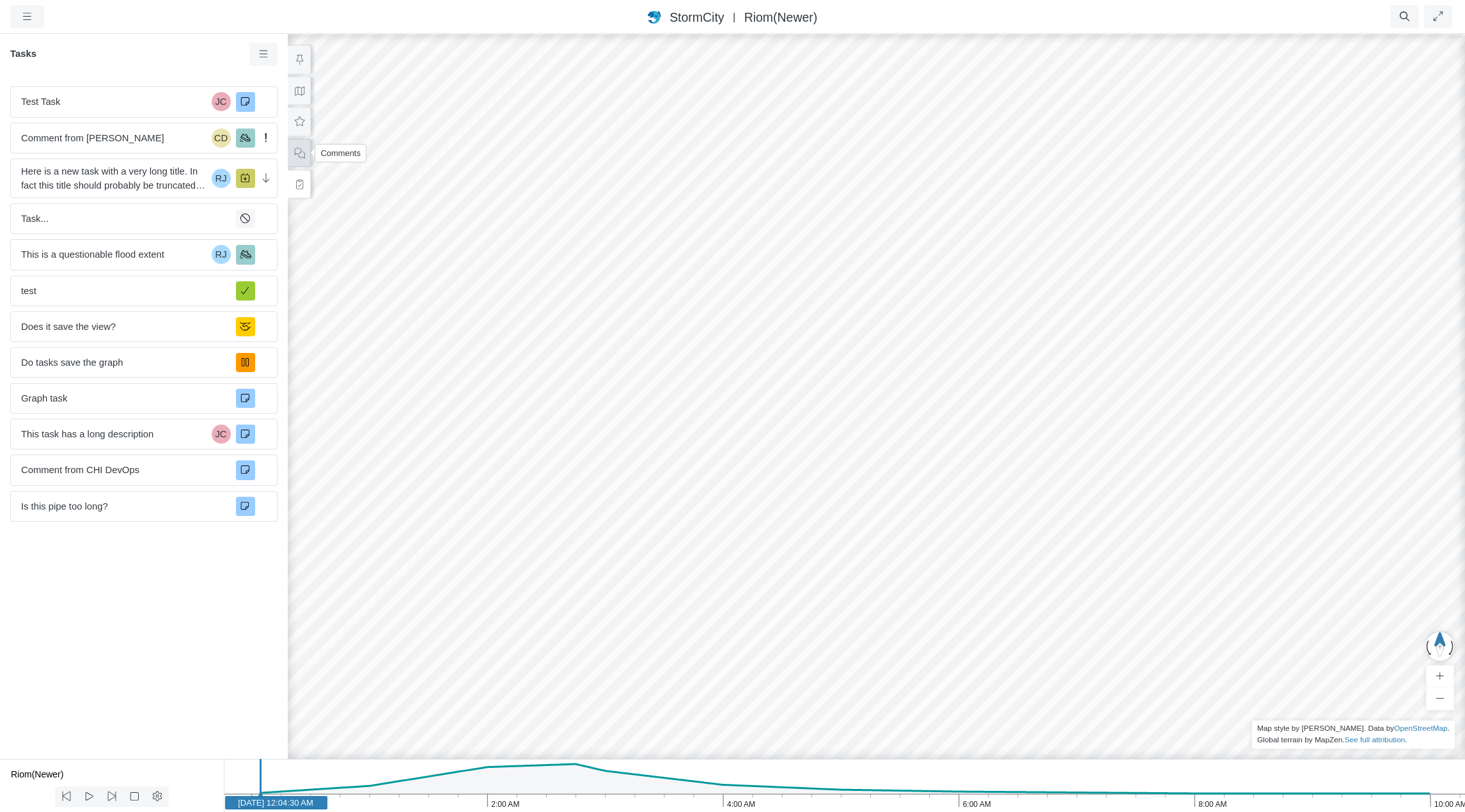
click at [301, 153] on icon at bounding box center [300, 153] width 12 height 10
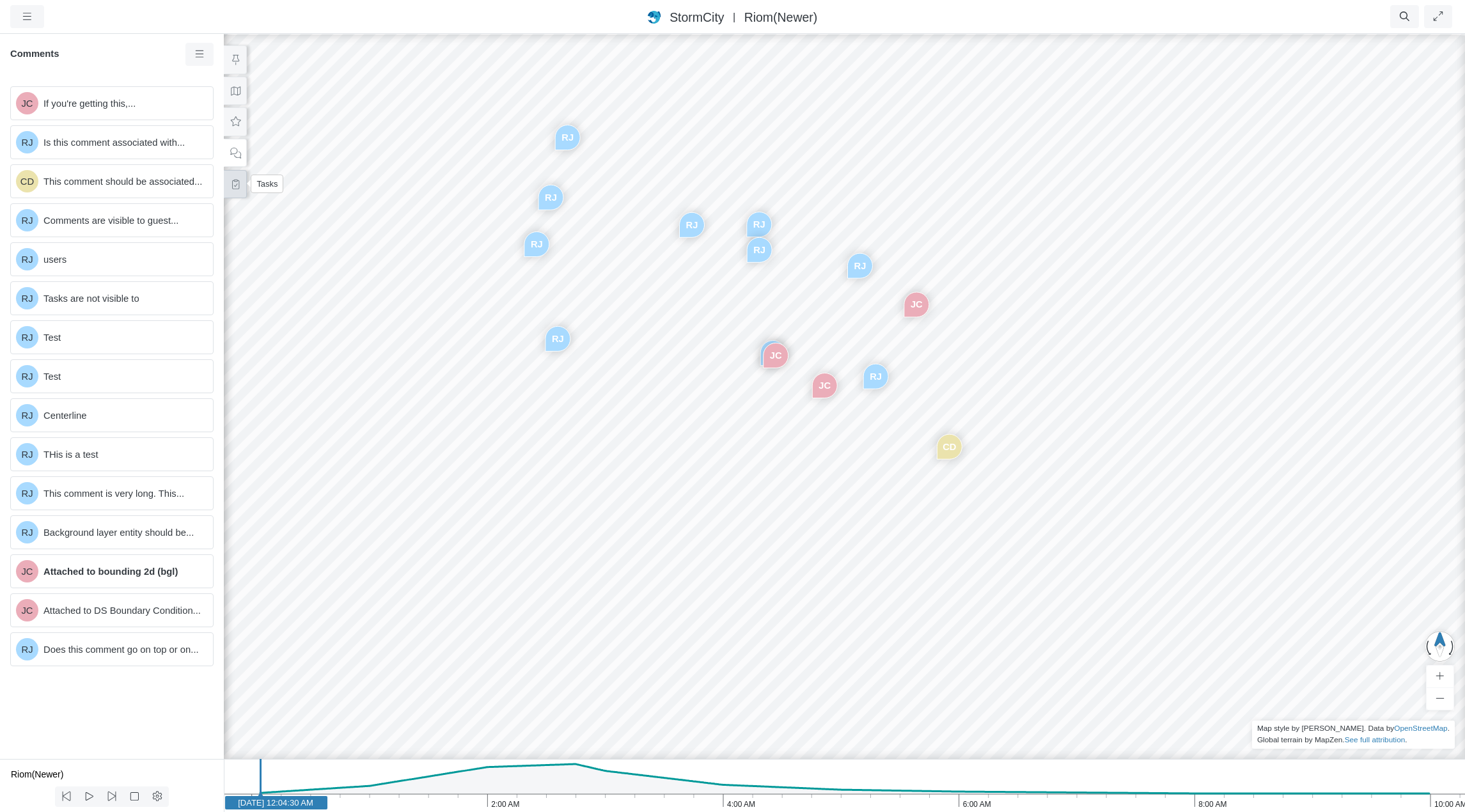
click at [235, 186] on icon at bounding box center [236, 184] width 7 height 10
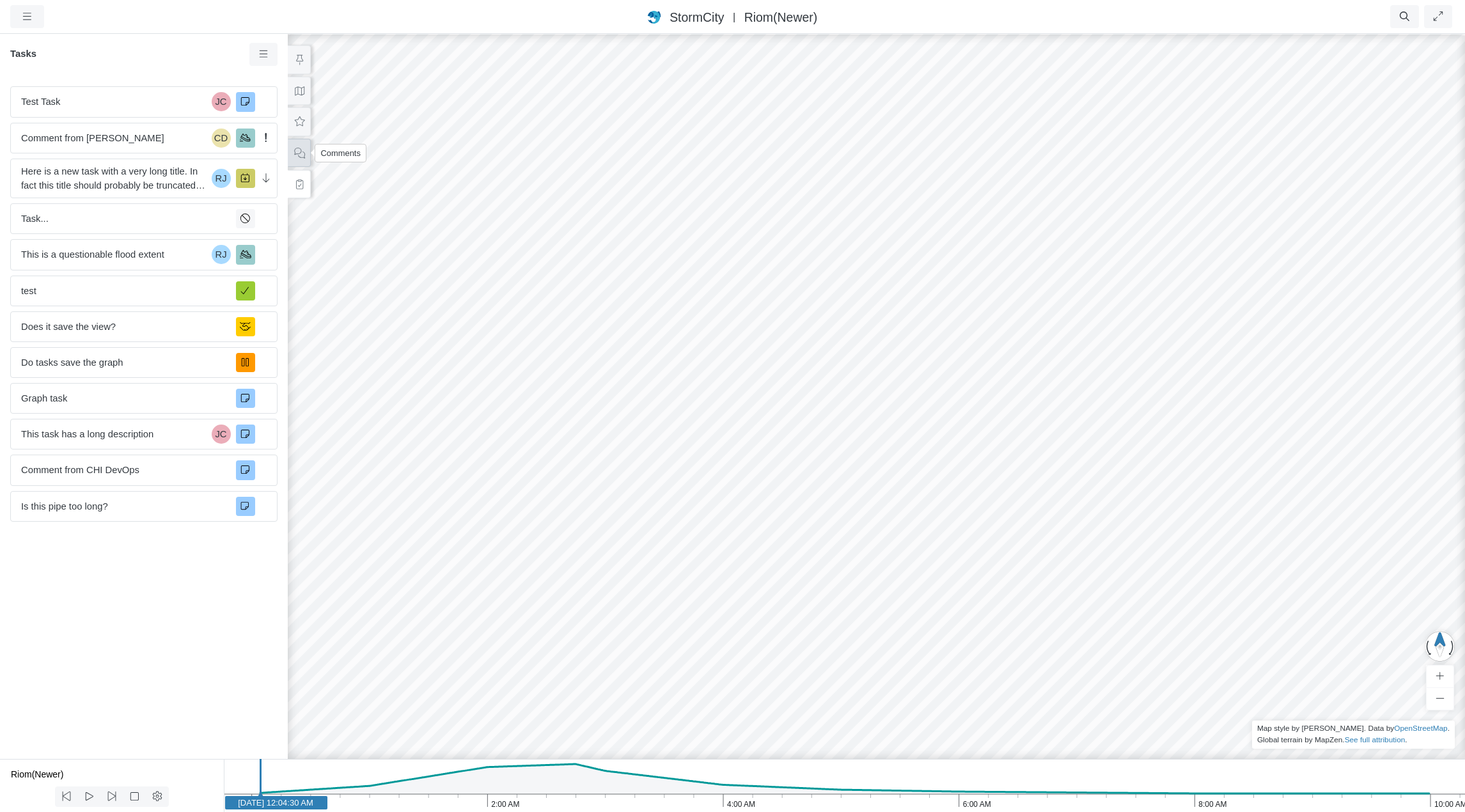
click at [296, 154] on icon at bounding box center [300, 153] width 12 height 10
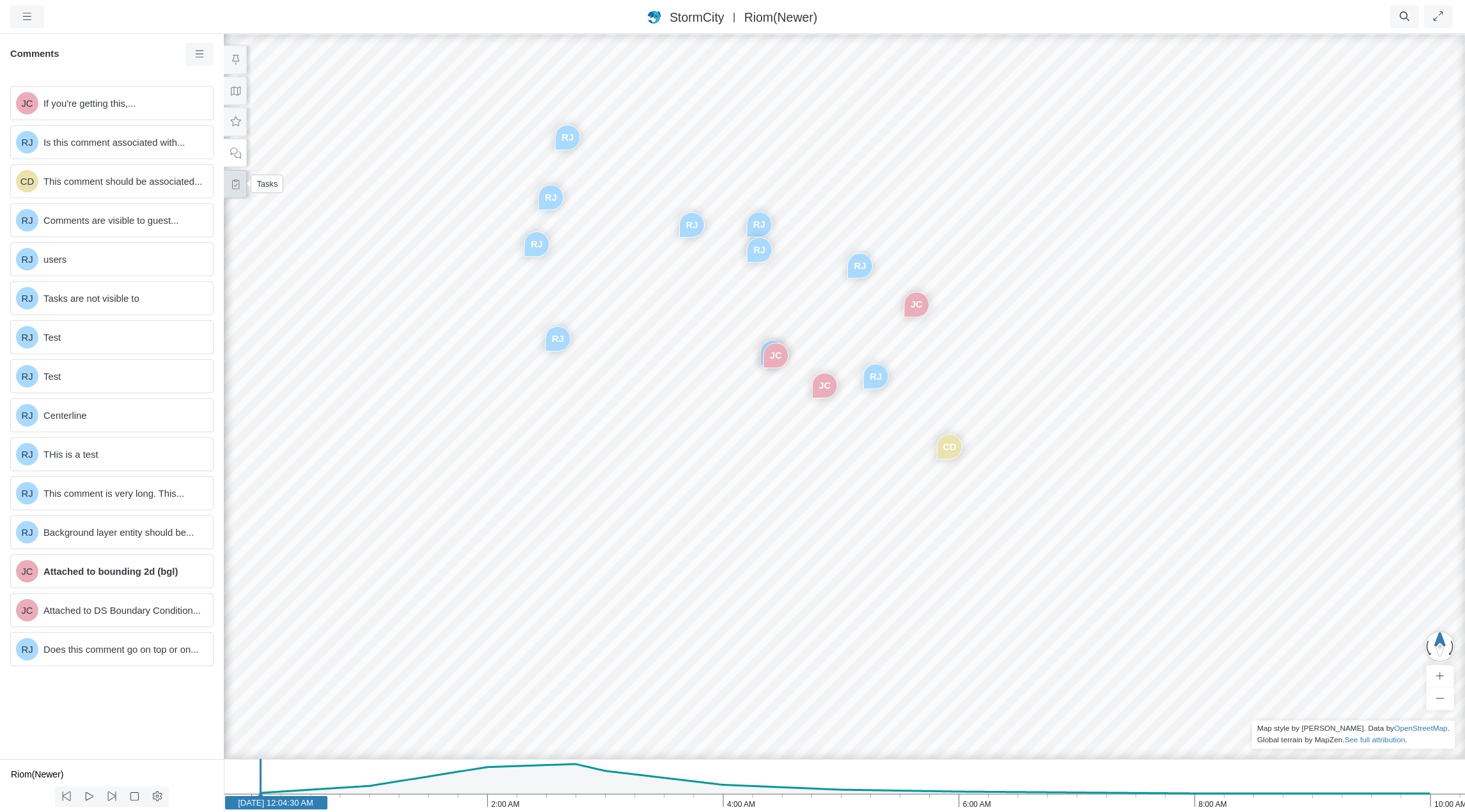
click at [232, 184] on icon at bounding box center [236, 184] width 12 height 10
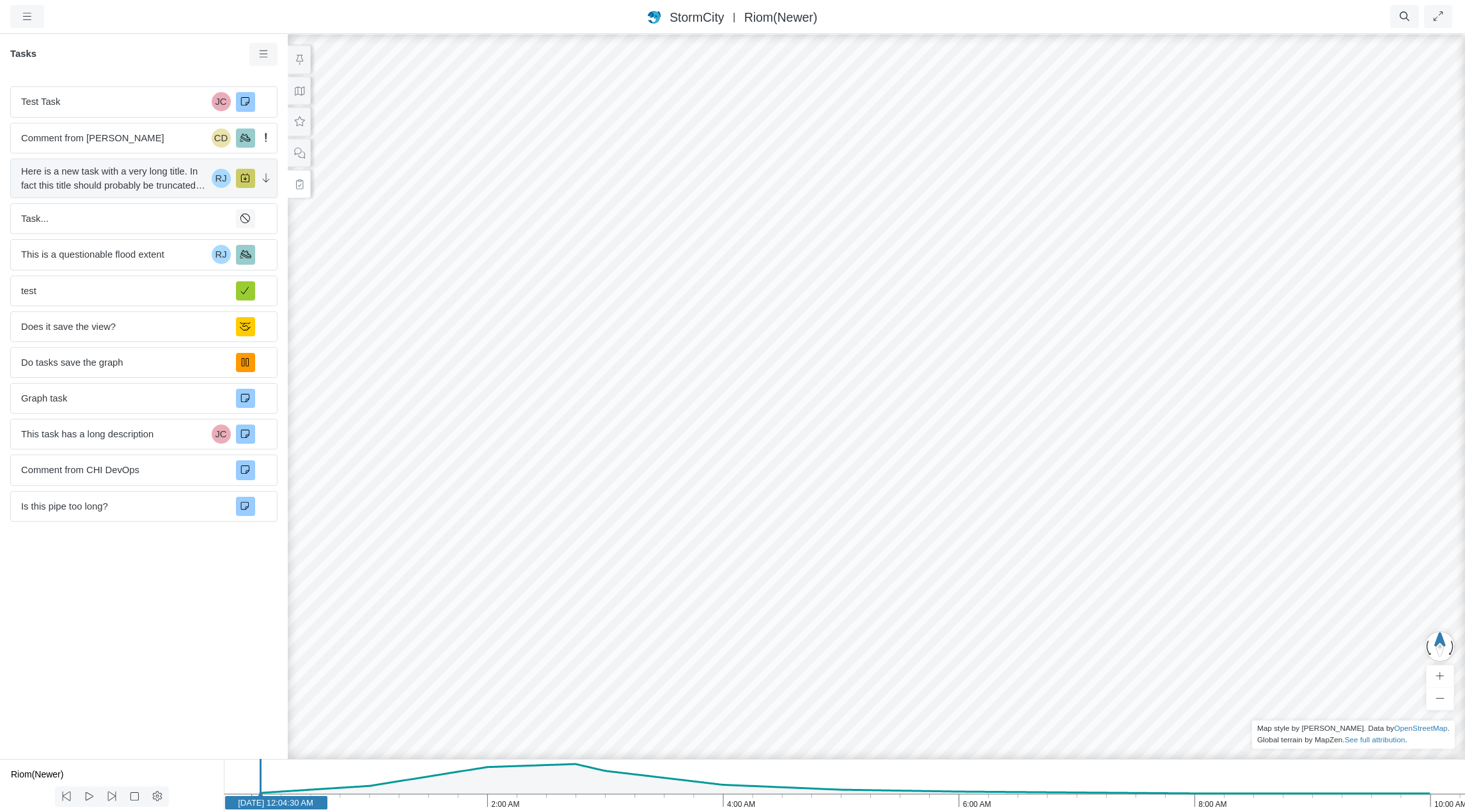
click at [119, 178] on span "Here is a new task with a very long title. In fact this title should probably b…" at bounding box center [114, 178] width 186 height 28
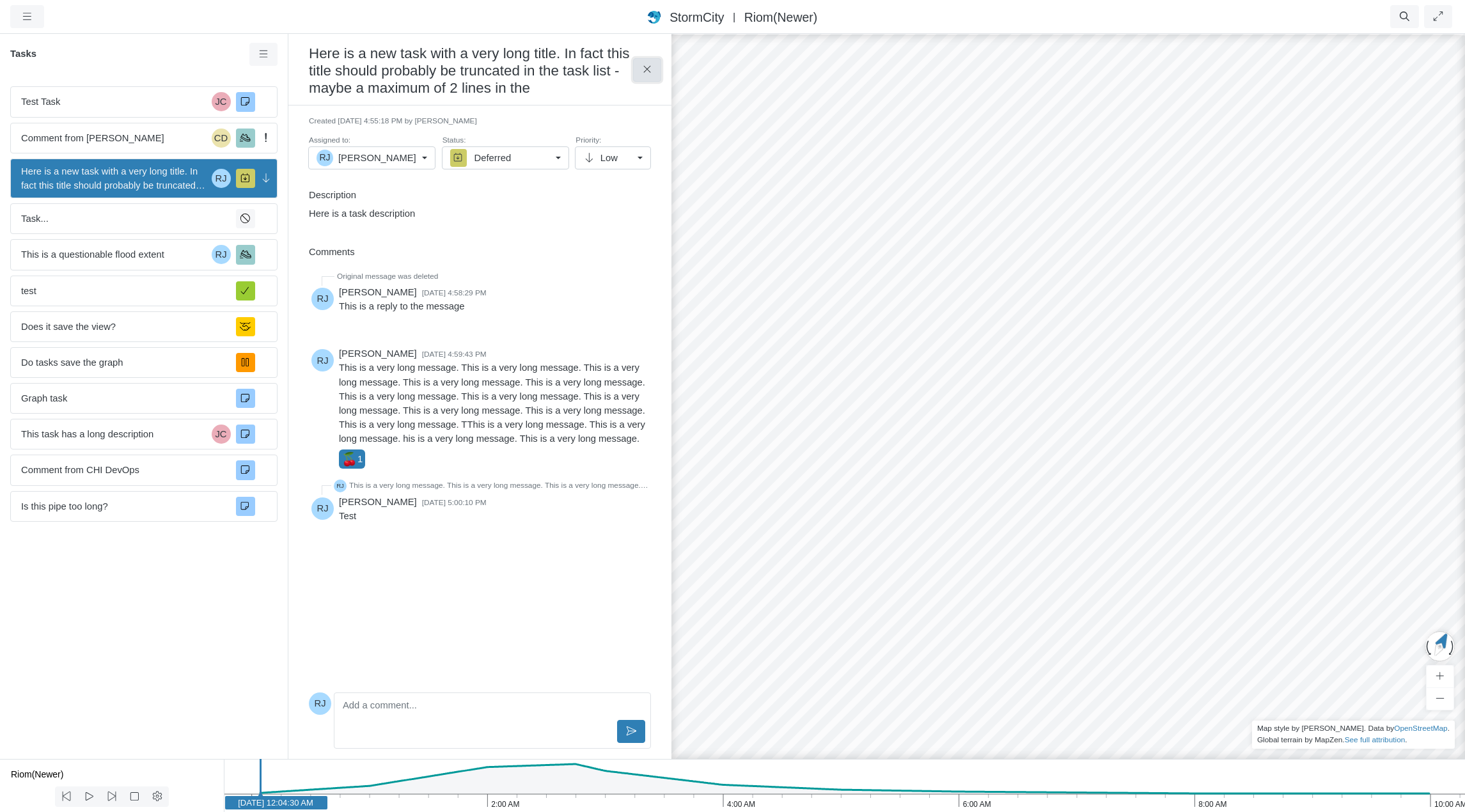
click at [643, 74] on icon at bounding box center [648, 69] width 12 height 10
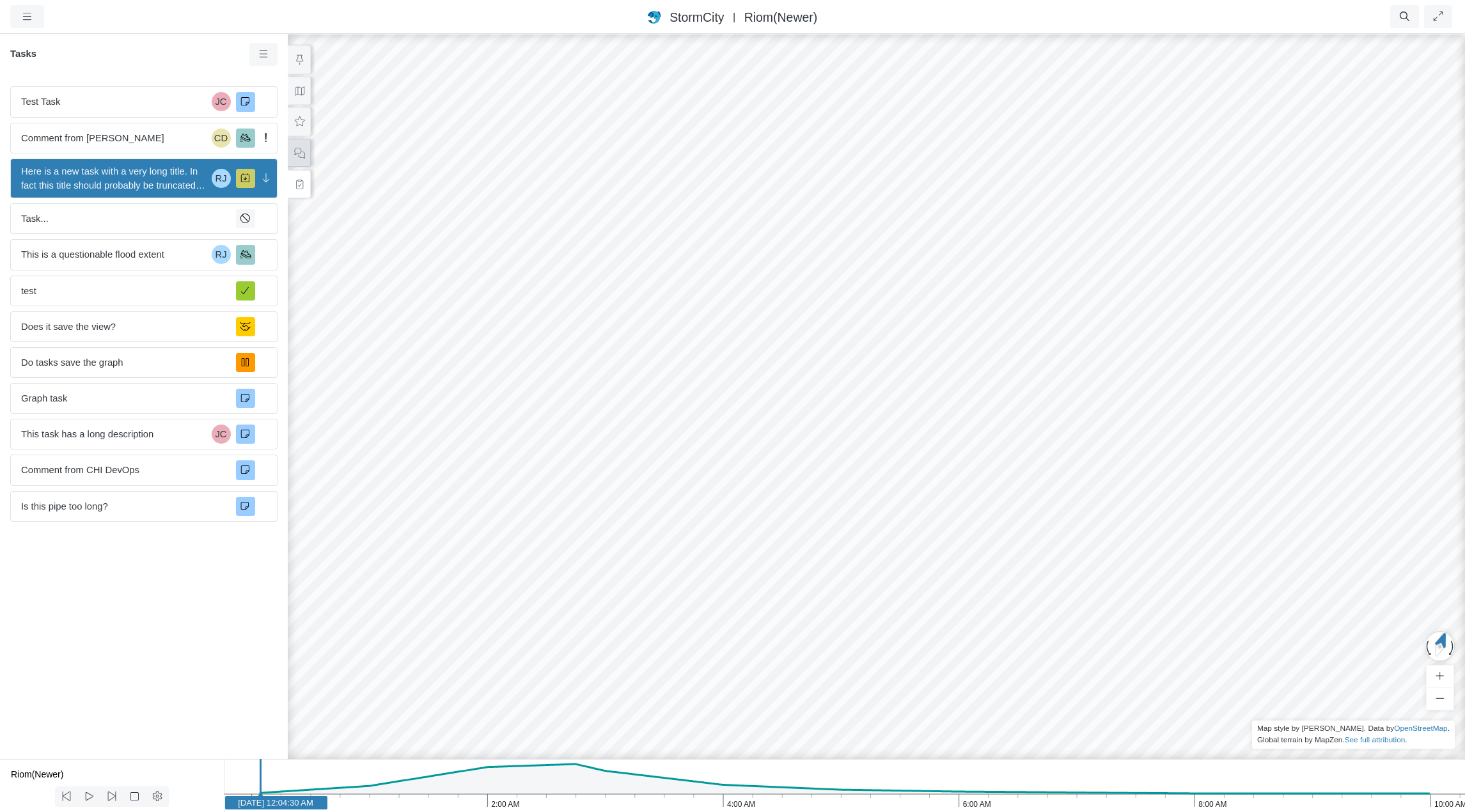
click at [302, 150] on icon at bounding box center [300, 153] width 12 height 10
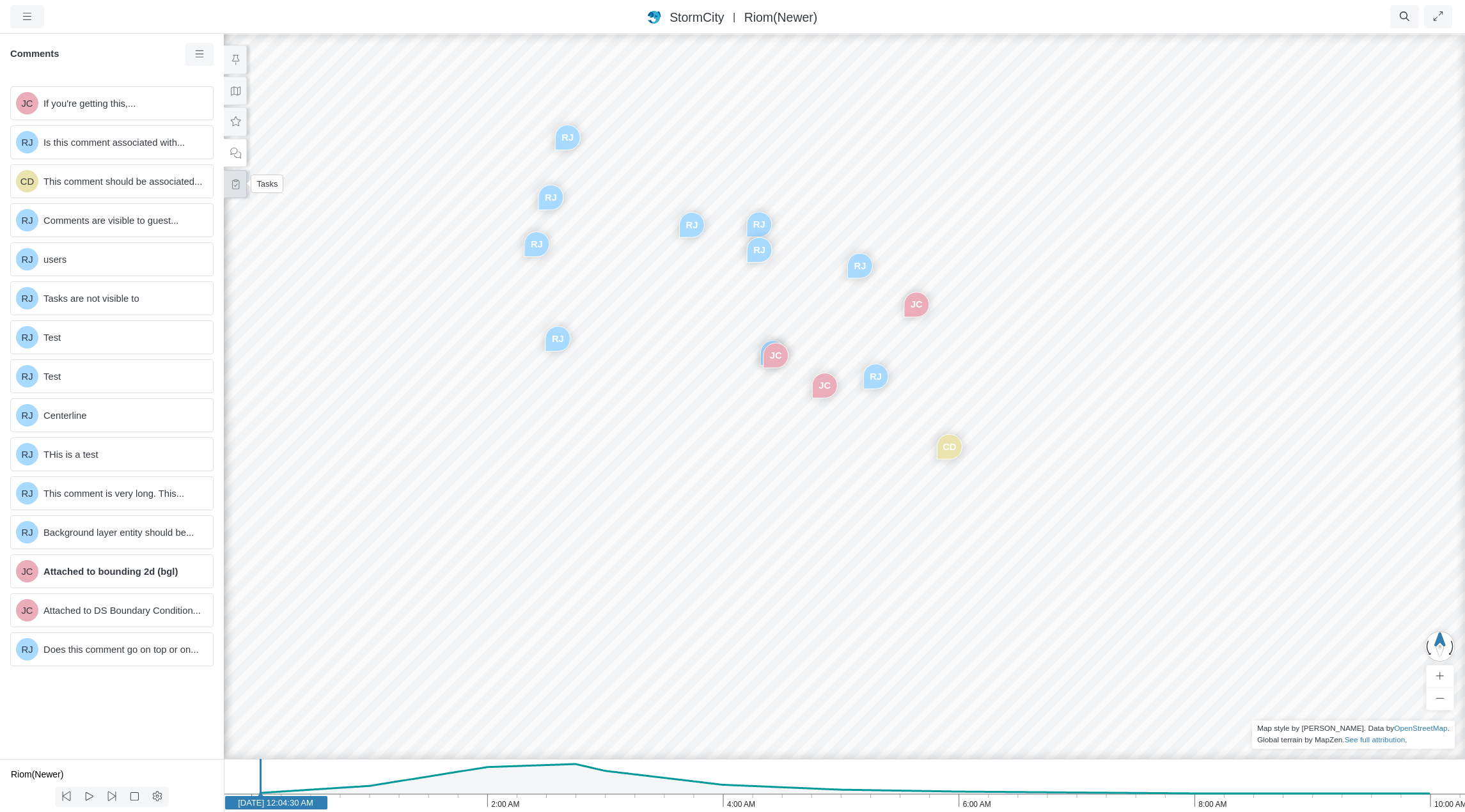
click at [237, 186] on icon at bounding box center [236, 184] width 12 height 10
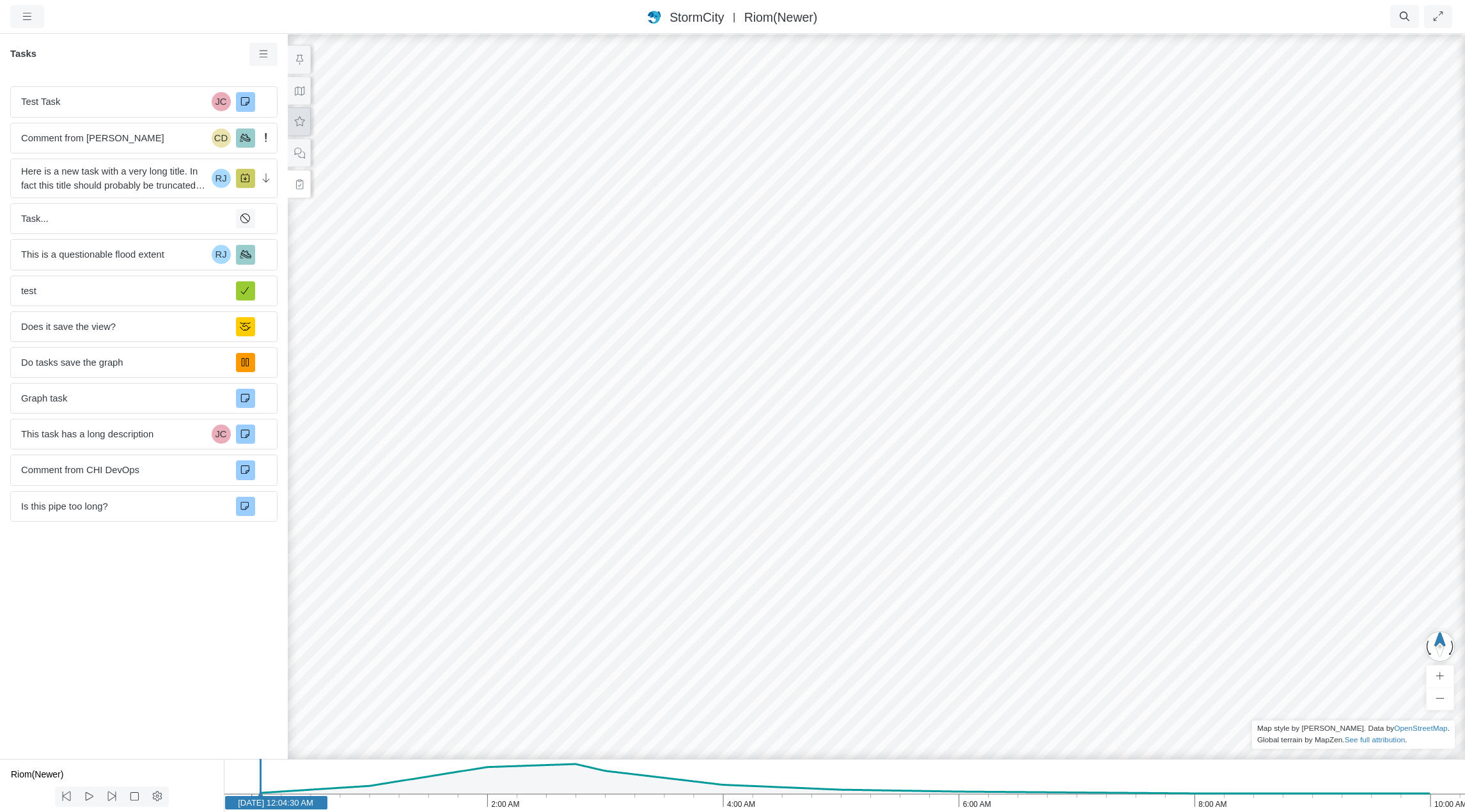
click at [302, 123] on icon at bounding box center [300, 121] width 12 height 10
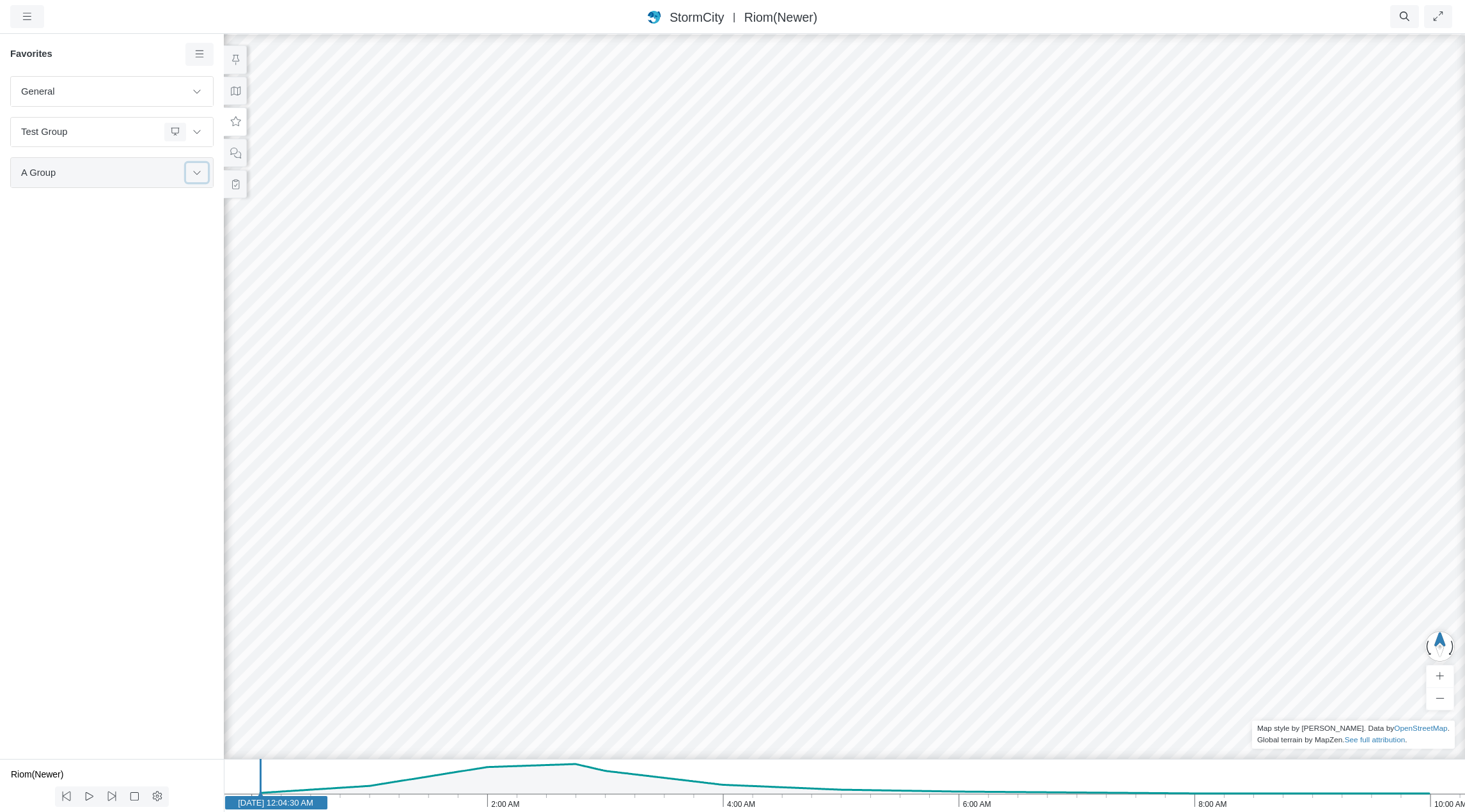
click at [200, 177] on icon at bounding box center [197, 171] width 11 height 8
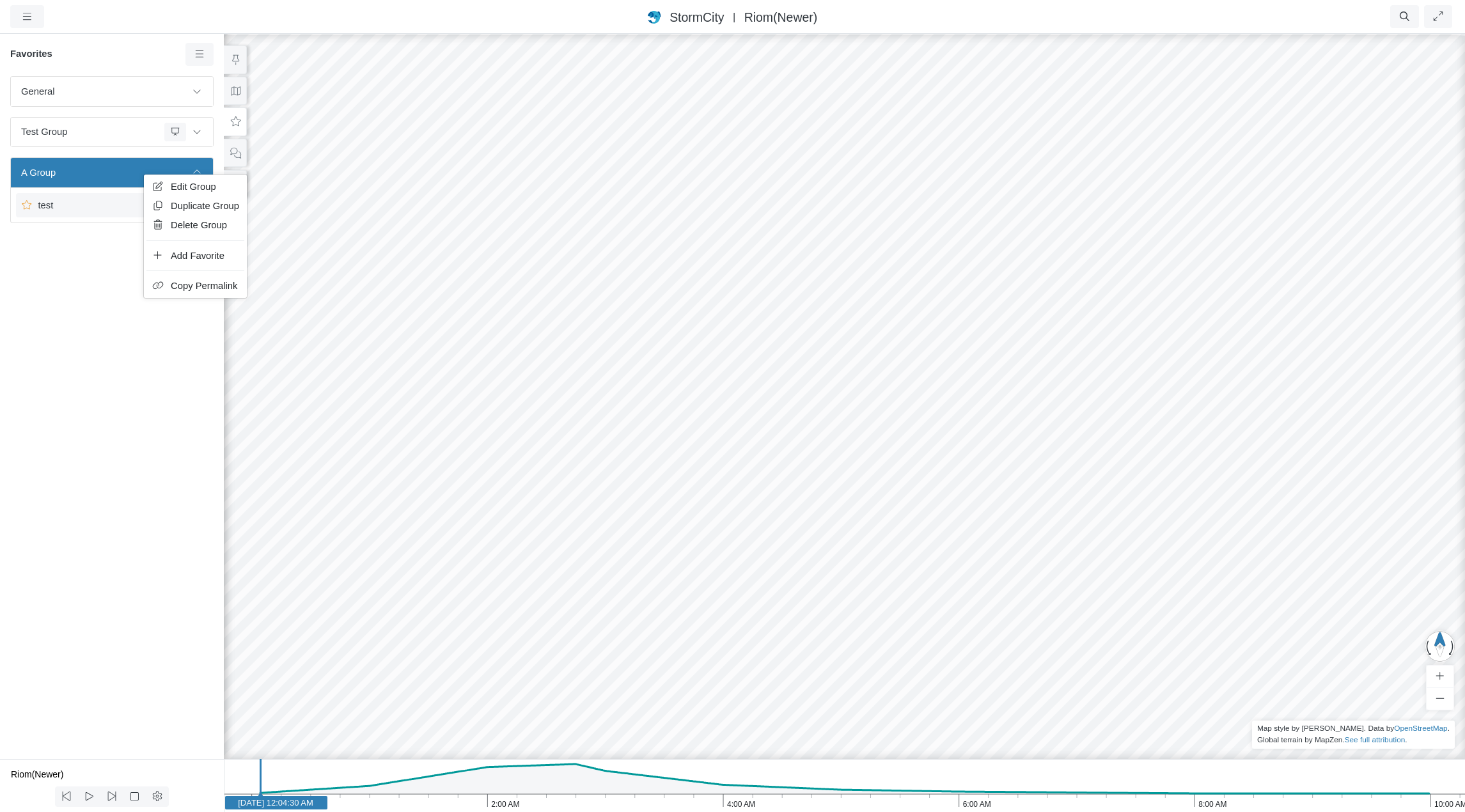
click at [113, 204] on span "test" at bounding box center [113, 205] width 160 height 14
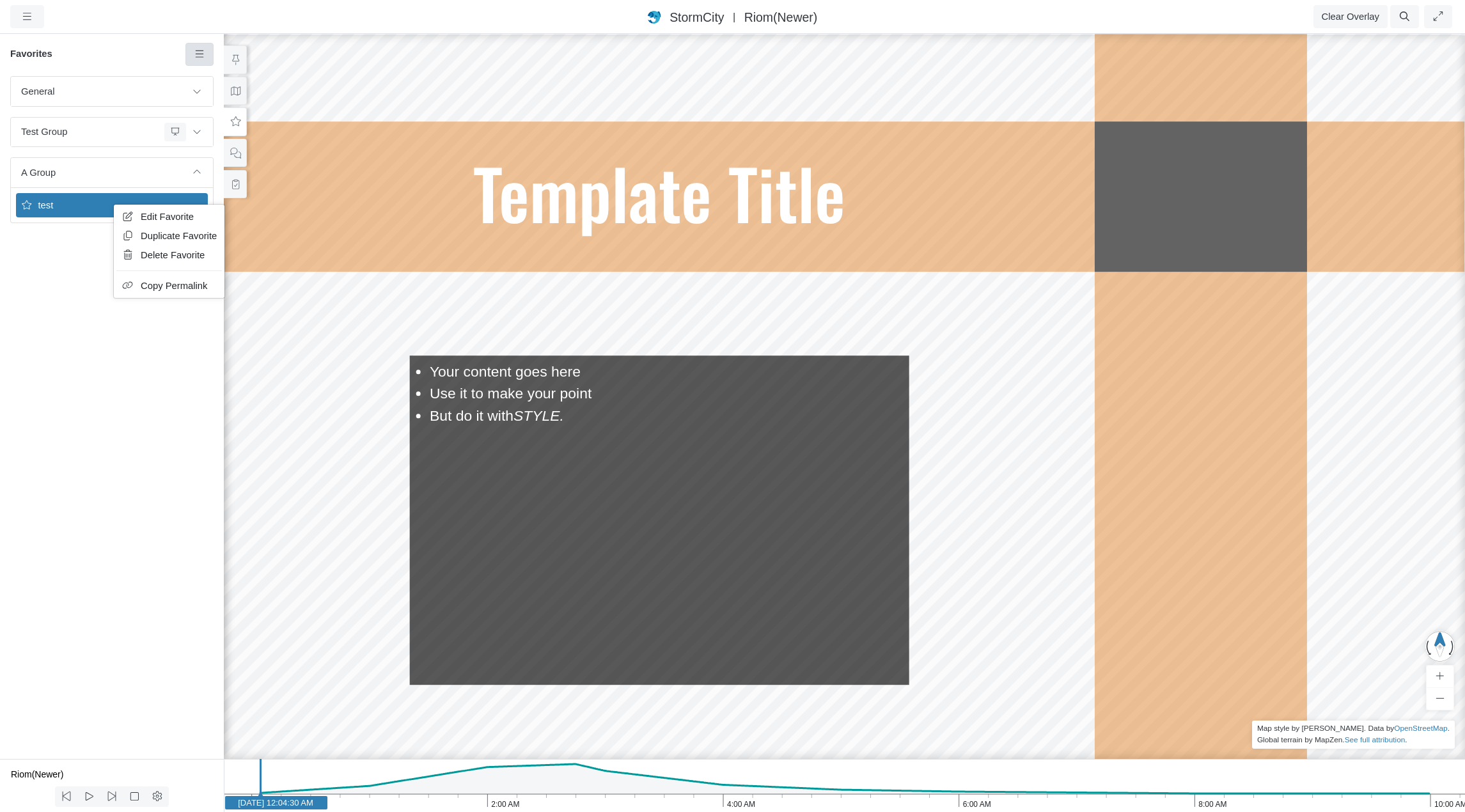
click at [201, 57] on icon at bounding box center [200, 54] width 12 height 10
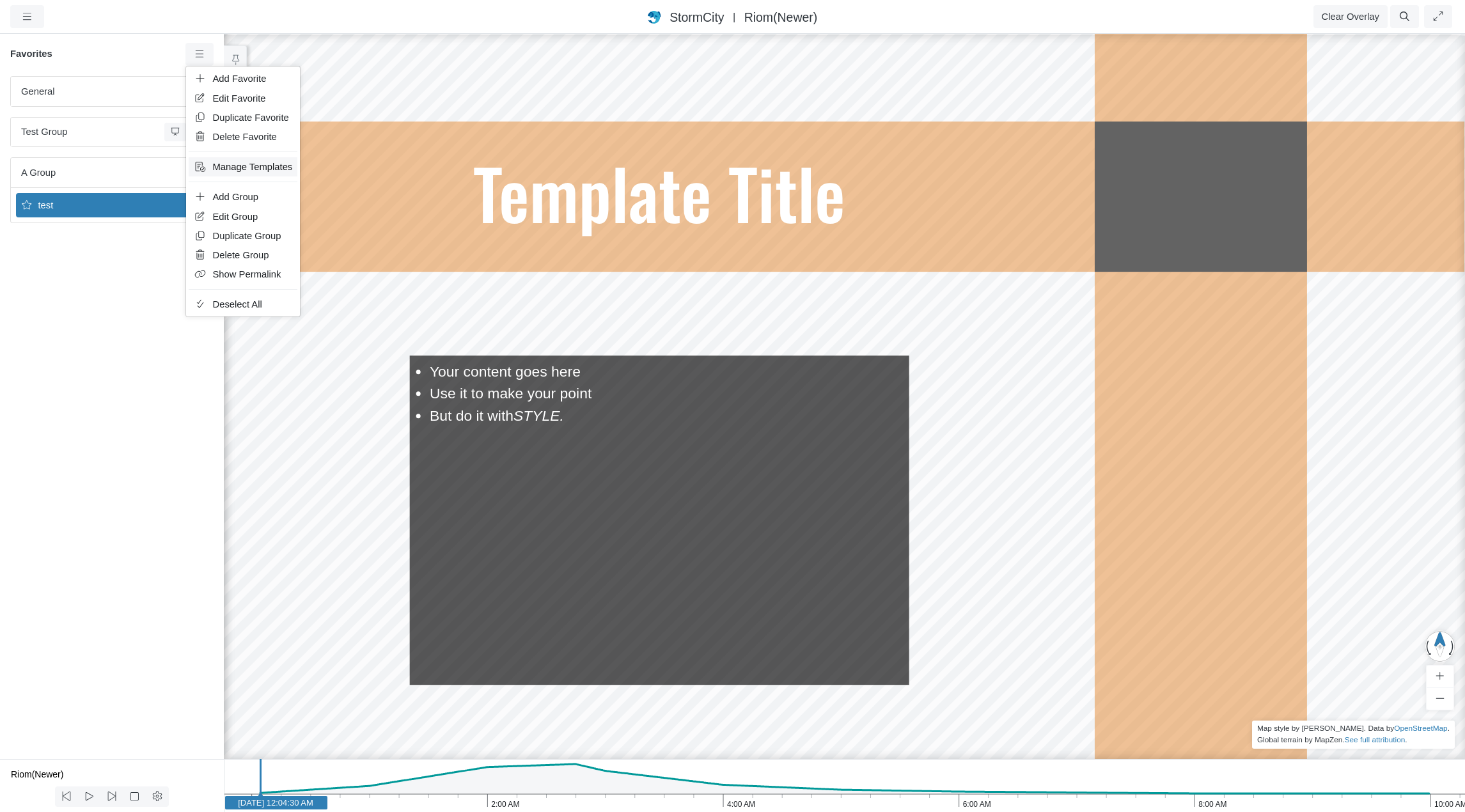
click at [247, 168] on span "Manage Templates" at bounding box center [253, 167] width 80 height 11
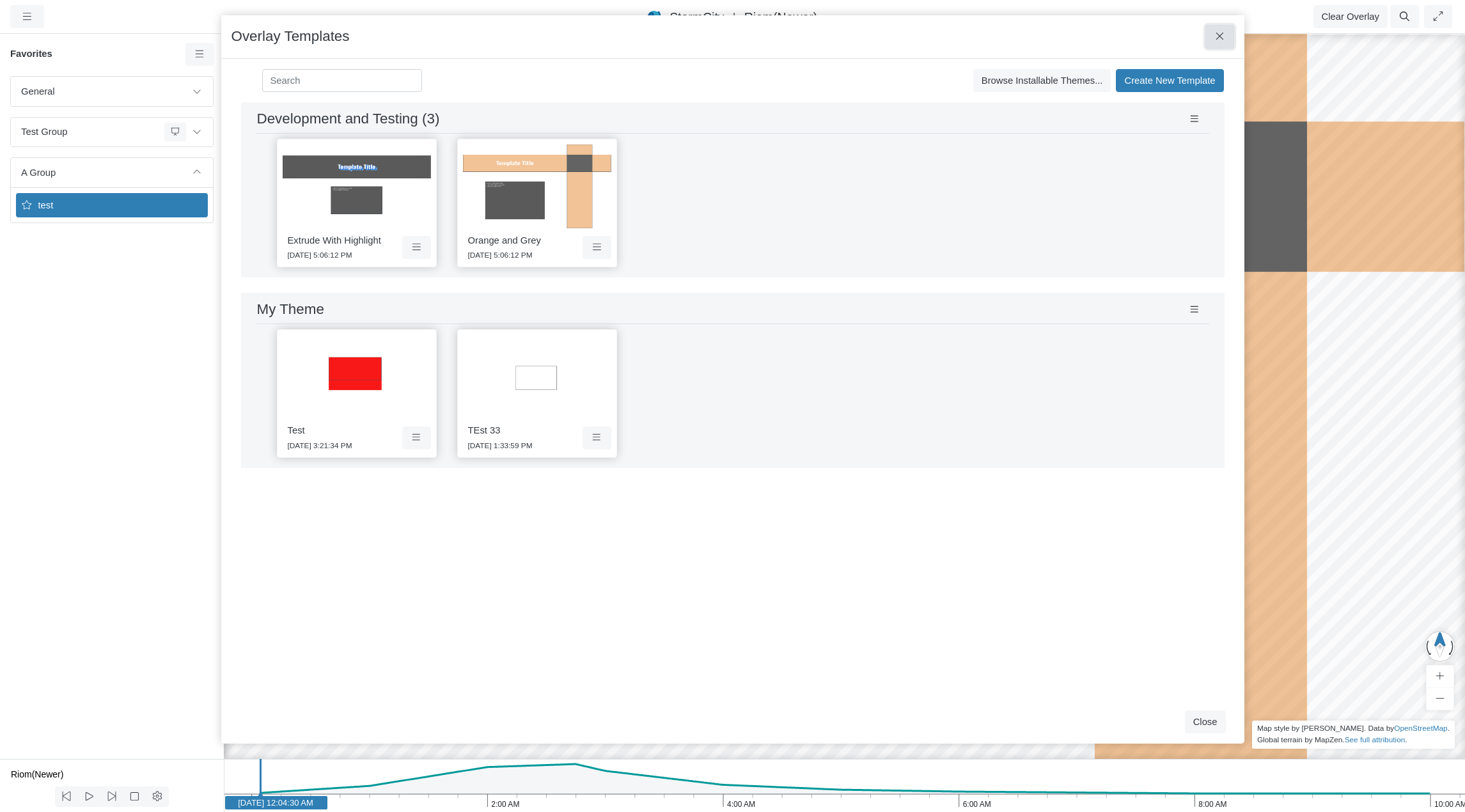
click at [1226, 34] on button at bounding box center [1219, 36] width 29 height 23
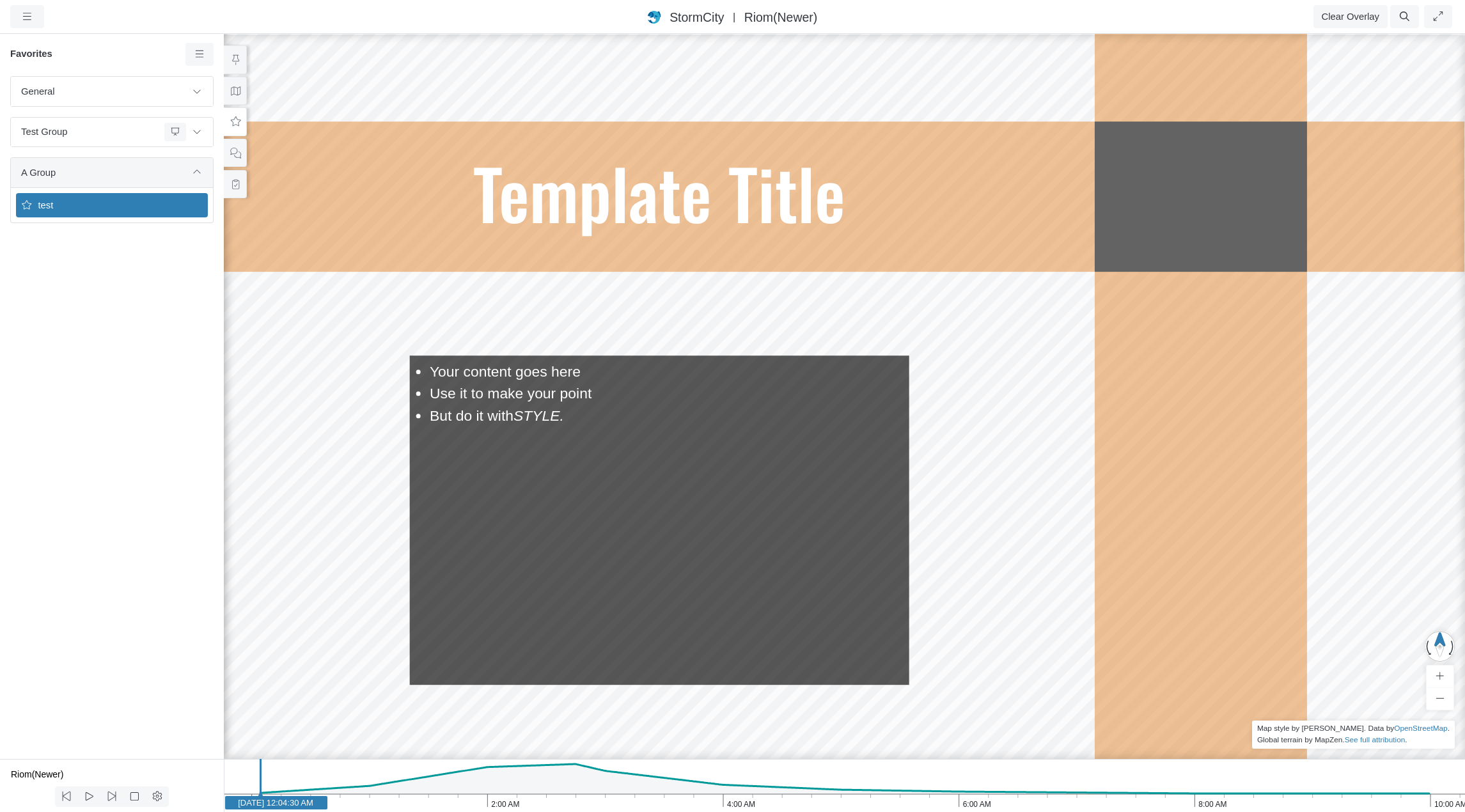
click at [95, 171] on span "A Group" at bounding box center [103, 172] width 165 height 14
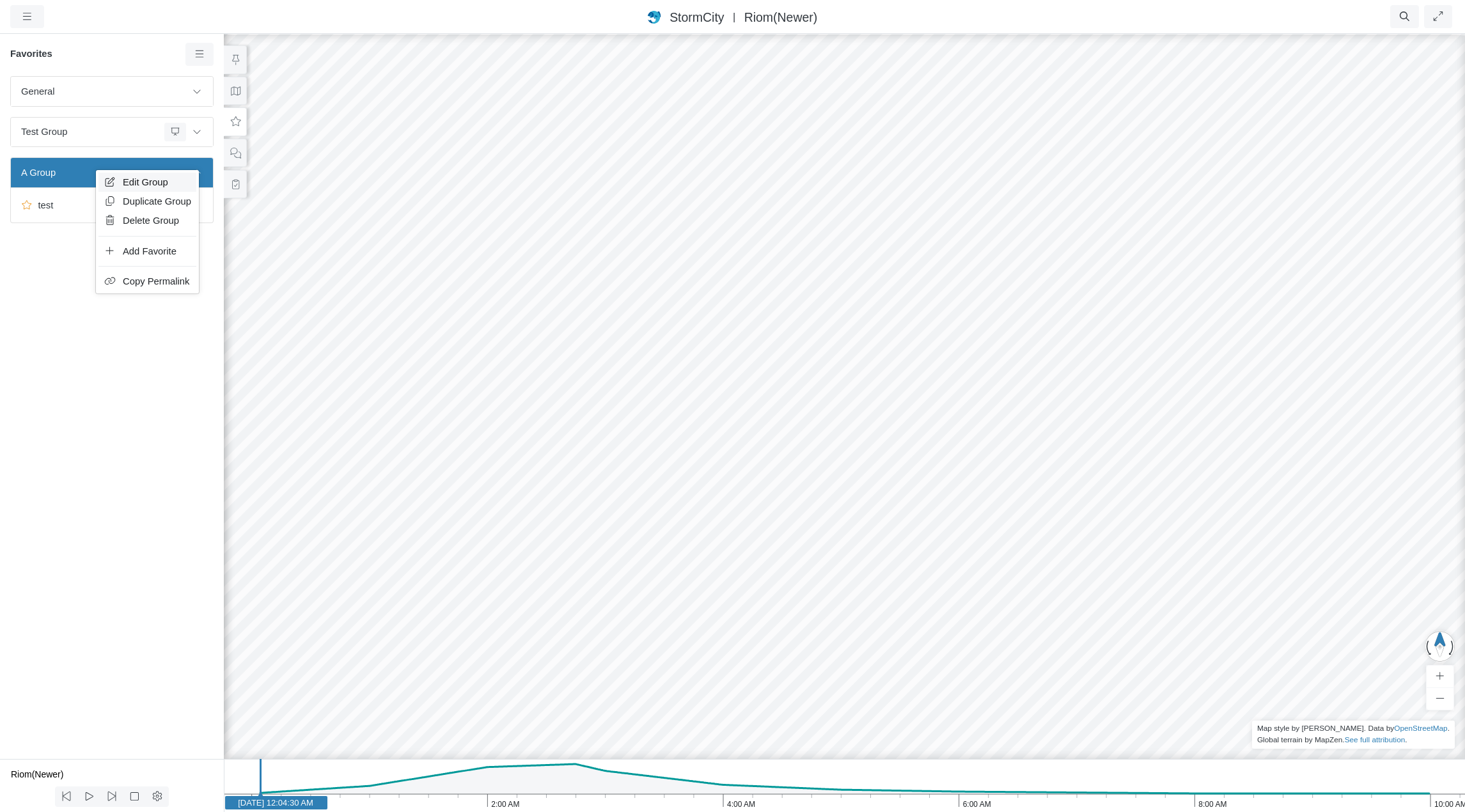
click at [125, 184] on span "Edit Group" at bounding box center [145, 182] width 45 height 11
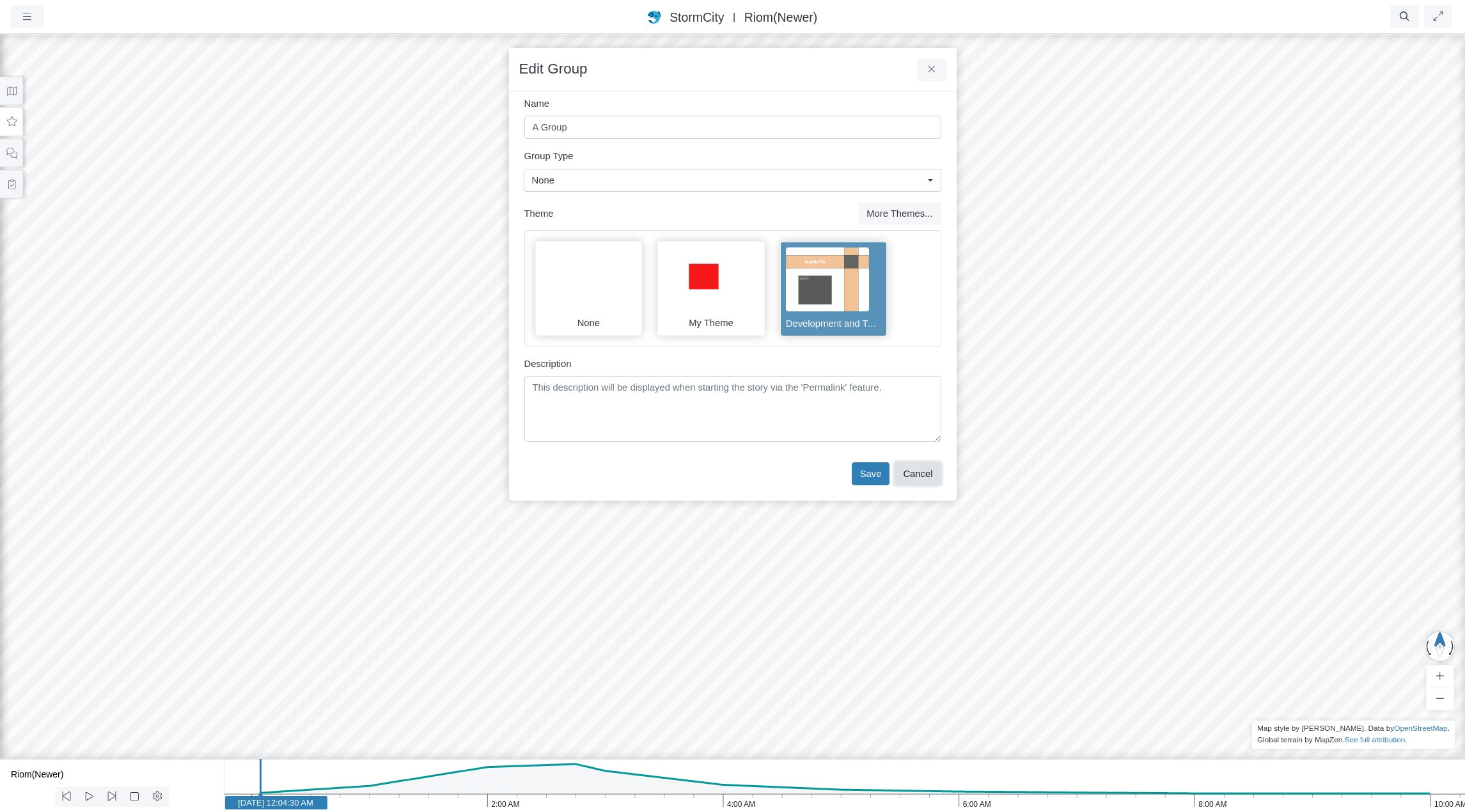
click at [925, 469] on button "Cancel" at bounding box center [917, 474] width 46 height 23
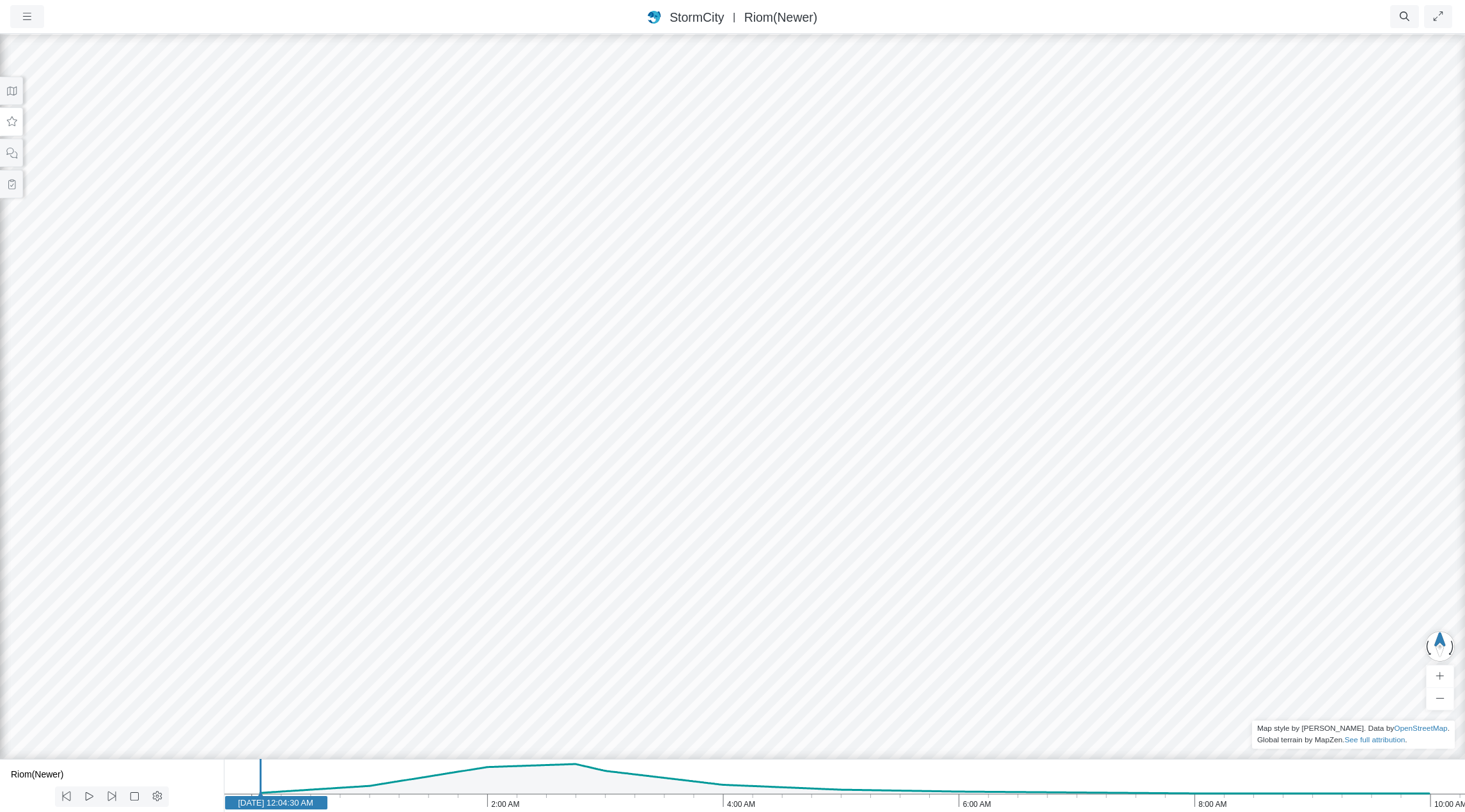
click at [11, 120] on icon at bounding box center [12, 121] width 12 height 10
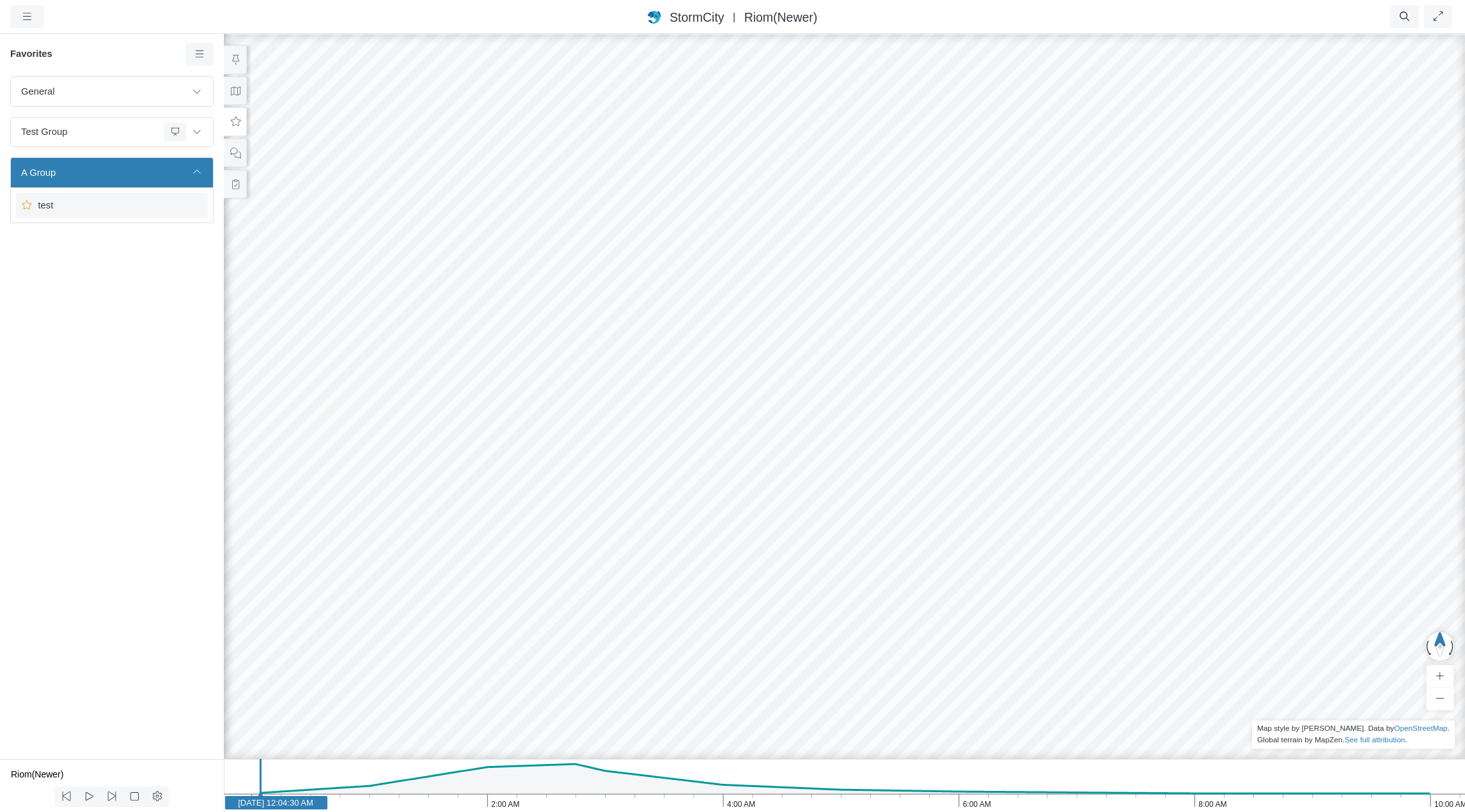
click at [109, 209] on span "test" at bounding box center [113, 205] width 160 height 14
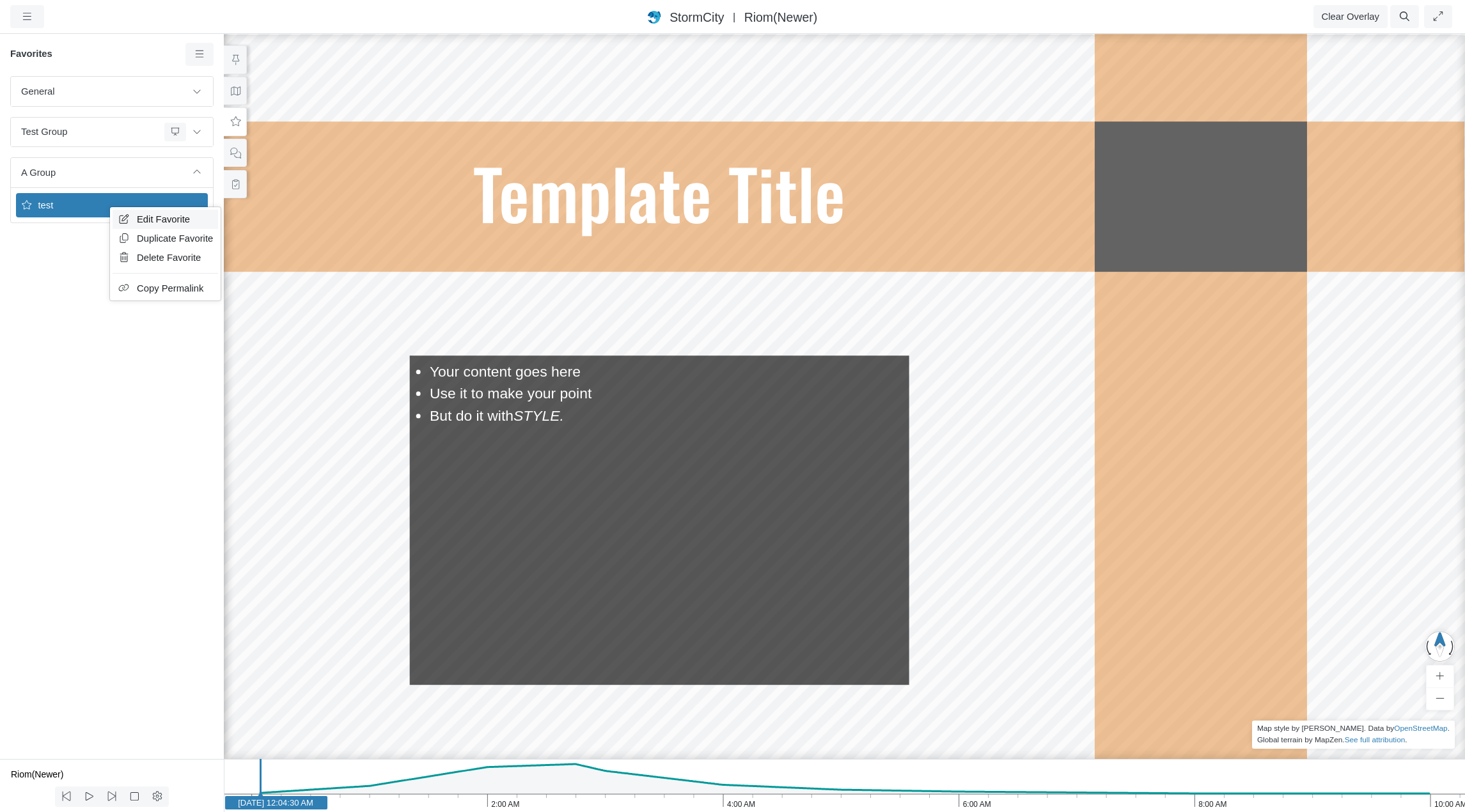
click at [156, 216] on span "Edit Favorite" at bounding box center [163, 219] width 53 height 11
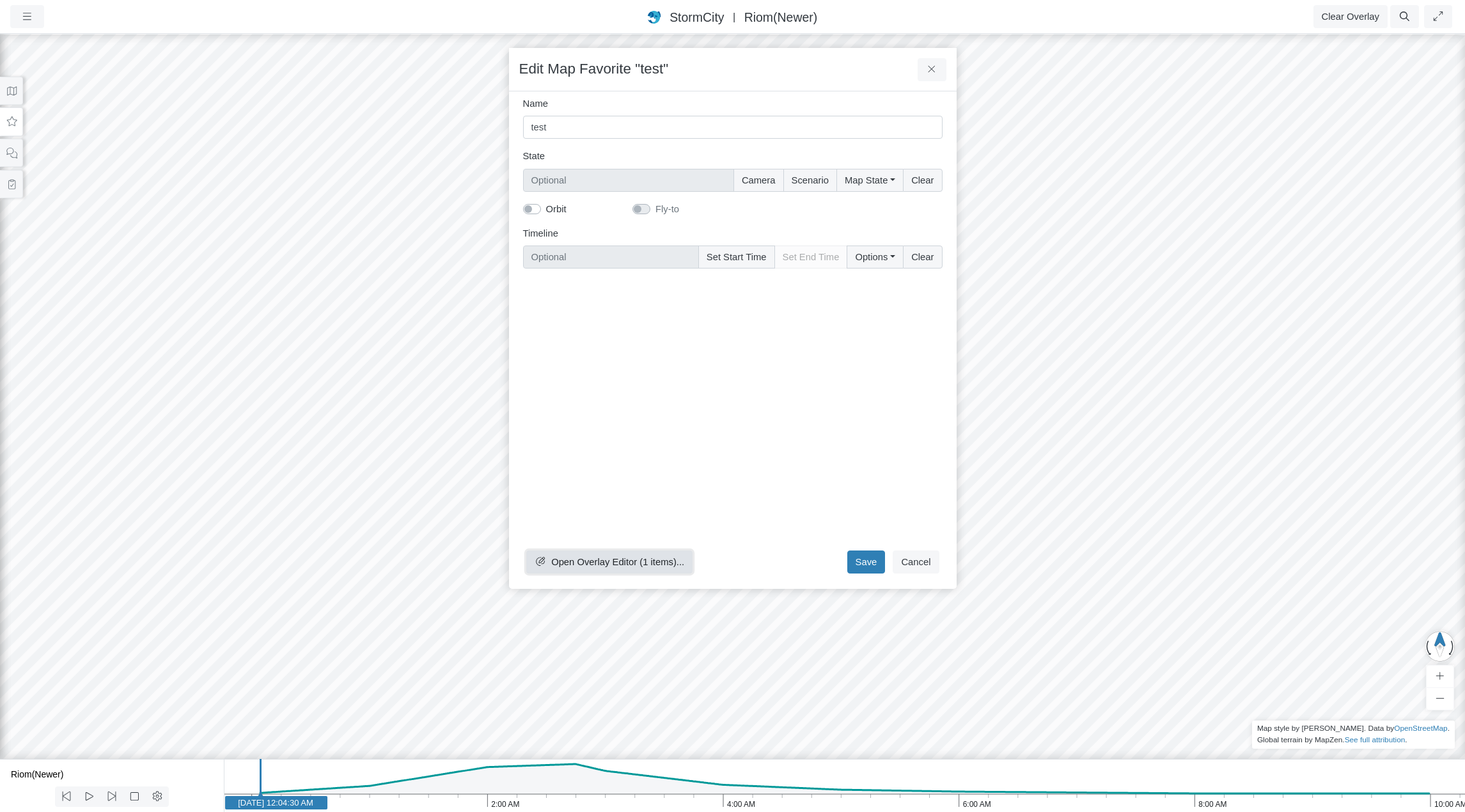
click at [621, 563] on span "Open Overlay Editor (1 items)..." at bounding box center [618, 562] width 133 height 11
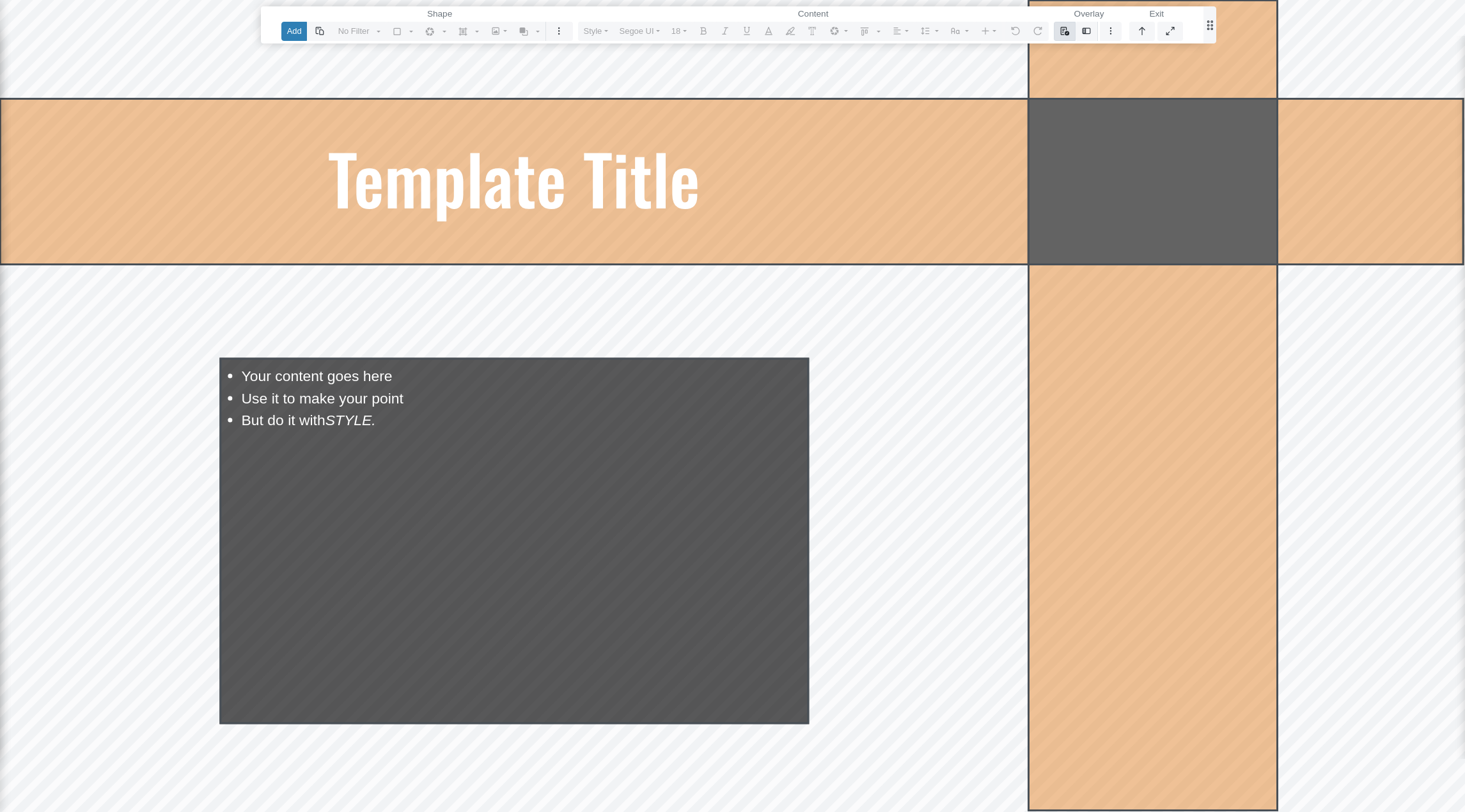
click at [1066, 34] on icon "button" at bounding box center [1065, 30] width 11 height 8
click at [1085, 51] on link "Select Template" at bounding box center [1112, 57] width 106 height 19
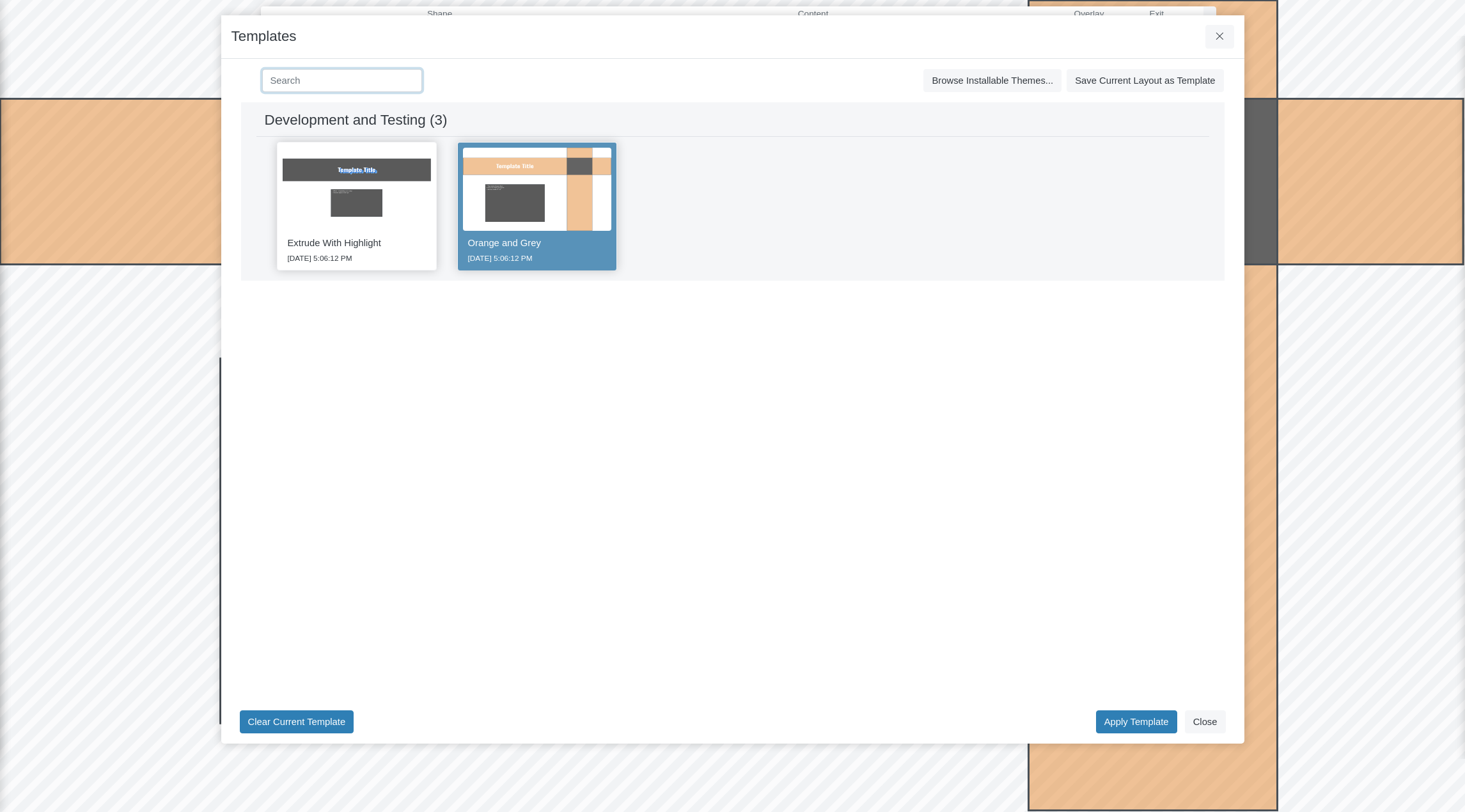
click at [294, 80] on input at bounding box center [342, 80] width 160 height 23
type input "Development and Testing (3)"
click at [522, 31] on div "Templates" at bounding box center [732, 36] width 1023 height 43
click at [768, 202] on div "Extrude With Highlight 9/29/2025 5:06:12 PM Orange and Grey 9/29/2025 5:06:12 PM" at bounding box center [732, 206] width 953 height 139
click at [1208, 722] on button "Close" at bounding box center [1205, 722] width 41 height 23
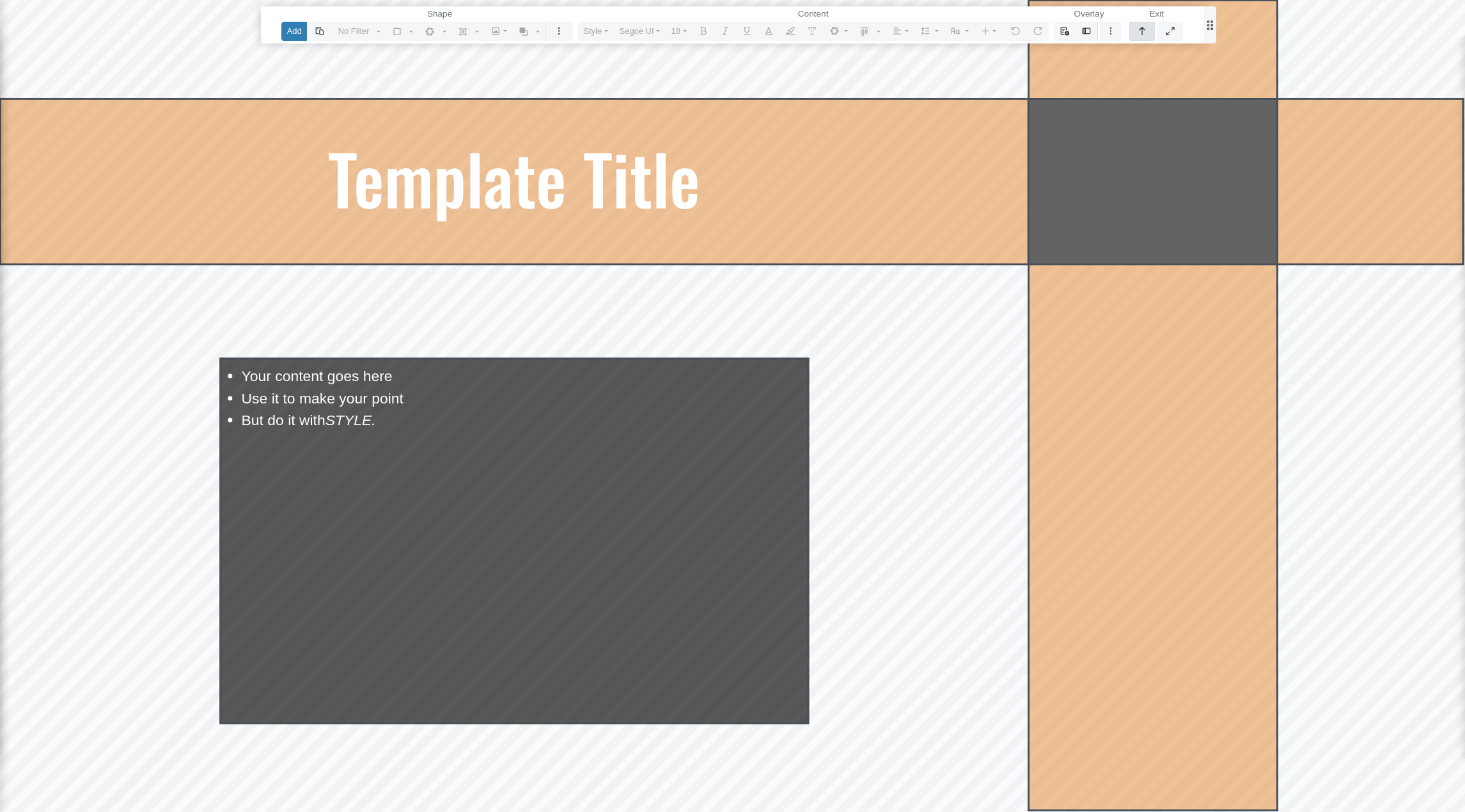
click at [1144, 29] on icon "button" at bounding box center [1142, 30] width 11 height 8
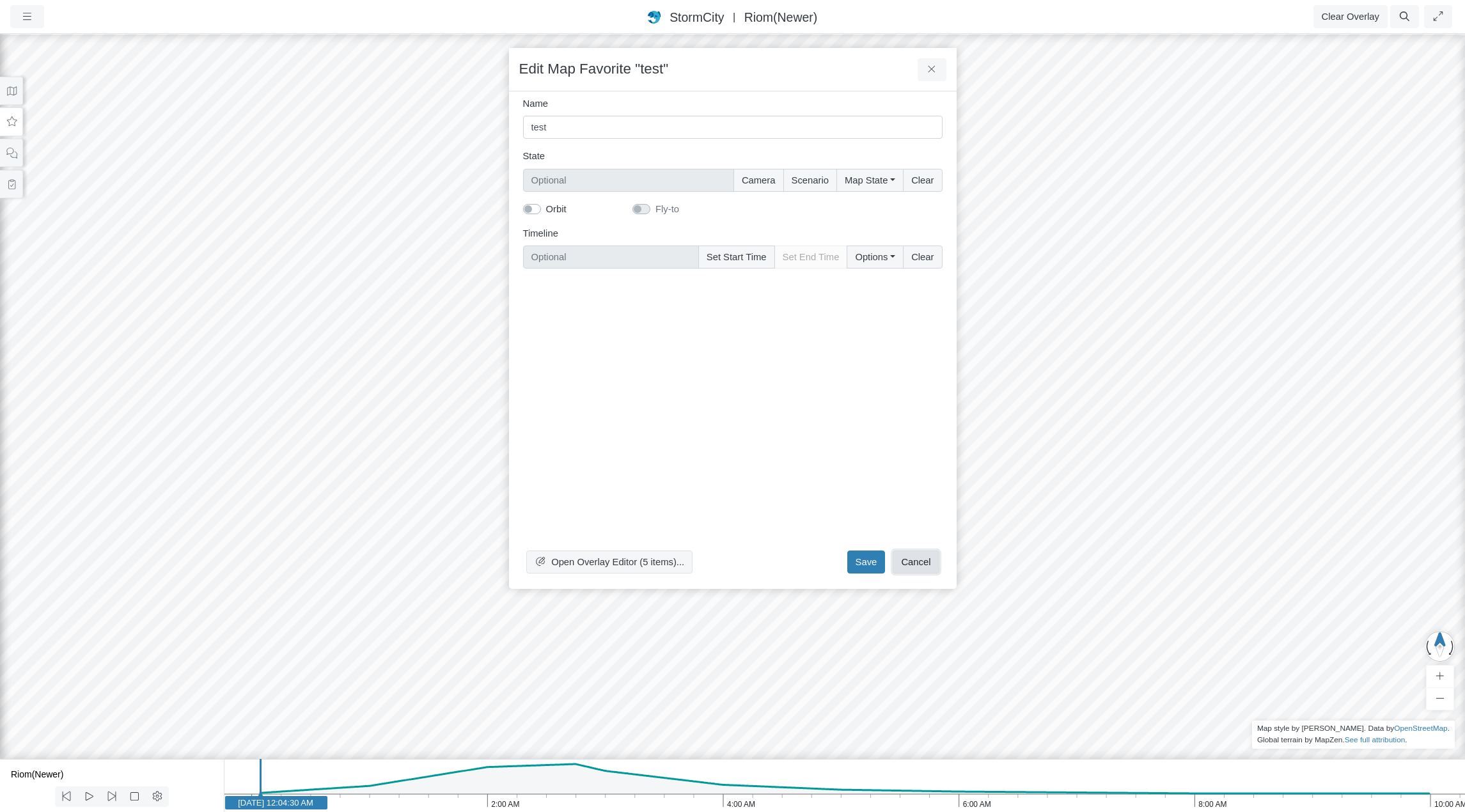
click at [919, 561] on button "Cancel" at bounding box center [915, 562] width 46 height 23
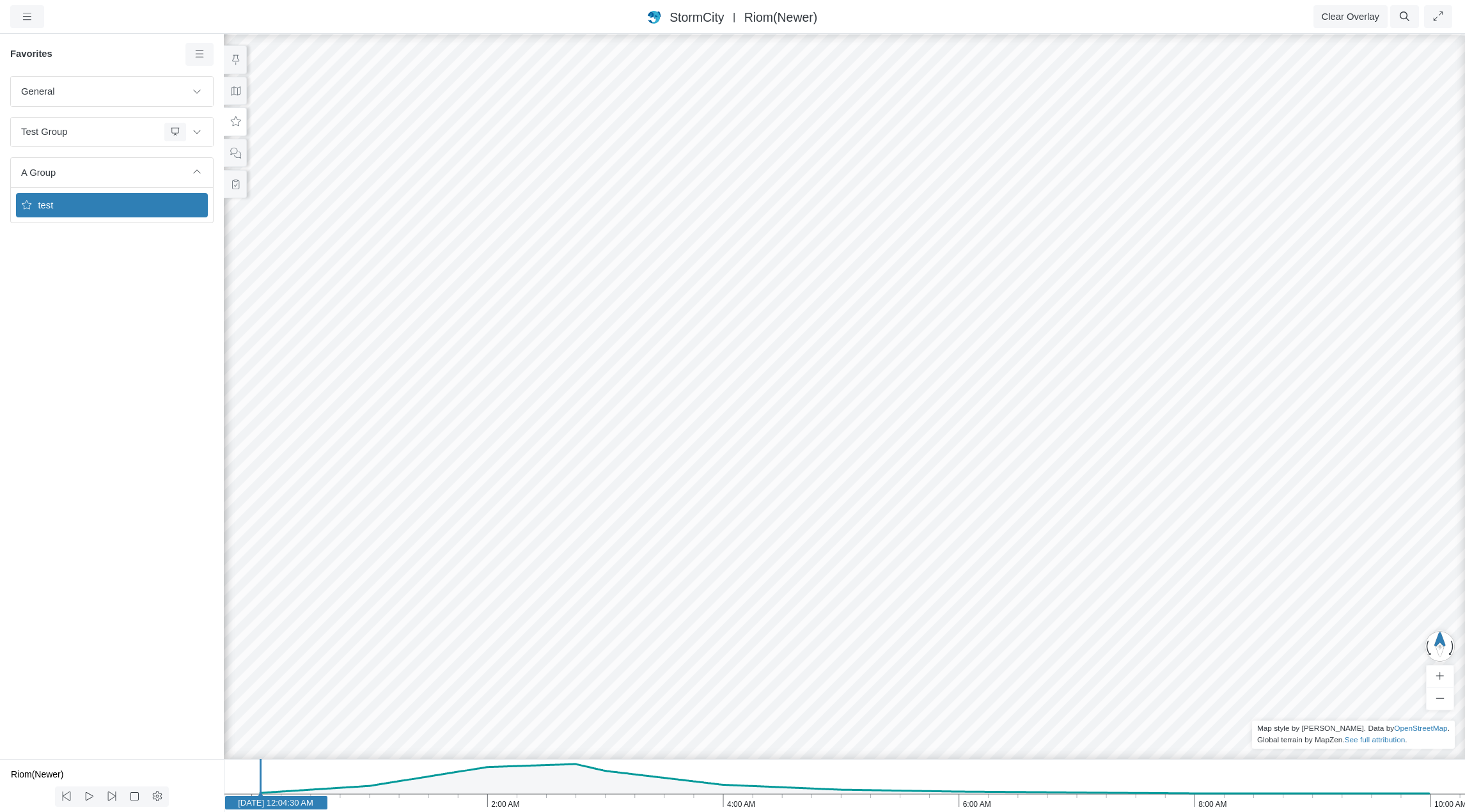
click at [87, 209] on span "test" at bounding box center [113, 205] width 160 height 14
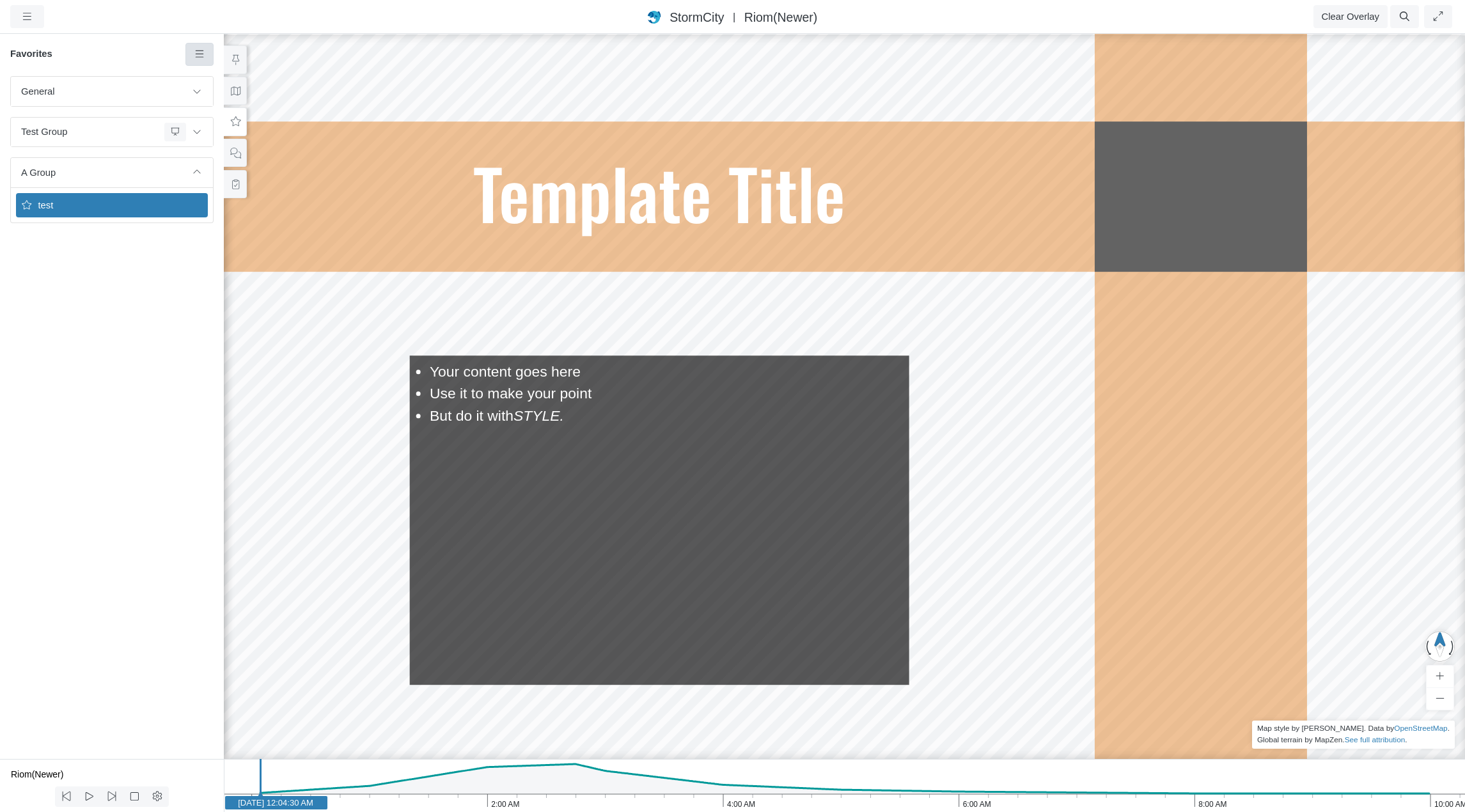
click at [195, 56] on icon at bounding box center [200, 54] width 12 height 10
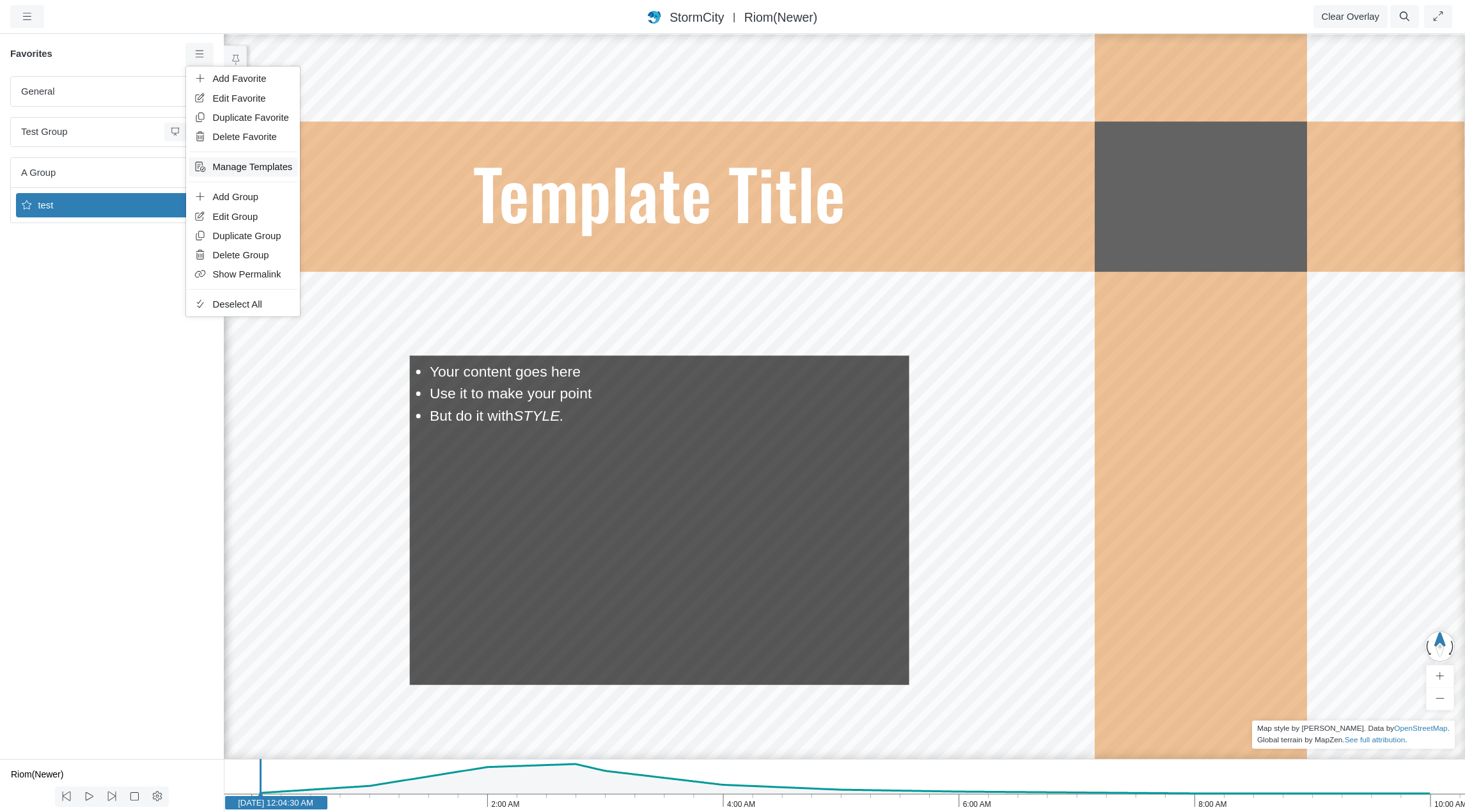
click at [249, 171] on span "Manage Templates" at bounding box center [253, 167] width 80 height 11
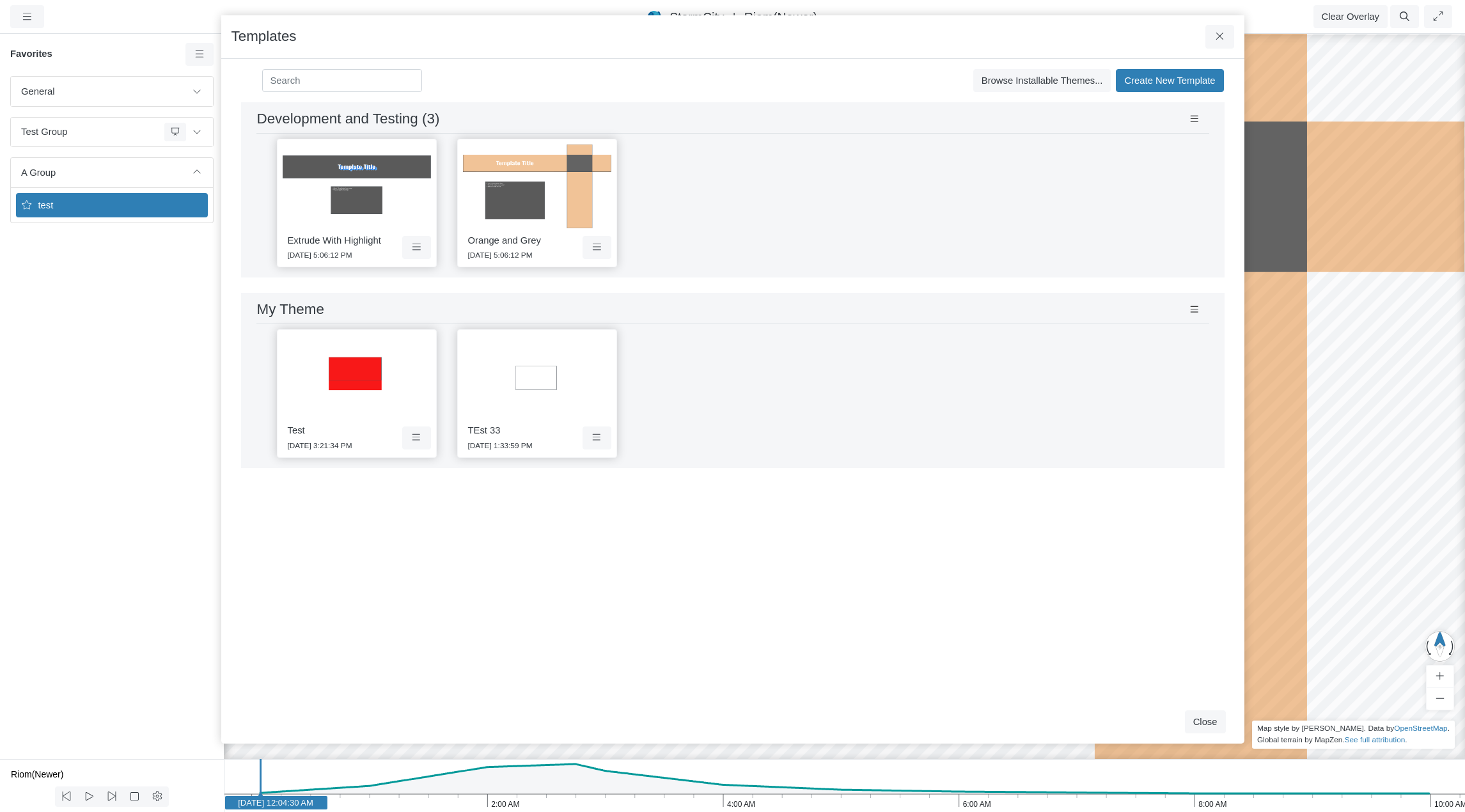
click at [793, 187] on div "Extrude With Highlight 9/29/2025 5:06:12 PM Orange and Grey 9/29/2025 5:06:12 PM" at bounding box center [732, 202] width 953 height 139
click at [1198, 118] on icon at bounding box center [1195, 119] width 12 height 10
click at [594, 250] on icon at bounding box center [597, 247] width 12 height 10
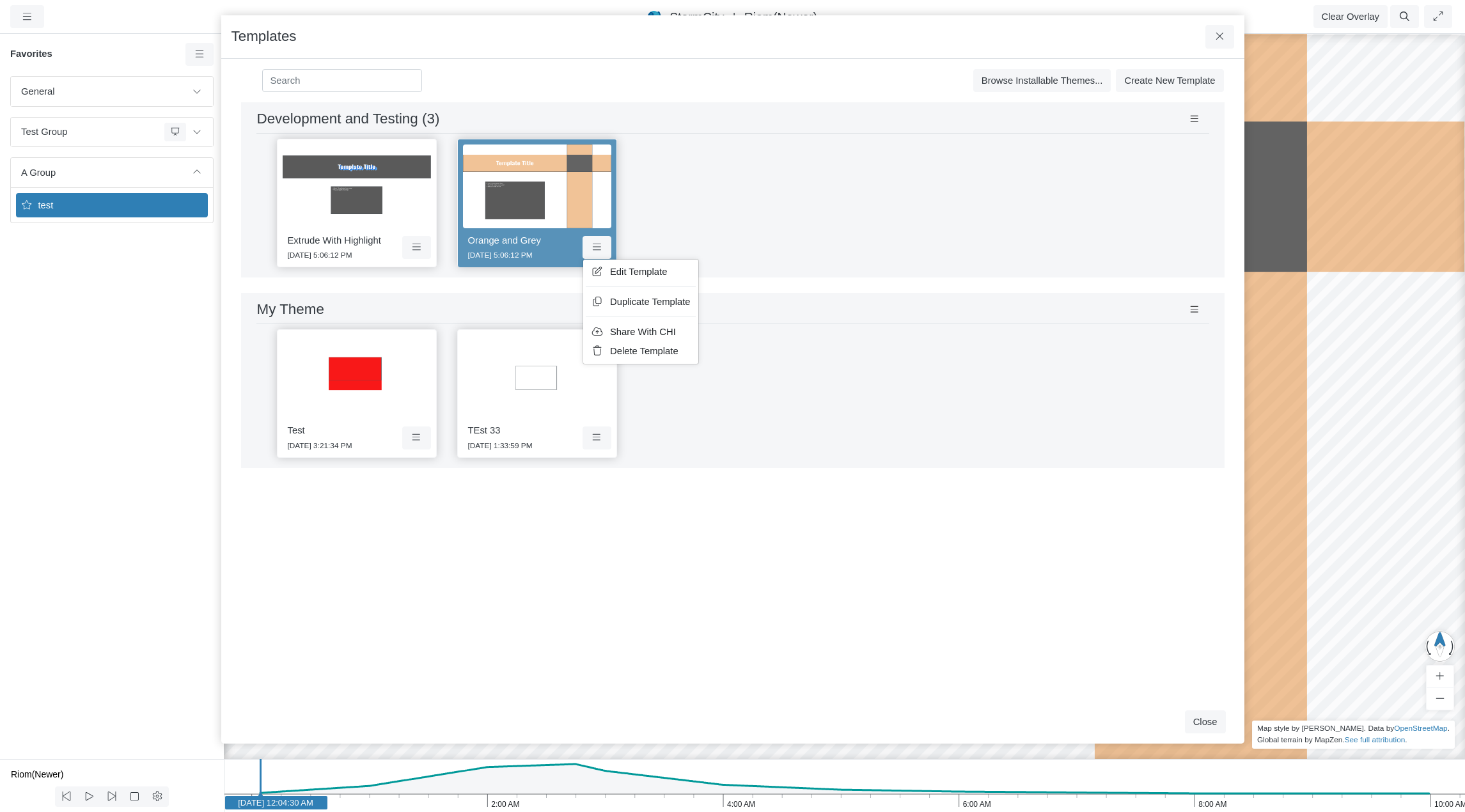
click at [597, 390] on img at bounding box center [537, 376] width 148 height 84
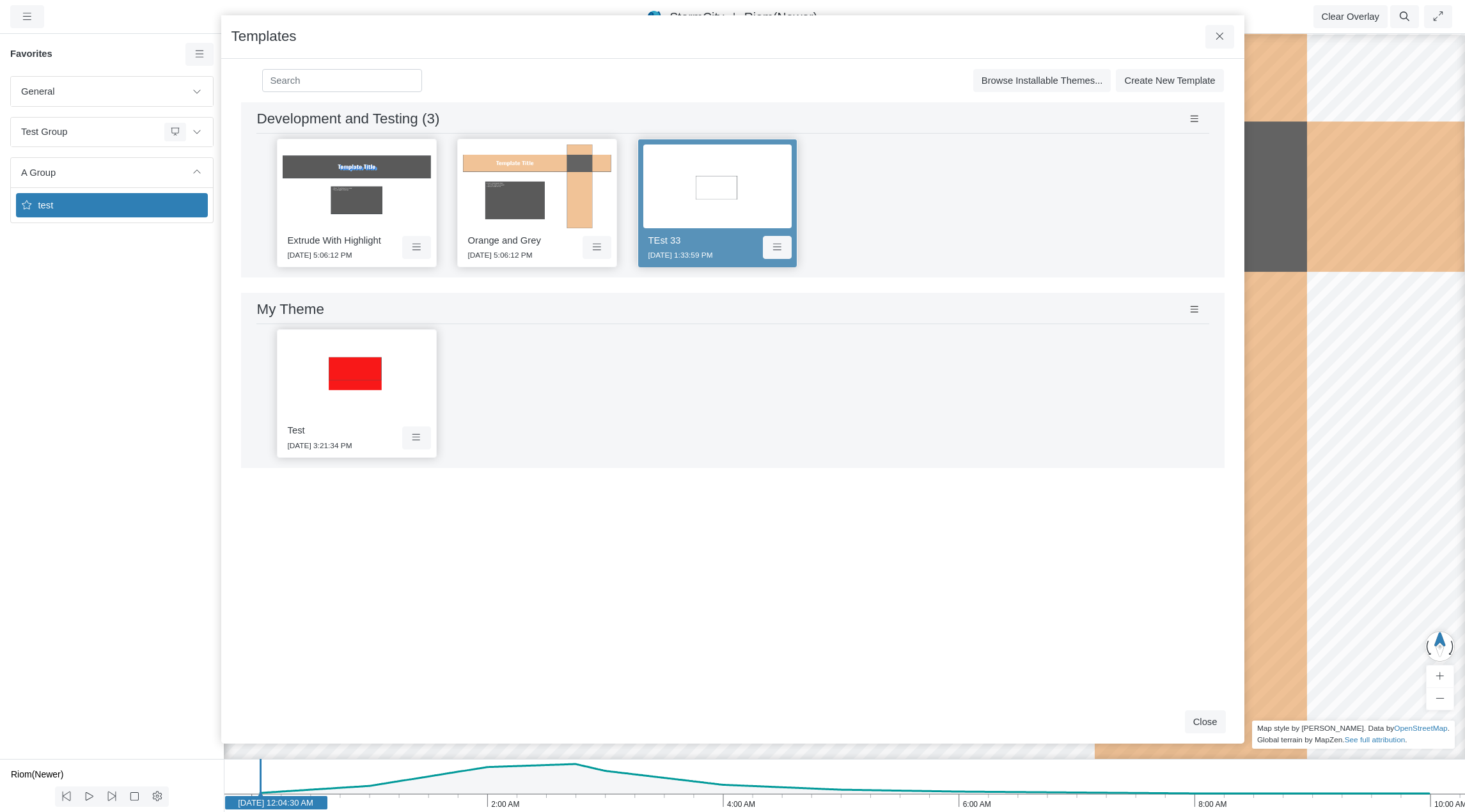
click at [818, 397] on div "Test 9/5/2025 3:21:34 PM" at bounding box center [732, 393] width 953 height 139
click at [765, 245] on button at bounding box center [777, 247] width 29 height 23
click at [816, 302] on span "Duplicate Template" at bounding box center [830, 302] width 80 height 11
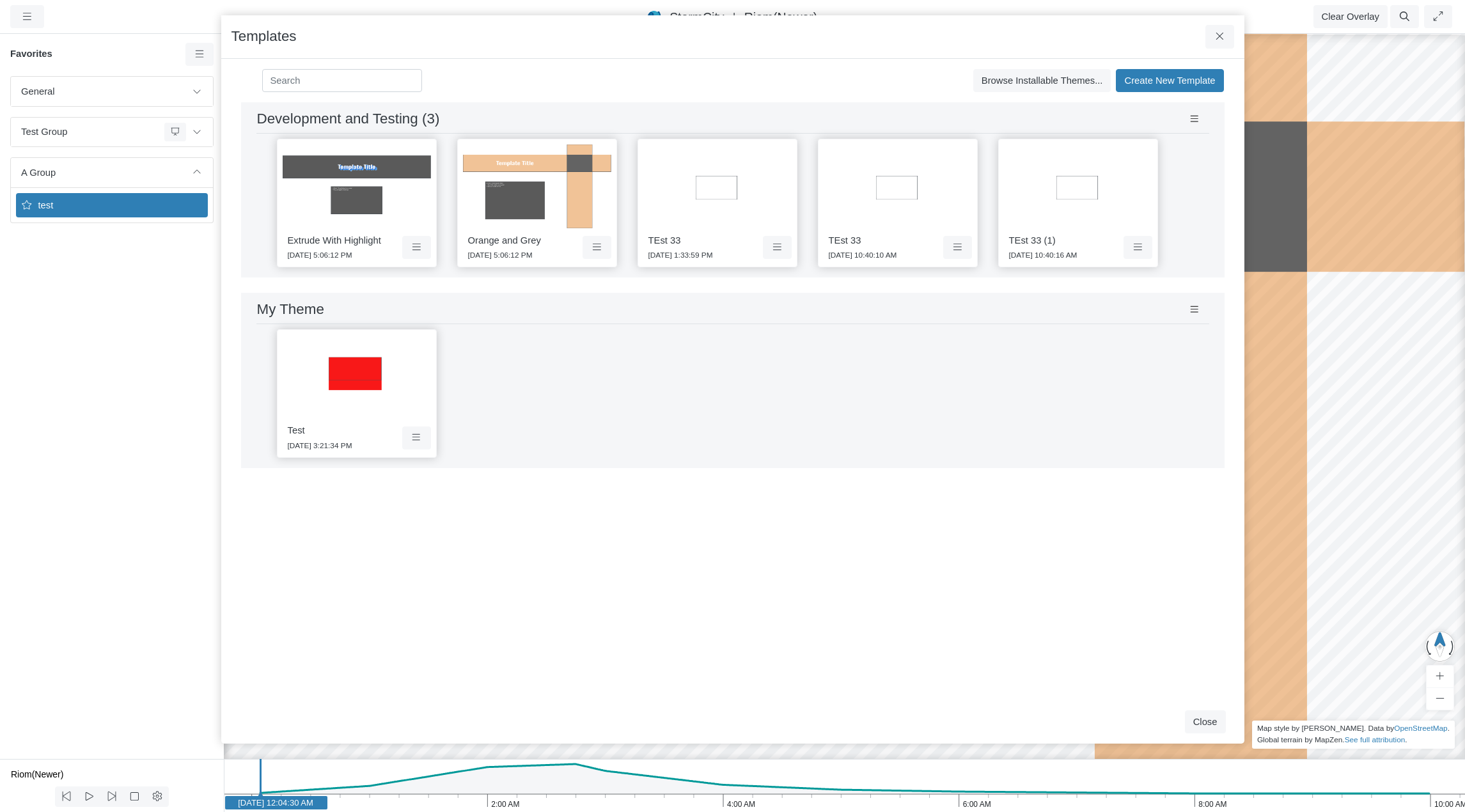
click at [950, 184] on img at bounding box center [898, 186] width 148 height 84
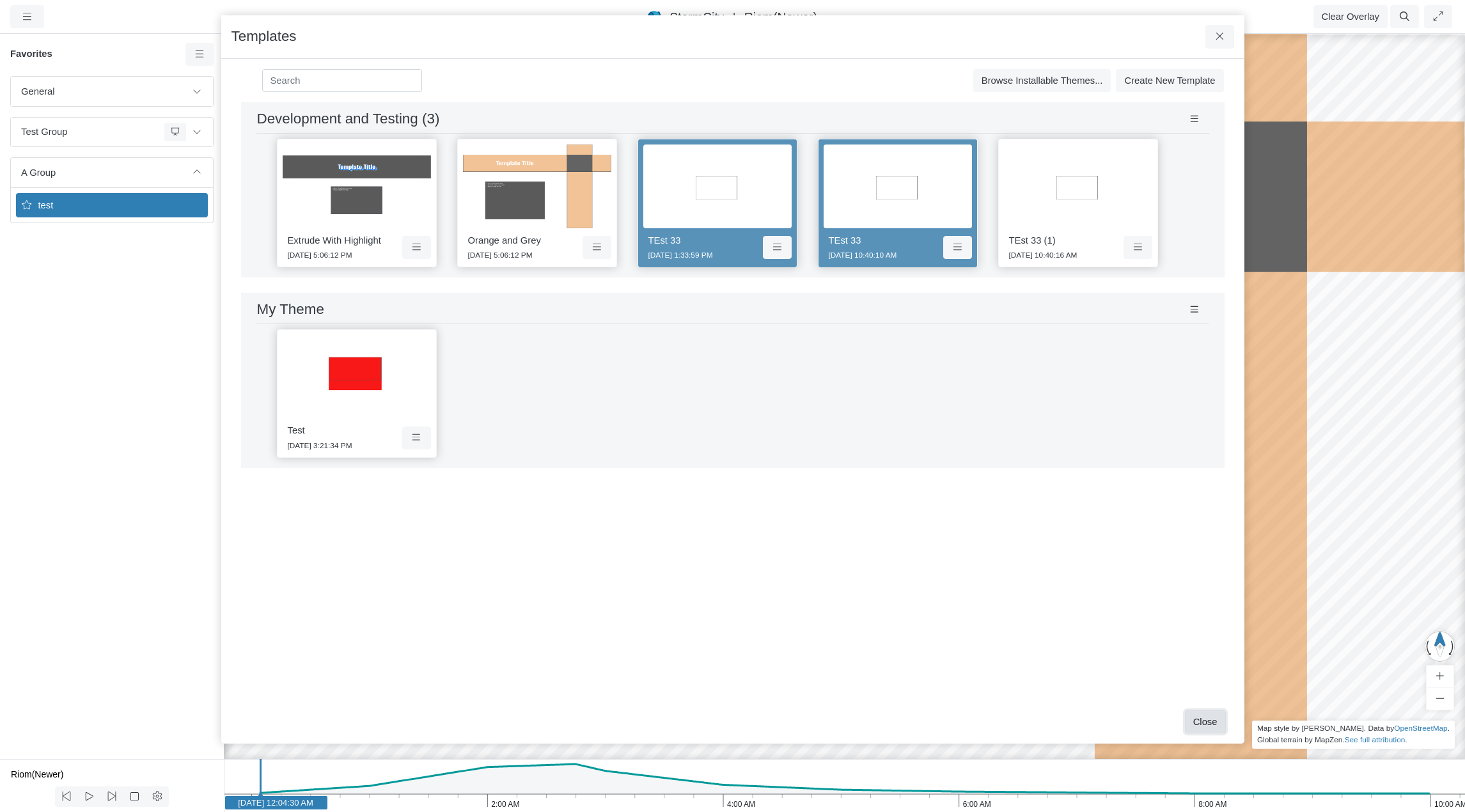
click at [1207, 723] on button "Close" at bounding box center [1205, 722] width 41 height 23
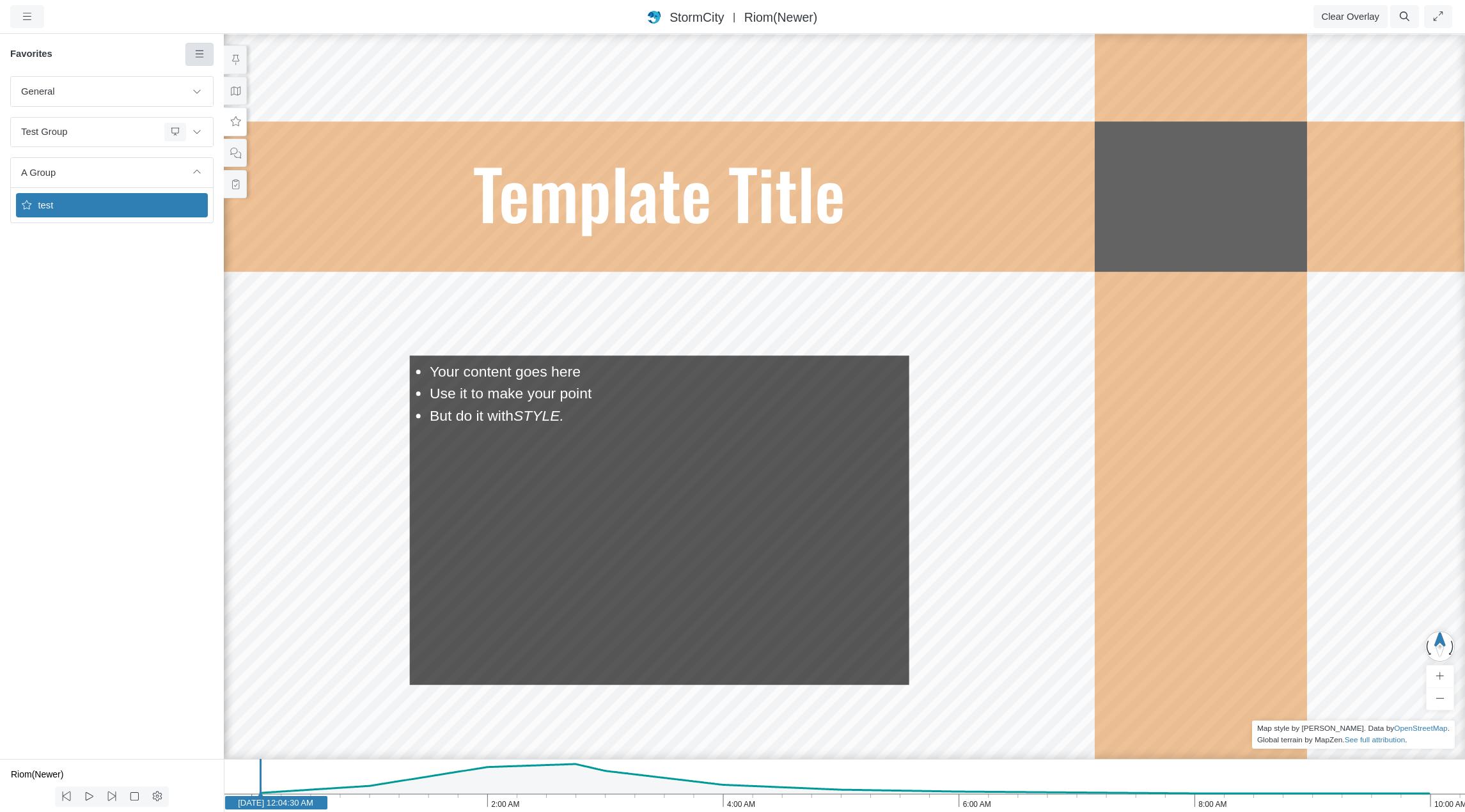
click at [201, 50] on icon at bounding box center [200, 54] width 12 height 10
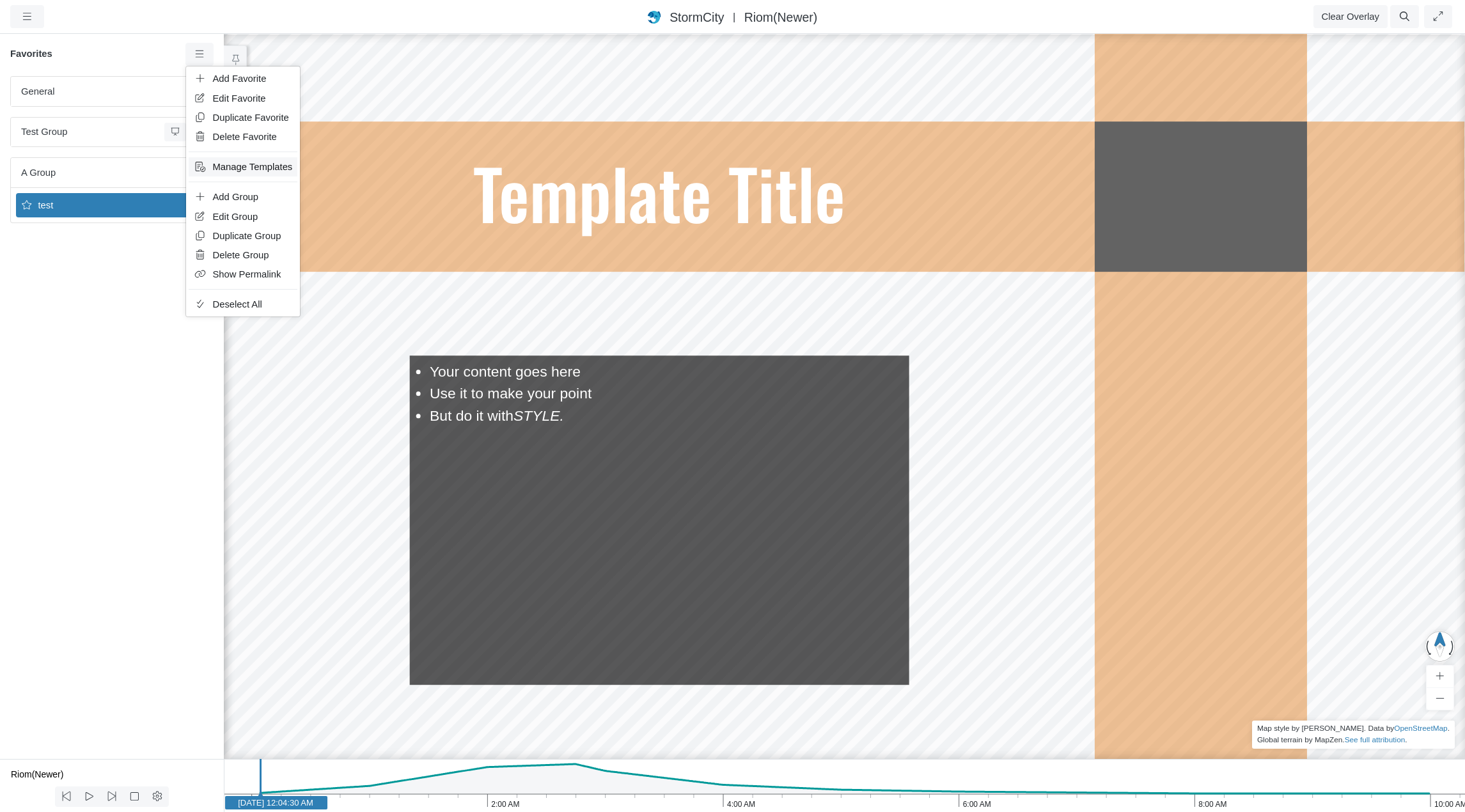
click at [237, 165] on span "Manage Templates" at bounding box center [253, 167] width 80 height 11
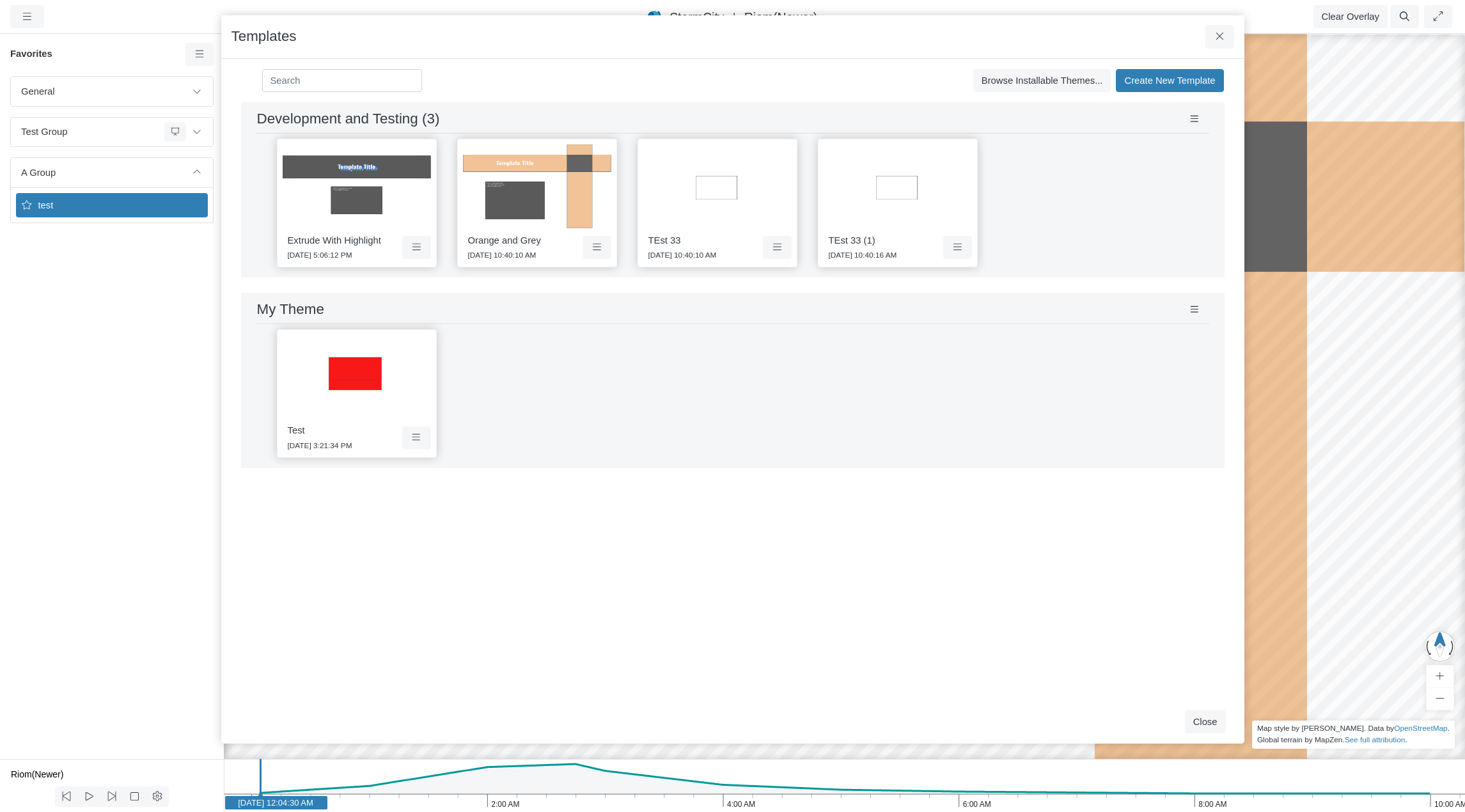
click at [922, 219] on img at bounding box center [898, 186] width 148 height 84
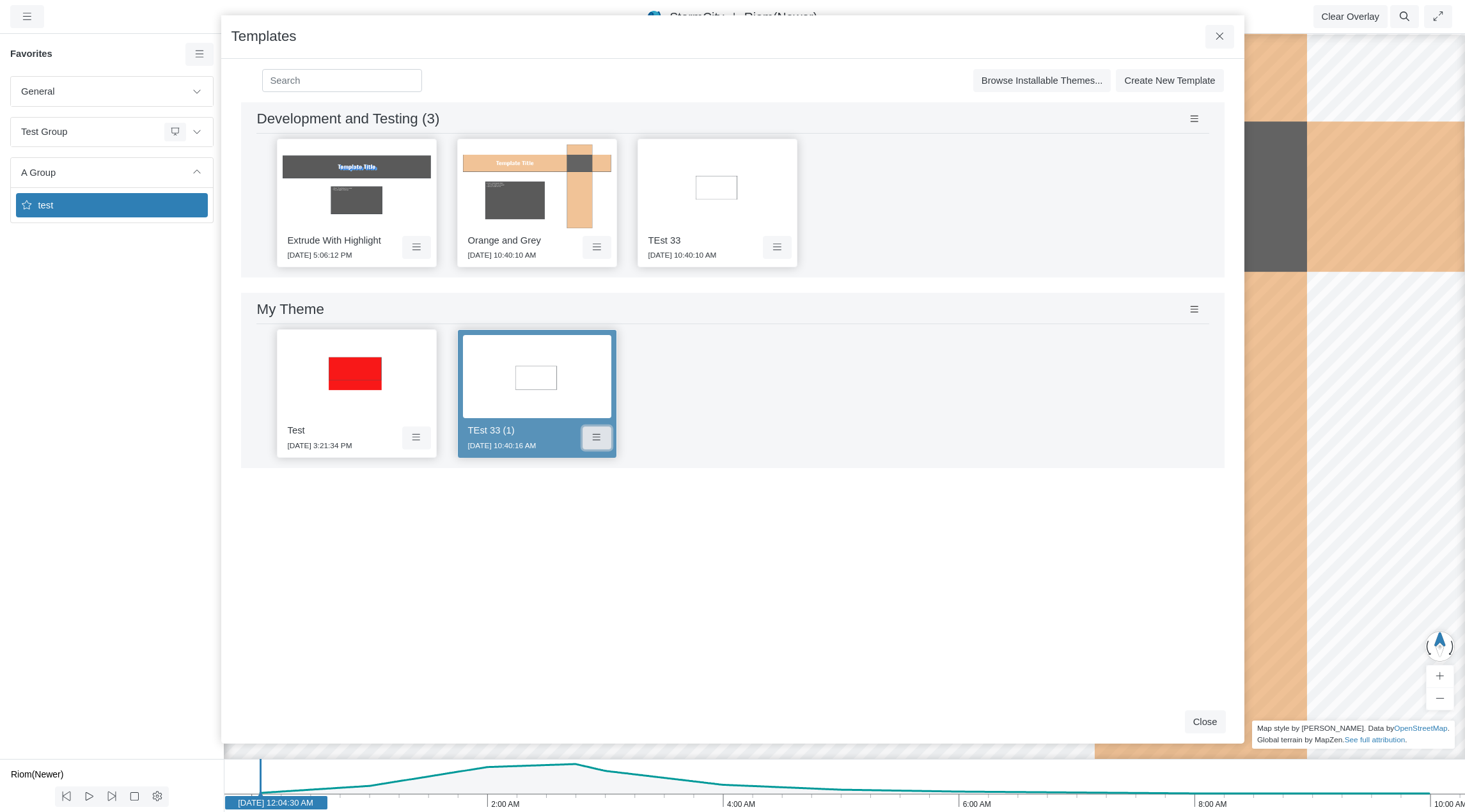
click at [596, 440] on icon at bounding box center [597, 437] width 12 height 10
click at [505, 429] on span "TEst 33 (1)" at bounding box center [491, 430] width 47 height 11
click at [540, 445] on span "Edit Template" at bounding box center [550, 444] width 57 height 11
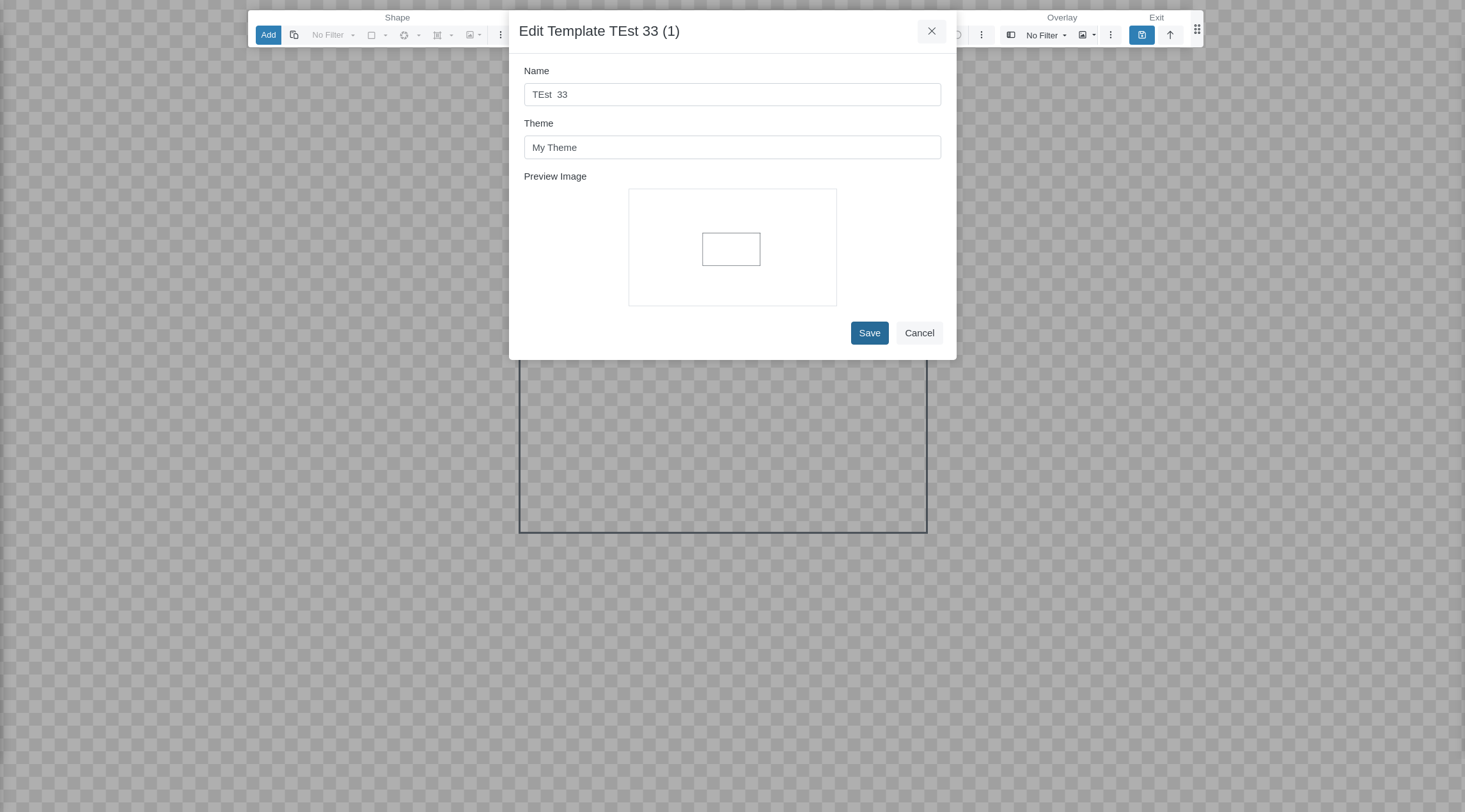
type input "TEst 33"
click at [876, 334] on button "Save" at bounding box center [869, 333] width 38 height 23
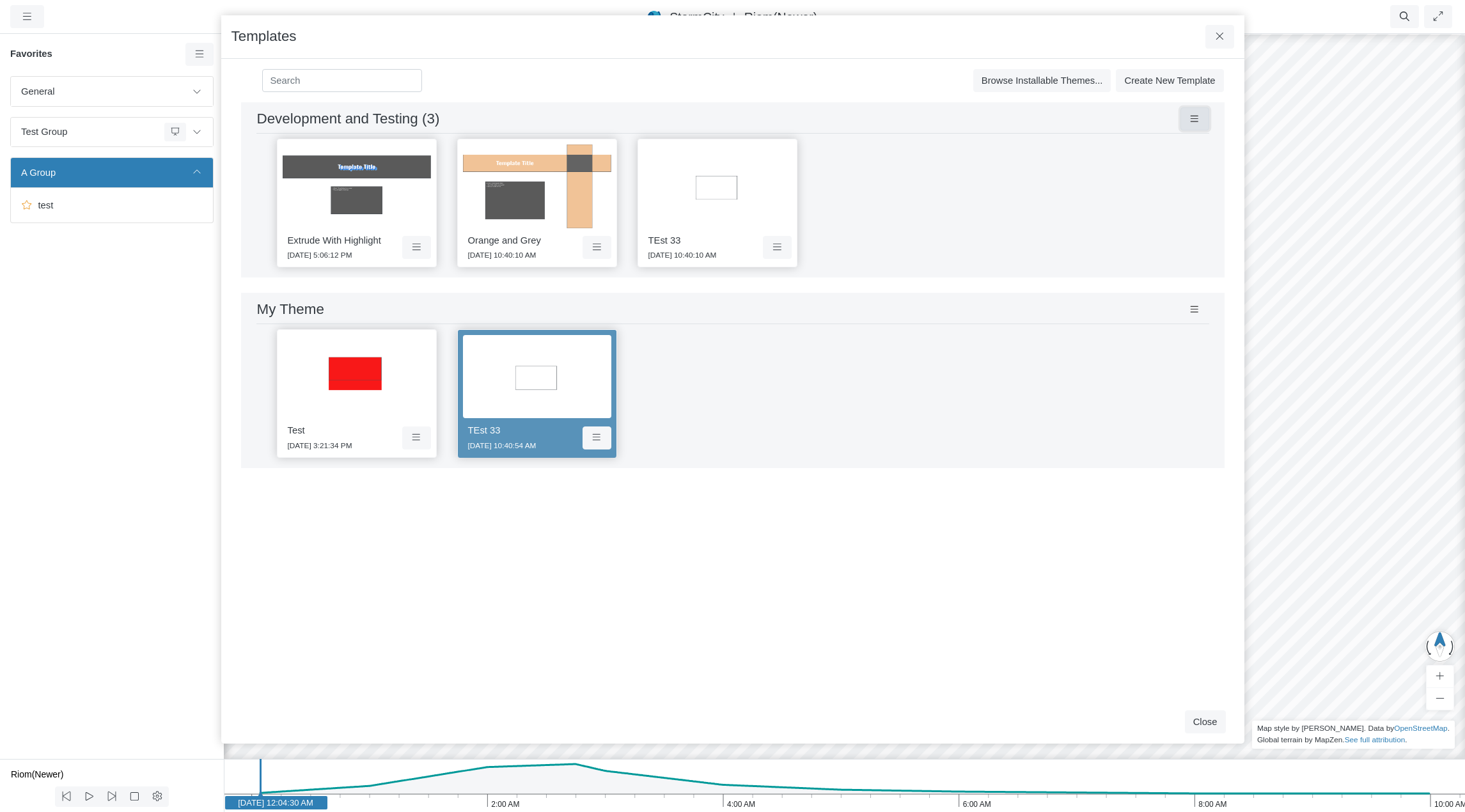
click at [1202, 117] on button at bounding box center [1195, 119] width 29 height 23
click at [601, 441] on icon at bounding box center [597, 437] width 12 height 10
click at [596, 248] on icon at bounding box center [597, 247] width 12 height 10
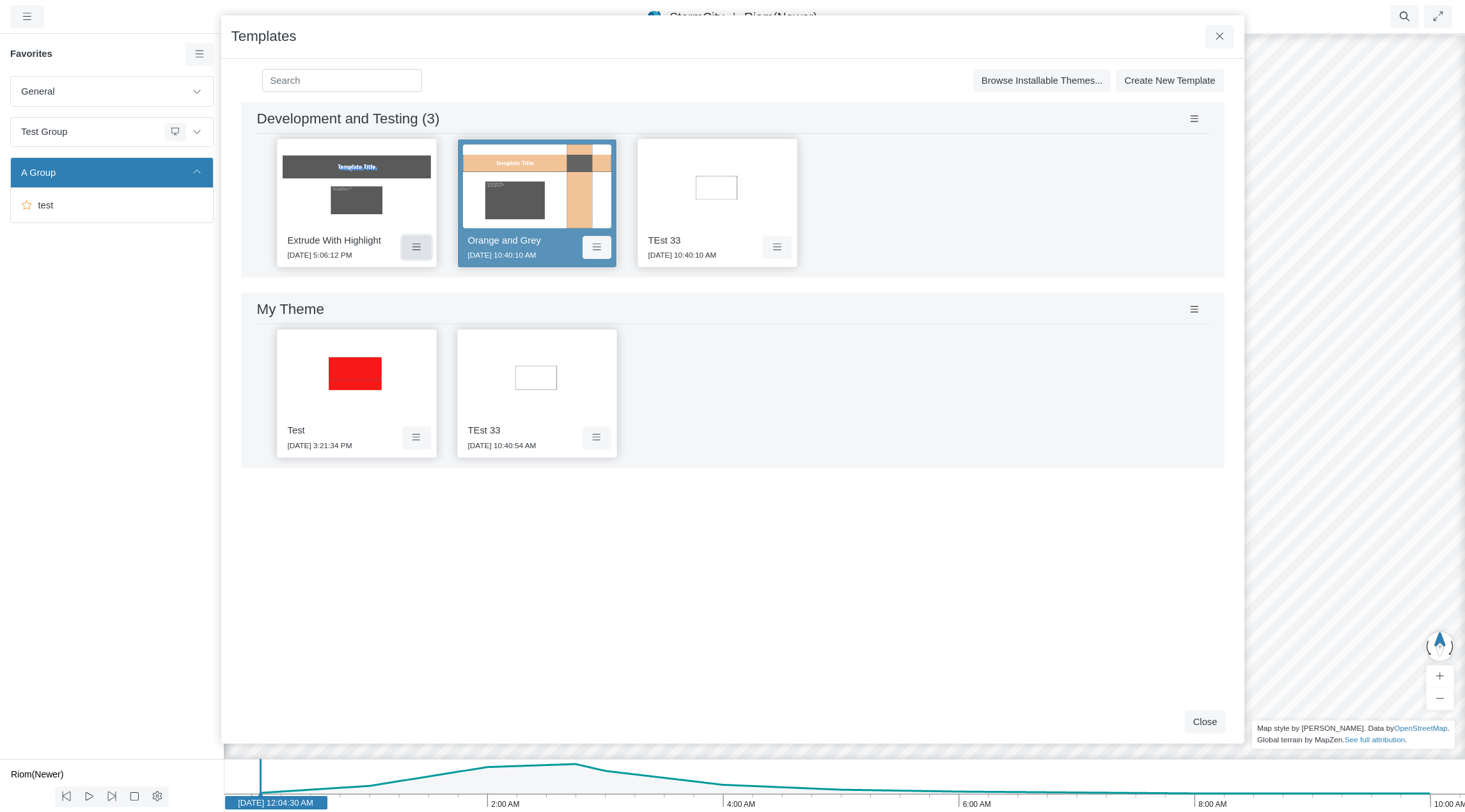
click at [414, 247] on icon at bounding box center [416, 247] width 8 height 6
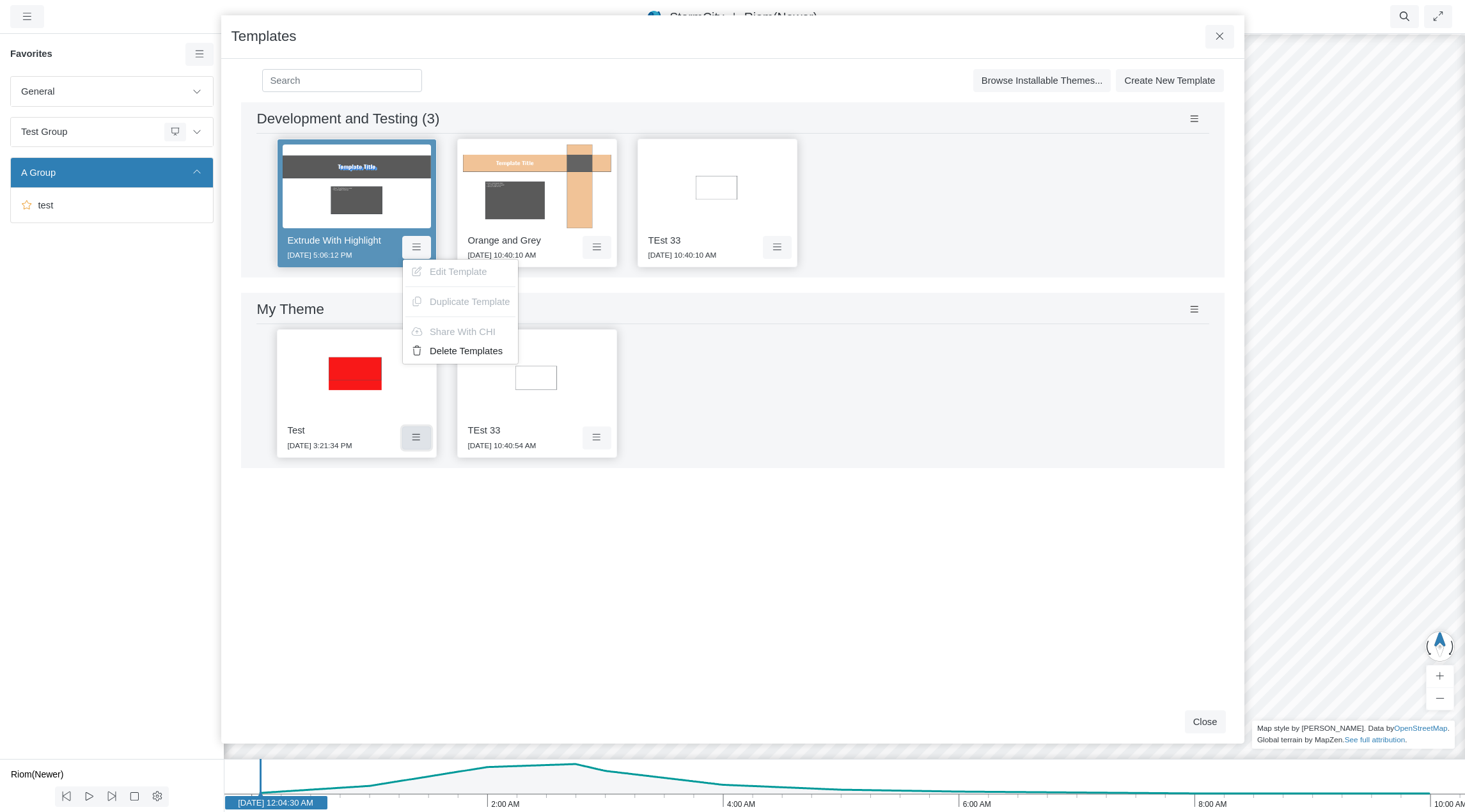
click at [418, 437] on icon at bounding box center [417, 437] width 12 height 10
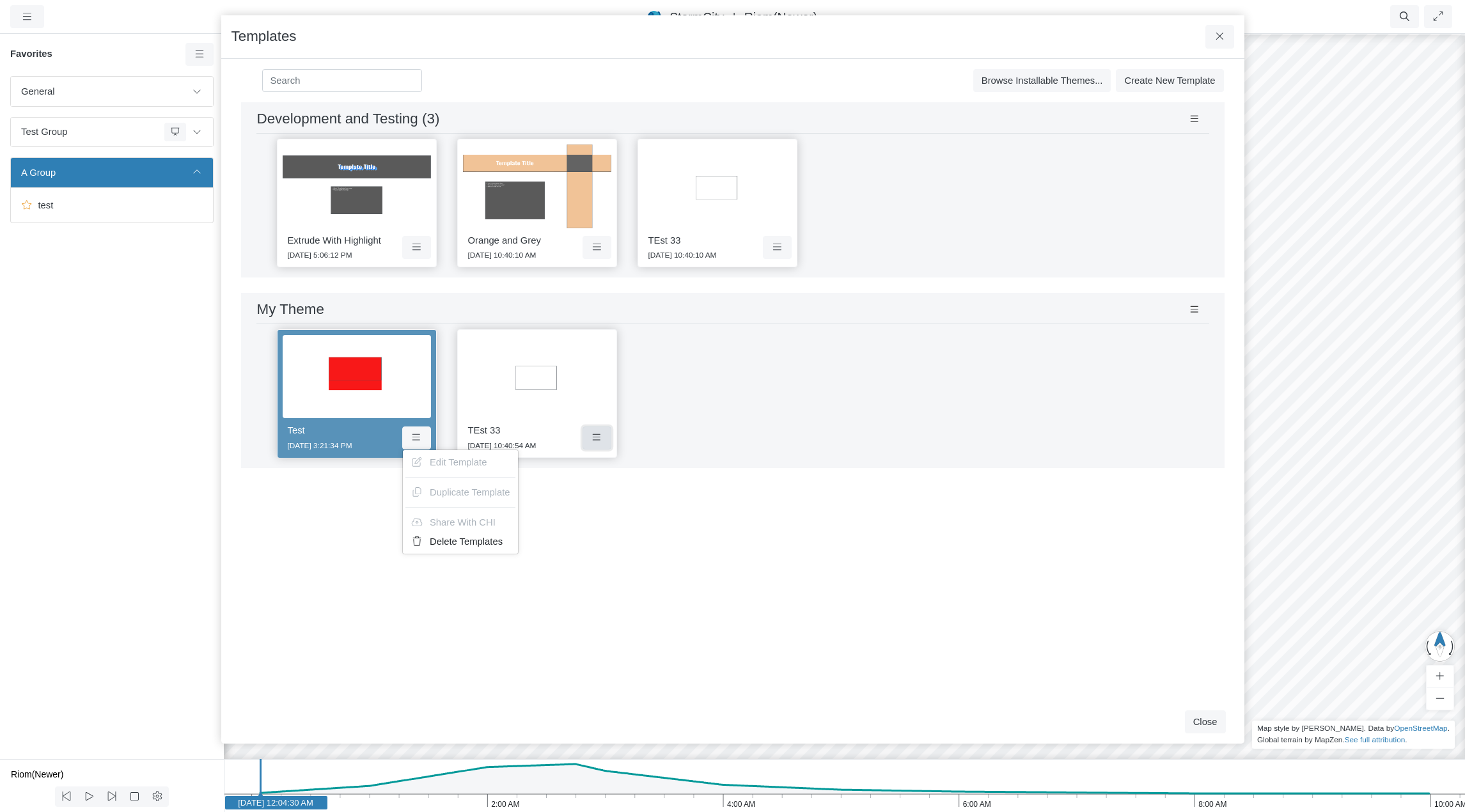
click at [603, 440] on button at bounding box center [596, 438] width 29 height 23
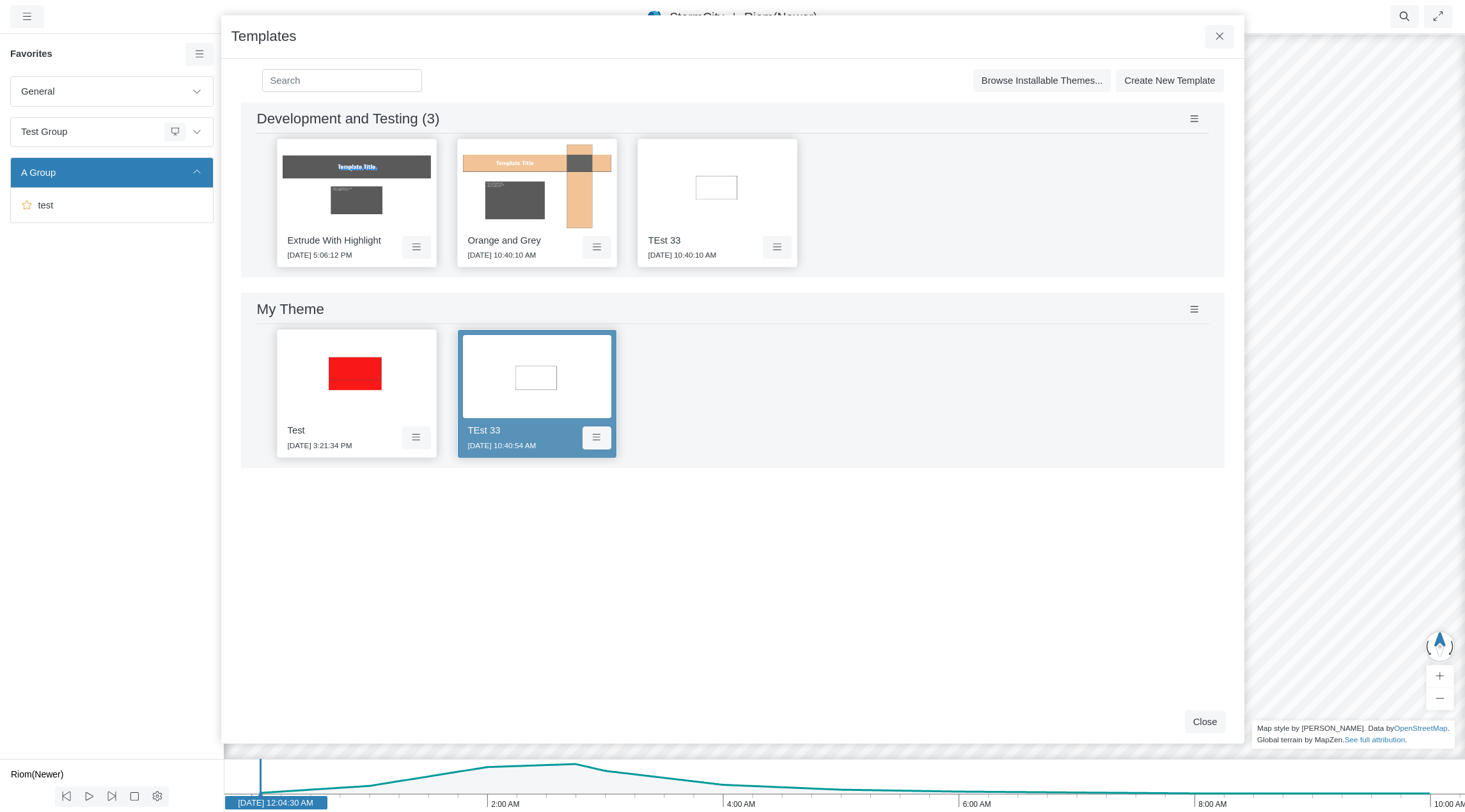
click at [818, 554] on div "Development and Testing Save Cancel Install Extrude With Highlight 4/30/2025 3:…" at bounding box center [732, 401] width 1003 height 598
click at [789, 420] on div "Test 9/5/2025 3:21:34 PM TEst 33 9/30/2025 10:40:54 AM" at bounding box center [732, 393] width 953 height 139
click at [729, 224] on img at bounding box center [717, 186] width 148 height 84
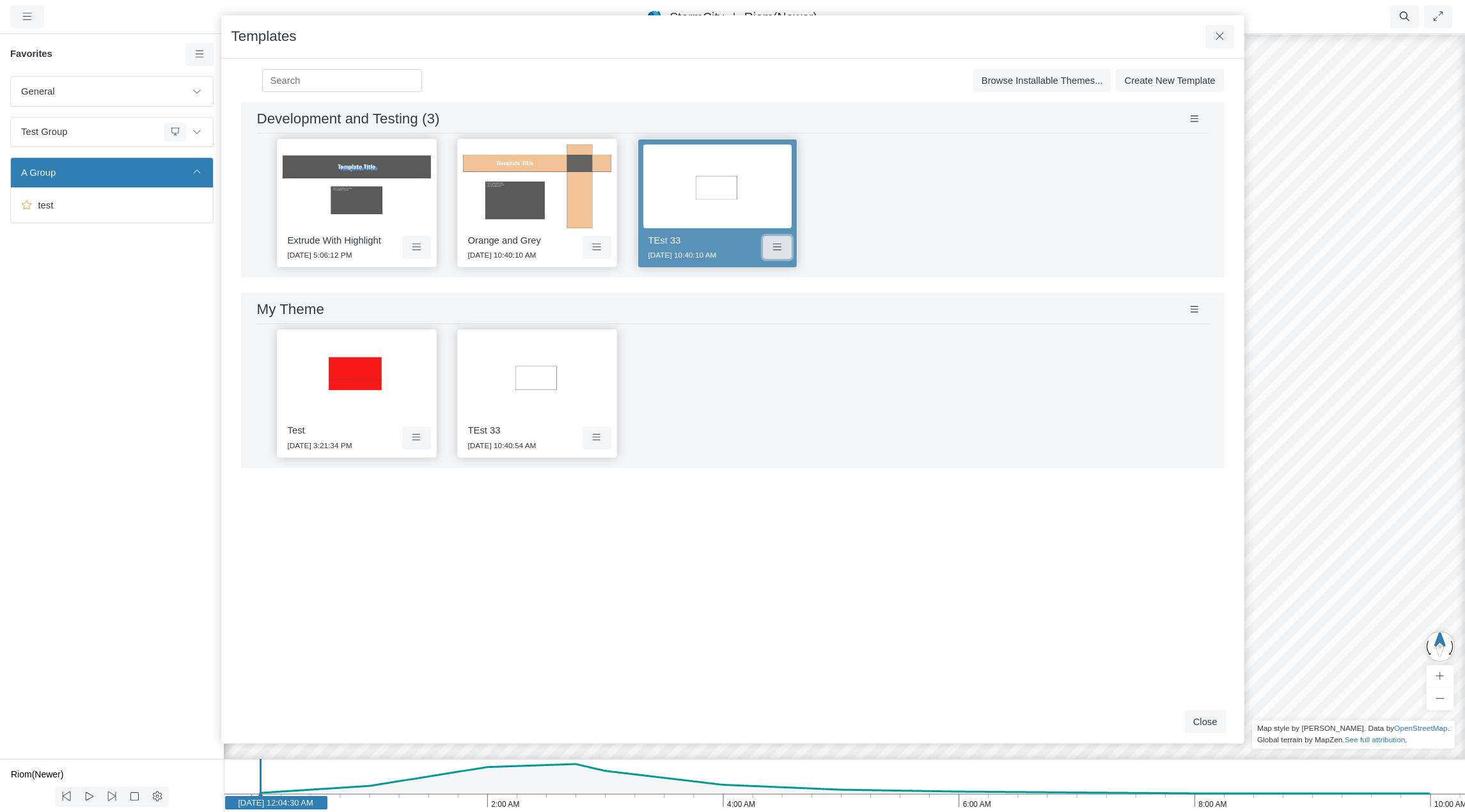
click at [778, 251] on icon at bounding box center [778, 247] width 12 height 10
click at [596, 248] on icon at bounding box center [597, 247] width 12 height 10
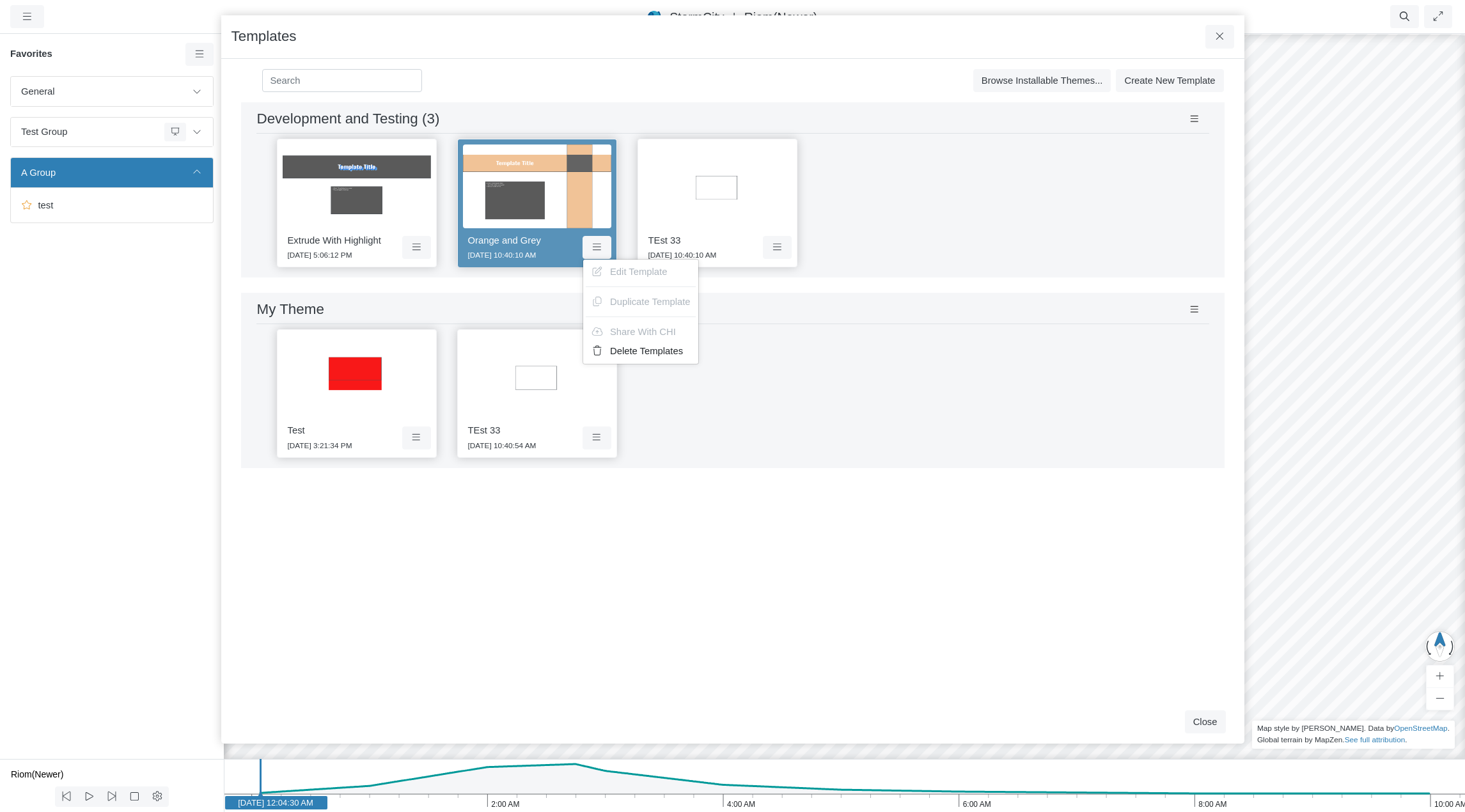
click at [762, 589] on div "Development and Testing Save Cancel Install Extrude With Highlight 4/30/2025 3:…" at bounding box center [732, 401] width 1003 height 598
click at [536, 251] on small "9/30/2025 10:40:10 AM" at bounding box center [502, 255] width 68 height 9
click at [596, 246] on icon at bounding box center [597, 247] width 12 height 10
click at [611, 275] on span "Edit Template" at bounding box center [638, 272] width 57 height 11
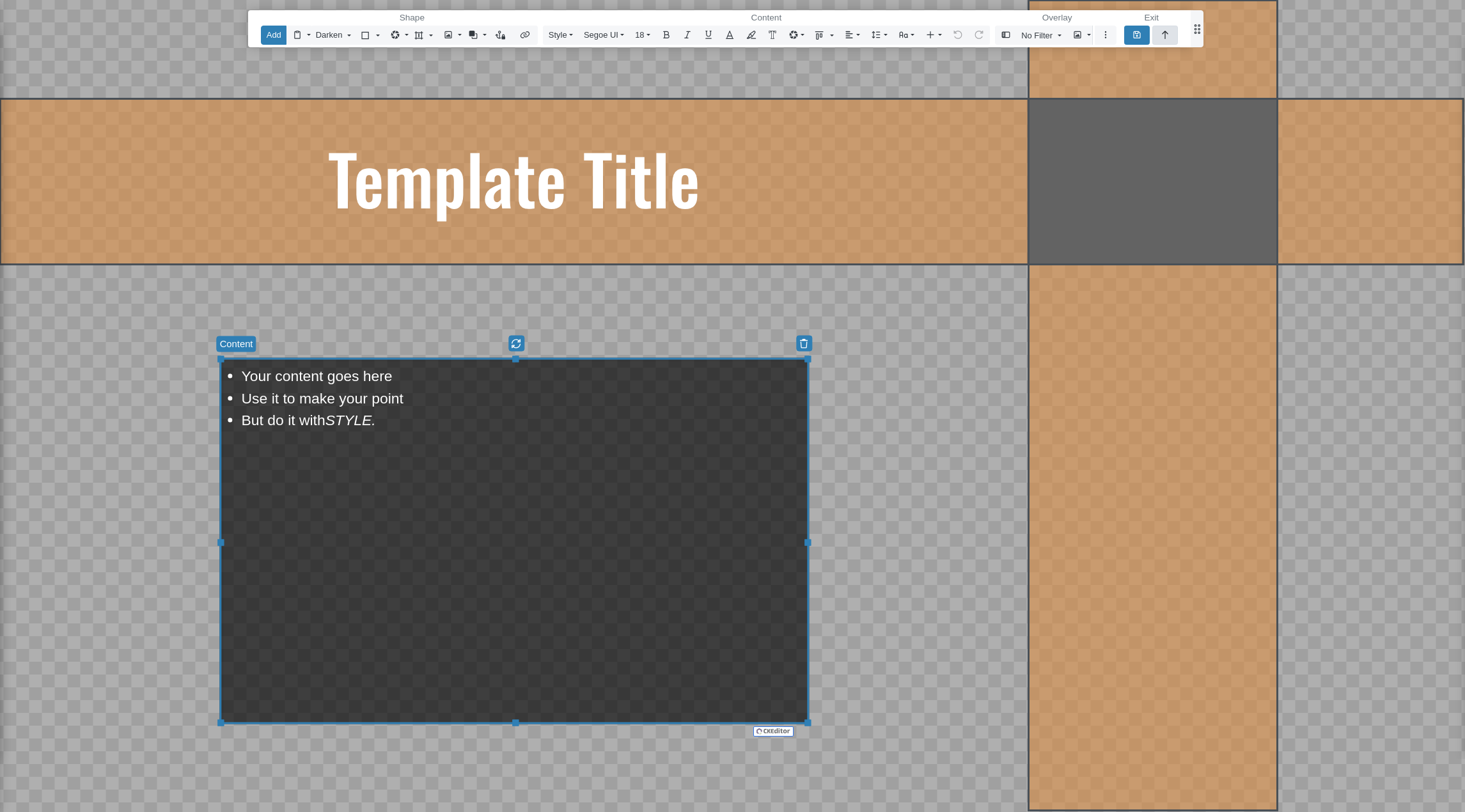
click at [1163, 33] on icon "button" at bounding box center [1165, 34] width 11 height 8
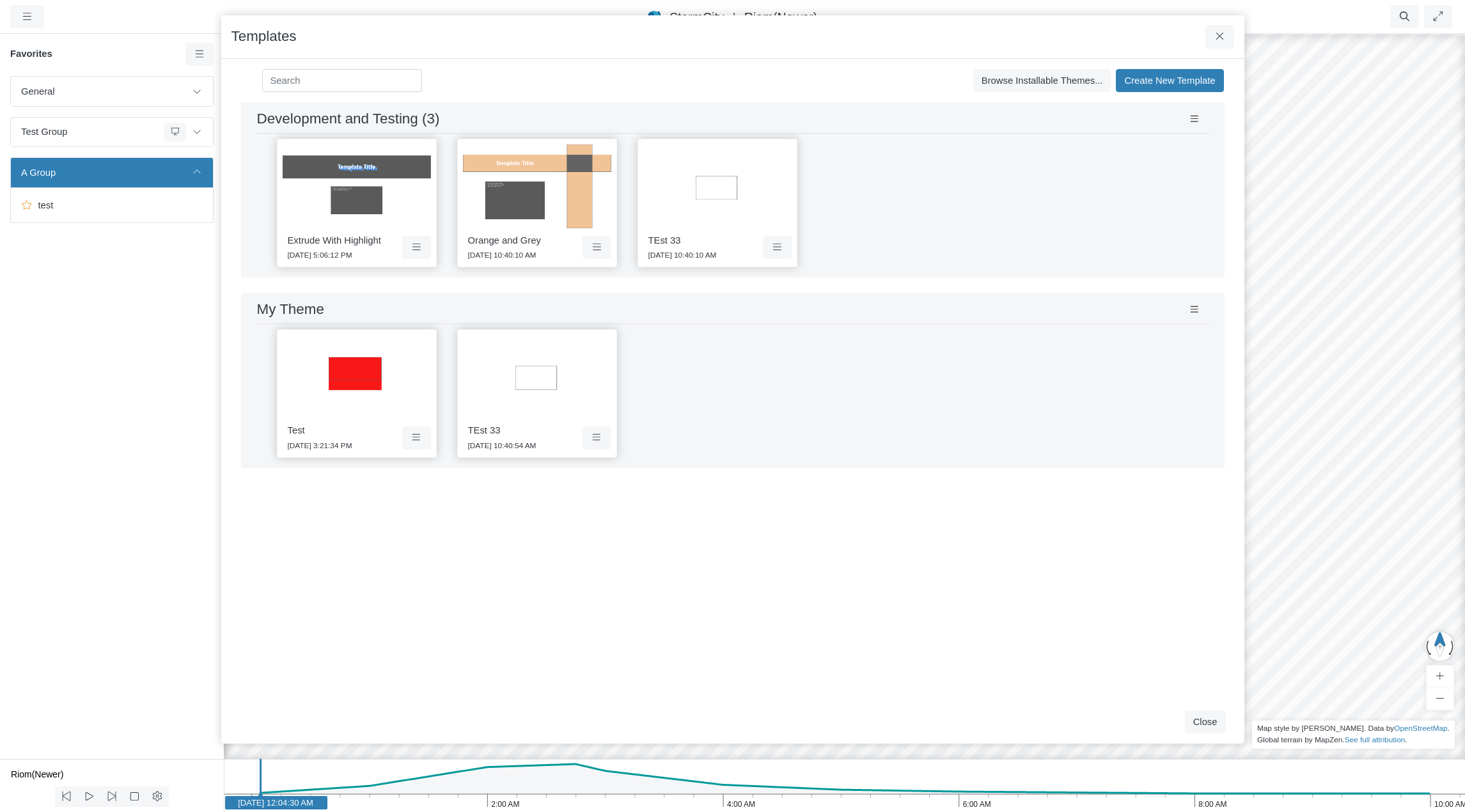
click at [953, 533] on div "Development and Testing Save Cancel Install Extrude With Highlight 4/30/2025 3:…" at bounding box center [732, 401] width 1003 height 598
click at [1211, 724] on button "Close" at bounding box center [1205, 722] width 41 height 23
